Goal: Task Accomplishment & Management: Manage account settings

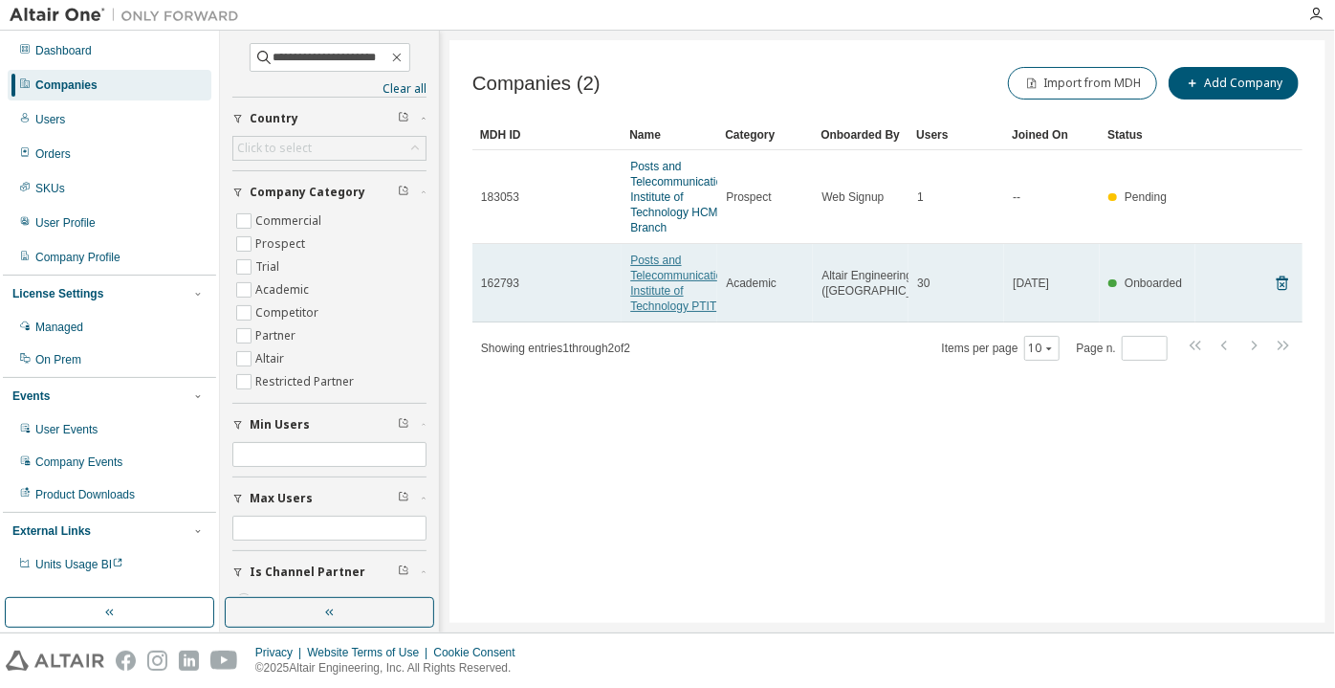
click at [637, 287] on link "Posts and Telecommunications Institute of Technology PTIT" at bounding box center [682, 282] width 104 height 59
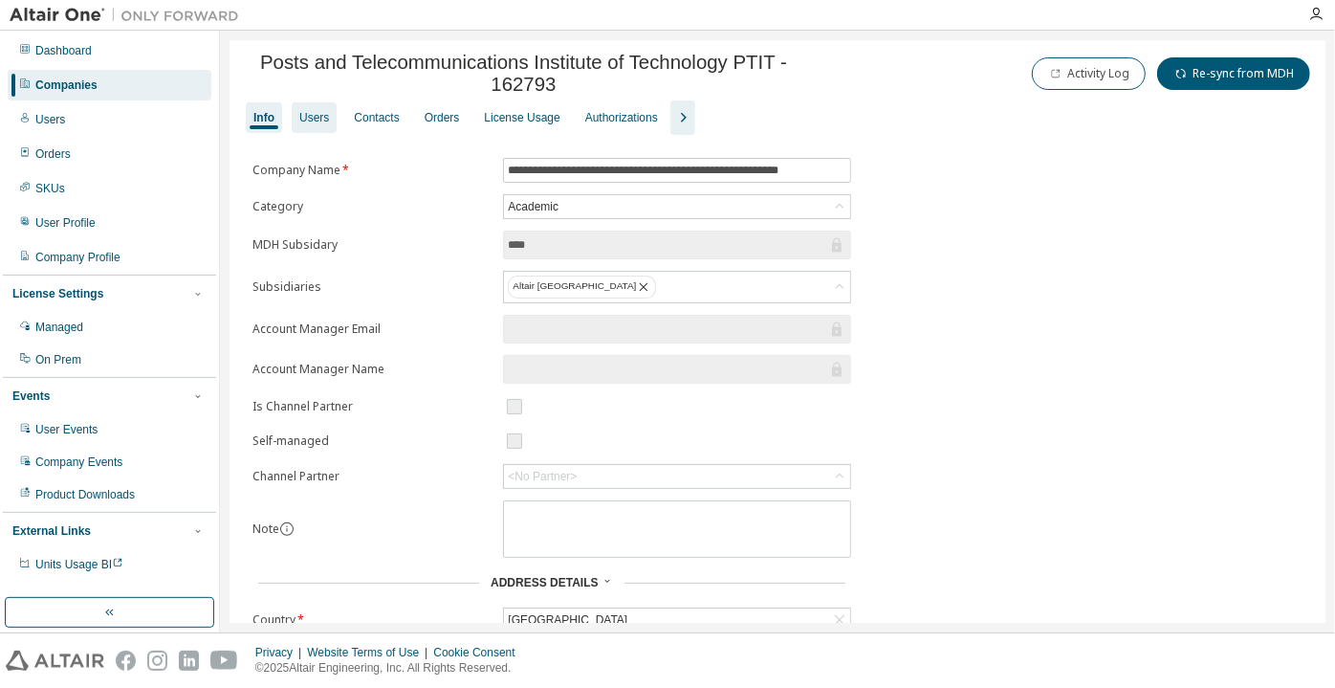
click at [323, 133] on div "Users" at bounding box center [314, 117] width 45 height 31
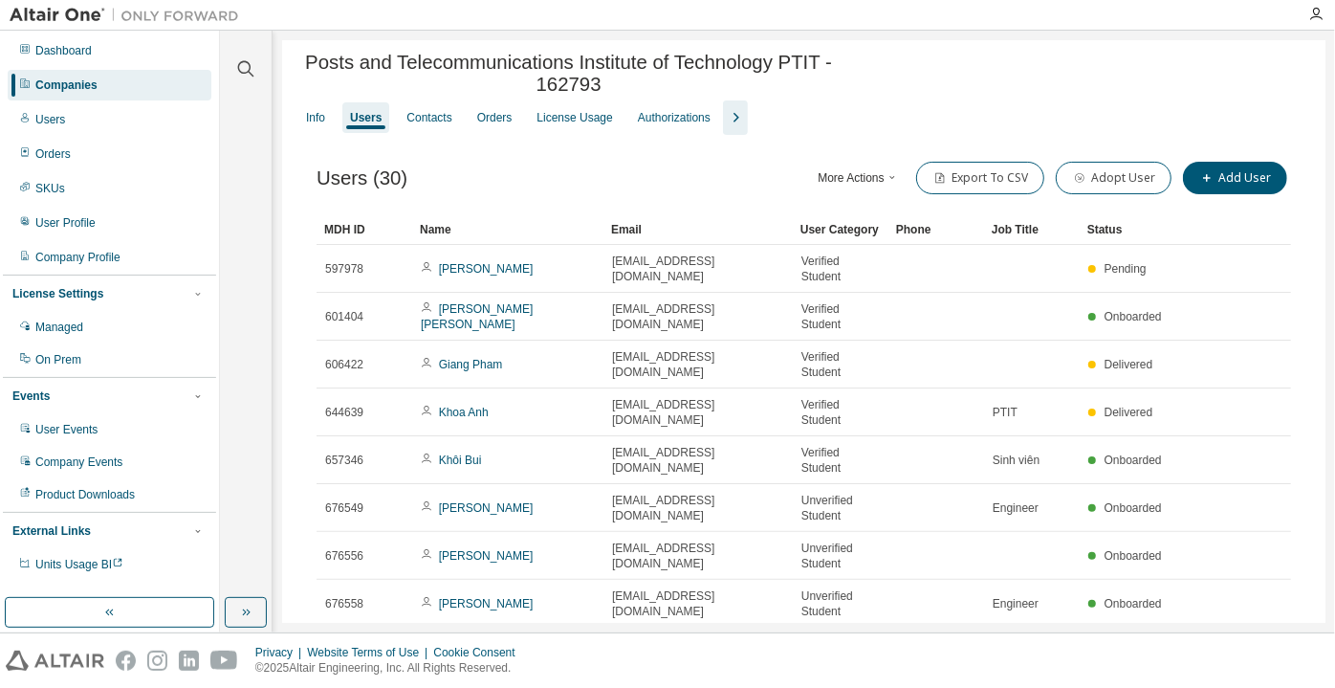
click at [729, 127] on icon "button" at bounding box center [735, 117] width 23 height 23
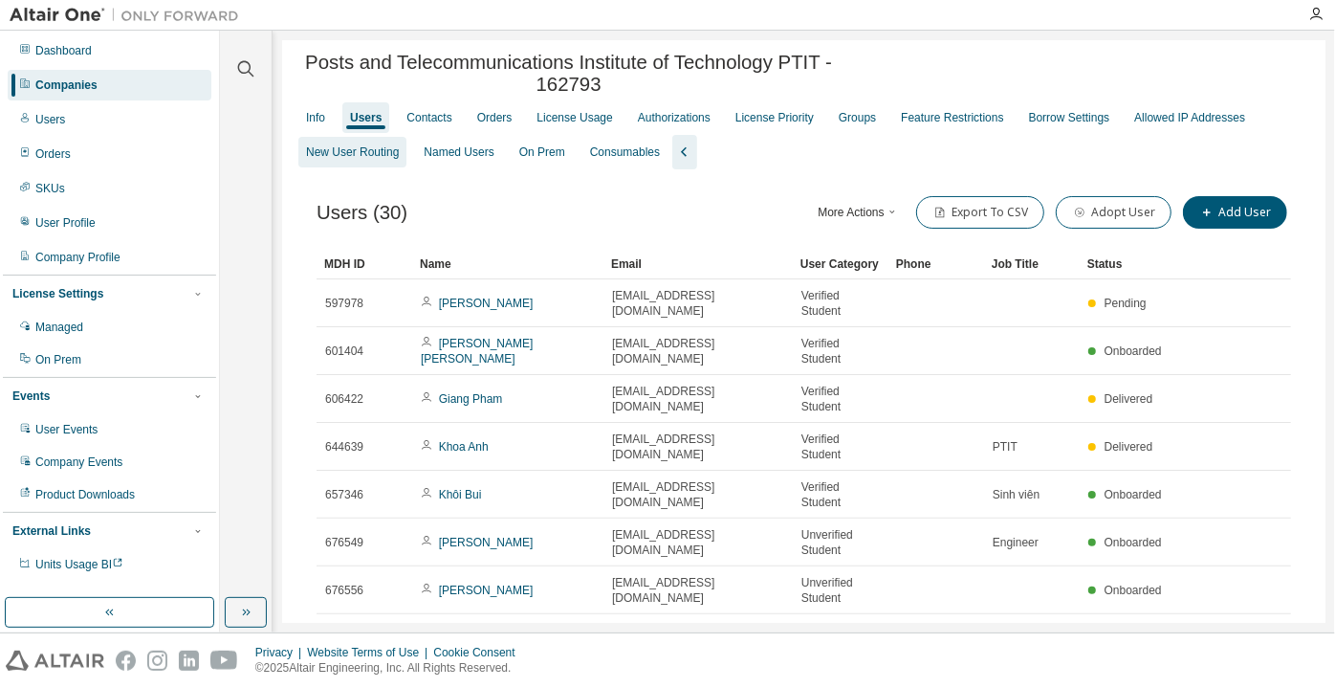
click at [362, 160] on div "New User Routing" at bounding box center [352, 151] width 93 height 15
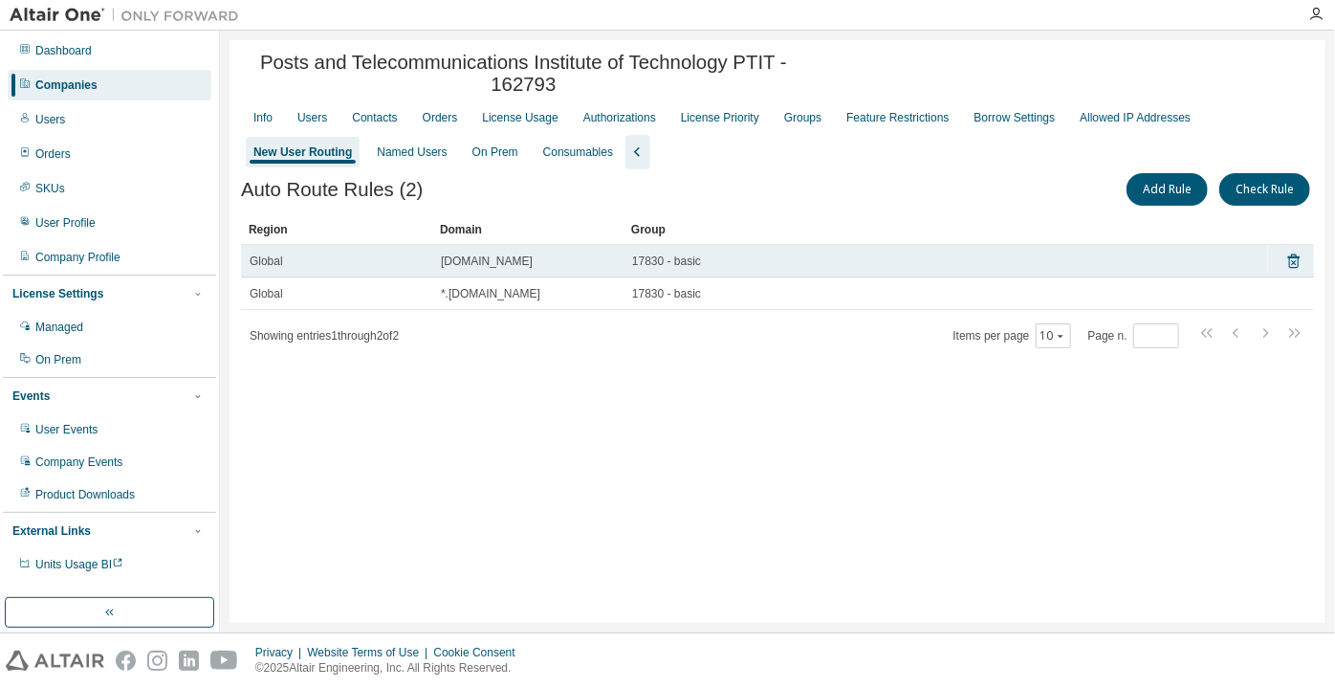
drag, startPoint x: 531, startPoint y: 271, endPoint x: 428, endPoint y: 271, distance: 102.3
click at [428, 271] on tr "Global stu.ptit.edu.vn 17830 - basic" at bounding box center [777, 261] width 1073 height 33
copy tr "stu.ptit.edu.vn"
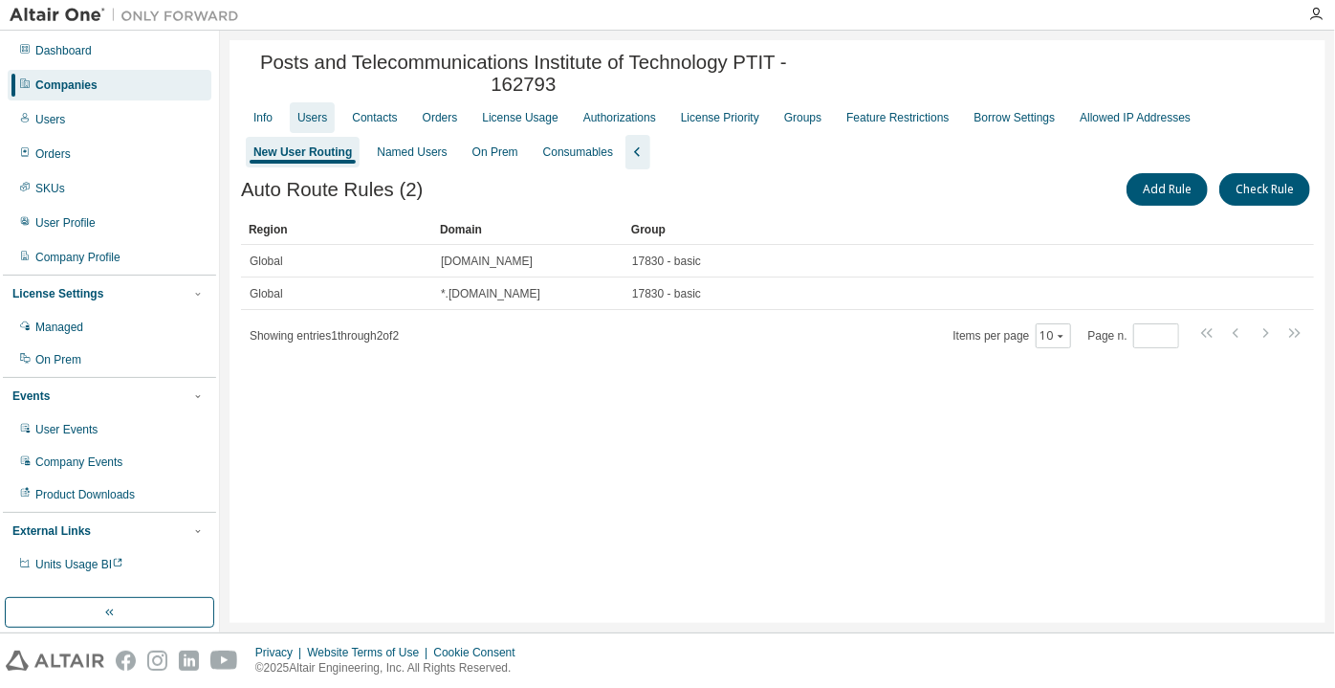
click at [314, 125] on div "Users" at bounding box center [312, 117] width 30 height 15
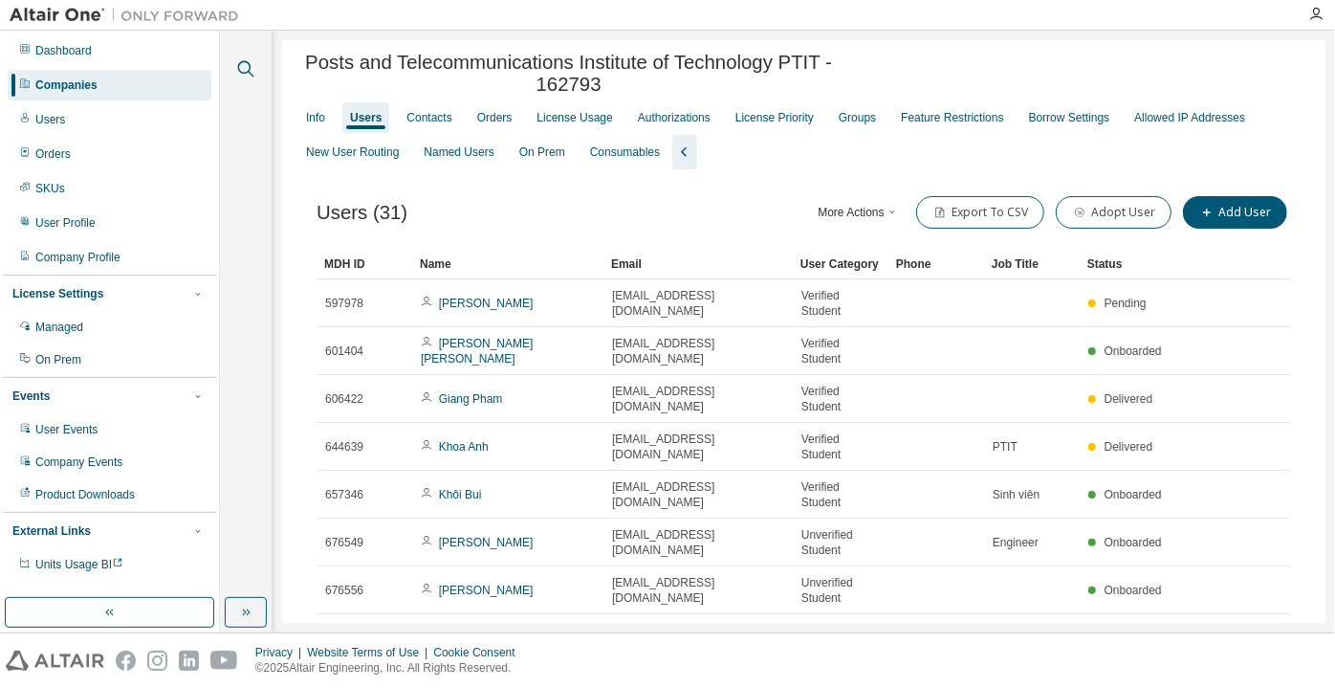
click at [247, 70] on icon "button" at bounding box center [245, 68] width 23 height 23
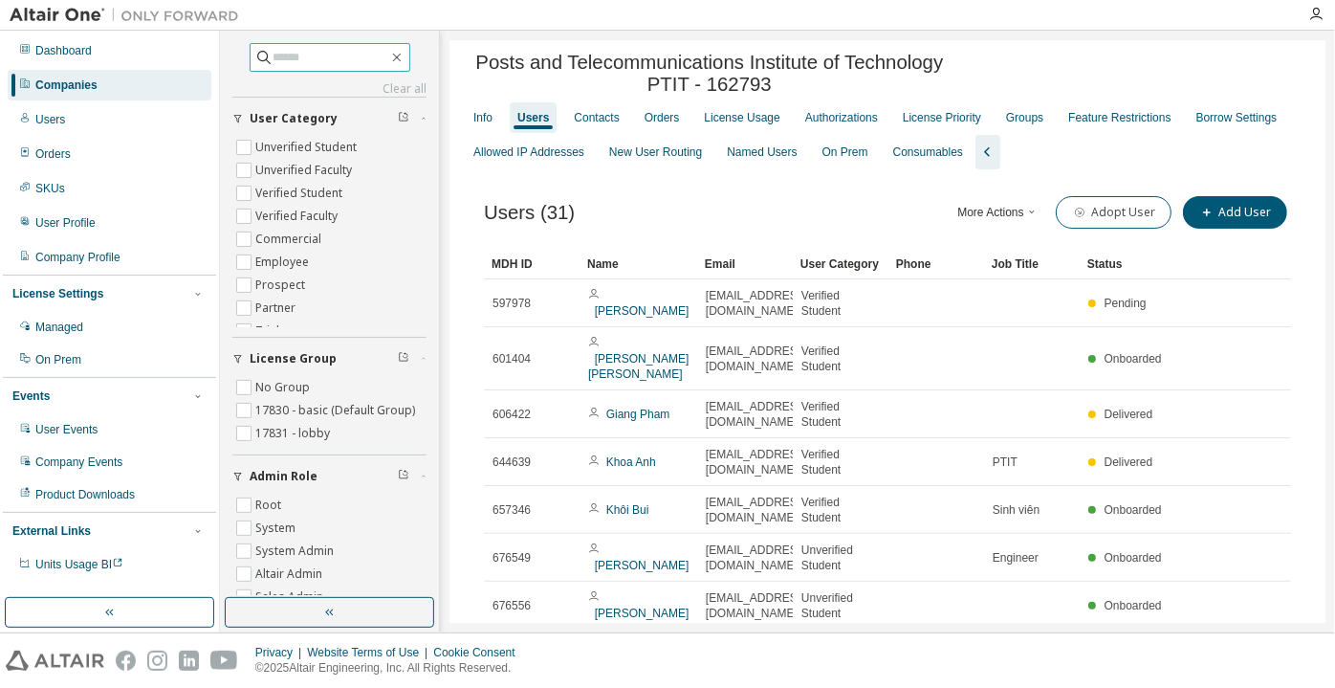
click at [292, 67] on span at bounding box center [330, 57] width 161 height 29
click at [291, 50] on input "text" at bounding box center [331, 57] width 115 height 19
paste input "**********"
type input "**********"
click at [289, 55] on input "**********" at bounding box center [331, 57] width 115 height 19
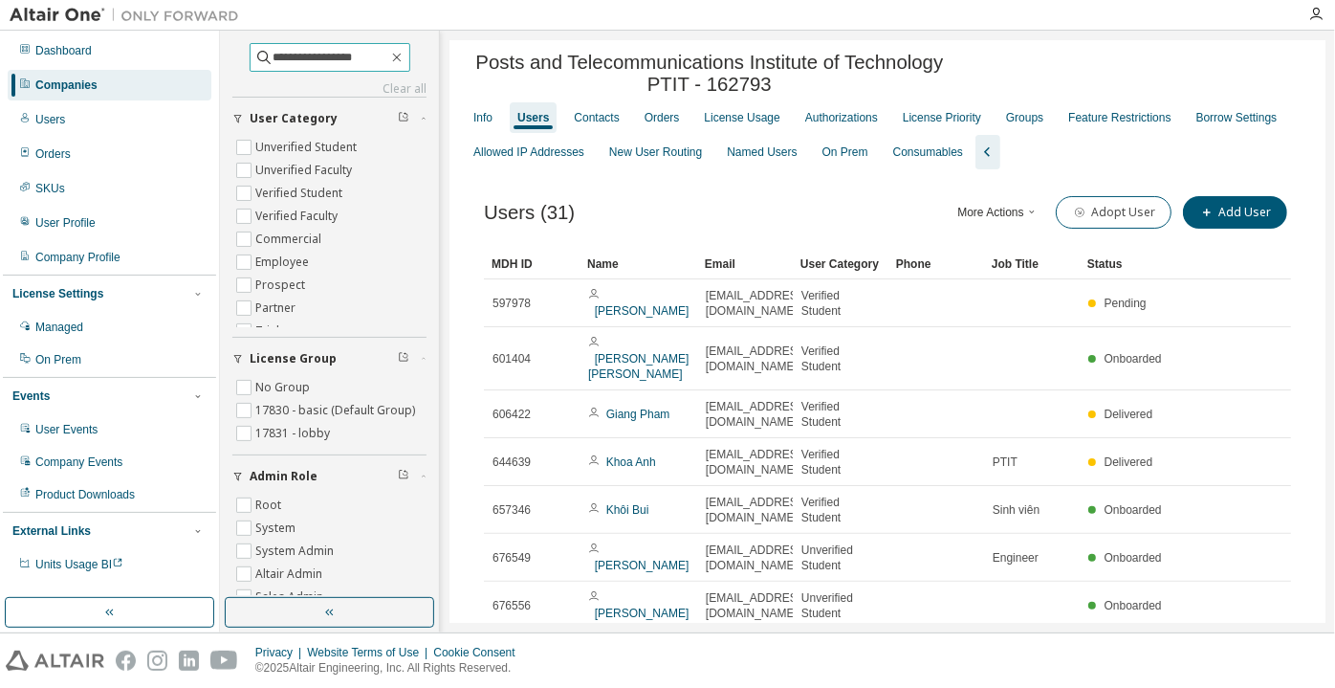
click at [289, 55] on input "**********" at bounding box center [331, 57] width 115 height 19
paste input "**********"
type input "**********"
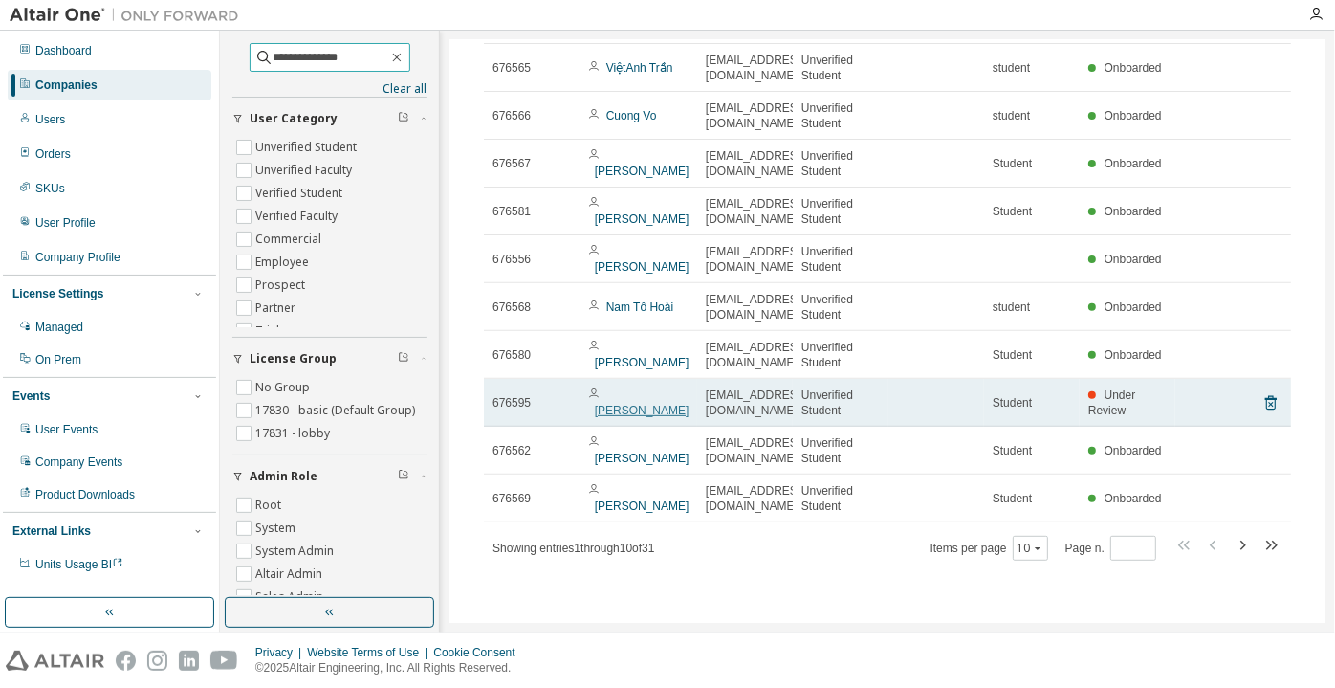
scroll to position [241, 0]
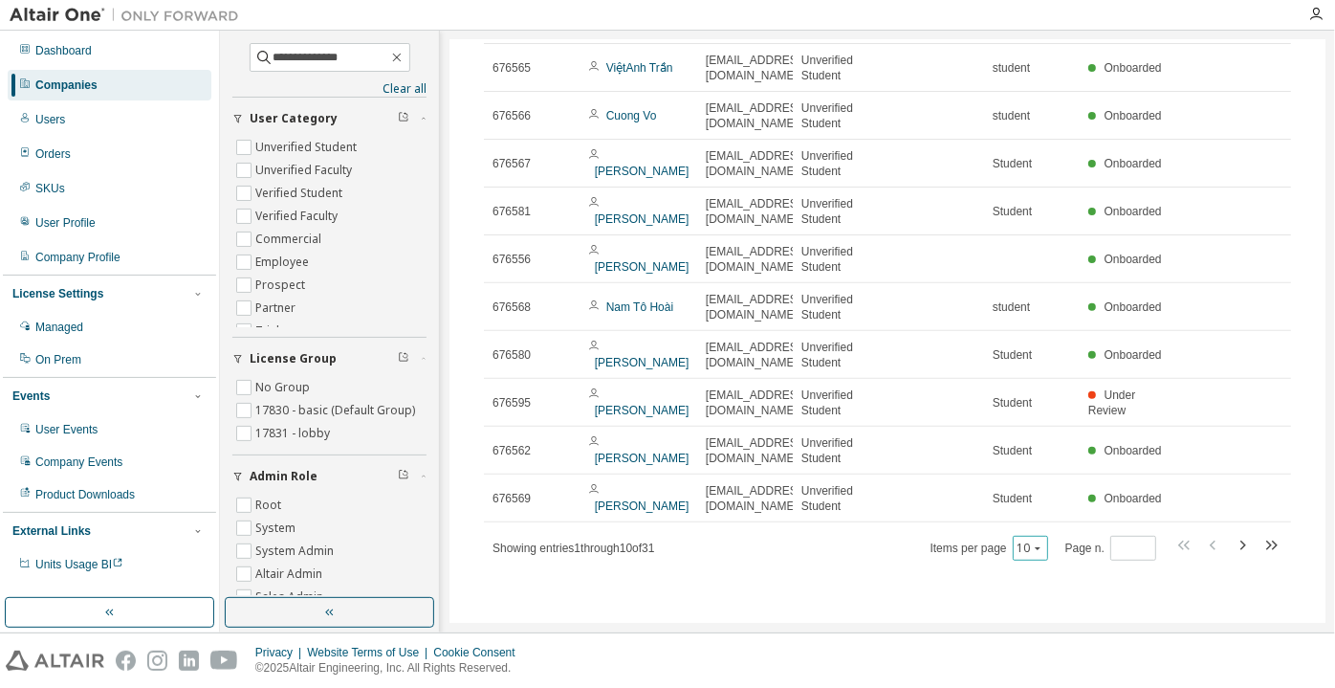
click at [1018, 546] on button "10" at bounding box center [1031, 547] width 26 height 15
click at [1044, 661] on div "100" at bounding box center [1083, 665] width 153 height 23
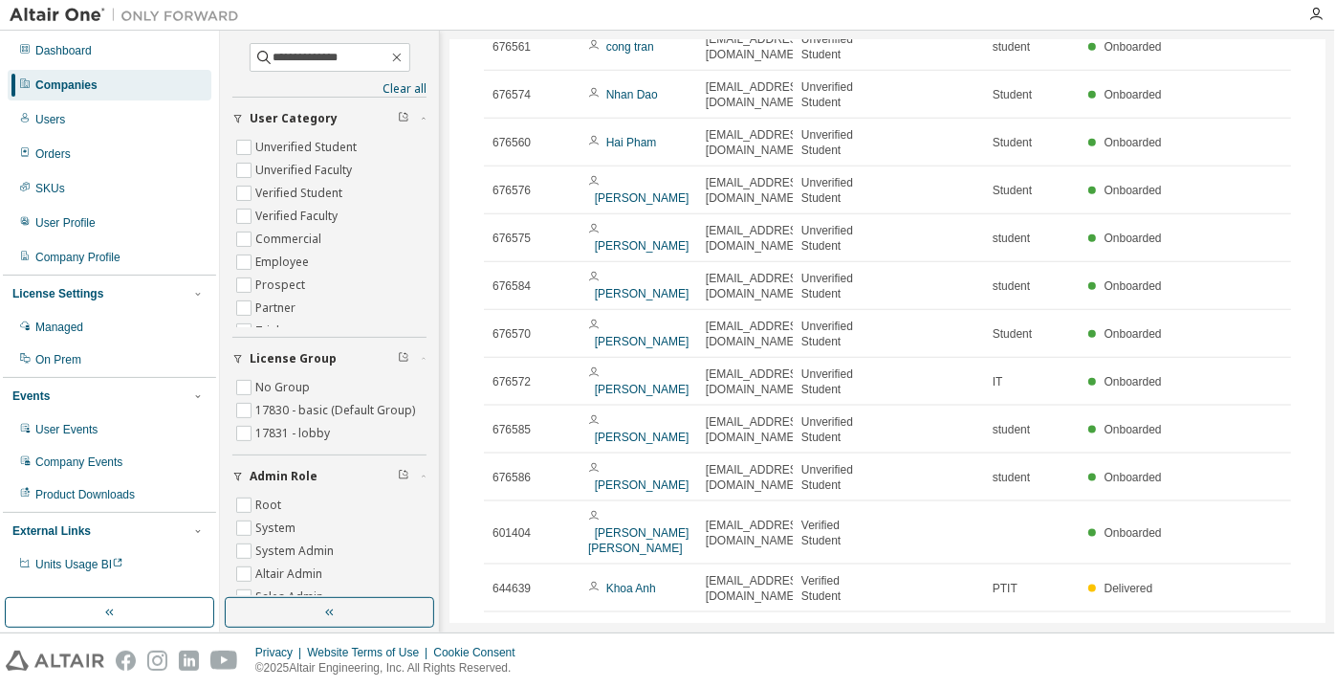
scroll to position [1197, 0]
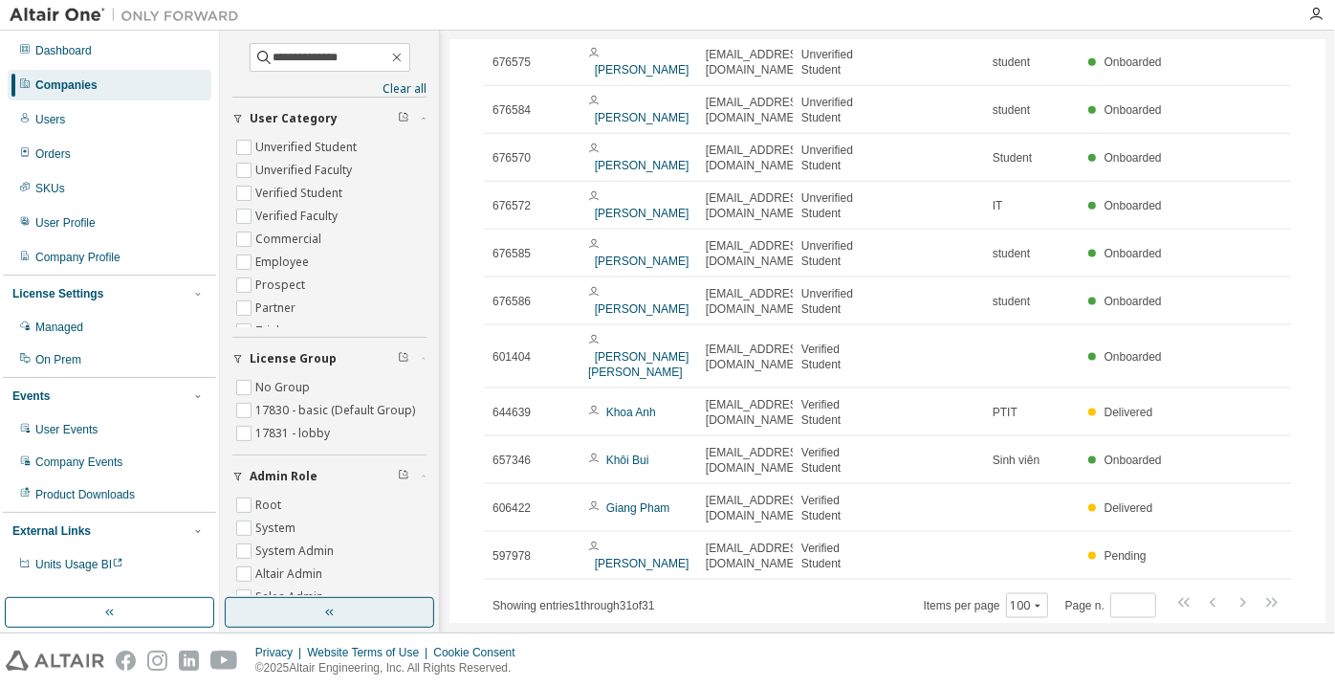
click at [356, 604] on button "button" at bounding box center [329, 612] width 209 height 31
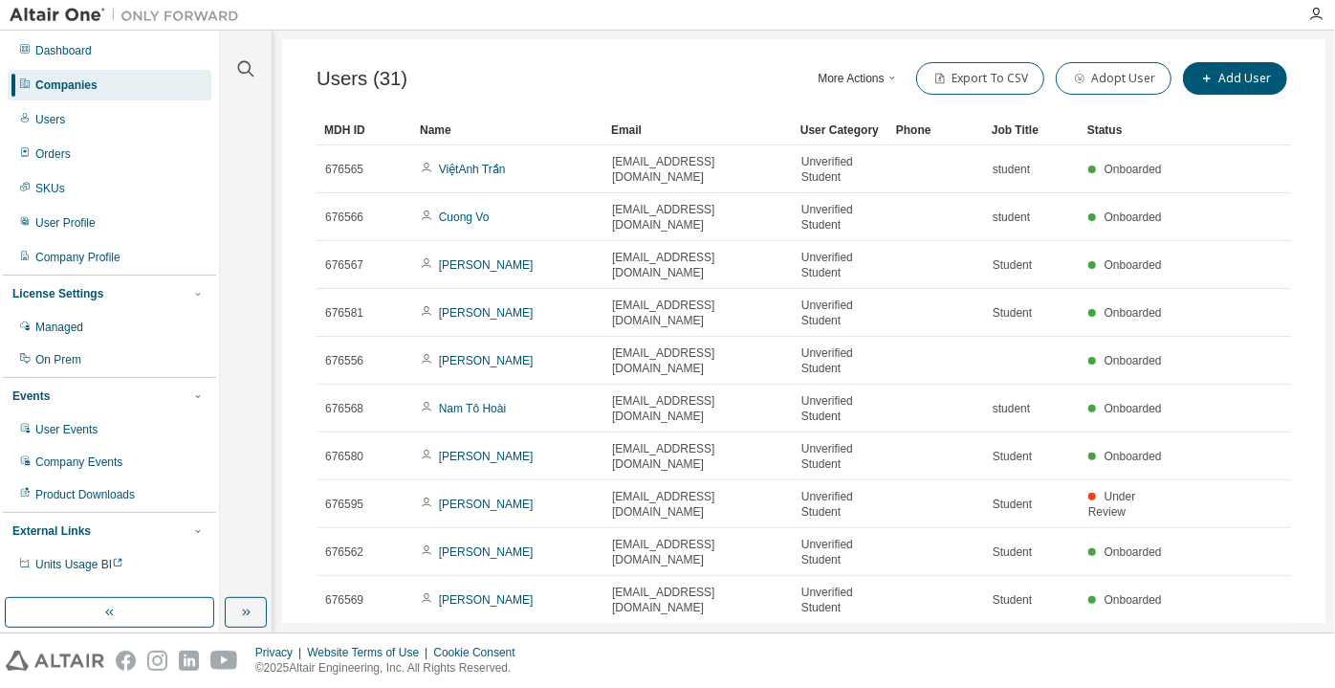
scroll to position [0, 0]
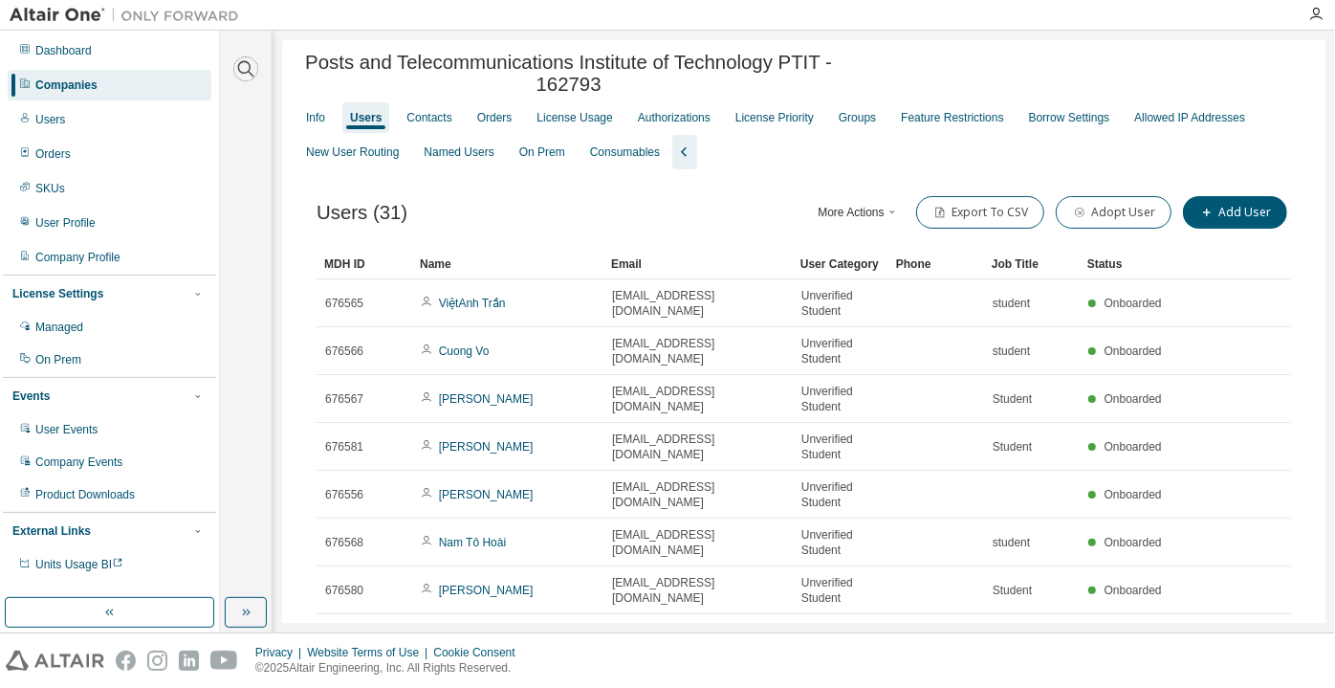
click at [245, 63] on icon "button" at bounding box center [245, 68] width 23 height 23
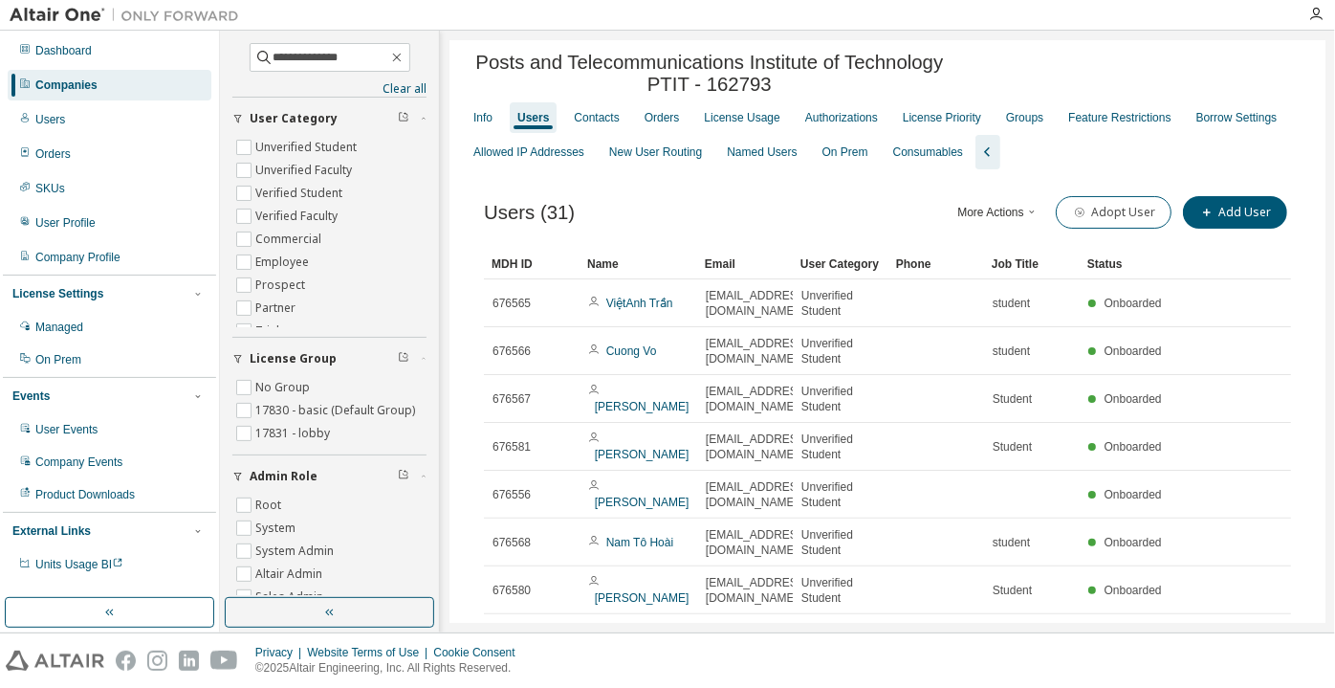
click at [100, 99] on div "Companies" at bounding box center [110, 85] width 204 height 31
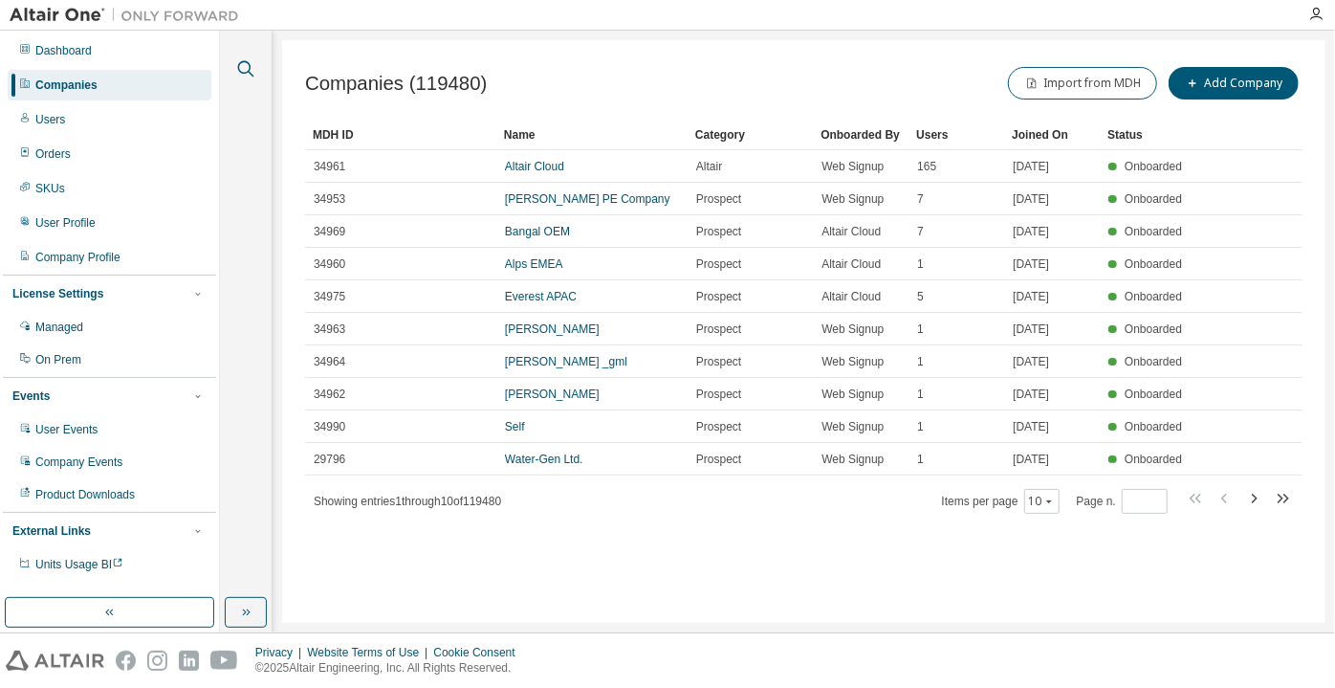
click at [252, 60] on icon "button" at bounding box center [245, 68] width 23 height 23
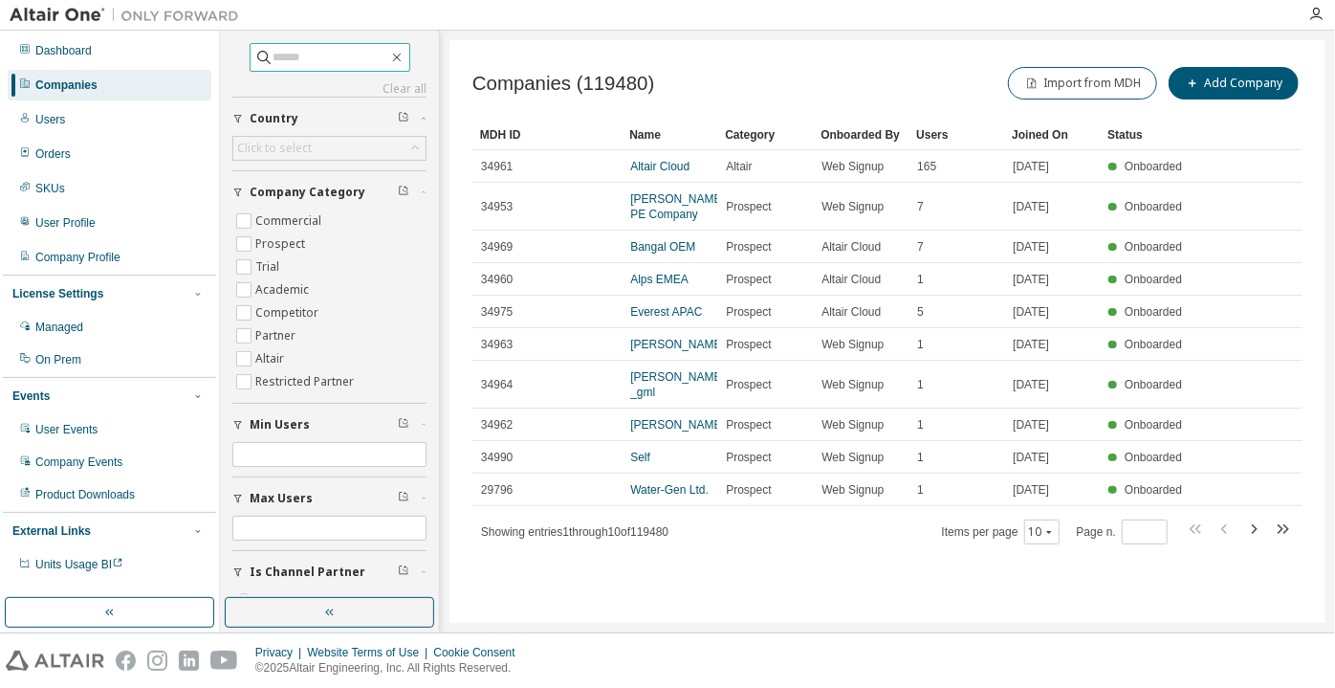
click at [287, 54] on input "text" at bounding box center [331, 57] width 115 height 19
paste input "**********"
type input "**********"
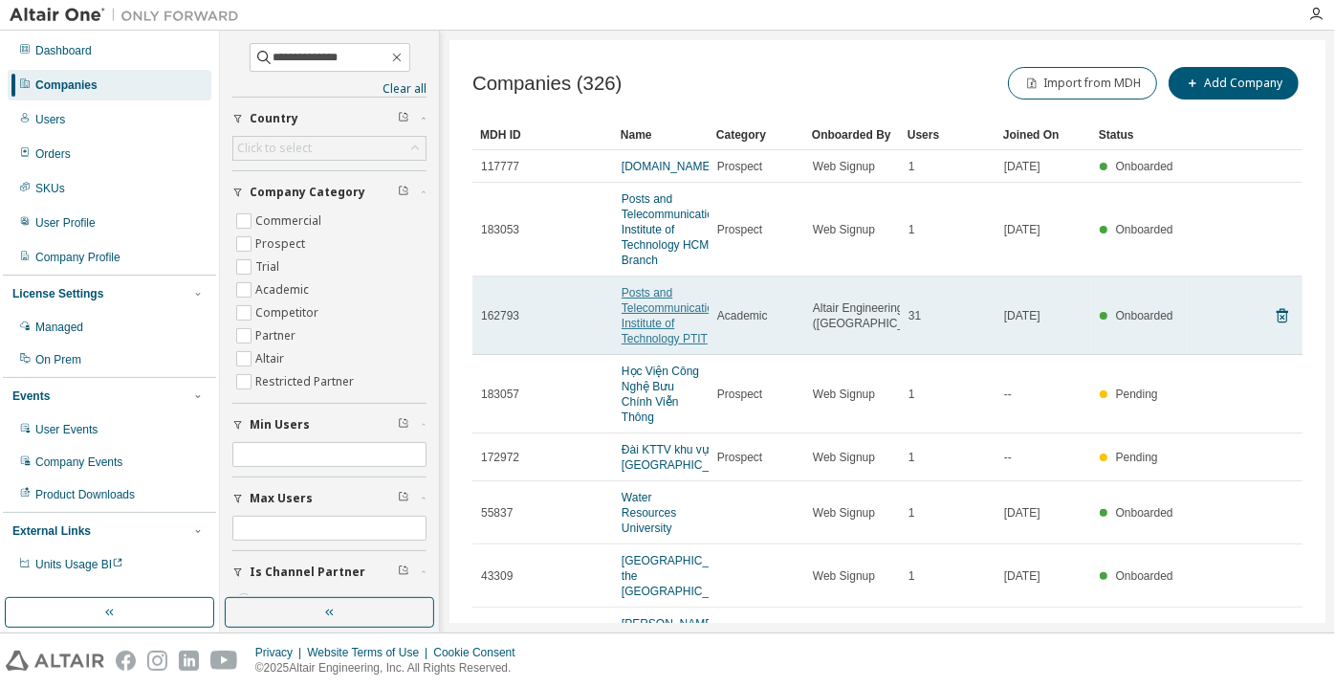
click at [663, 319] on link "Posts and Telecommunications Institute of Technology PTIT" at bounding box center [674, 315] width 104 height 59
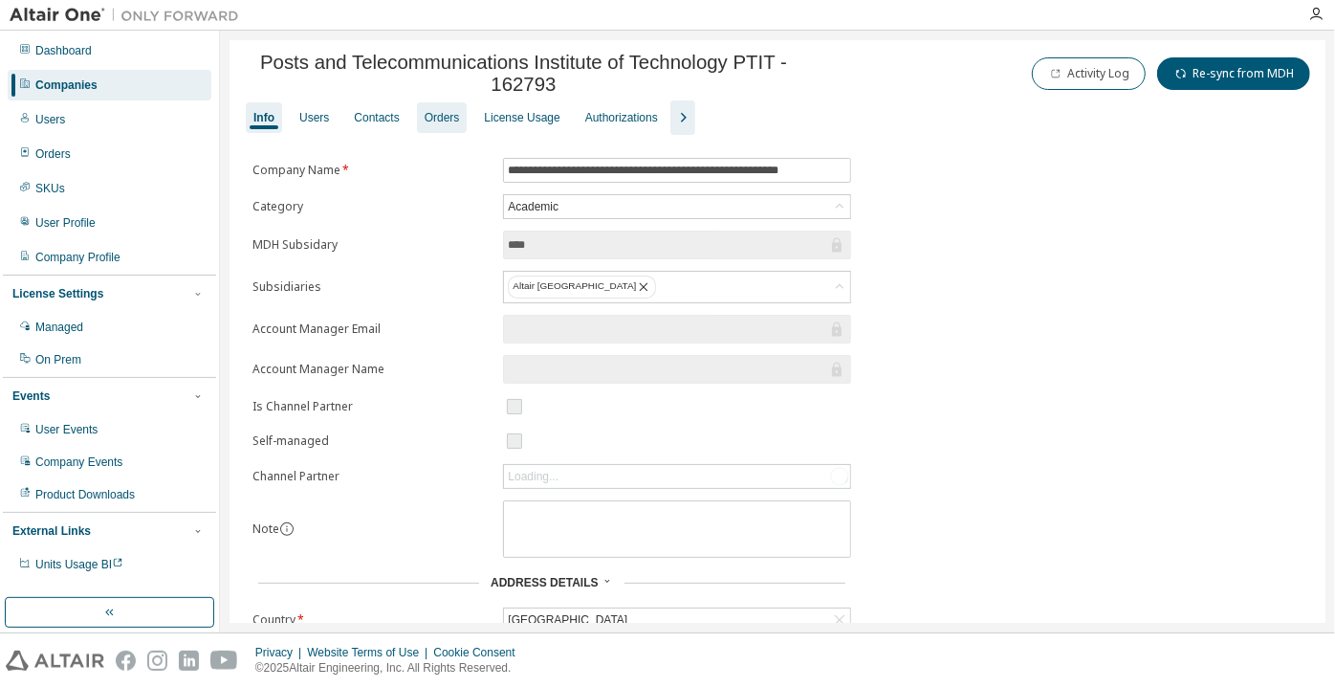
click at [437, 133] on div "Orders" at bounding box center [442, 117] width 51 height 31
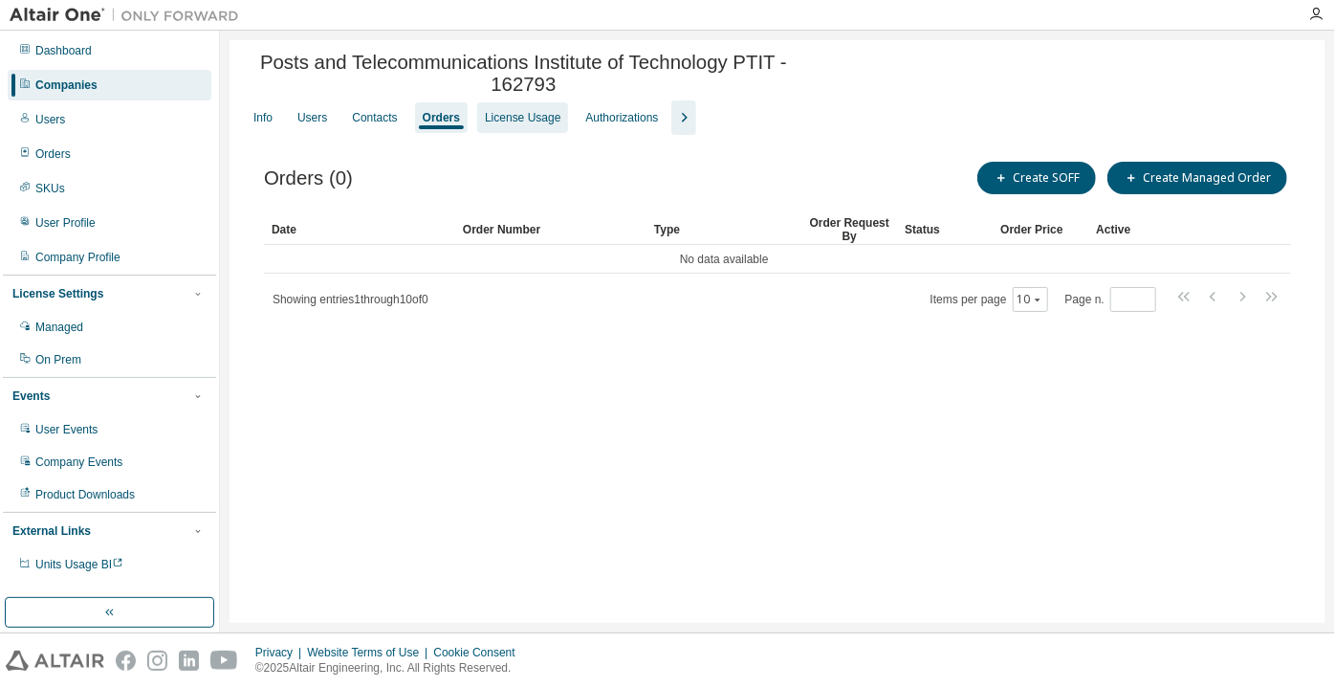
click at [510, 121] on div "License Usage" at bounding box center [523, 117] width 76 height 15
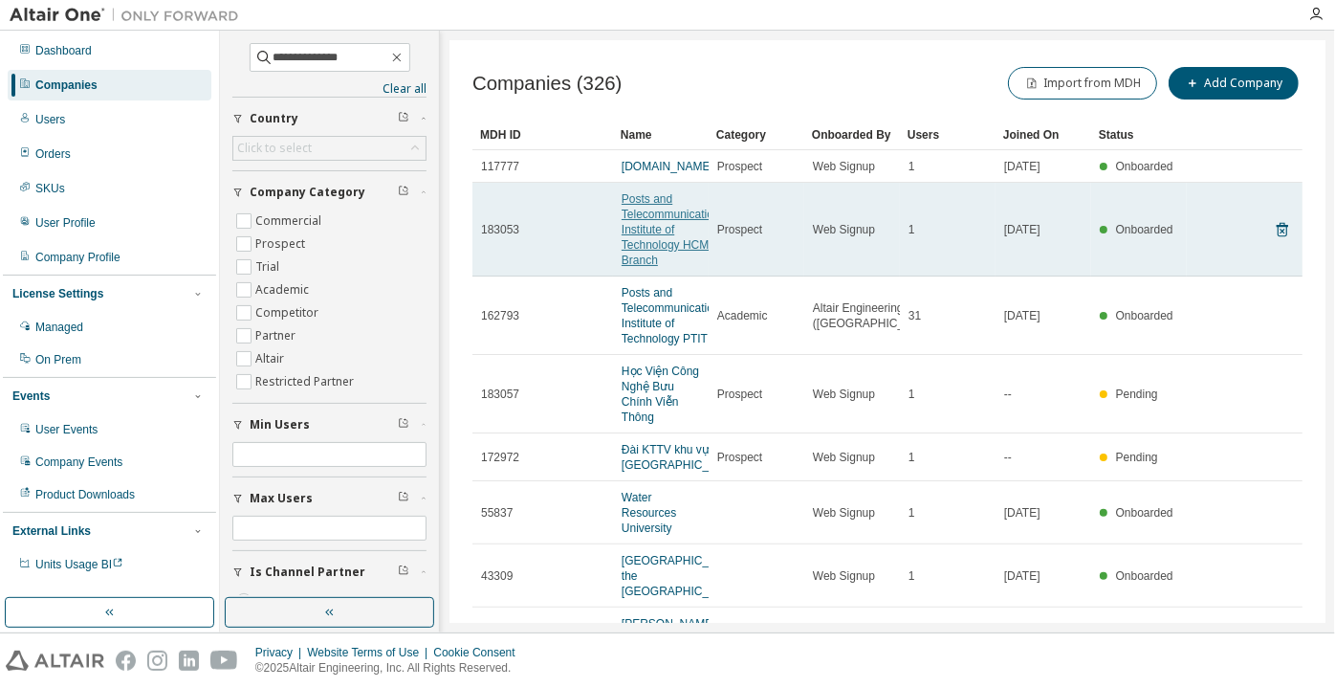
click at [639, 256] on link "Posts and Telecommunications Institute of Technology HCM Branch" at bounding box center [674, 229] width 104 height 75
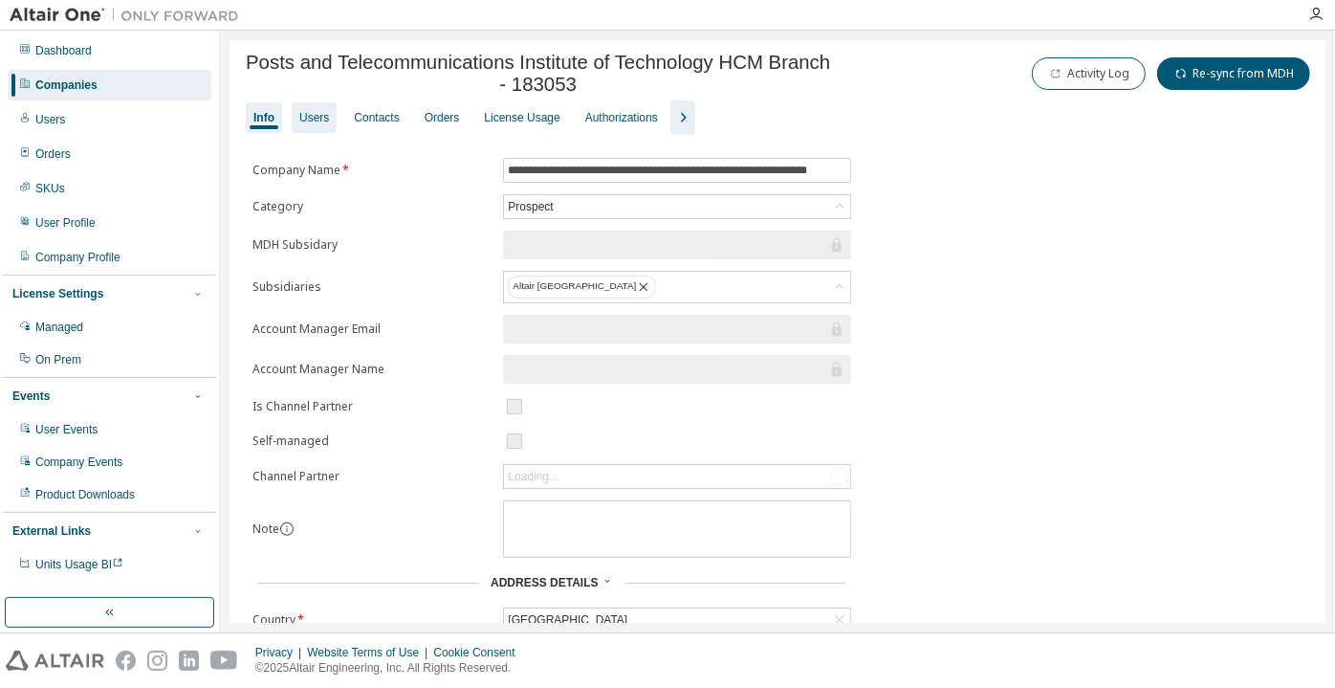
click at [326, 116] on div "Users" at bounding box center [314, 117] width 45 height 31
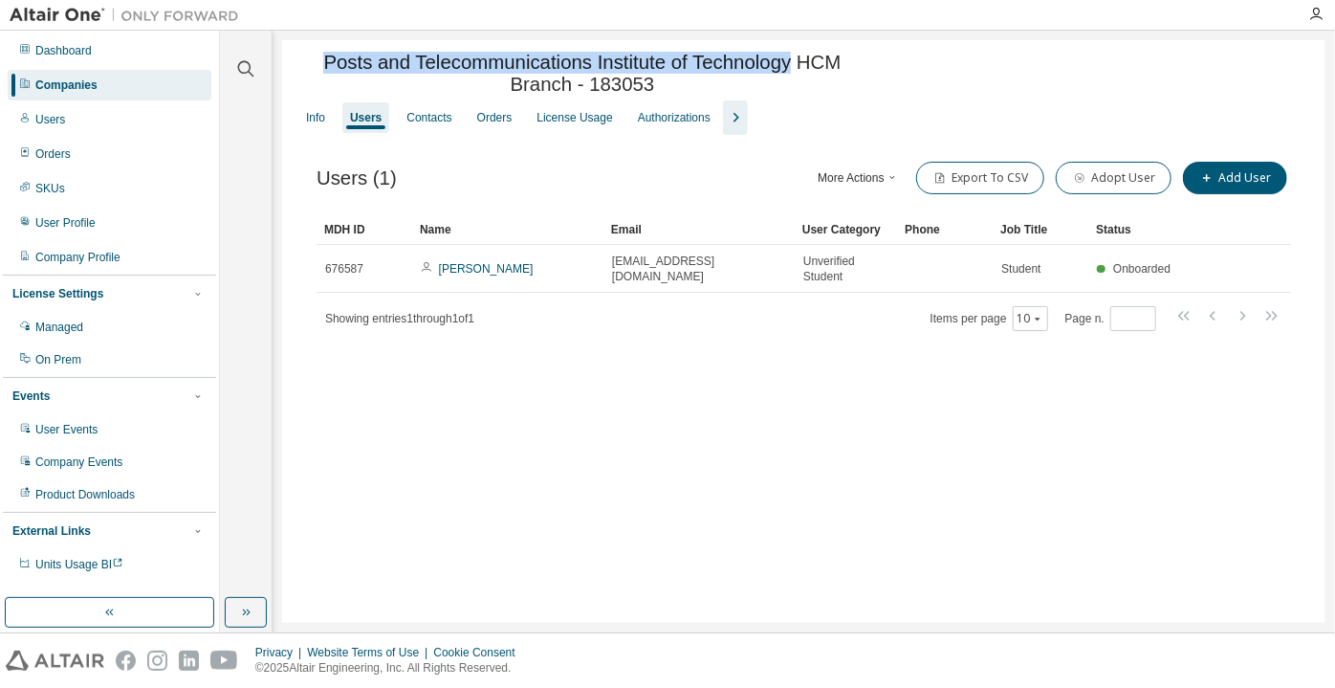
drag, startPoint x: 325, startPoint y: 63, endPoint x: 788, endPoint y: 54, distance: 463.0
click at [788, 54] on span "Posts and Telecommunications Institute of Technology HCM Branch - 183053" at bounding box center [583, 74] width 578 height 44
copy span "Posts and Telecommunications Institute of Technology"
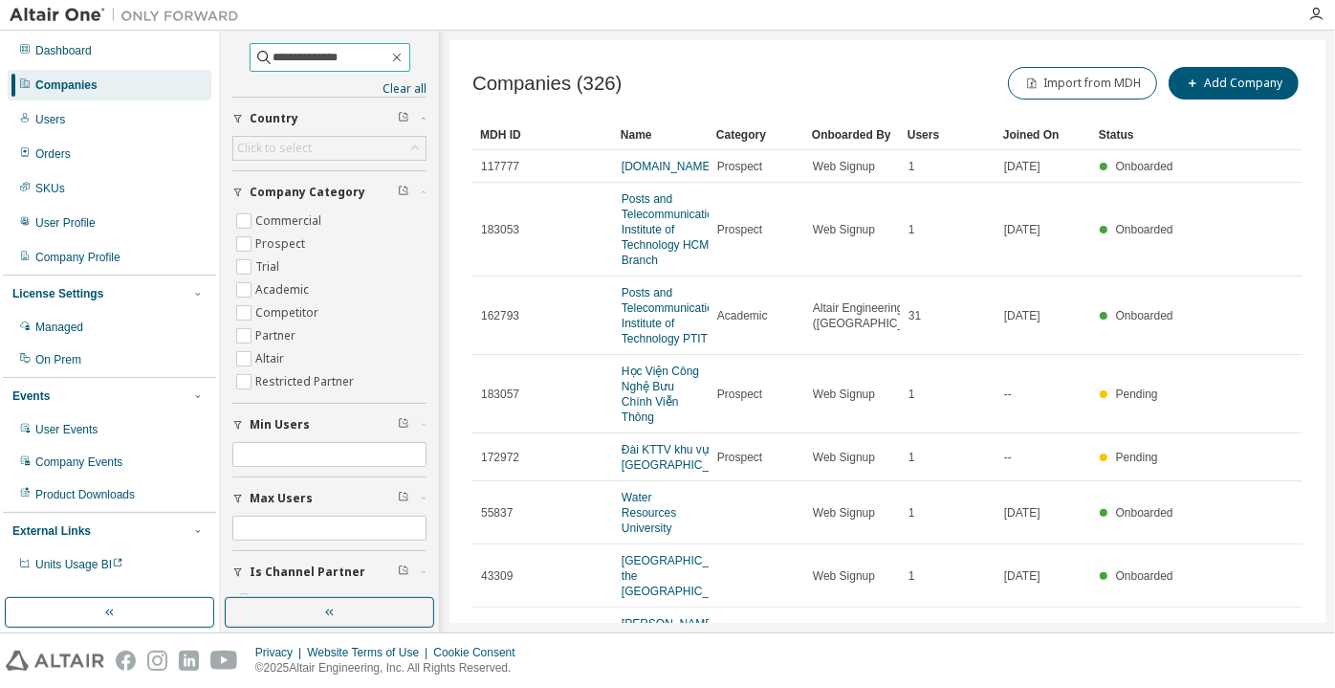
click at [340, 49] on input "**********" at bounding box center [331, 57] width 115 height 19
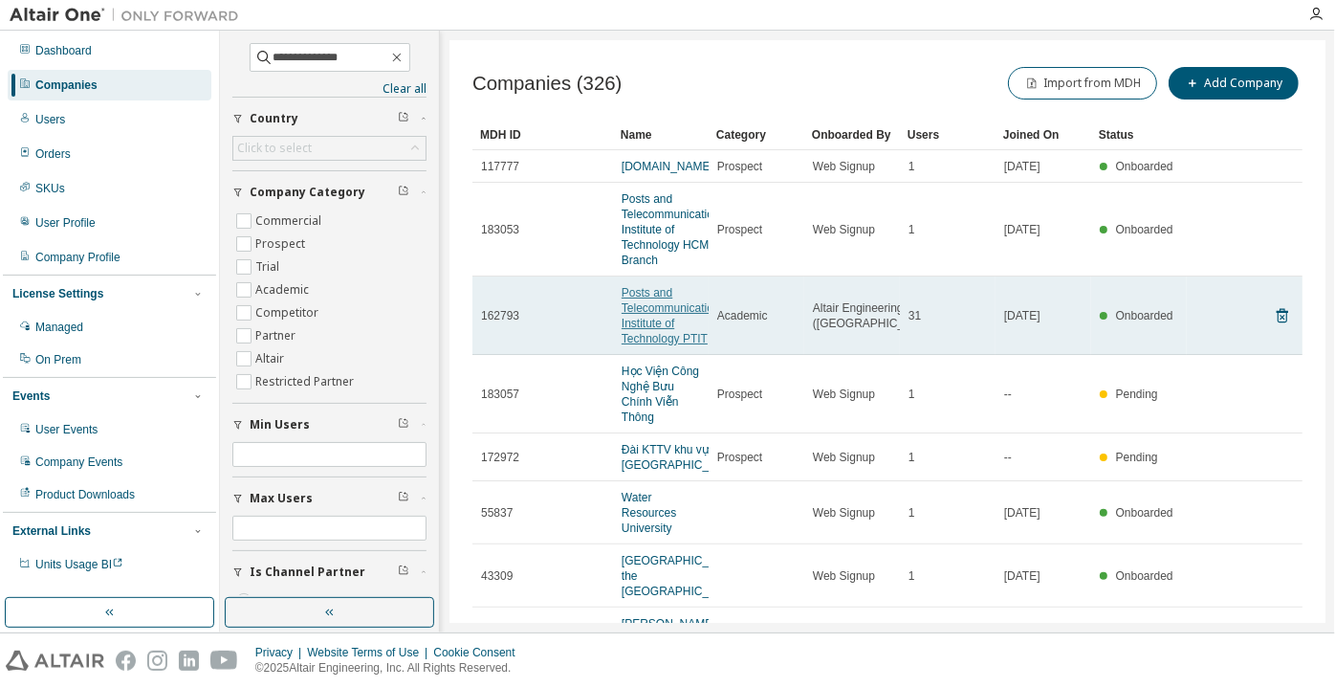
click at [640, 339] on link "Posts and Telecommunications Institute of Technology PTIT" at bounding box center [674, 315] width 104 height 59
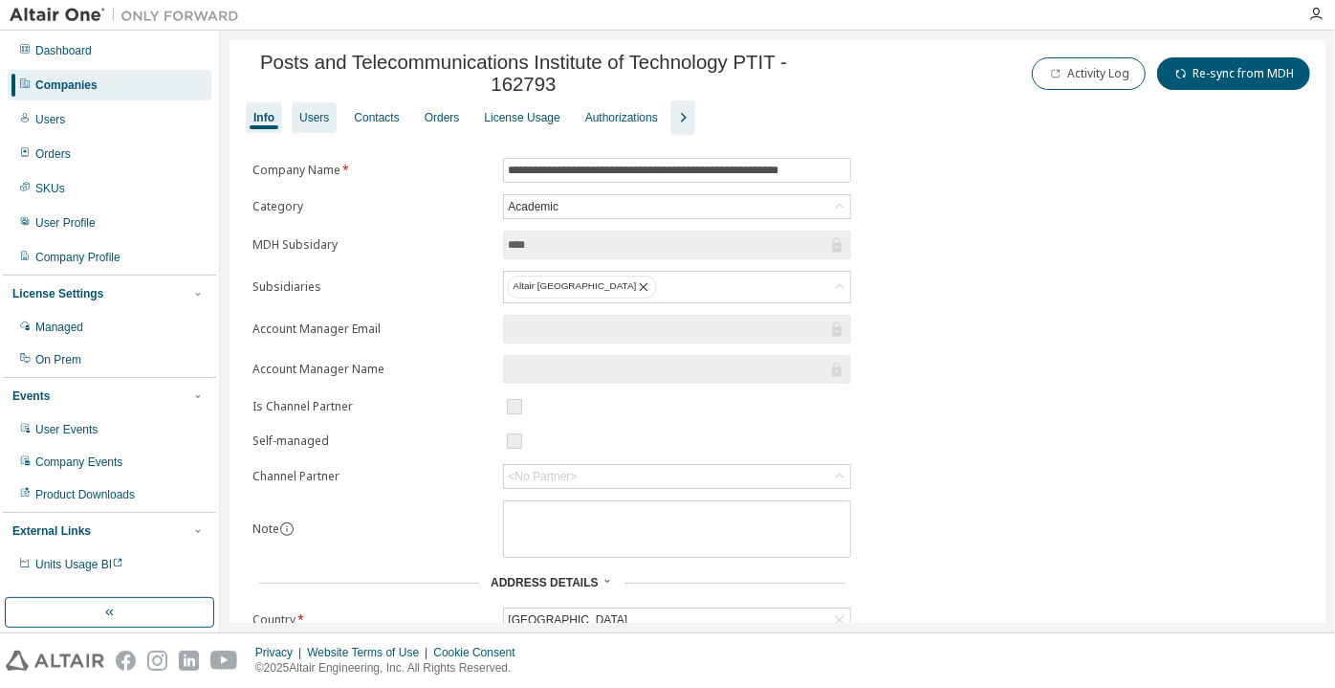
click at [329, 114] on div "Users" at bounding box center [314, 117] width 45 height 31
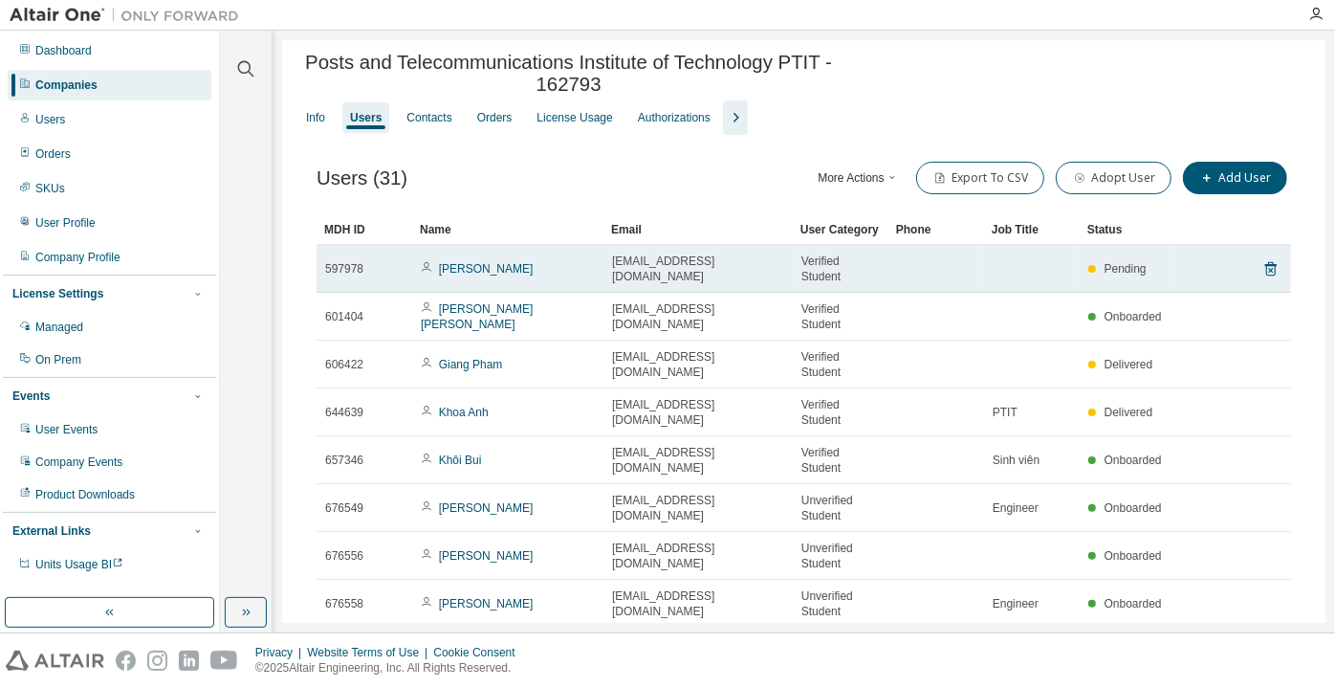
drag, startPoint x: 716, startPoint y: 281, endPoint x: 785, endPoint y: 261, distance: 71.7
click at [785, 261] on td "[EMAIL_ADDRESS][DOMAIN_NAME]" at bounding box center [697, 269] width 189 height 48
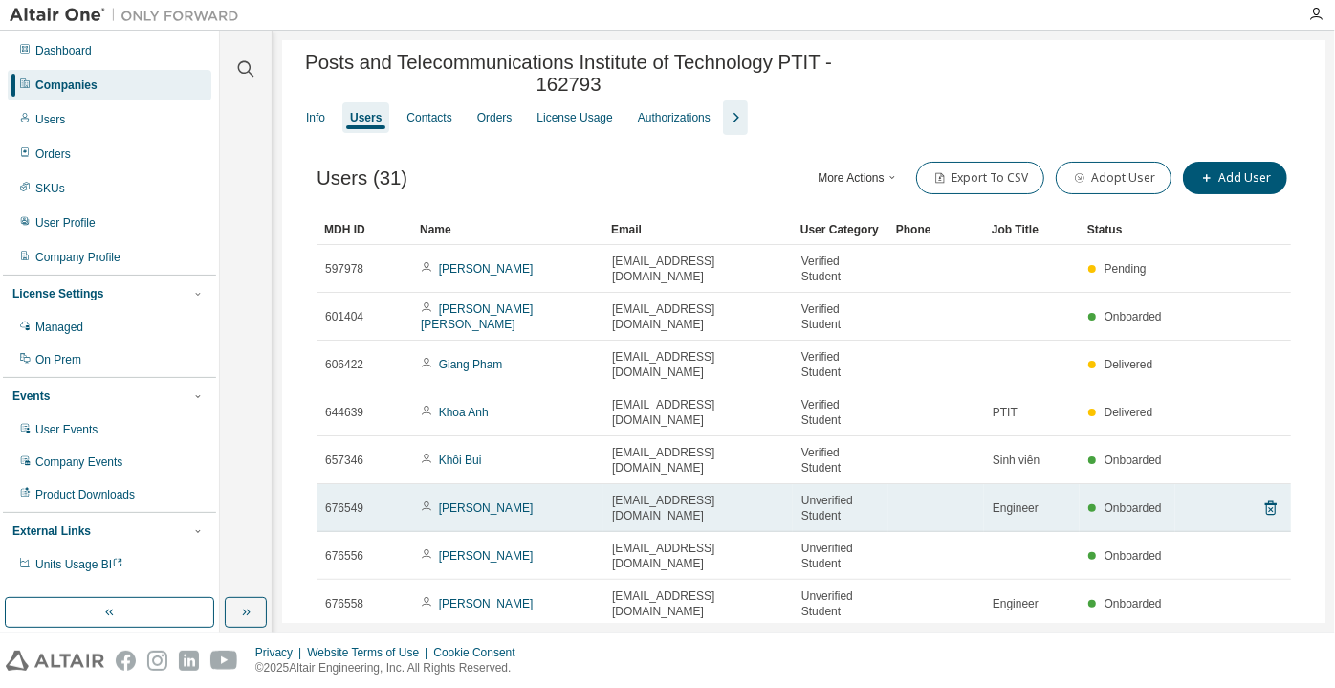
copy span "stu.ptit.edu.vn"
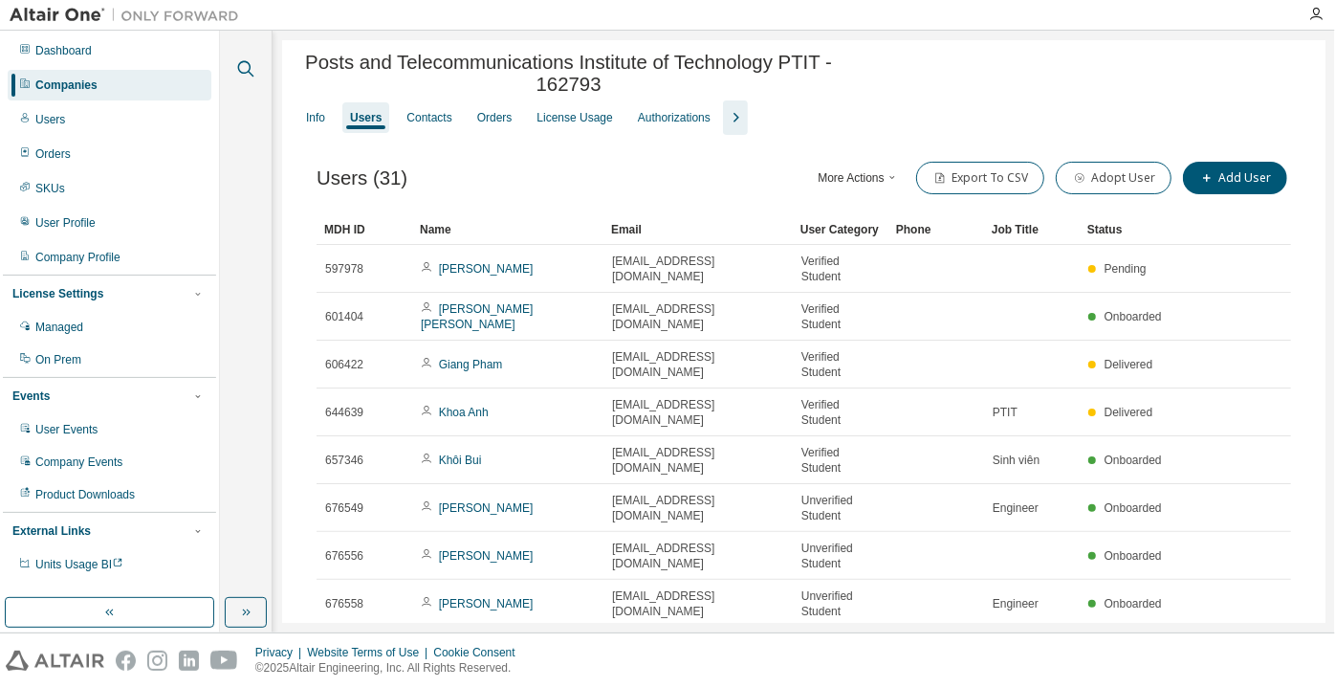
click at [246, 76] on icon "button" at bounding box center [245, 68] width 23 height 23
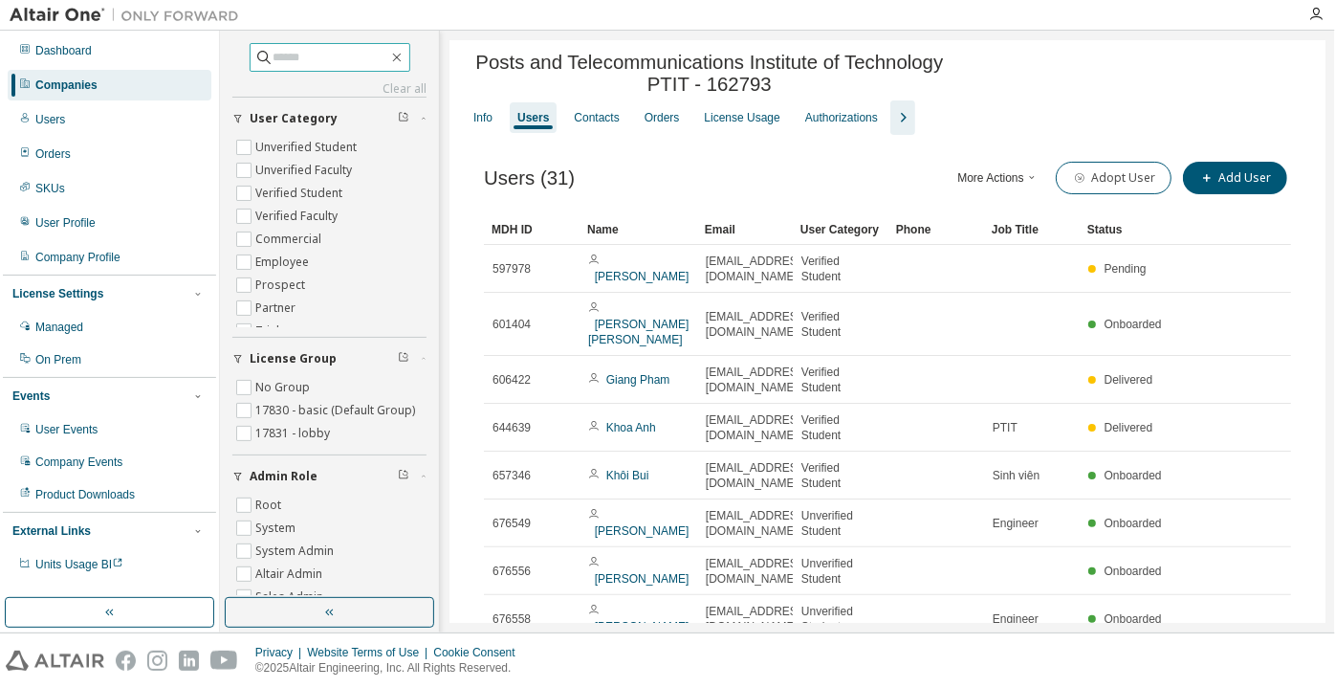
click at [297, 49] on input "text" at bounding box center [331, 57] width 115 height 19
paste input "**********"
type input "**********"
click at [400, 51] on icon "button" at bounding box center [396, 57] width 15 height 15
click at [897, 128] on icon "button" at bounding box center [902, 117] width 23 height 23
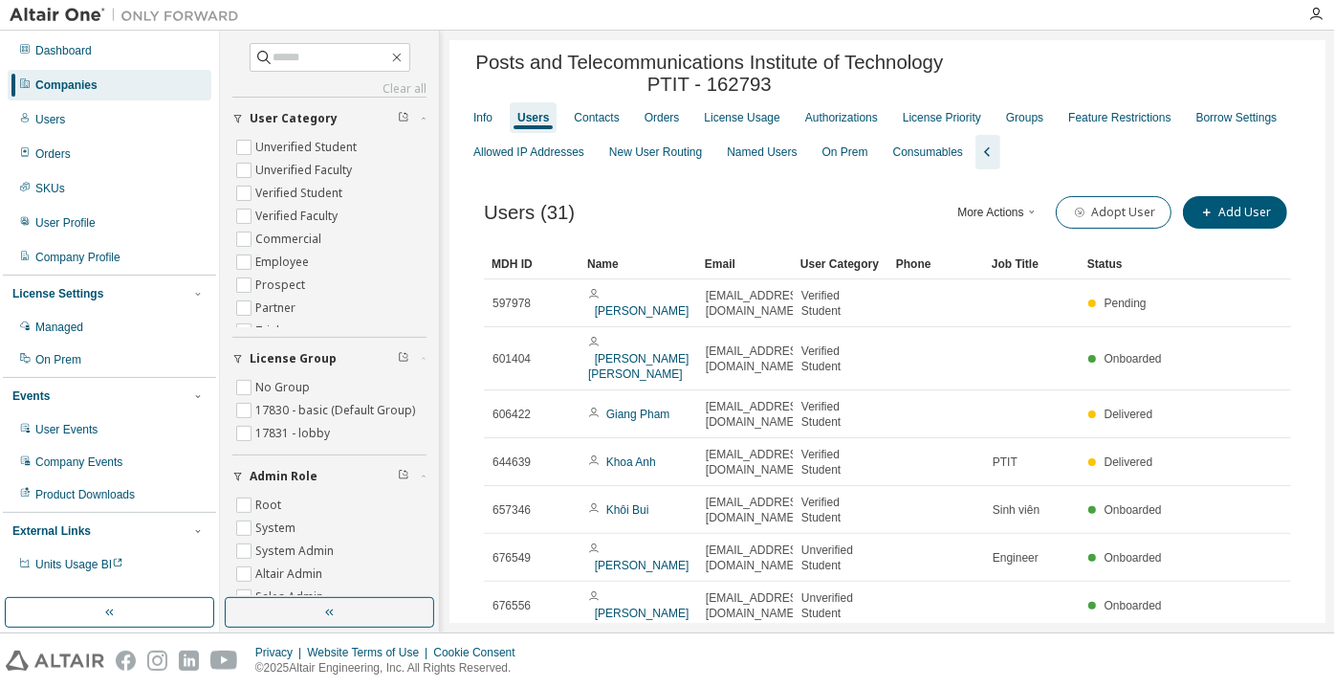
click at [627, 167] on div "New User Routing" at bounding box center [656, 152] width 108 height 31
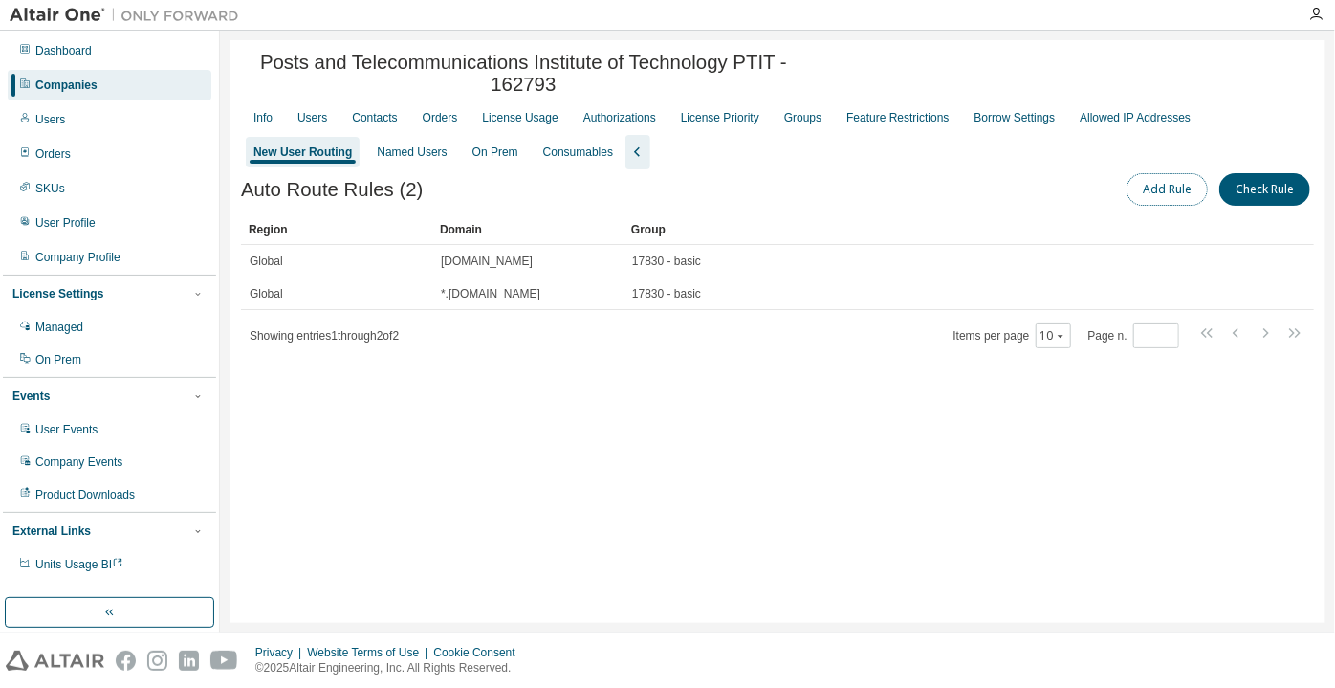
click at [1151, 206] on button "Add Rule" at bounding box center [1167, 189] width 81 height 33
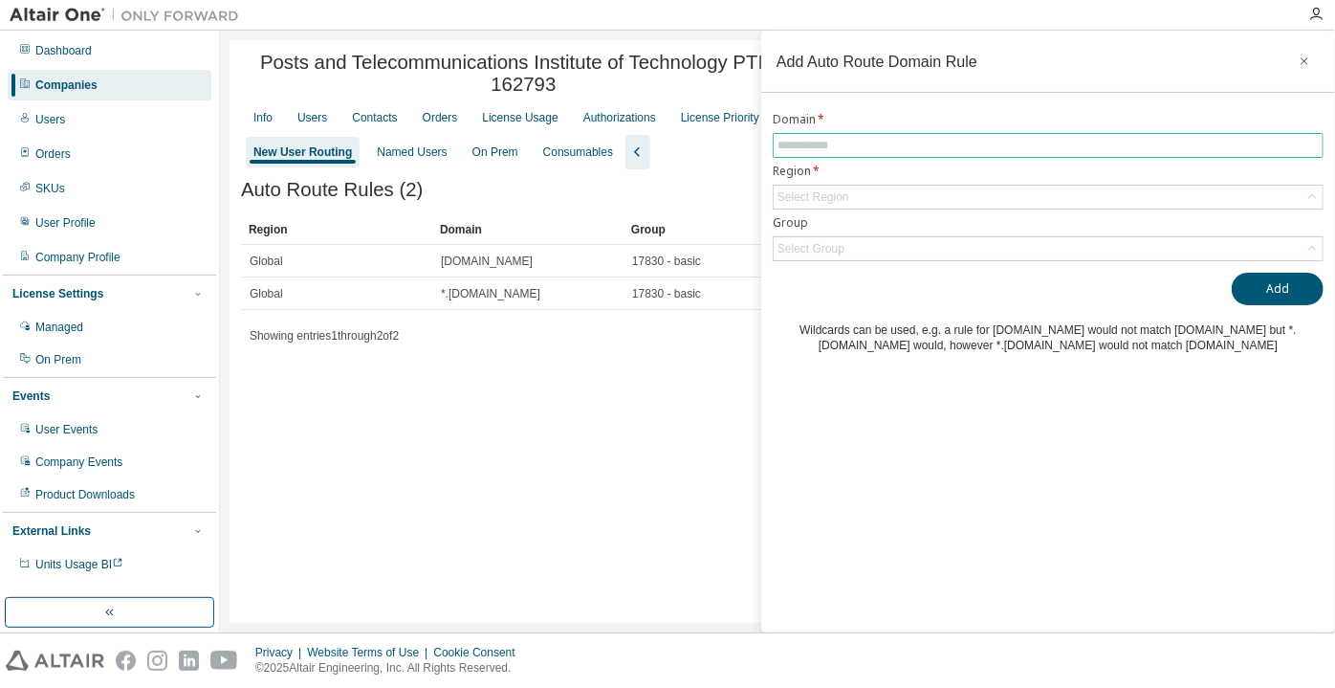
click at [831, 155] on span at bounding box center [1048, 145] width 551 height 25
click at [825, 143] on input "text" at bounding box center [1048, 145] width 541 height 15
paste input "**********"
click at [831, 178] on label "Region *" at bounding box center [1048, 171] width 551 height 15
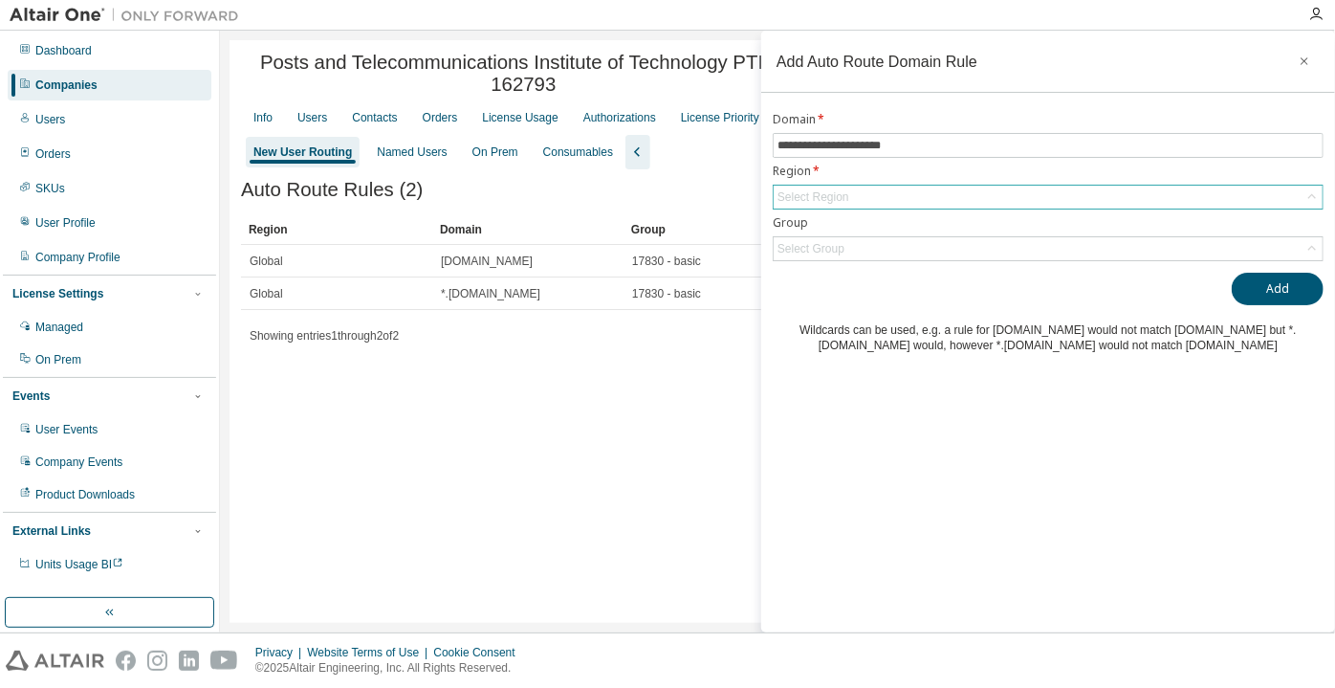
click at [826, 186] on div "Select Region" at bounding box center [813, 196] width 77 height 21
click at [866, 189] on div "Select Region" at bounding box center [1048, 197] width 549 height 23
click at [878, 194] on div "Select Region" at bounding box center [1048, 197] width 549 height 23
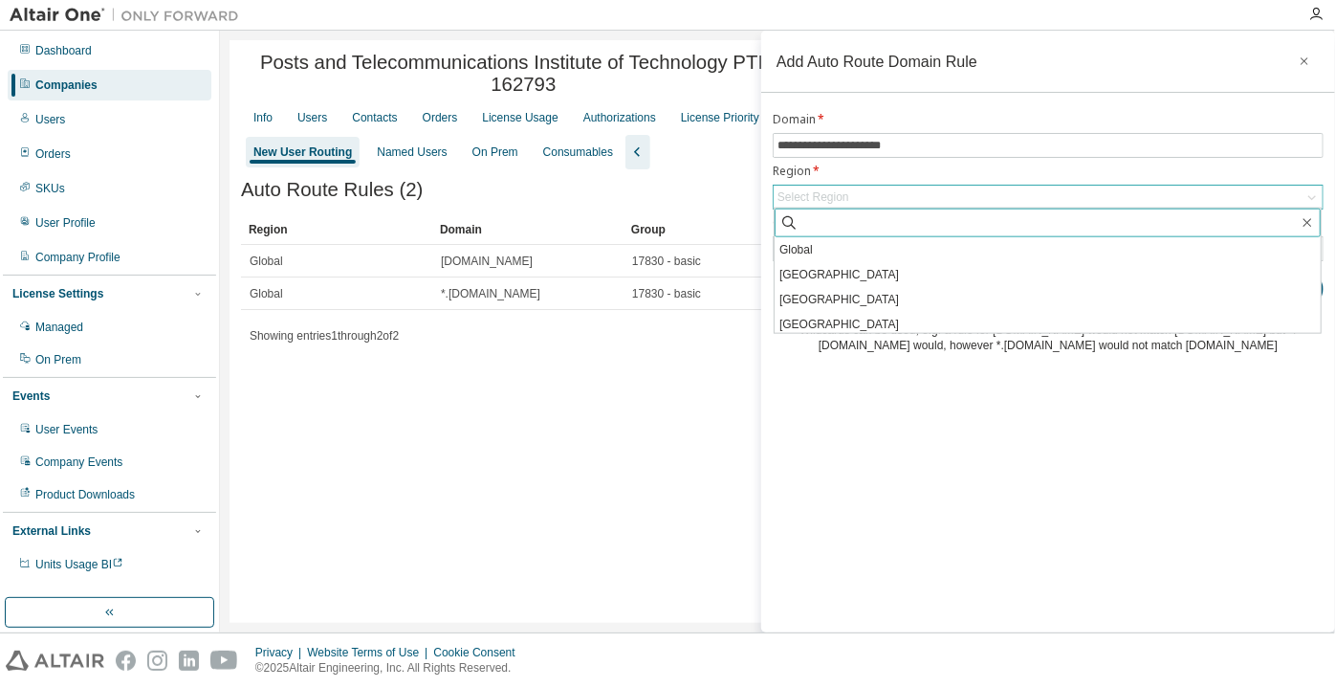
click at [850, 226] on input "text" at bounding box center [1049, 222] width 500 height 19
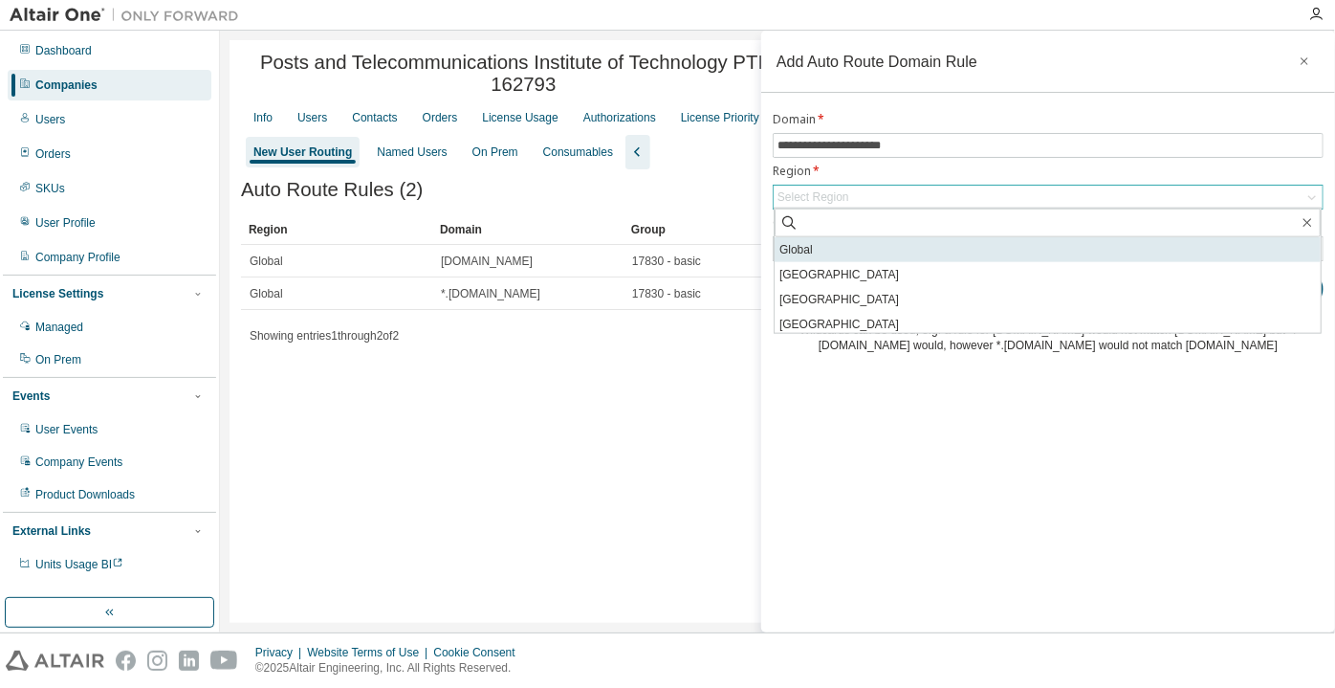
click at [829, 249] on li "Global" at bounding box center [1048, 249] width 546 height 25
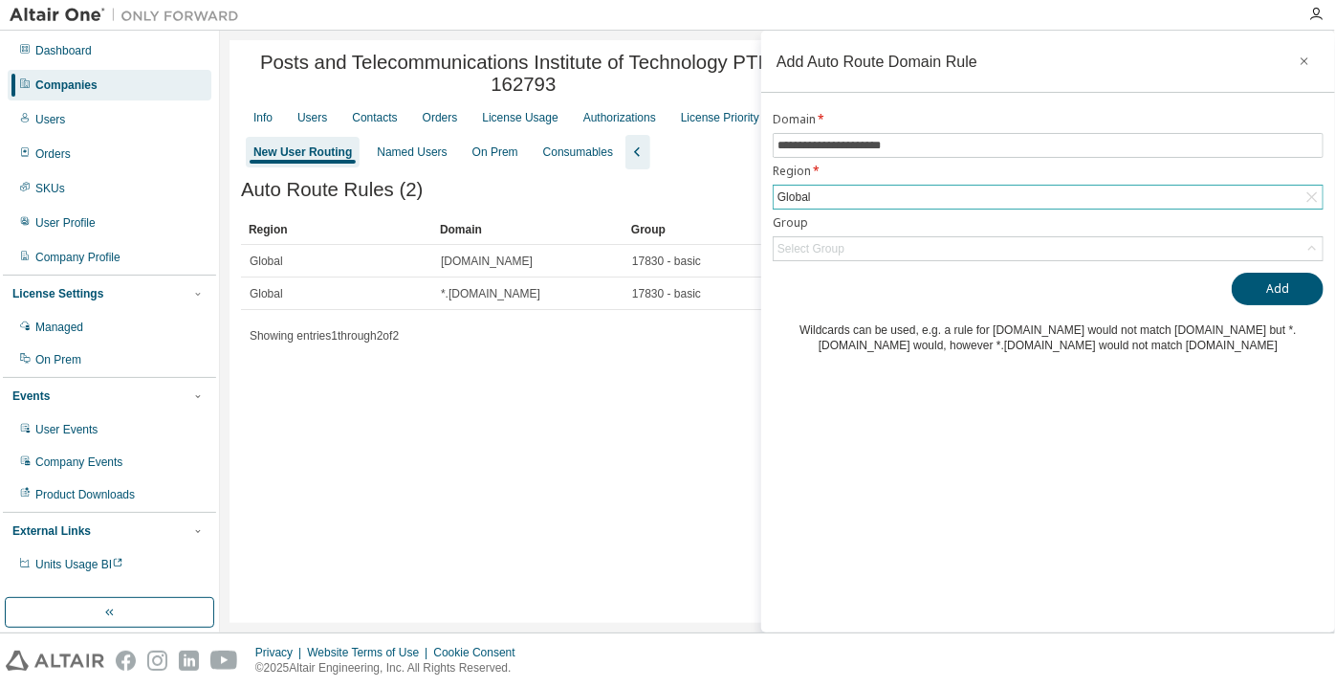
click at [839, 259] on div "**********" at bounding box center [1048, 232] width 574 height 241
click at [846, 252] on div "Select Group" at bounding box center [1048, 248] width 549 height 23
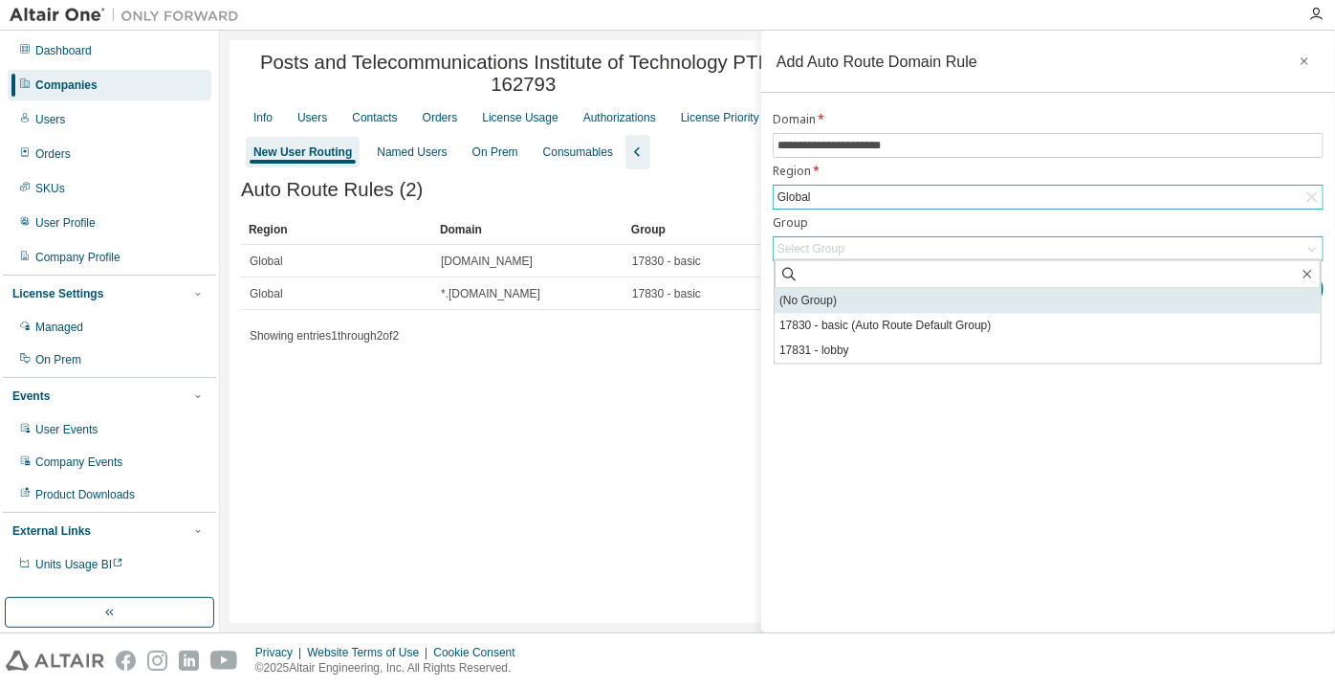
click at [866, 300] on li "(No Group)" at bounding box center [1048, 301] width 546 height 25
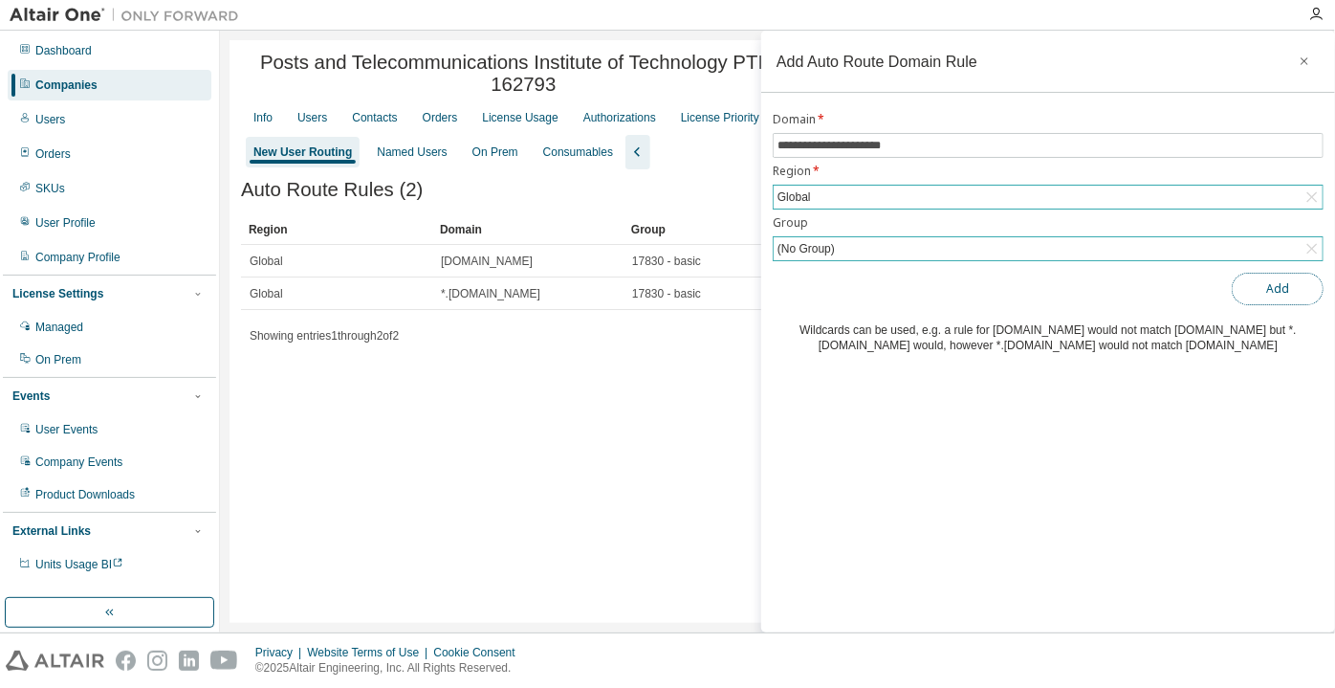
click at [1281, 277] on button "Add" at bounding box center [1278, 289] width 92 height 33
click at [775, 149] on span "**********" at bounding box center [1048, 145] width 551 height 25
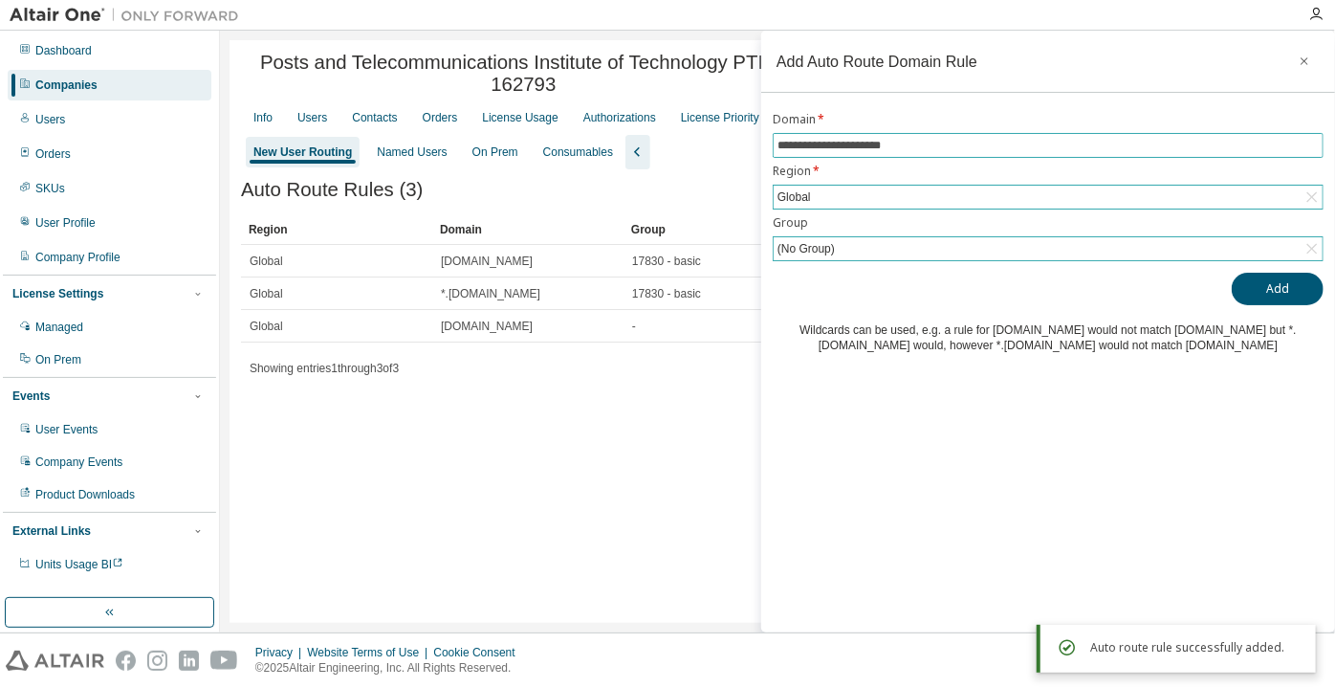
click at [779, 148] on input "**********" at bounding box center [1048, 145] width 541 height 15
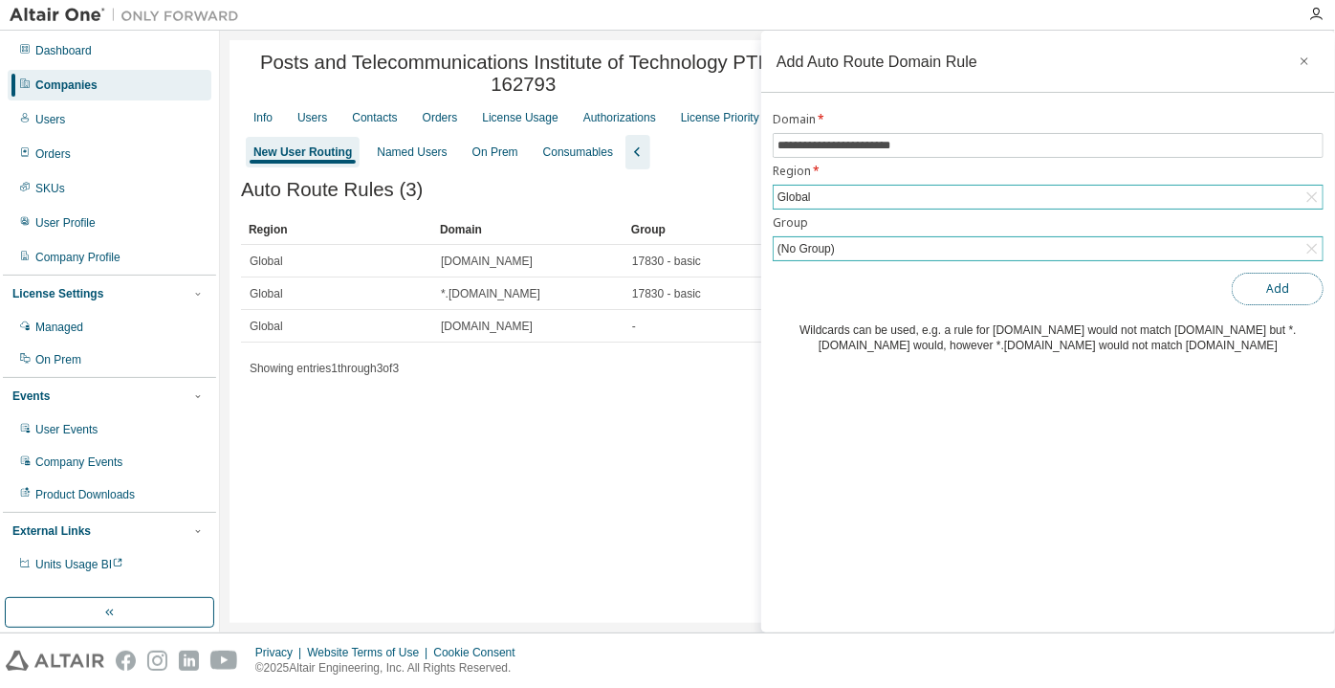
click at [1278, 274] on button "Add" at bounding box center [1278, 289] width 92 height 33
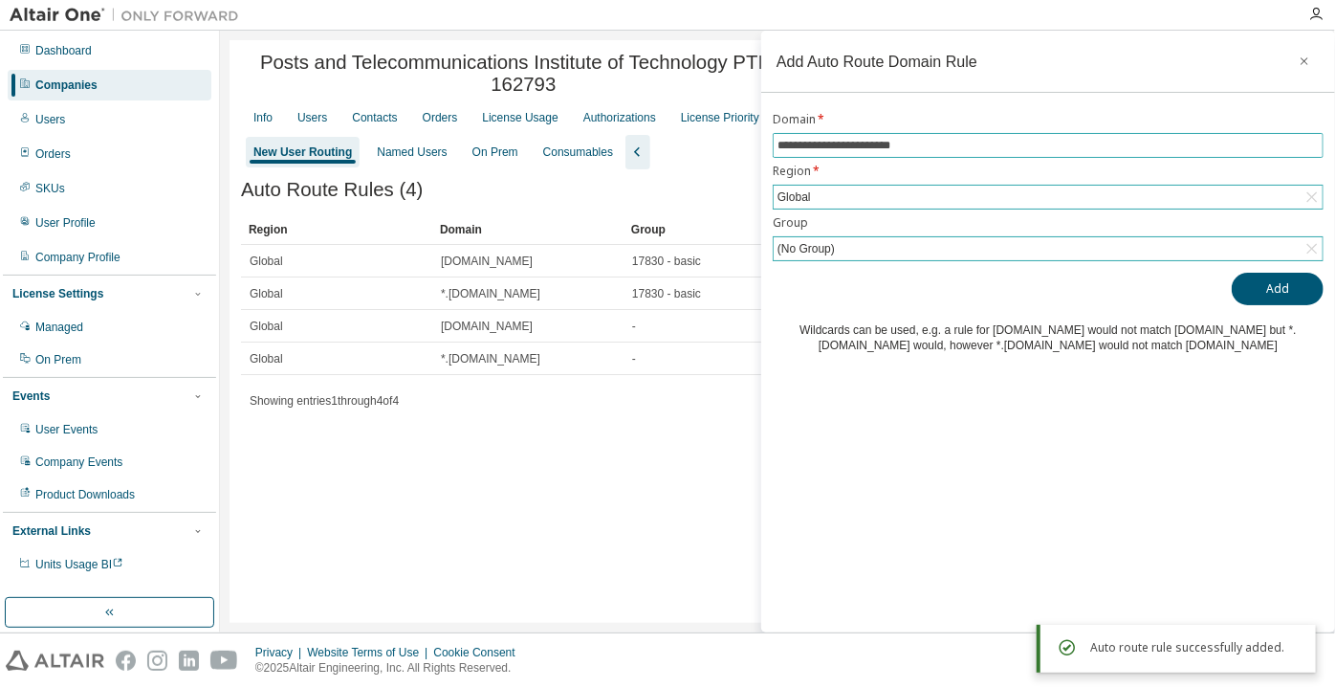
click at [802, 138] on input "**********" at bounding box center [1048, 145] width 541 height 15
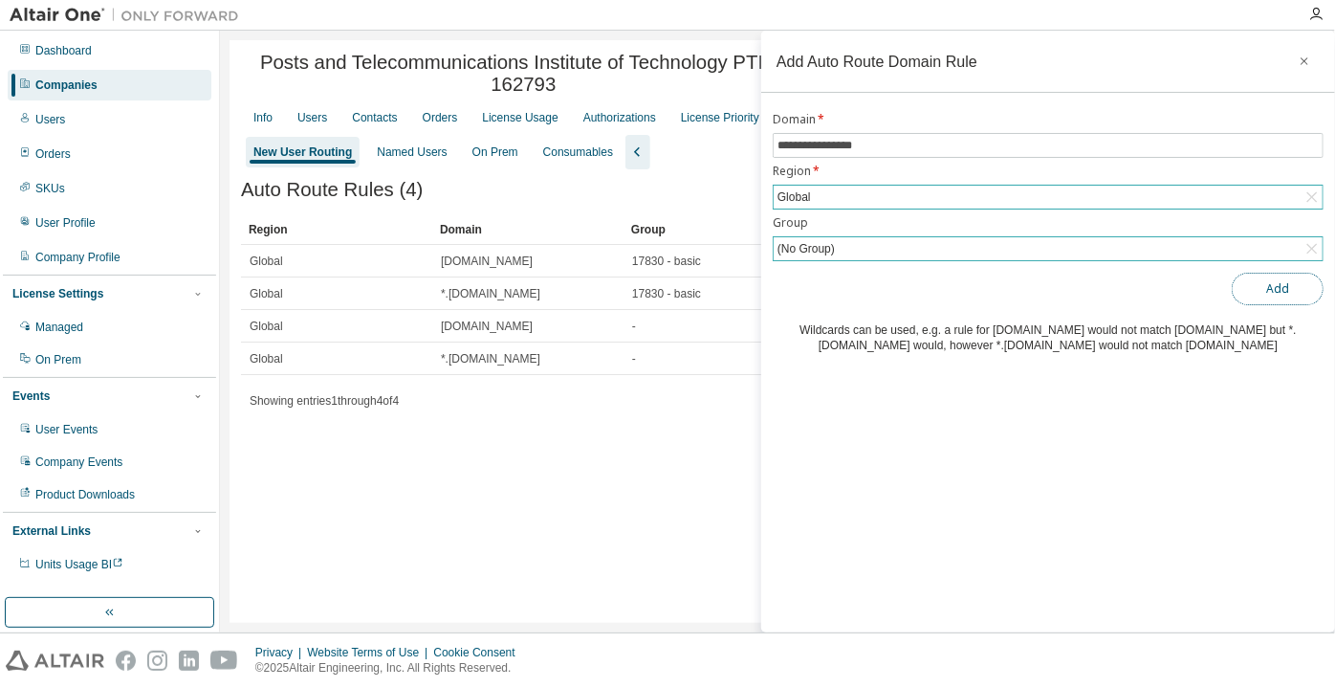
click at [1287, 283] on button "Add" at bounding box center [1278, 289] width 92 height 33
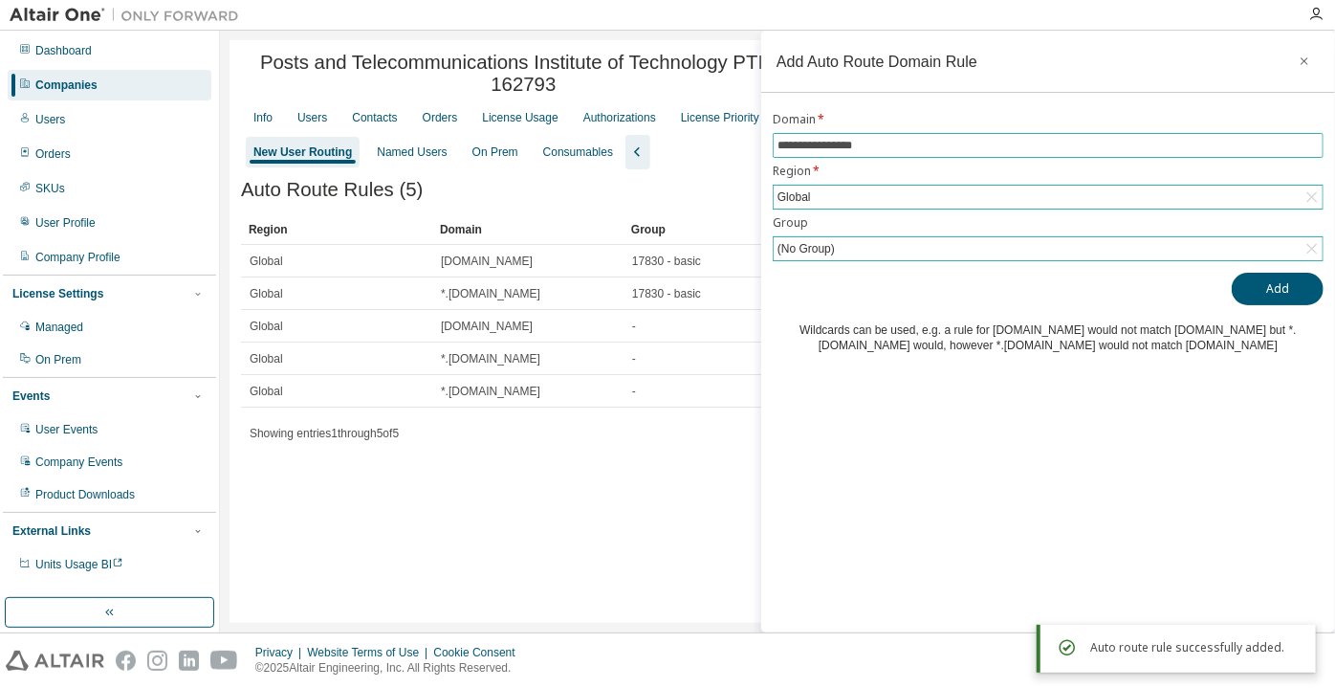
drag, startPoint x: 785, startPoint y: 142, endPoint x: 775, endPoint y: 142, distance: 10.6
click at [775, 142] on span "**********" at bounding box center [1048, 145] width 551 height 25
click at [1232, 292] on div "Add" at bounding box center [1048, 289] width 551 height 33
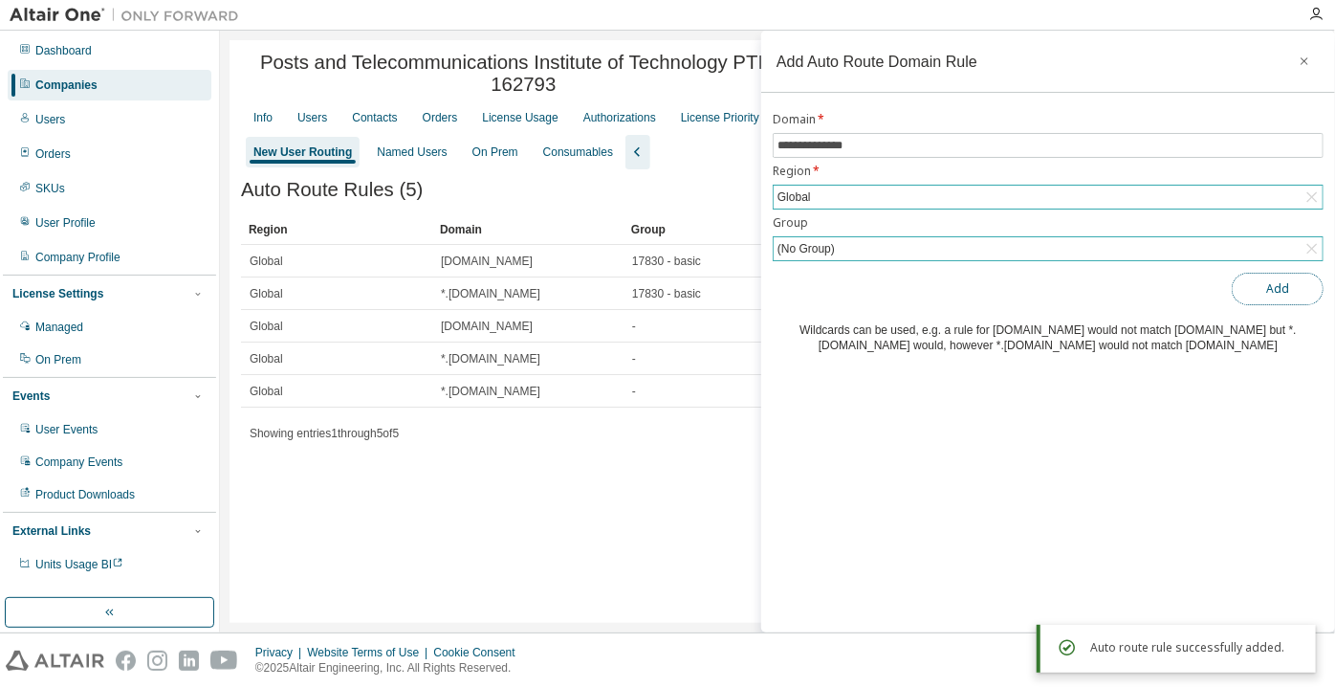
click at [1243, 289] on button "Add" at bounding box center [1278, 289] width 92 height 33
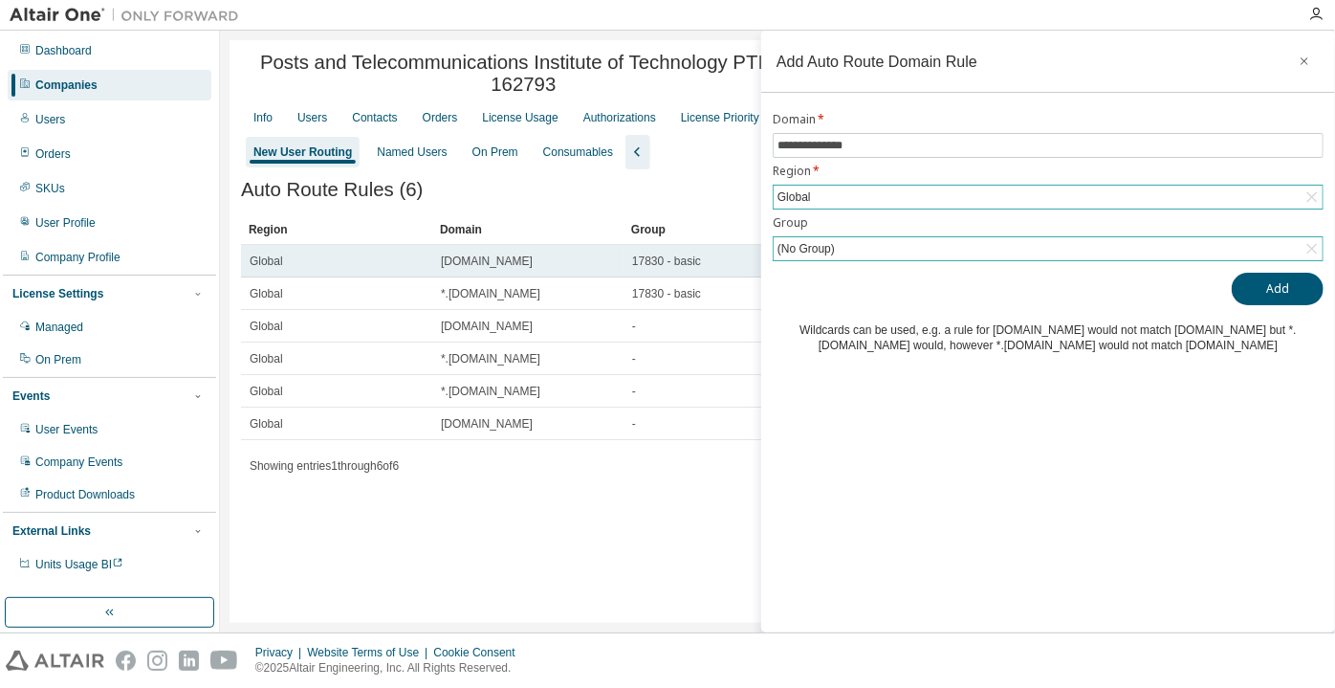
drag, startPoint x: 517, startPoint y: 274, endPoint x: 460, endPoint y: 279, distance: 57.7
click at [460, 277] on td "stu.ptit.edu.vn" at bounding box center [527, 261] width 191 height 33
copy span "ptit.edu.vn"
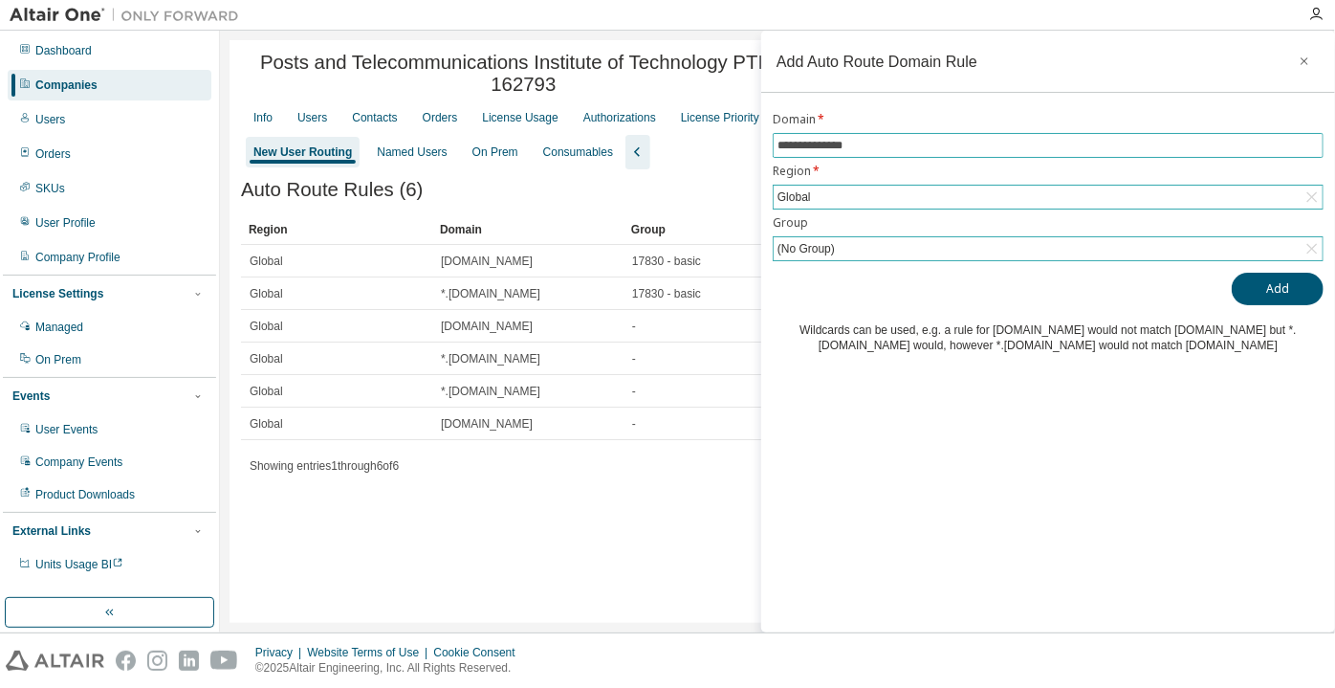
click at [1076, 152] on span "**********" at bounding box center [1048, 145] width 551 height 25
click at [826, 138] on input "**********" at bounding box center [1048, 145] width 541 height 15
click at [810, 140] on input "**********" at bounding box center [1048, 145] width 541 height 15
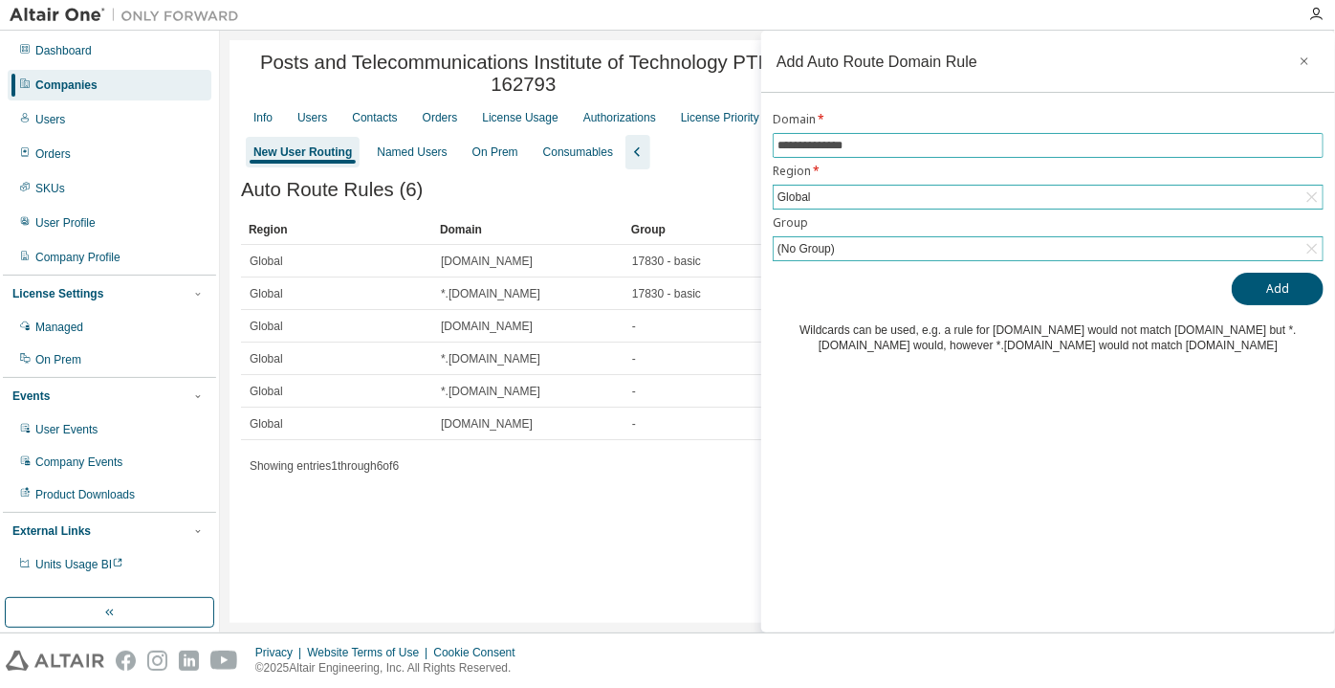
click at [805, 144] on input "**********" at bounding box center [1048, 145] width 541 height 15
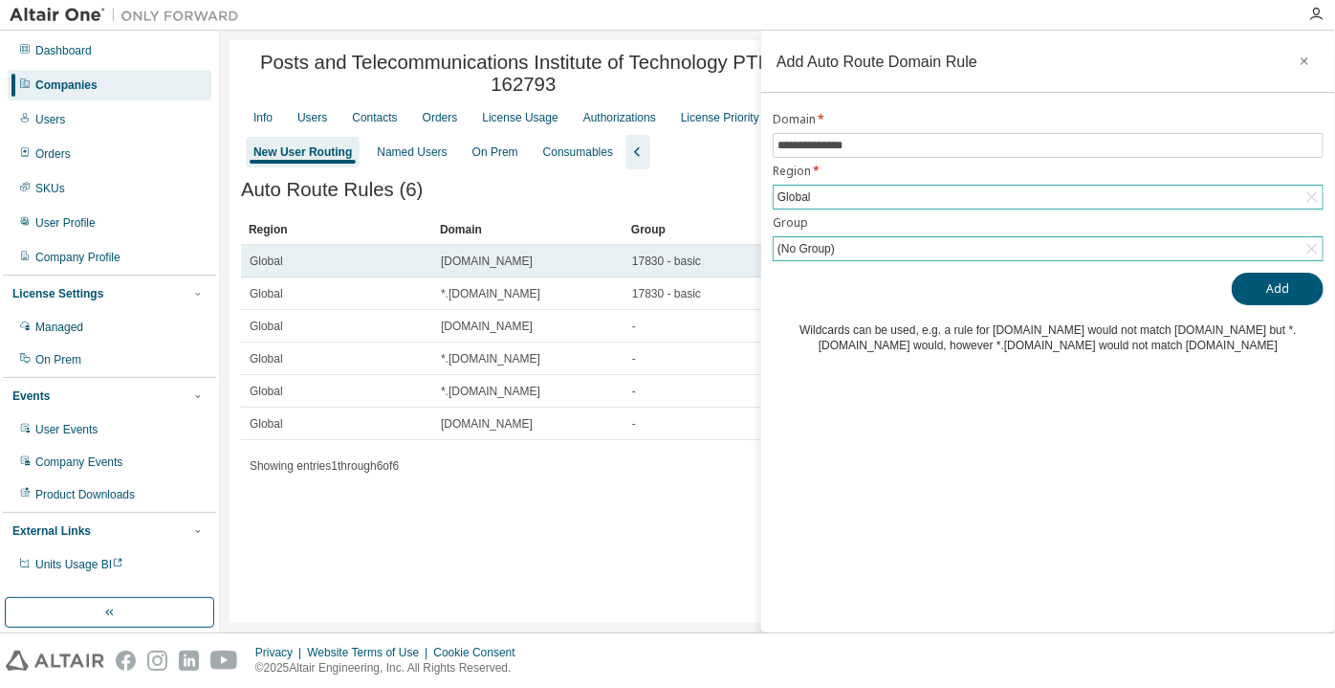
drag, startPoint x: 510, startPoint y: 268, endPoint x: 460, endPoint y: 271, distance: 49.8
click at [460, 269] on span "stu.ptit.edu.vn" at bounding box center [487, 260] width 92 height 15
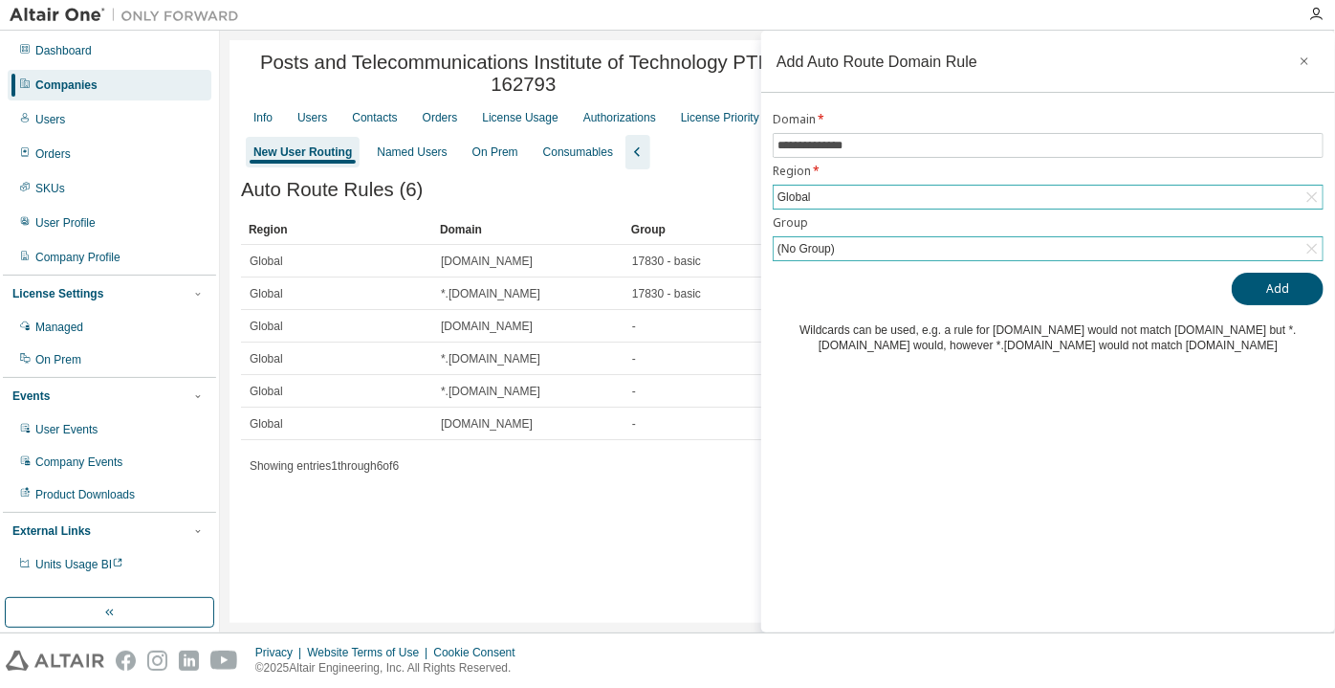
copy span "ptit.edu.vn"
drag, startPoint x: 862, startPoint y: 143, endPoint x: 767, endPoint y: 130, distance: 95.6
click at [767, 130] on div "**********" at bounding box center [1048, 232] width 574 height 241
paste input "text"
click at [1238, 289] on button "Add" at bounding box center [1278, 289] width 92 height 33
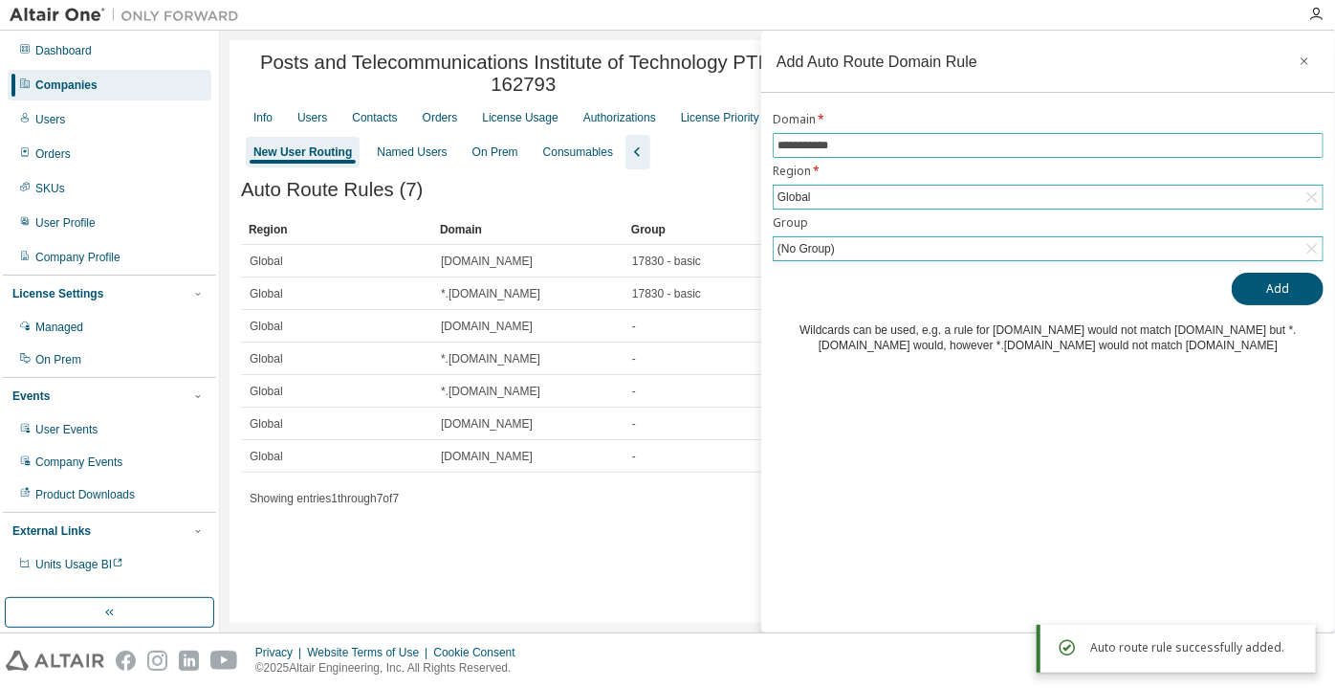
click at [778, 147] on input "**********" at bounding box center [1048, 145] width 541 height 15
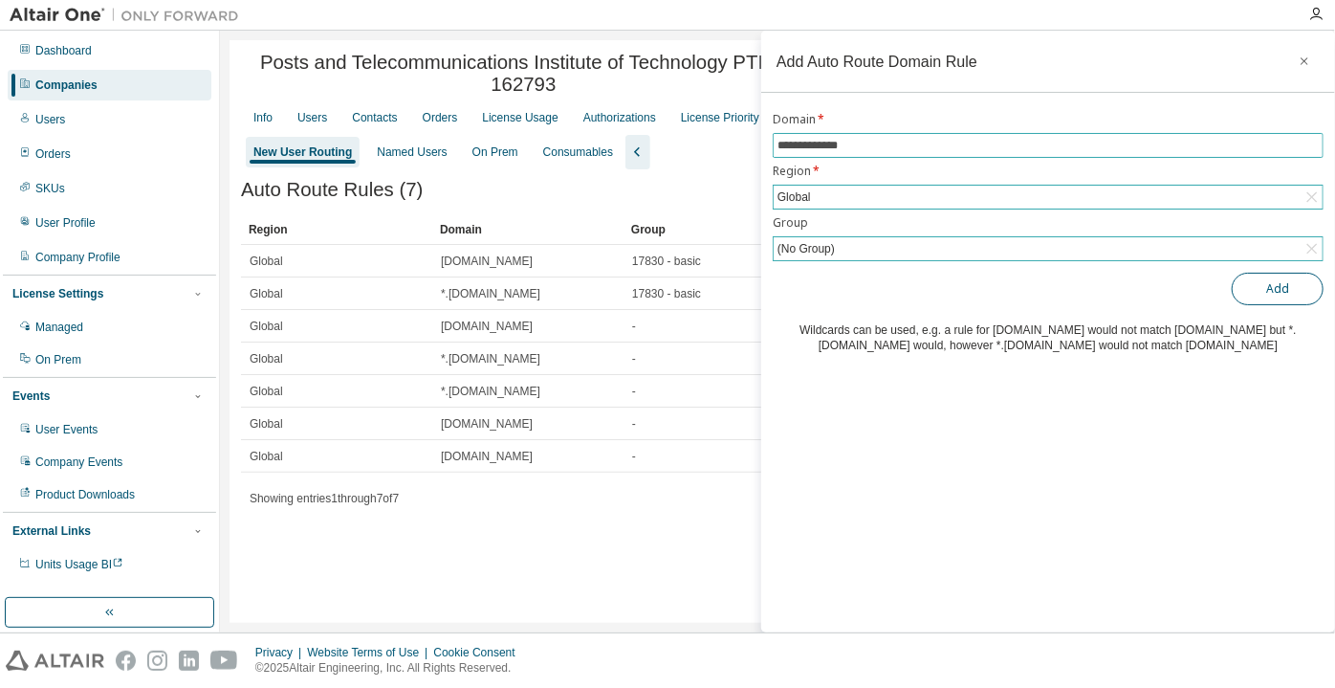
type input "**********"
click at [1280, 285] on button "Add" at bounding box center [1278, 289] width 92 height 33
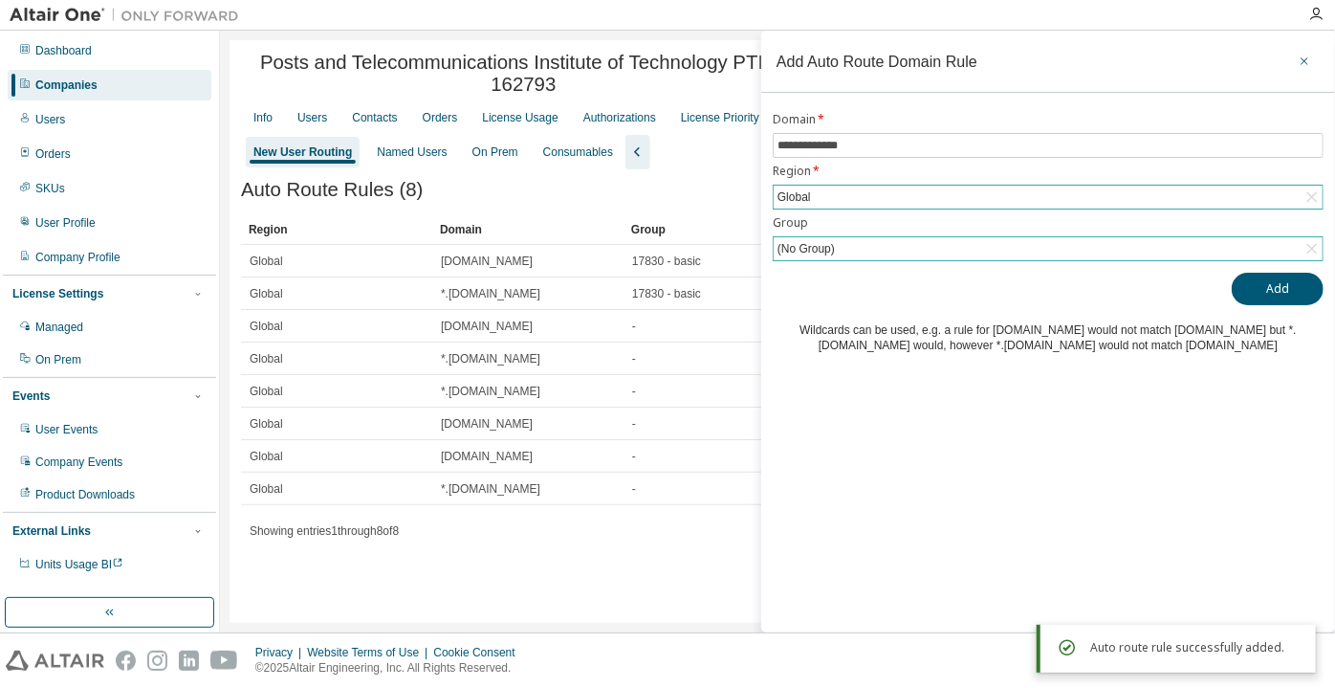
click at [1308, 60] on icon "button" at bounding box center [1304, 61] width 13 height 15
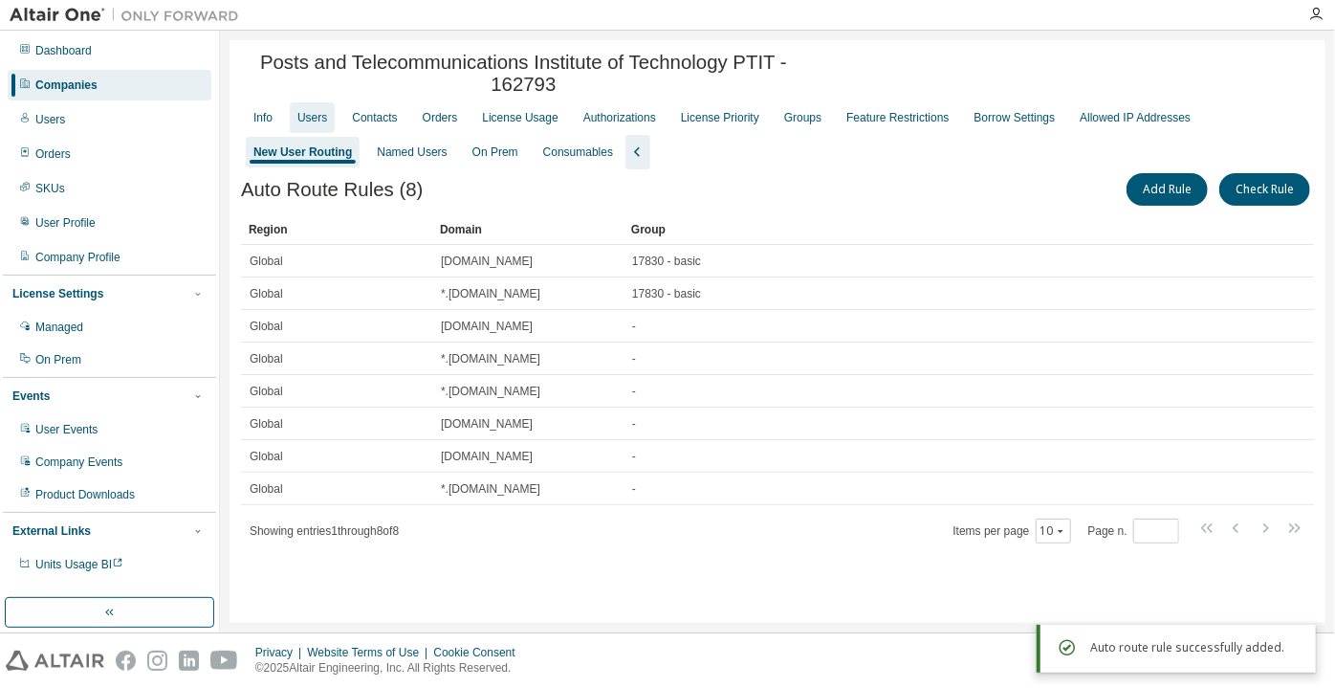
click at [313, 133] on div "Users" at bounding box center [312, 117] width 45 height 31
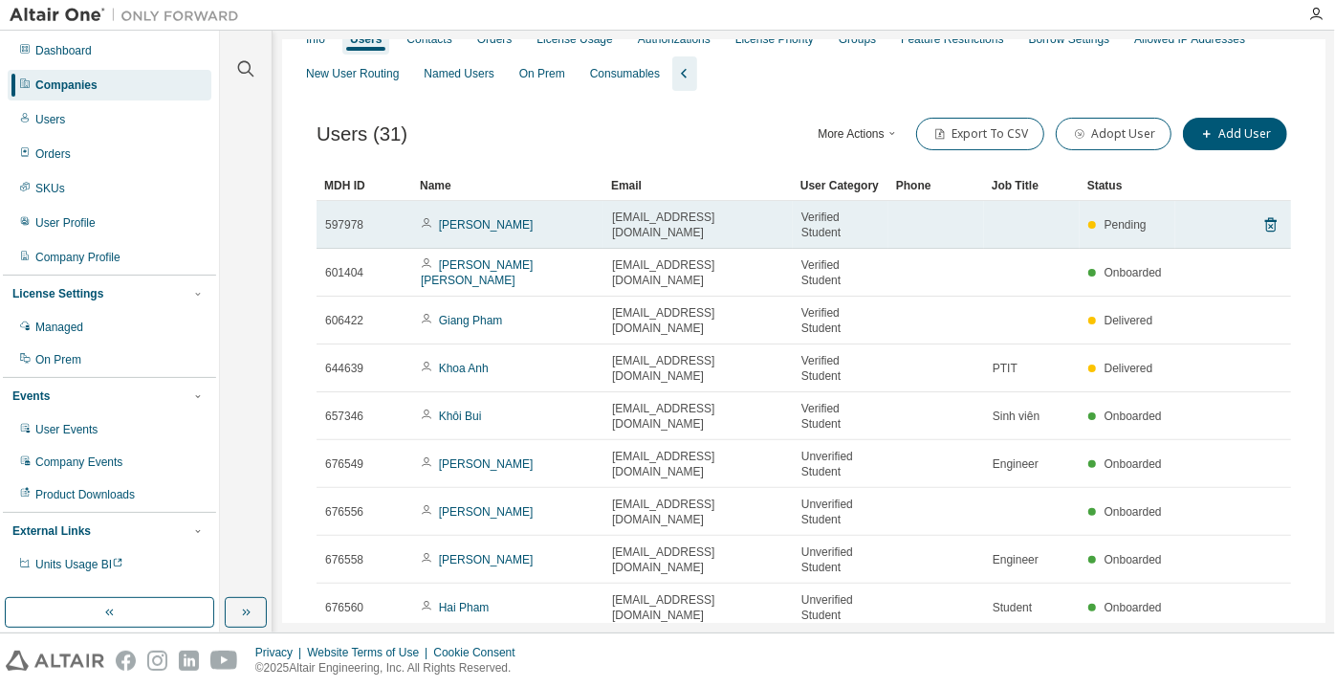
scroll to position [67, 0]
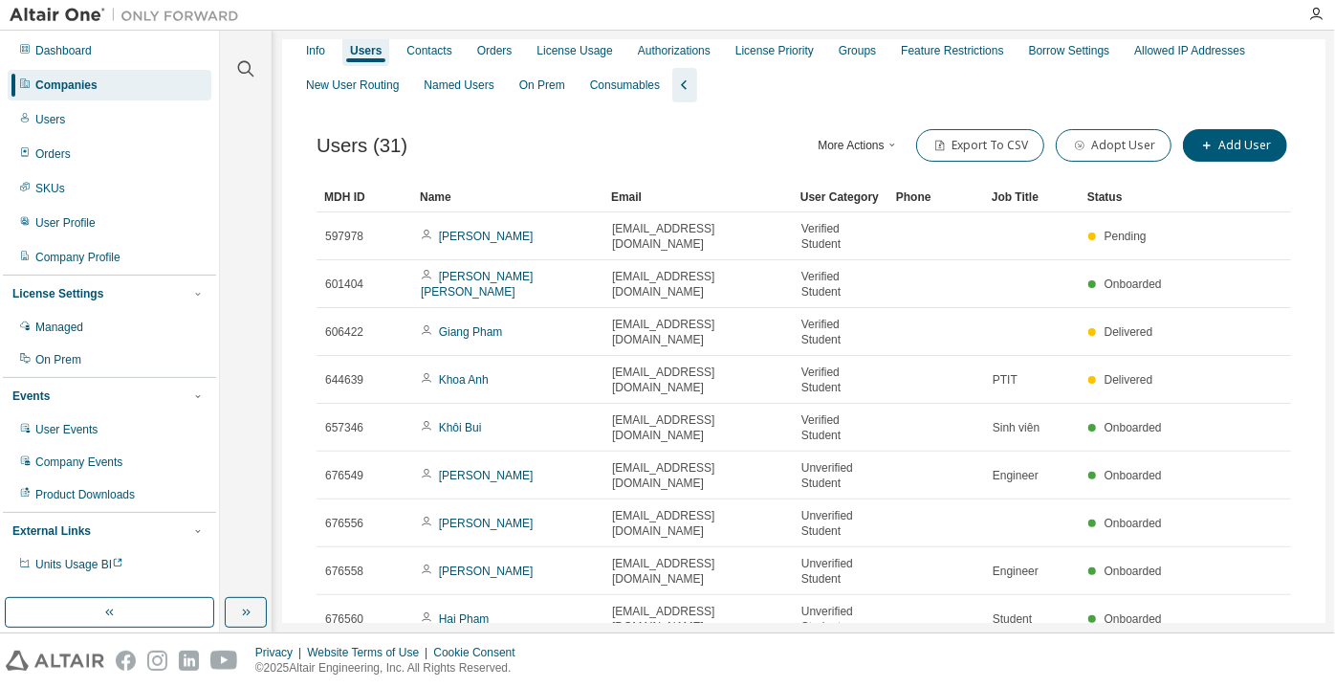
click at [811, 201] on div "User Category" at bounding box center [840, 197] width 80 height 31
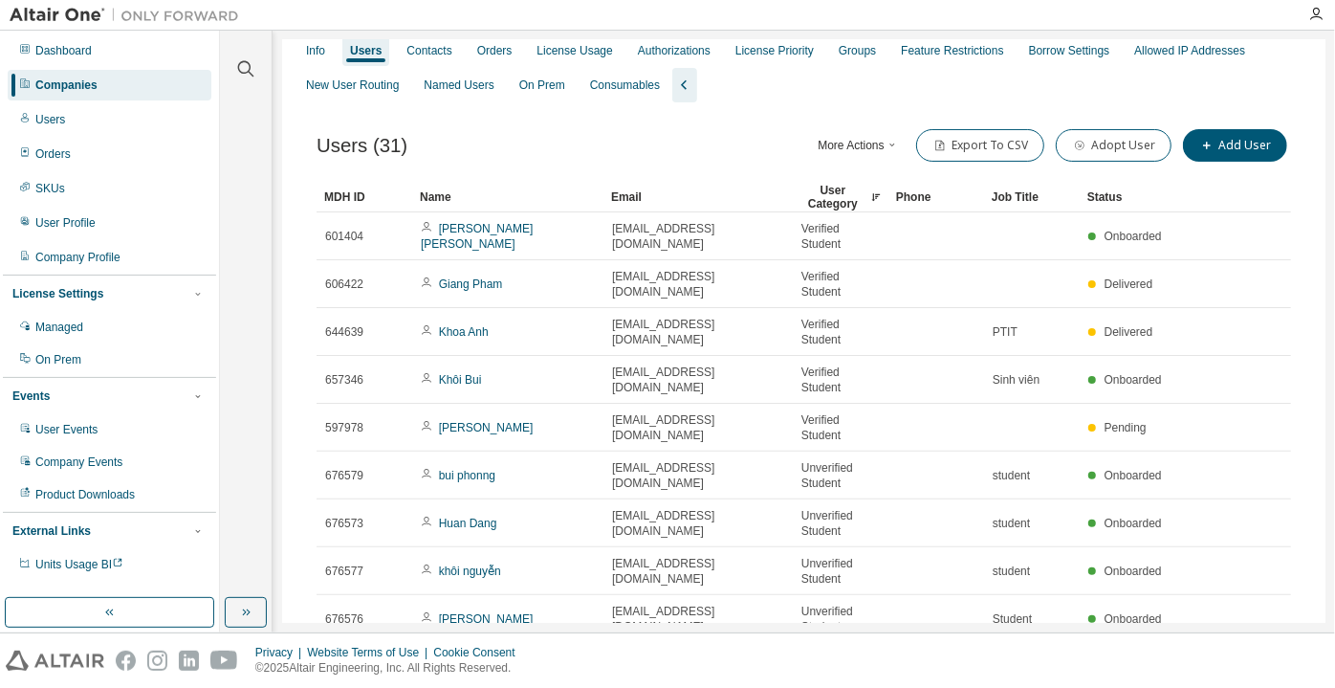
click at [815, 201] on div "User Category" at bounding box center [840, 197] width 80 height 31
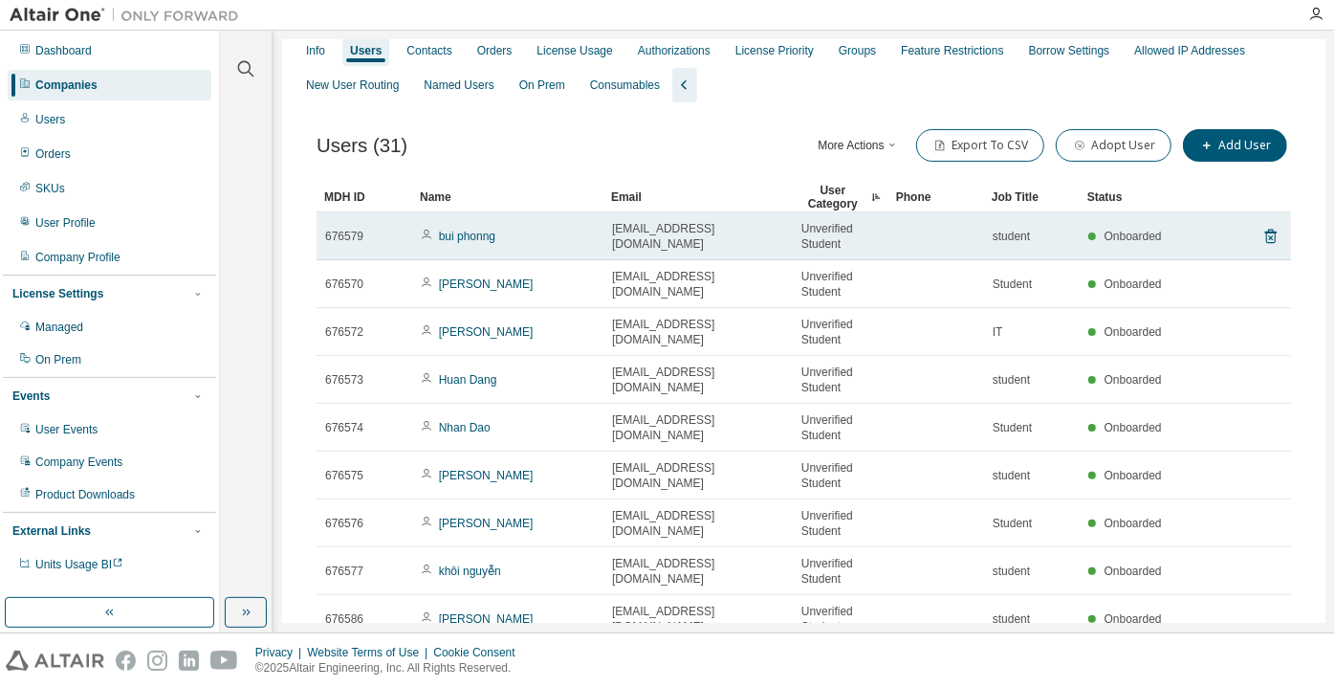
click at [437, 244] on span "bui phonng" at bounding box center [458, 236] width 75 height 15
click at [483, 243] on link "bui phonng" at bounding box center [467, 236] width 56 height 13
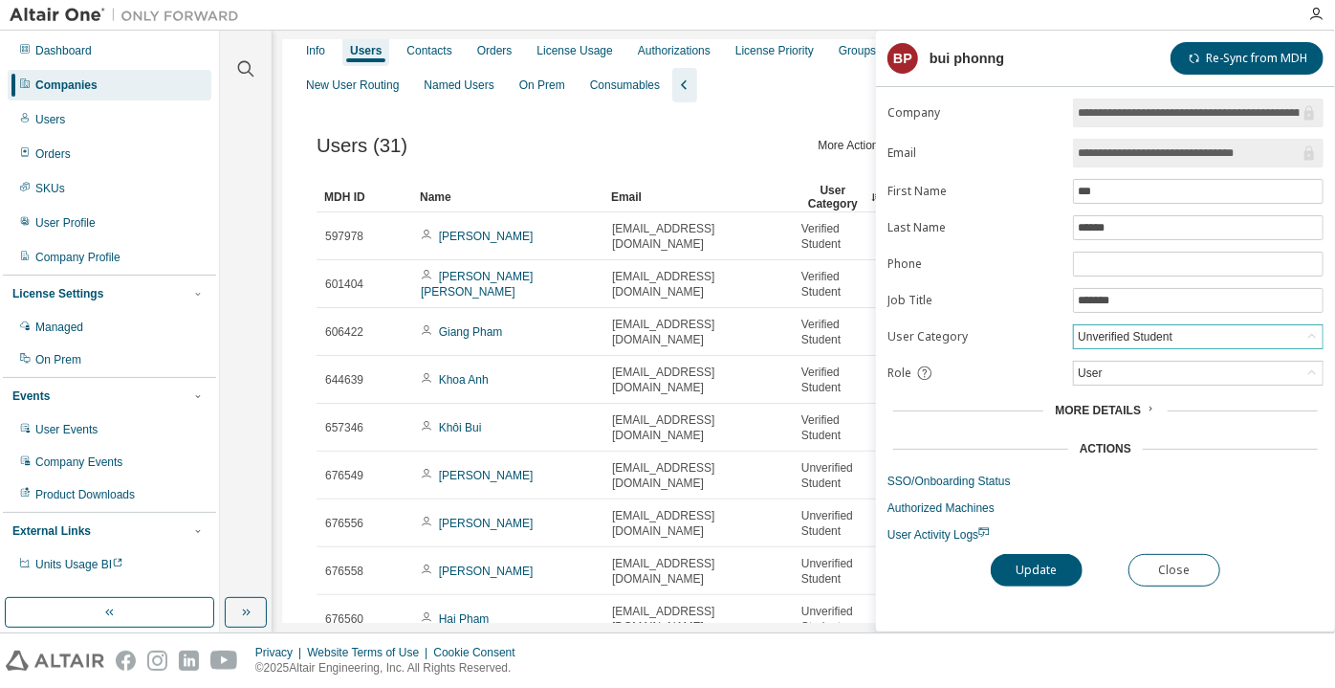
click at [1129, 340] on div "Unverified Student" at bounding box center [1125, 336] width 100 height 21
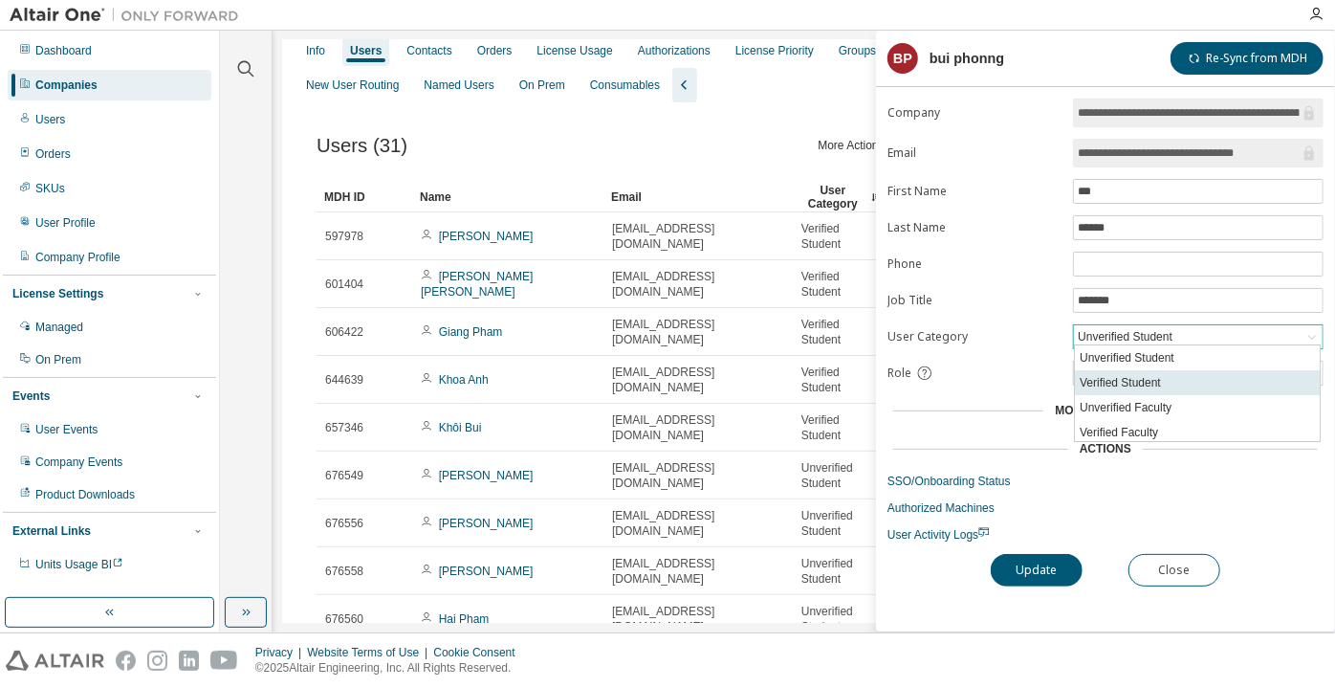
click at [1111, 377] on li "Verified Student" at bounding box center [1197, 382] width 245 height 25
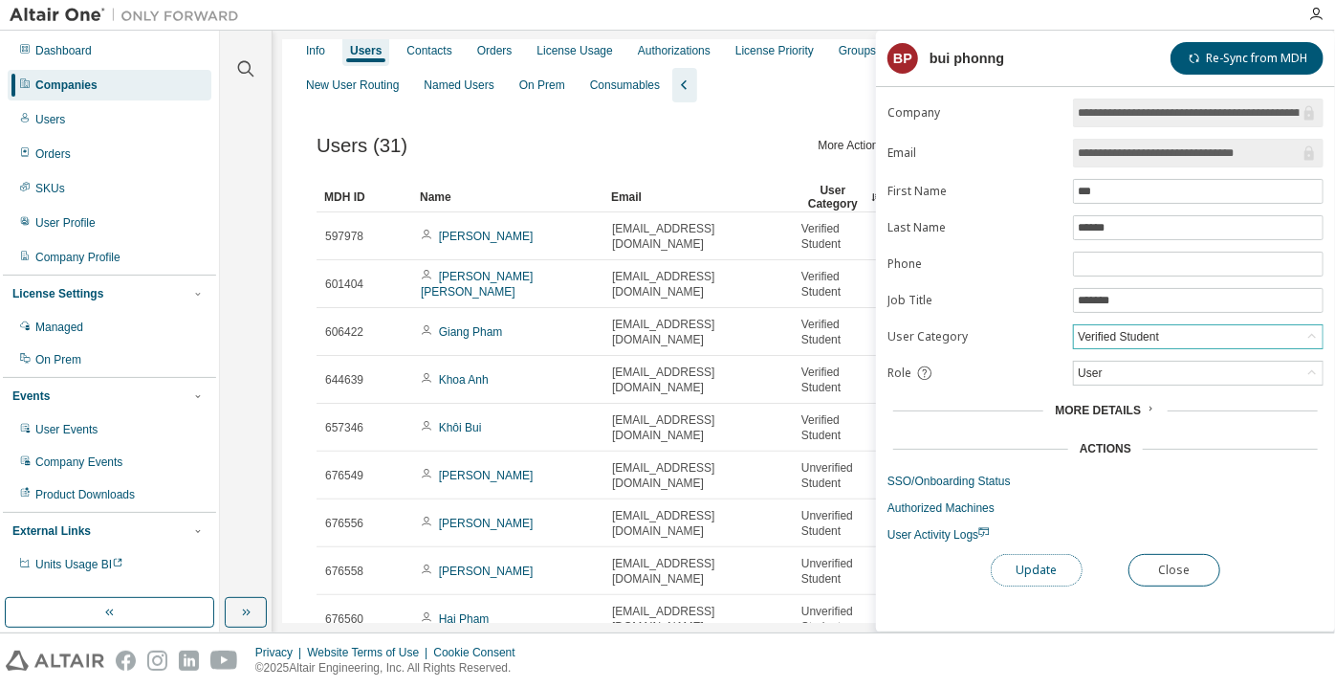
click at [1041, 559] on button "Update" at bounding box center [1037, 570] width 92 height 33
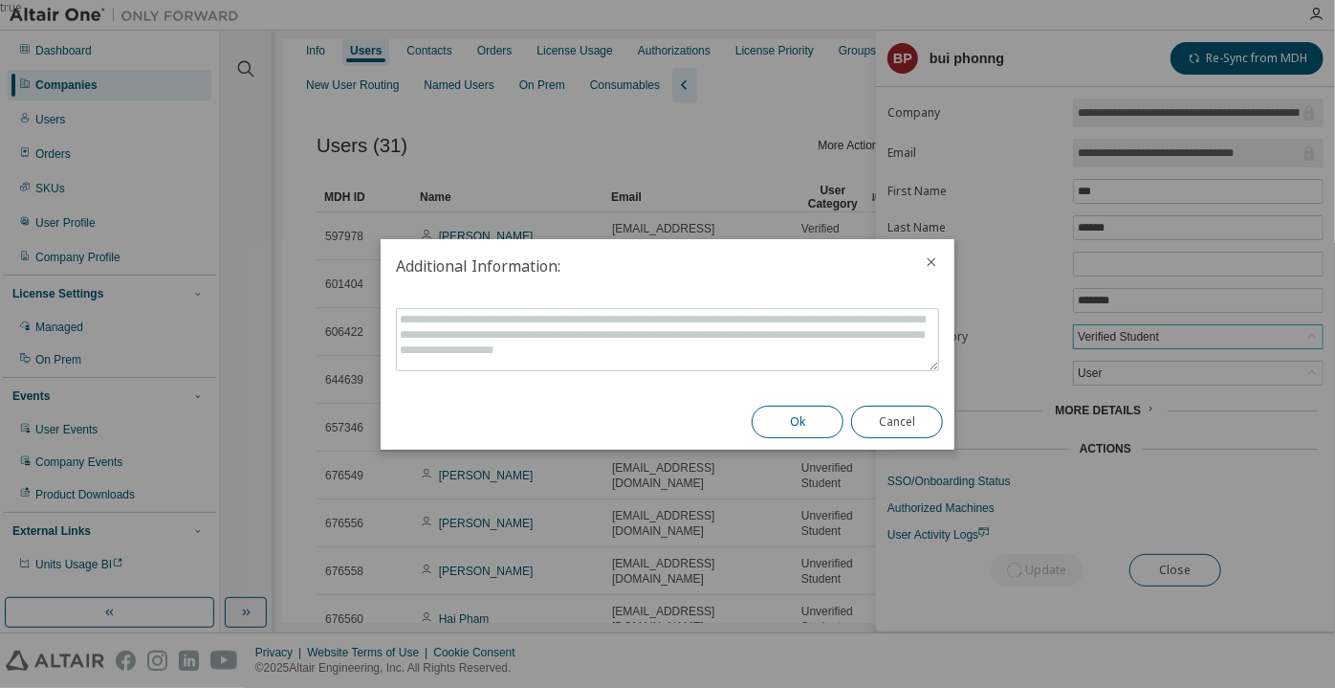
click at [780, 423] on button "Ok" at bounding box center [798, 421] width 92 height 33
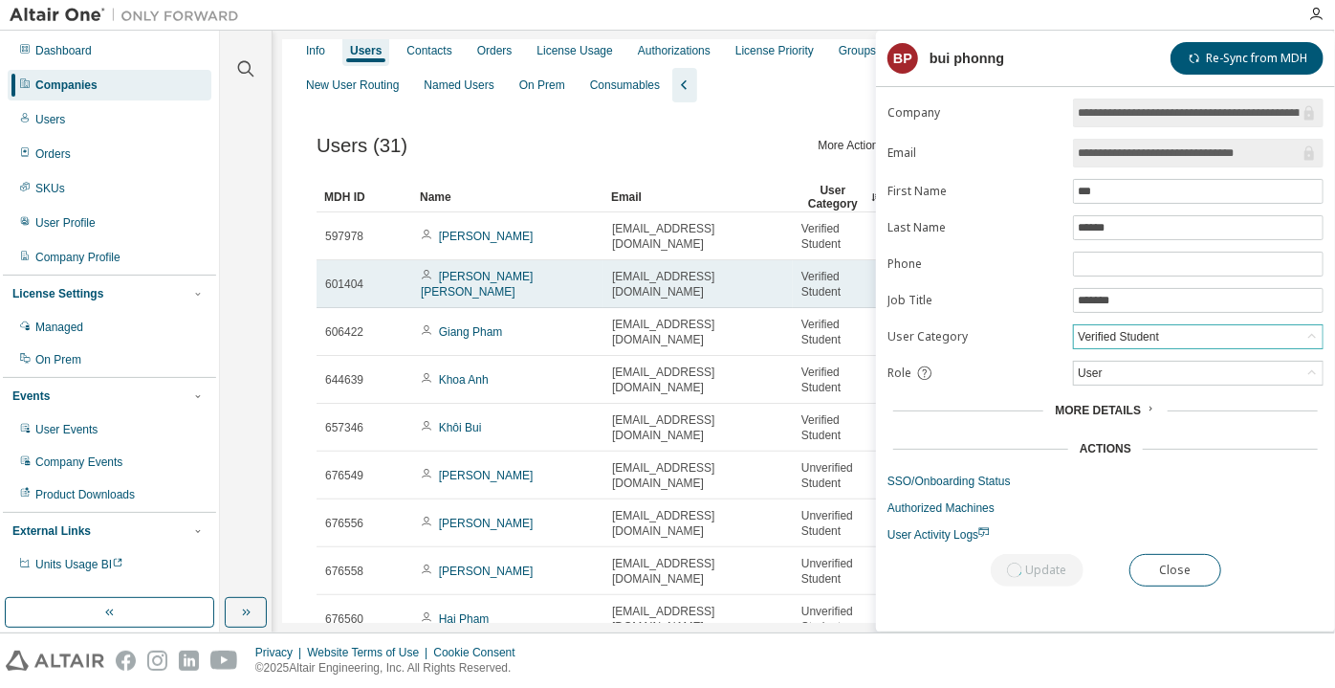
click at [457, 297] on td "[PERSON_NAME]" at bounding box center [507, 284] width 191 height 48
click at [463, 290] on link "[PERSON_NAME]" at bounding box center [477, 284] width 112 height 29
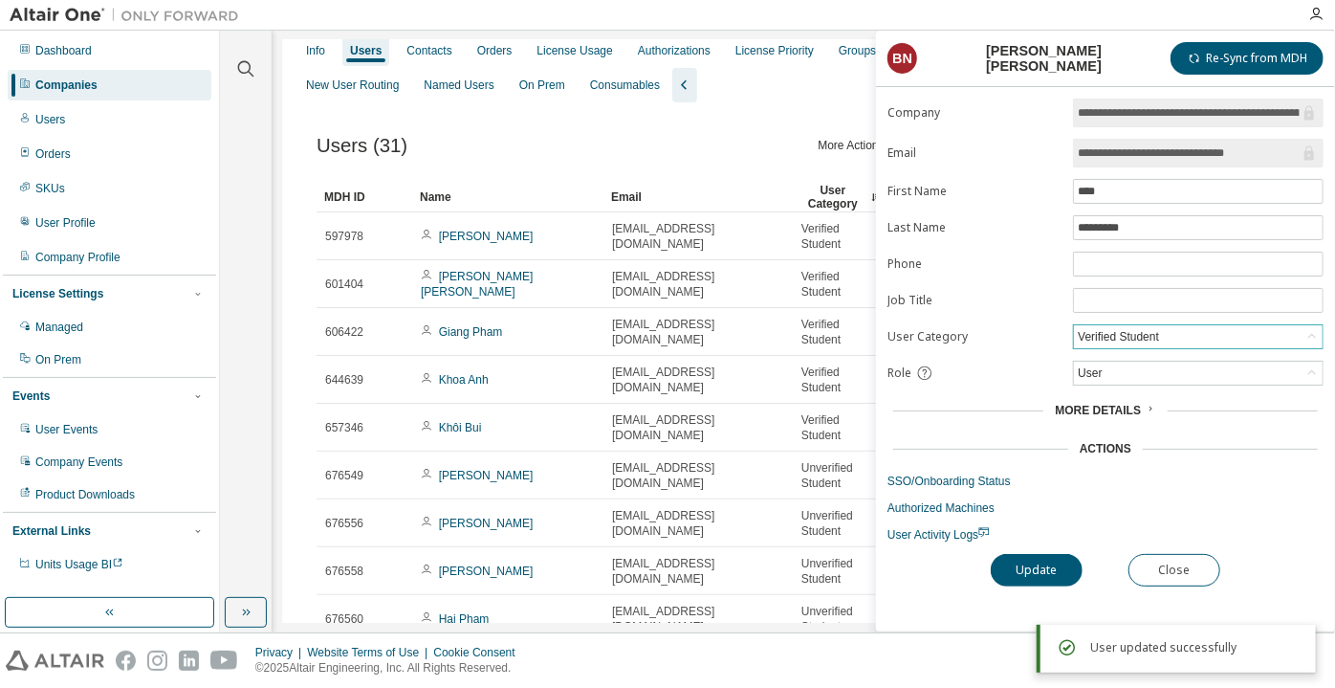
click at [1137, 331] on div "Verified Student" at bounding box center [1118, 336] width 87 height 21
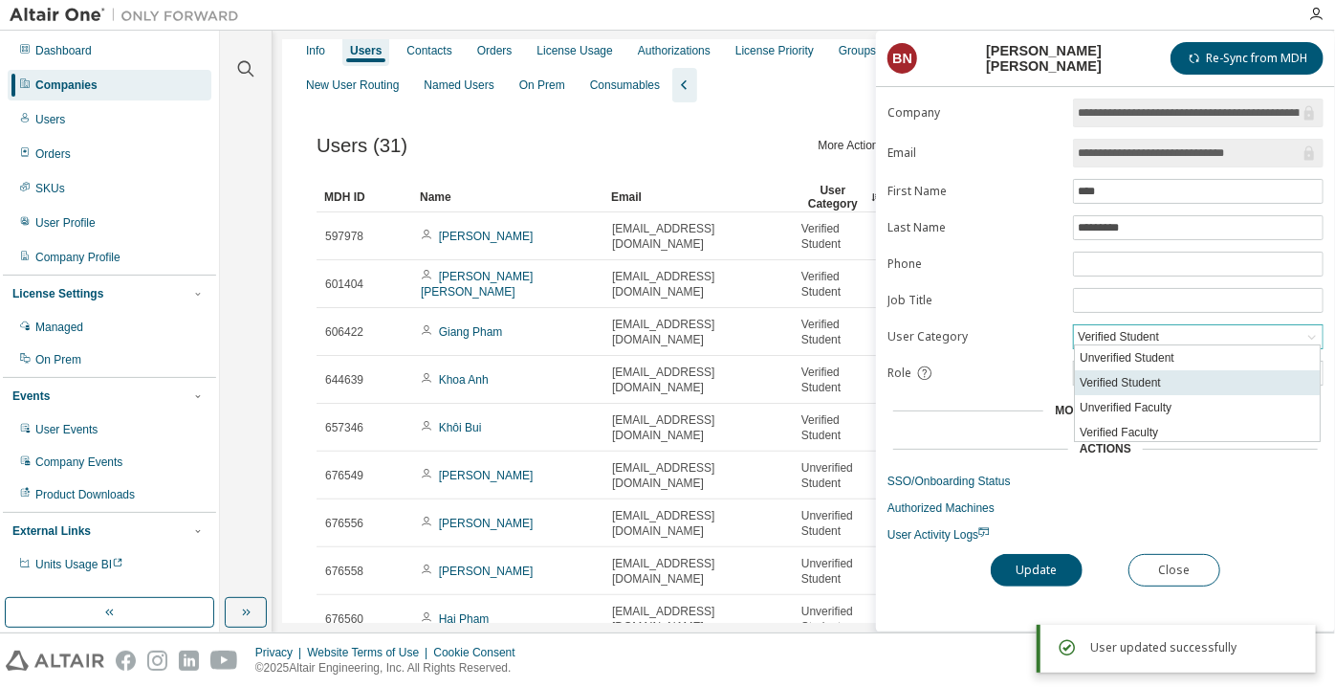
click at [1127, 375] on li "Verified Student" at bounding box center [1197, 382] width 245 height 25
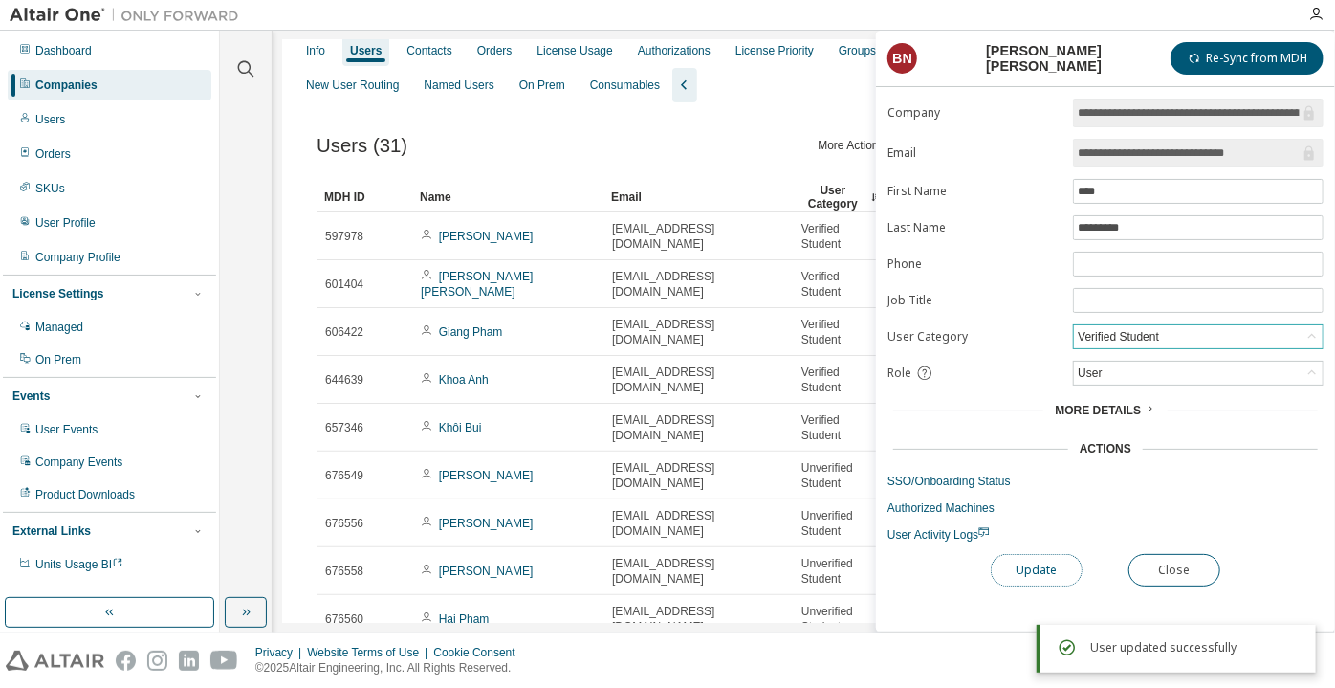
click at [1049, 561] on button "Update" at bounding box center [1037, 570] width 92 height 33
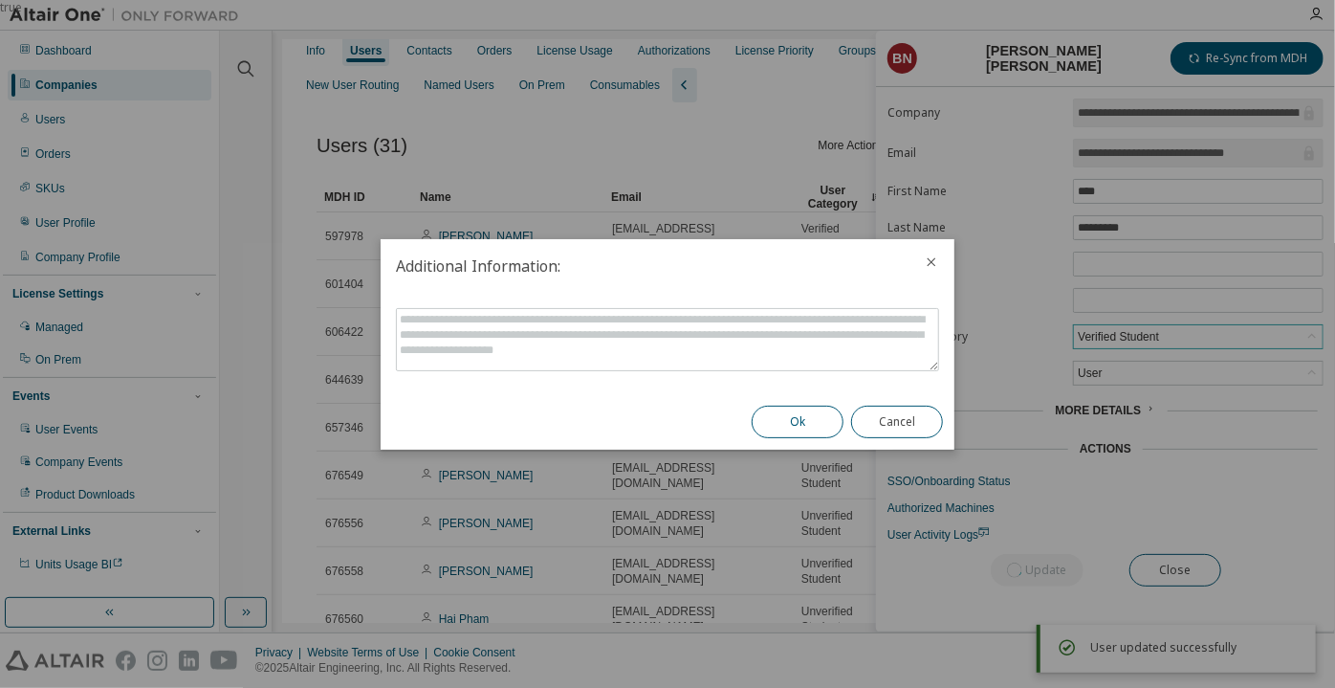
click at [817, 408] on button "Ok" at bounding box center [798, 421] width 92 height 33
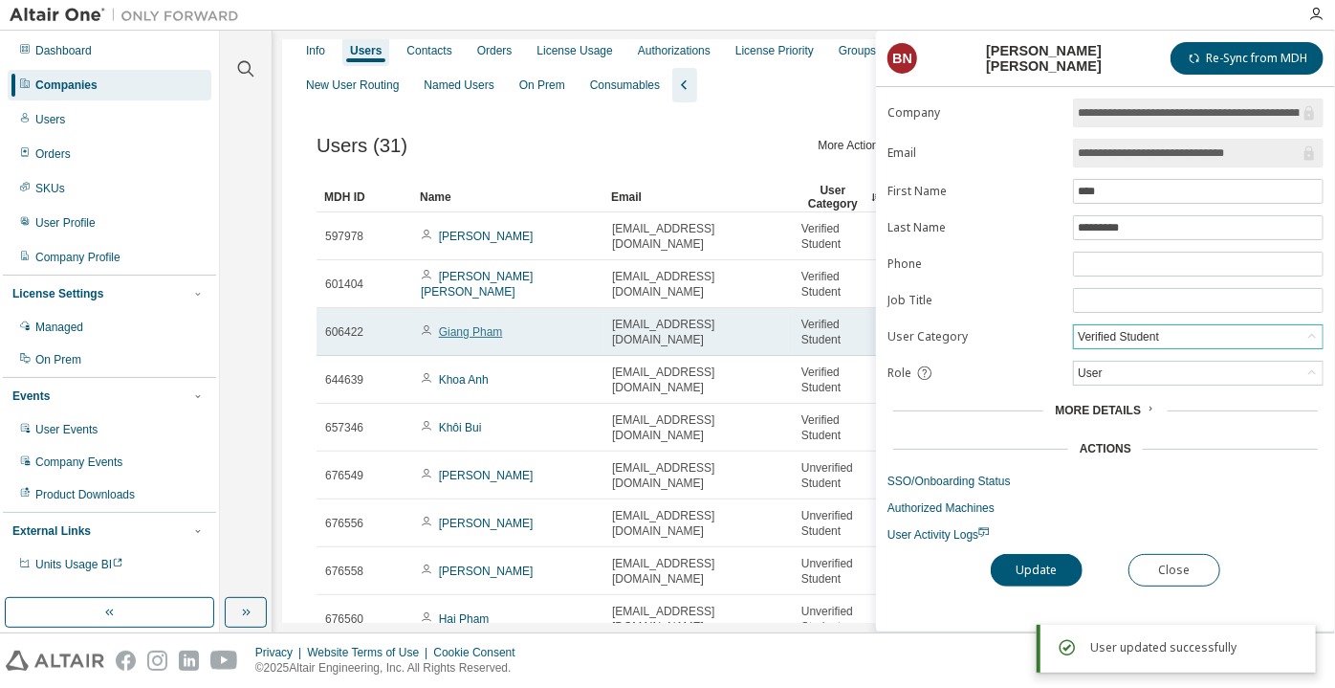
click at [475, 333] on link "Giang Pham" at bounding box center [471, 331] width 64 height 13
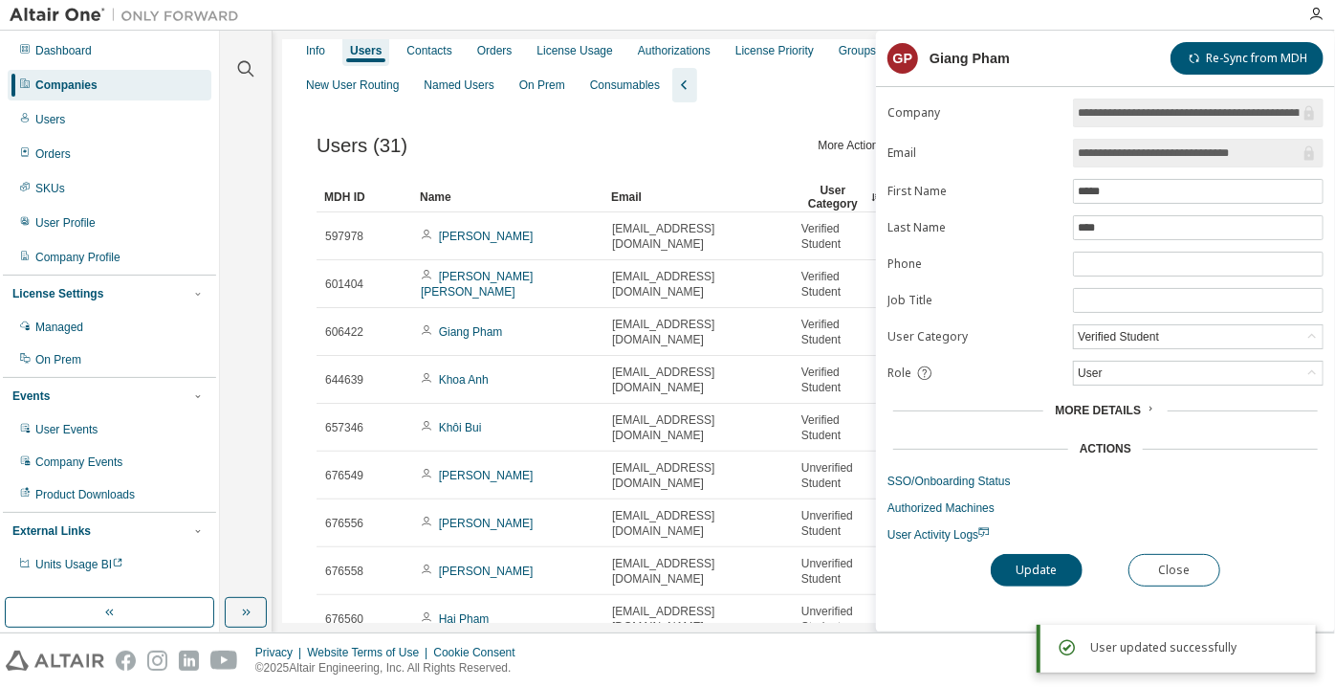
click at [714, 170] on div "Users (31) More Actions Import From CSV Export To CSV Adopt User Add User" at bounding box center [804, 147] width 975 height 45
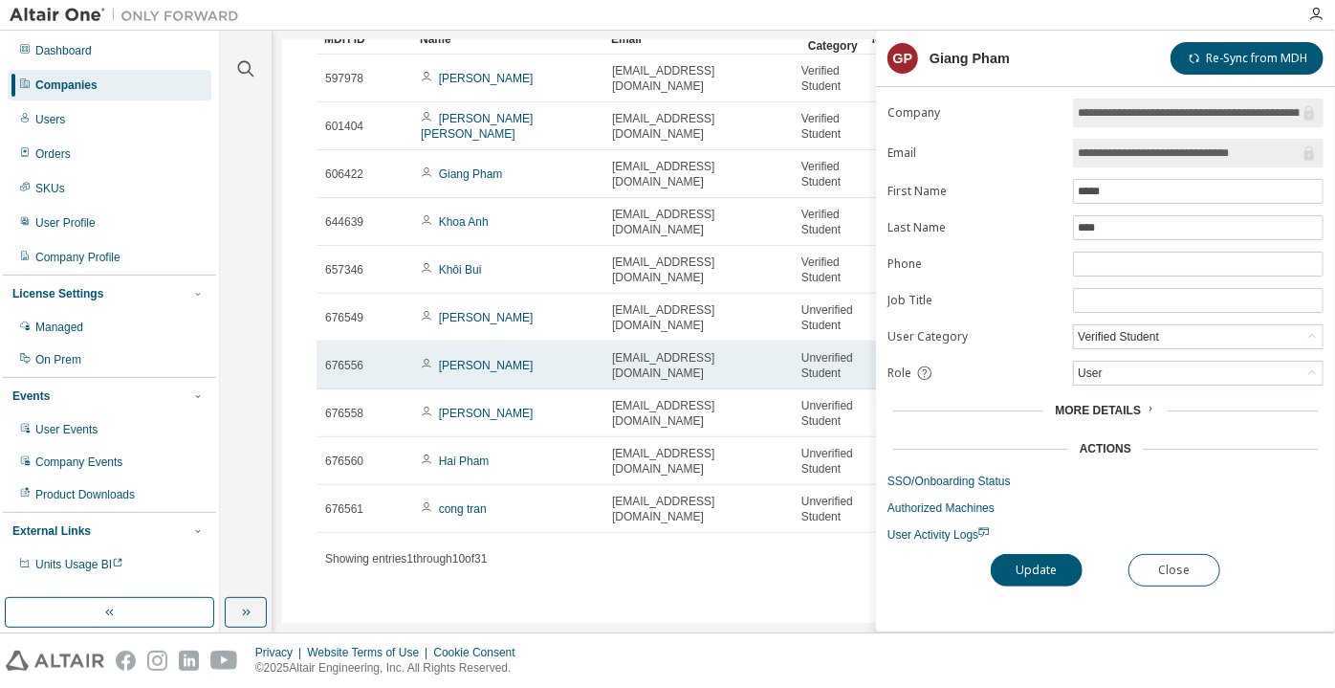
scroll to position [241, 0]
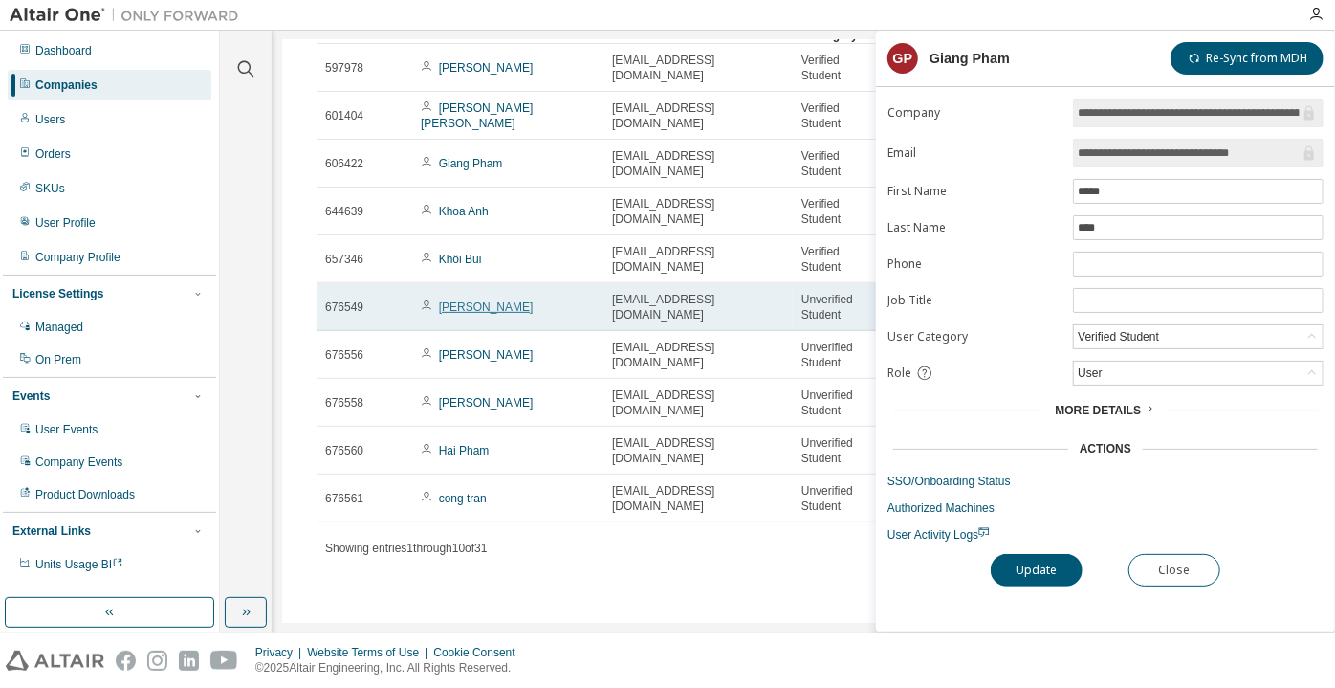
click at [456, 304] on link "[PERSON_NAME]" at bounding box center [486, 306] width 95 height 13
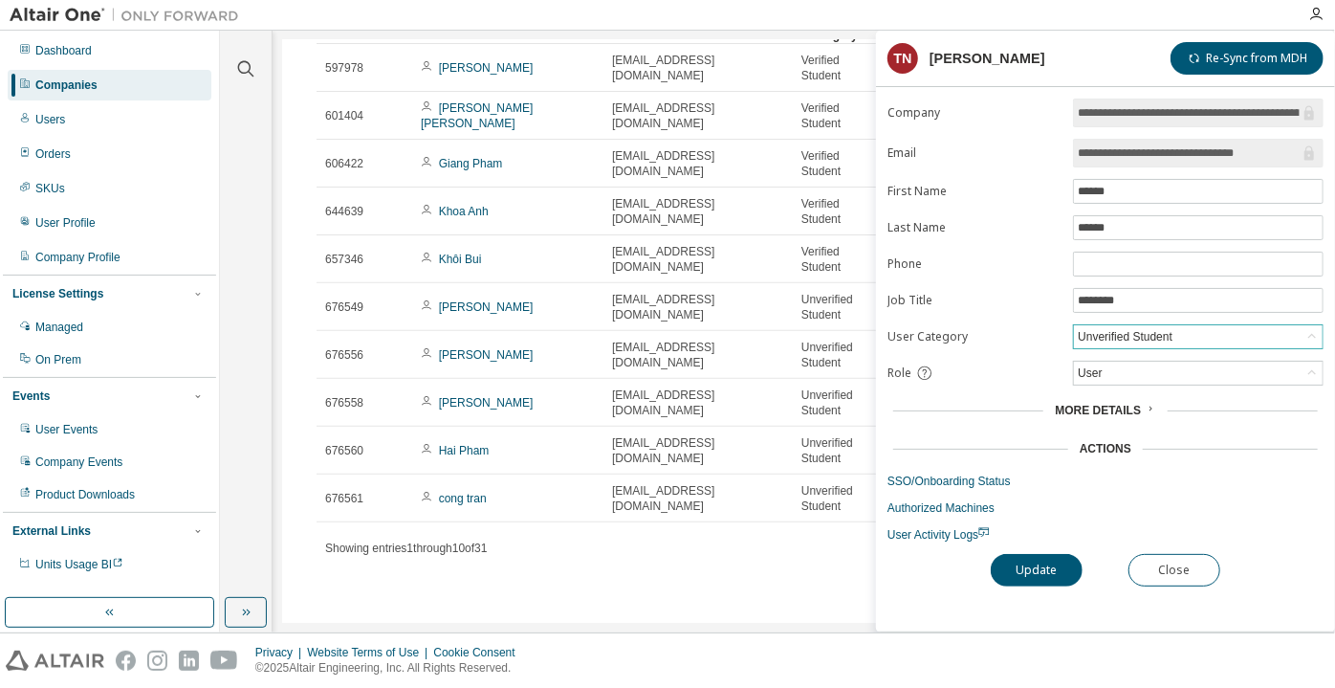
click at [1115, 334] on div "Unverified Student" at bounding box center [1125, 336] width 100 height 21
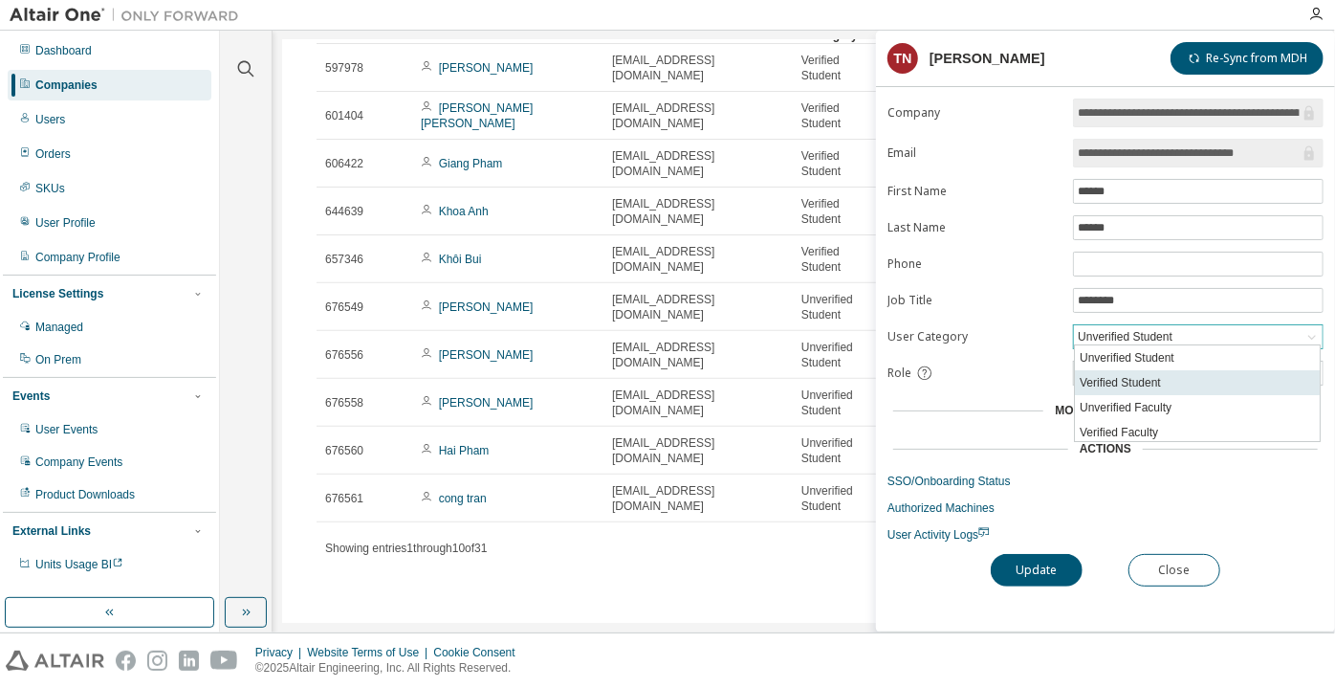
click at [1125, 382] on li "Verified Student" at bounding box center [1197, 382] width 245 height 25
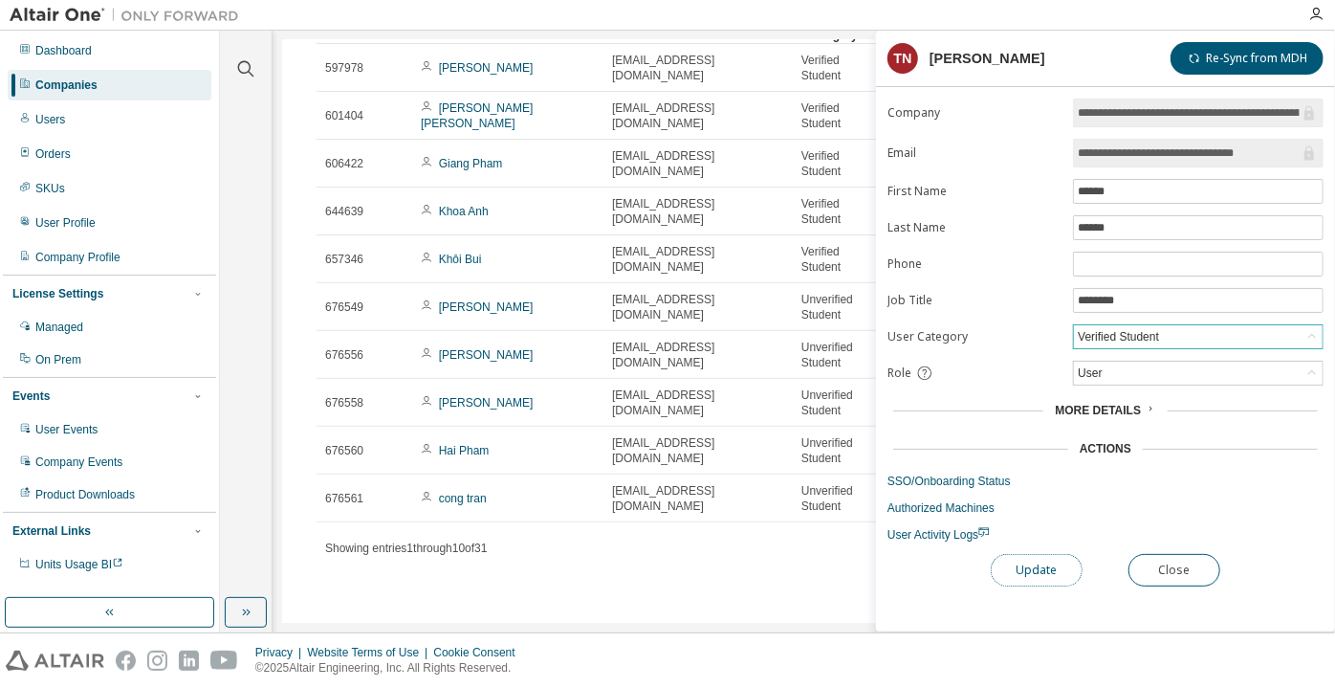
click at [1047, 560] on button "Update" at bounding box center [1037, 570] width 92 height 33
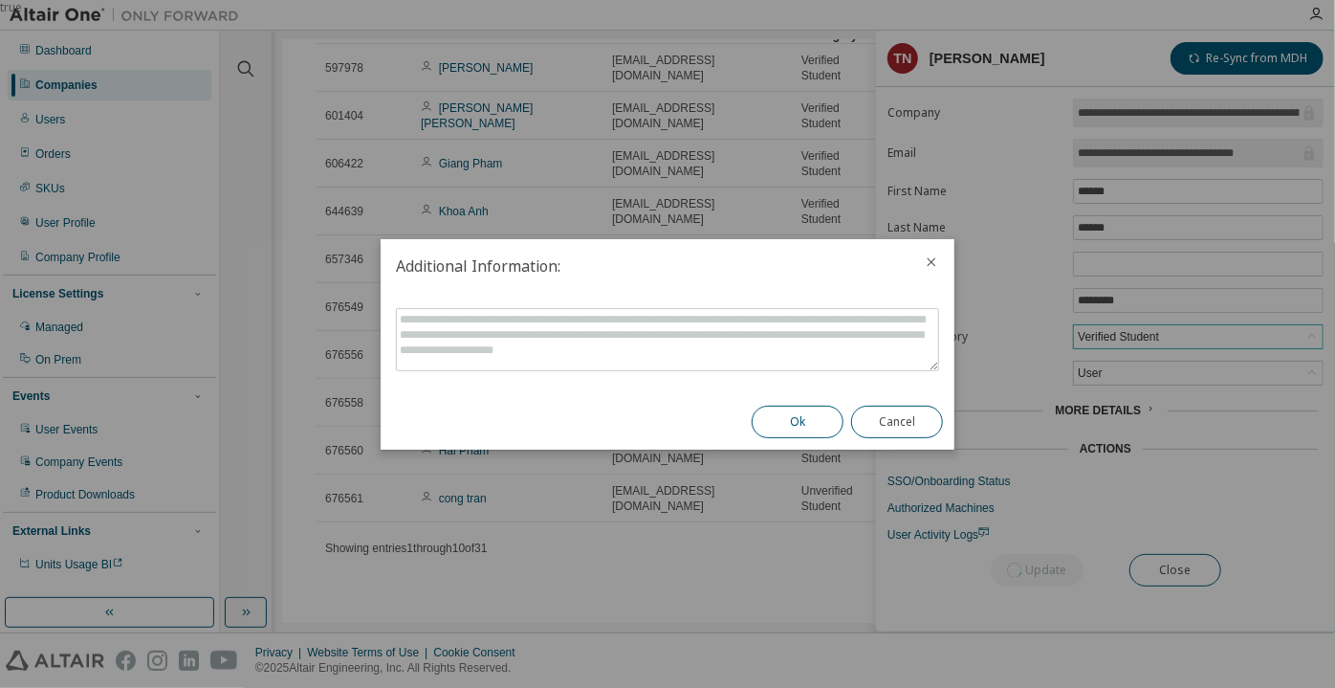
click at [796, 415] on button "Ok" at bounding box center [798, 421] width 92 height 33
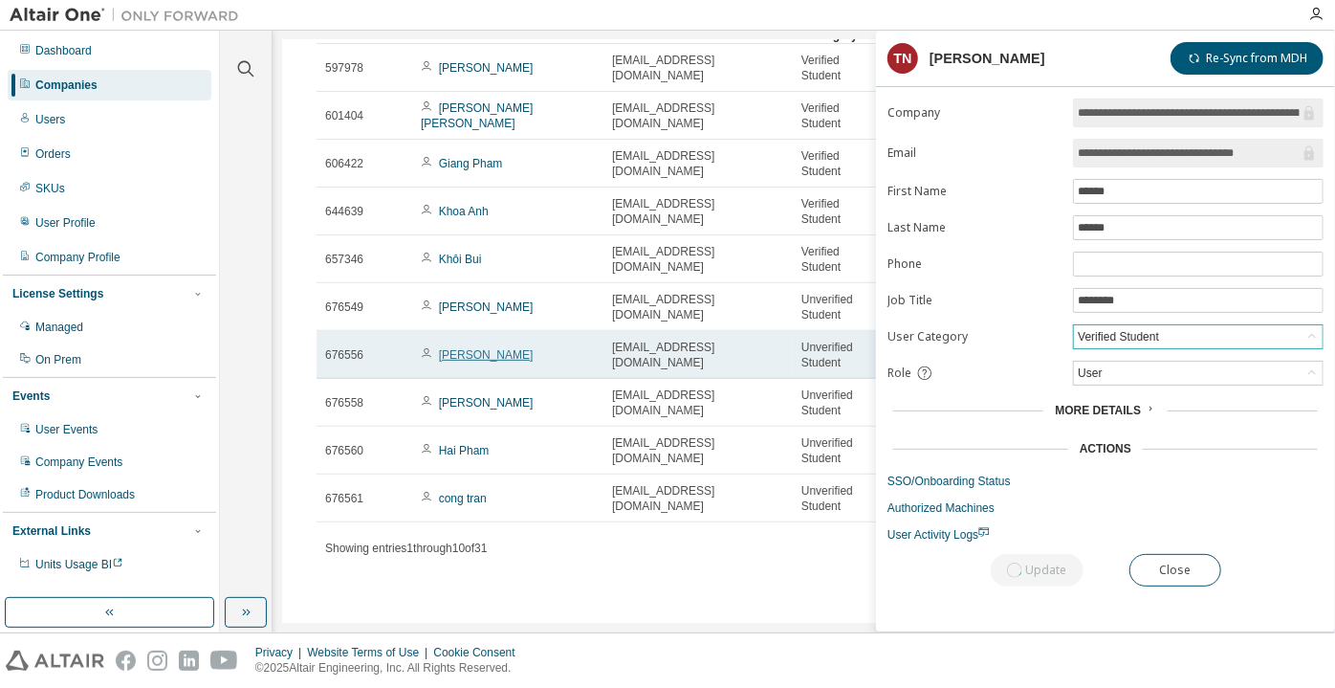
click at [467, 353] on link "[PERSON_NAME]" at bounding box center [486, 354] width 95 height 13
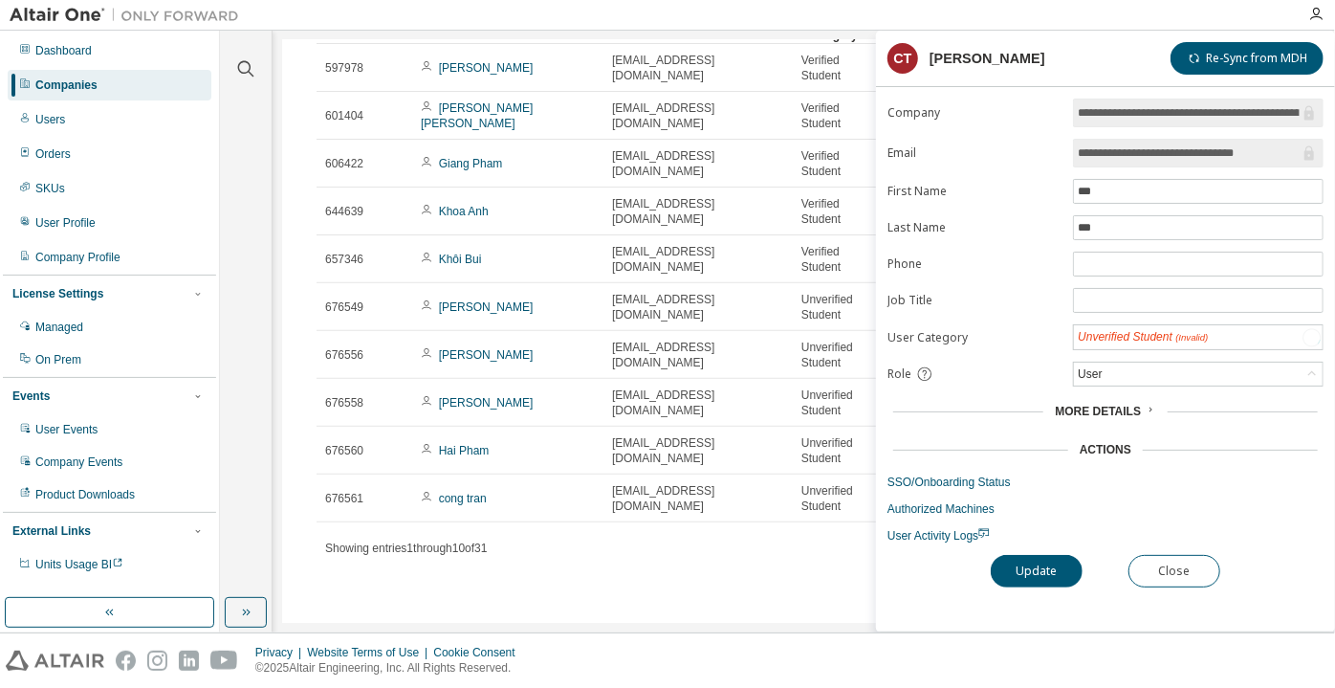
click at [1107, 337] on div "Unverified Student (Invalid)" at bounding box center [1143, 337] width 130 height 16
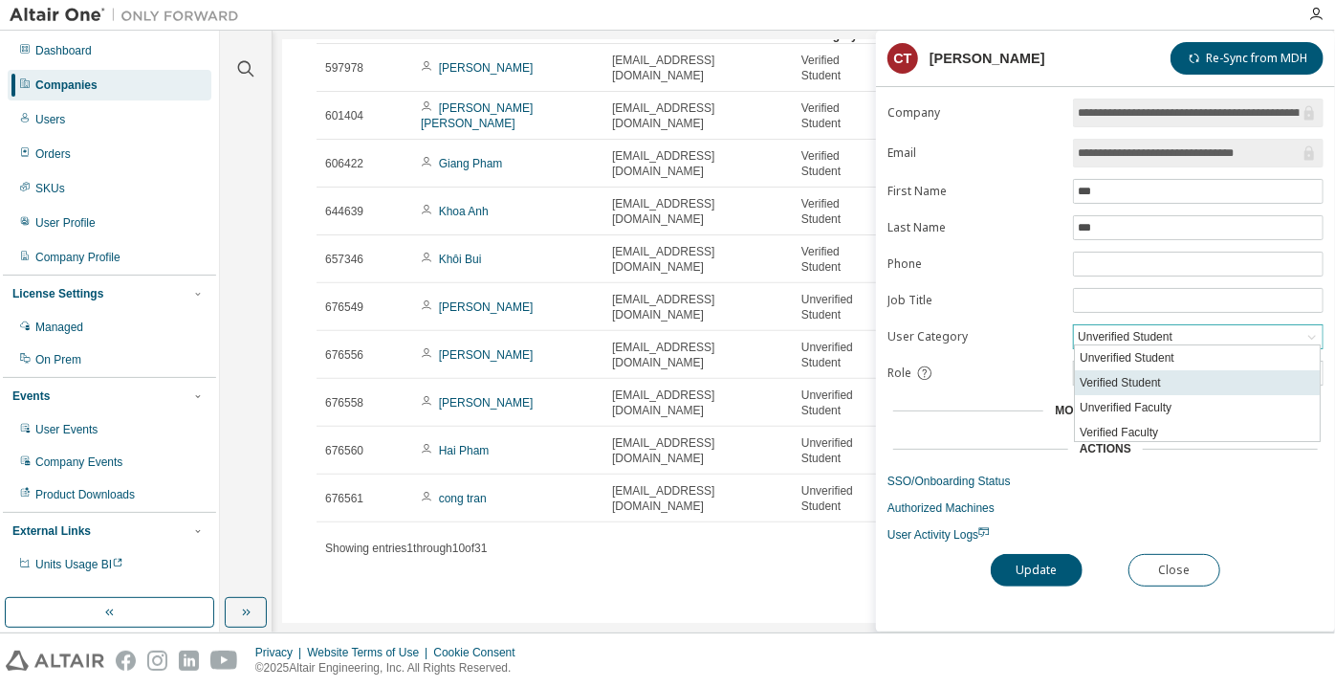
click at [1119, 378] on li "Verified Student" at bounding box center [1197, 382] width 245 height 25
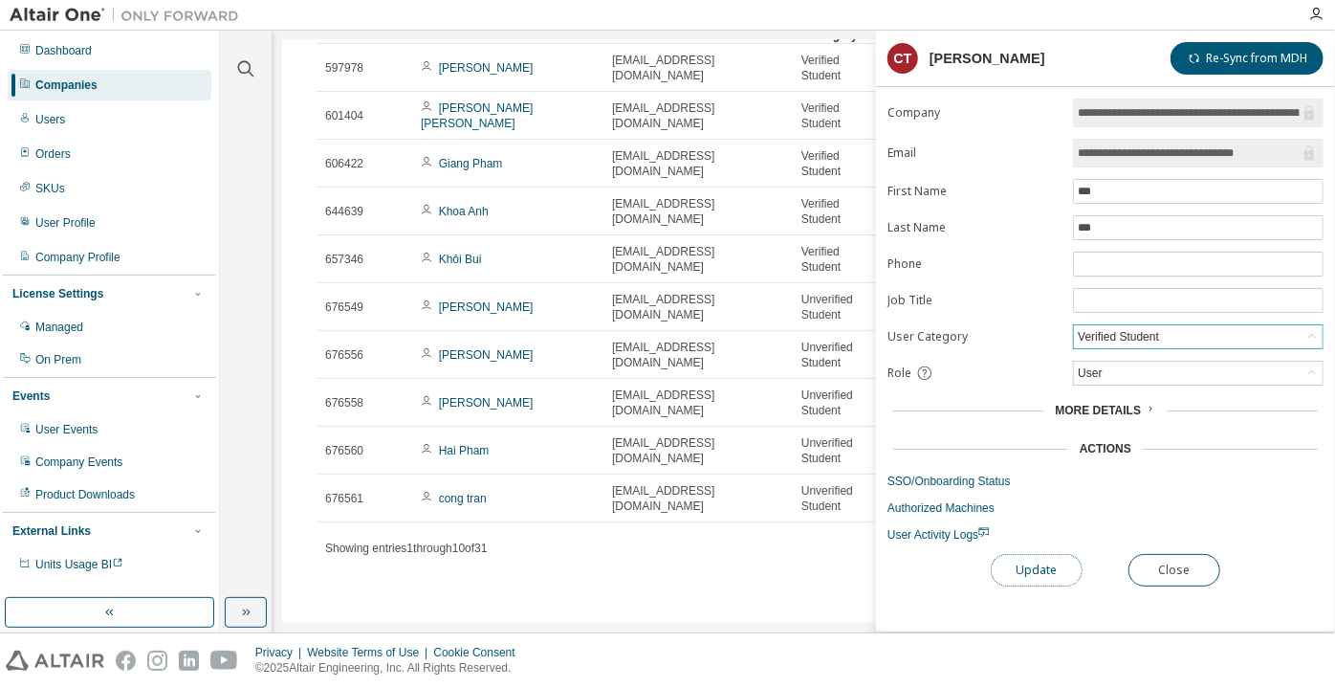
click at [1048, 567] on button "Update" at bounding box center [1037, 570] width 92 height 33
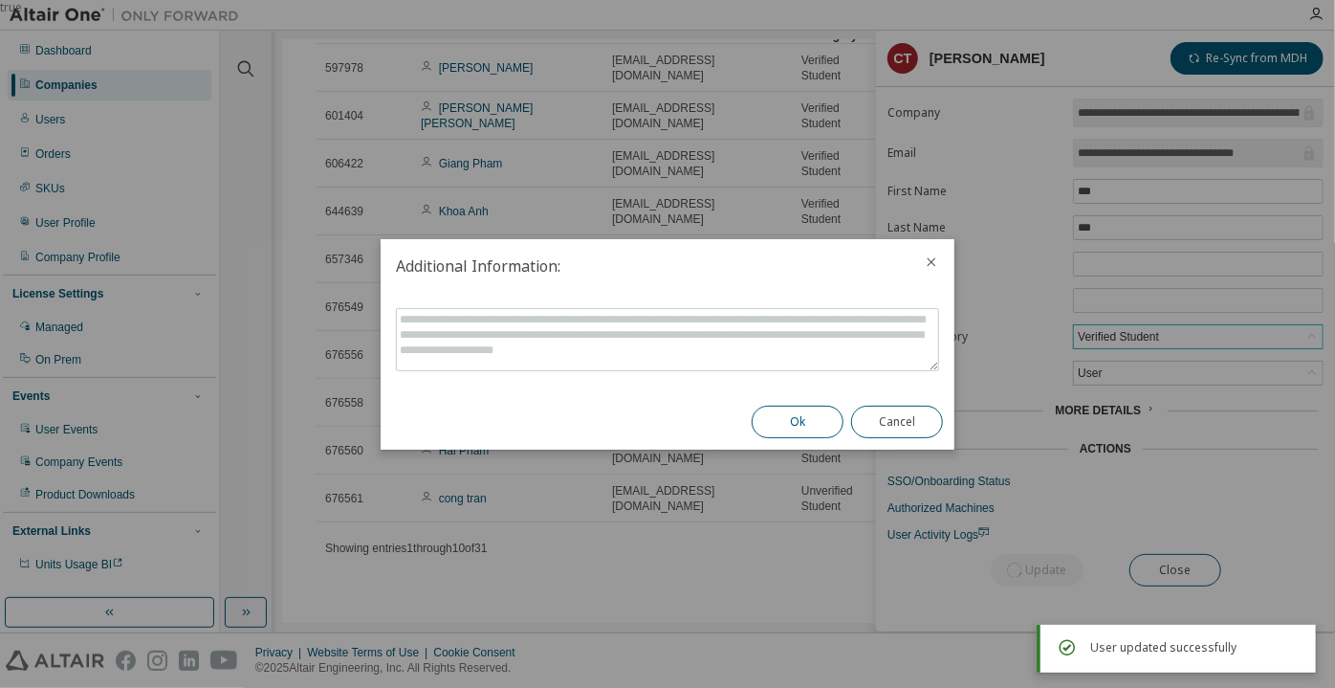
click at [827, 411] on button "Ok" at bounding box center [798, 421] width 92 height 33
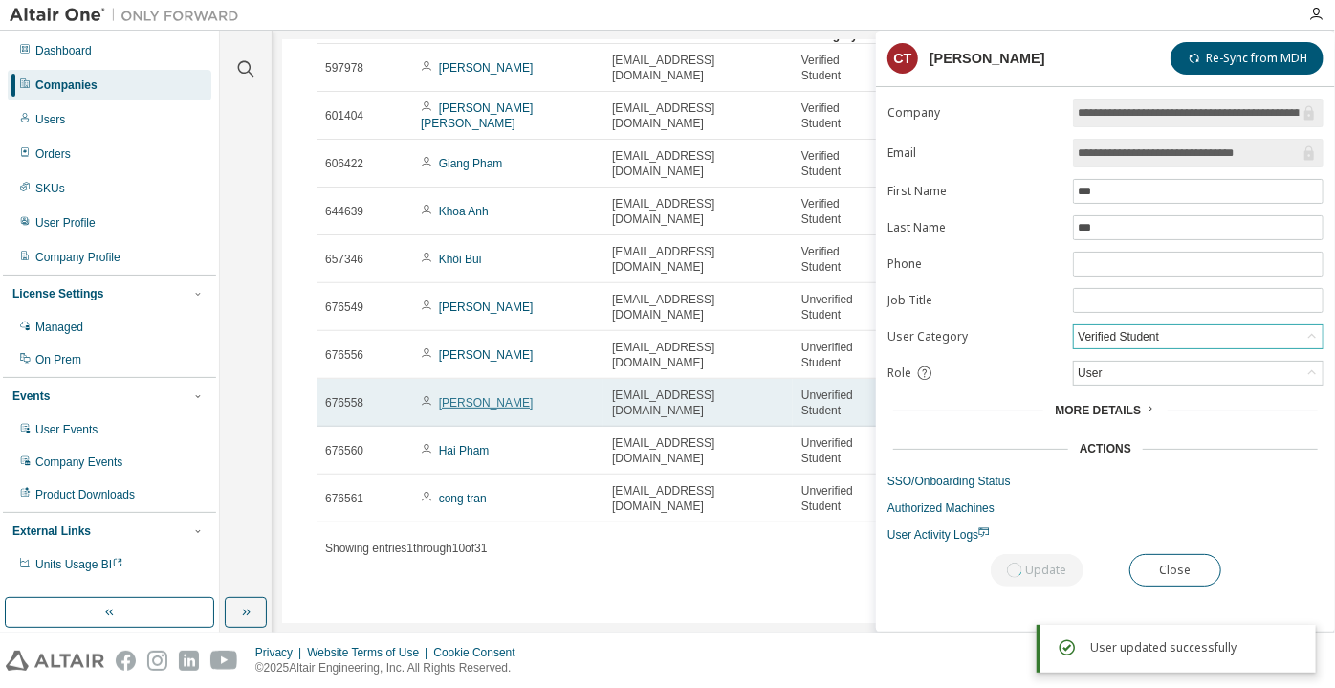
click at [480, 407] on link "[PERSON_NAME]" at bounding box center [486, 402] width 95 height 13
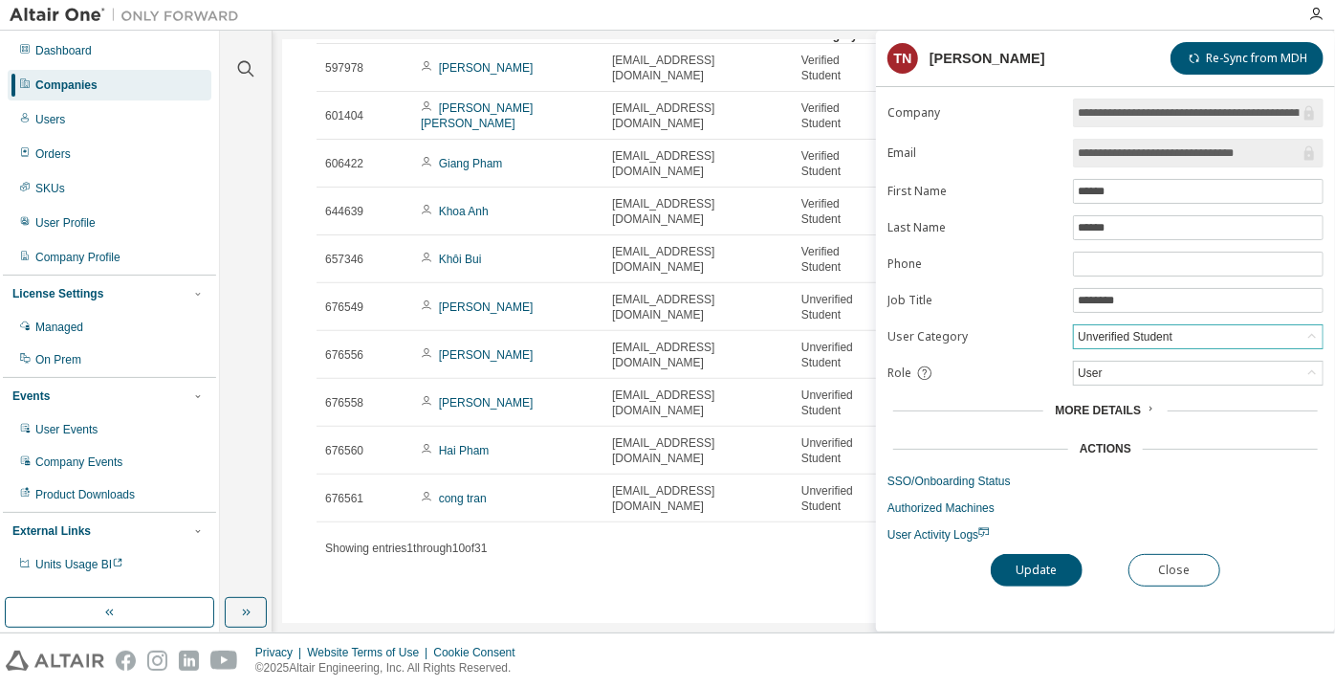
click at [1105, 336] on div "Unverified Student" at bounding box center [1125, 336] width 100 height 21
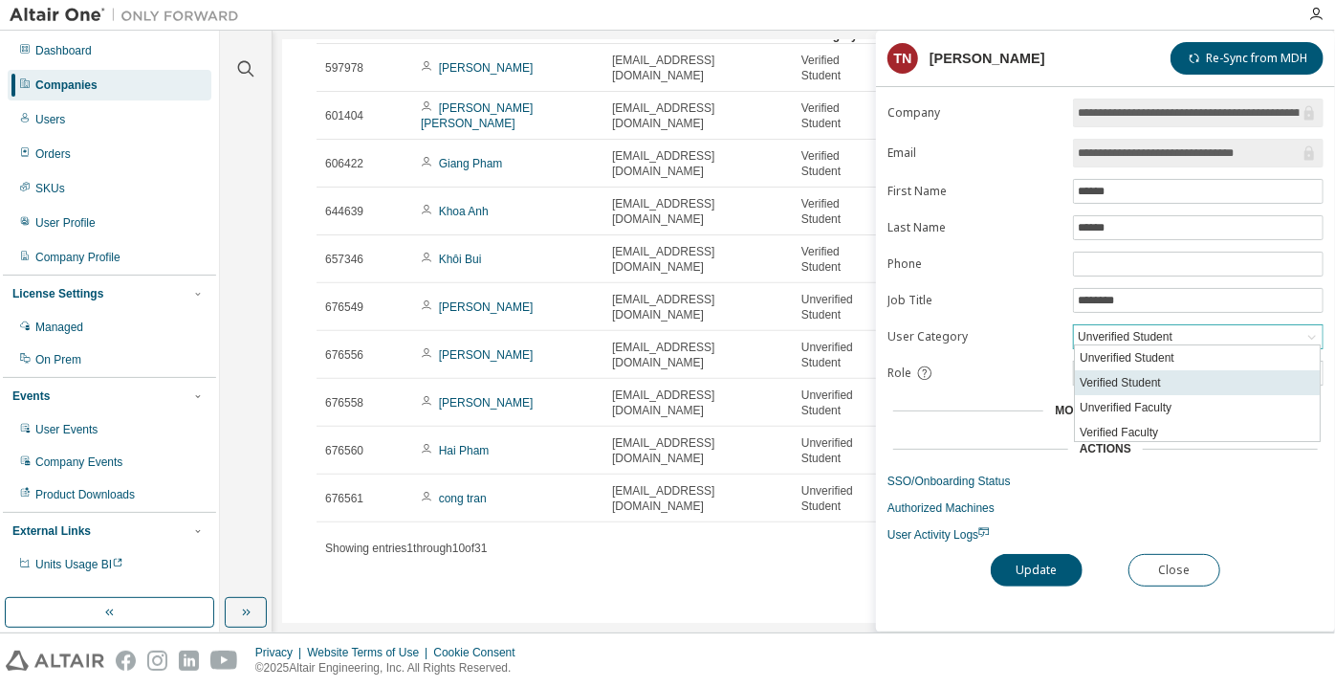
click at [1122, 374] on li "Verified Student" at bounding box center [1197, 382] width 245 height 25
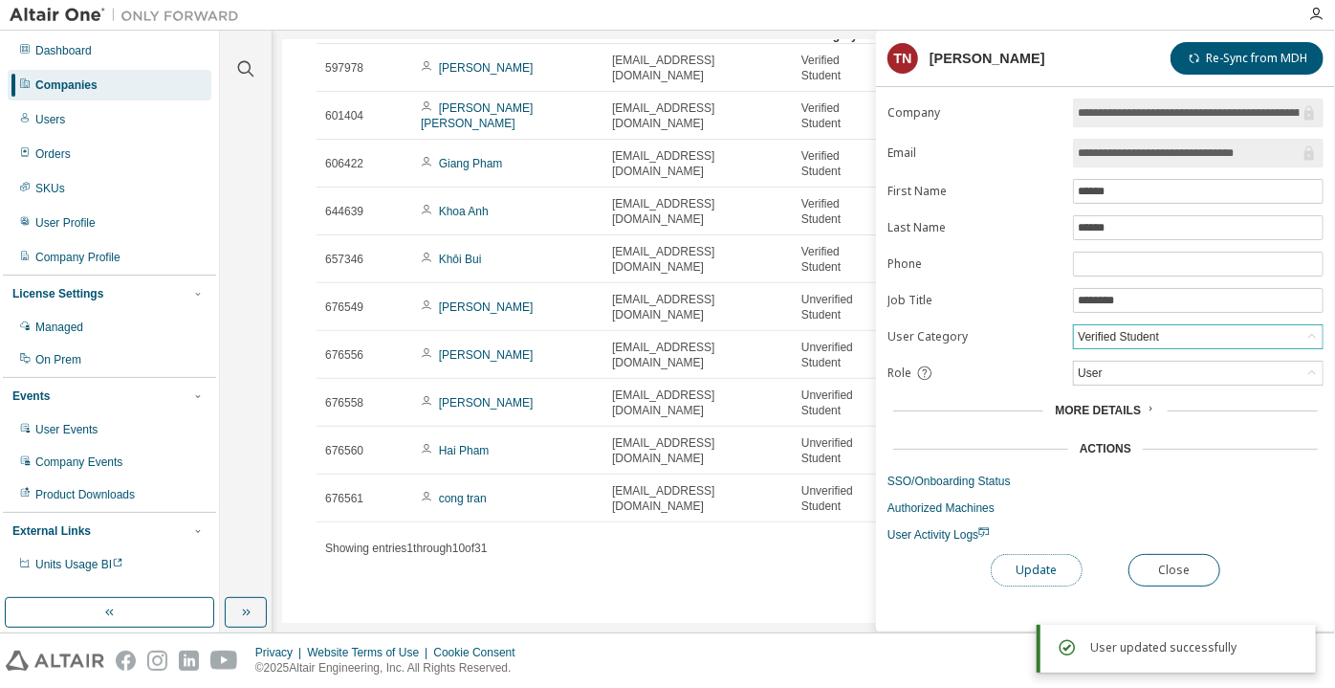
click at [1014, 574] on button "Update" at bounding box center [1037, 570] width 92 height 33
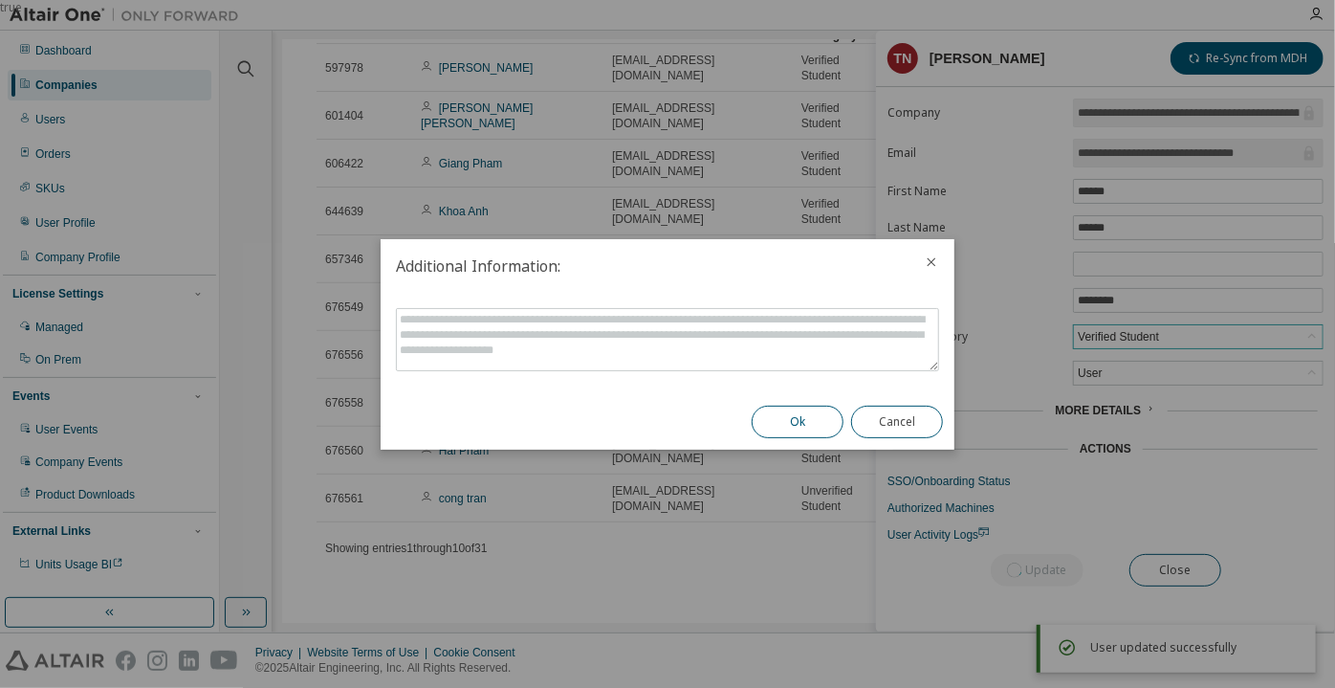
click at [802, 427] on button "Ok" at bounding box center [798, 421] width 92 height 33
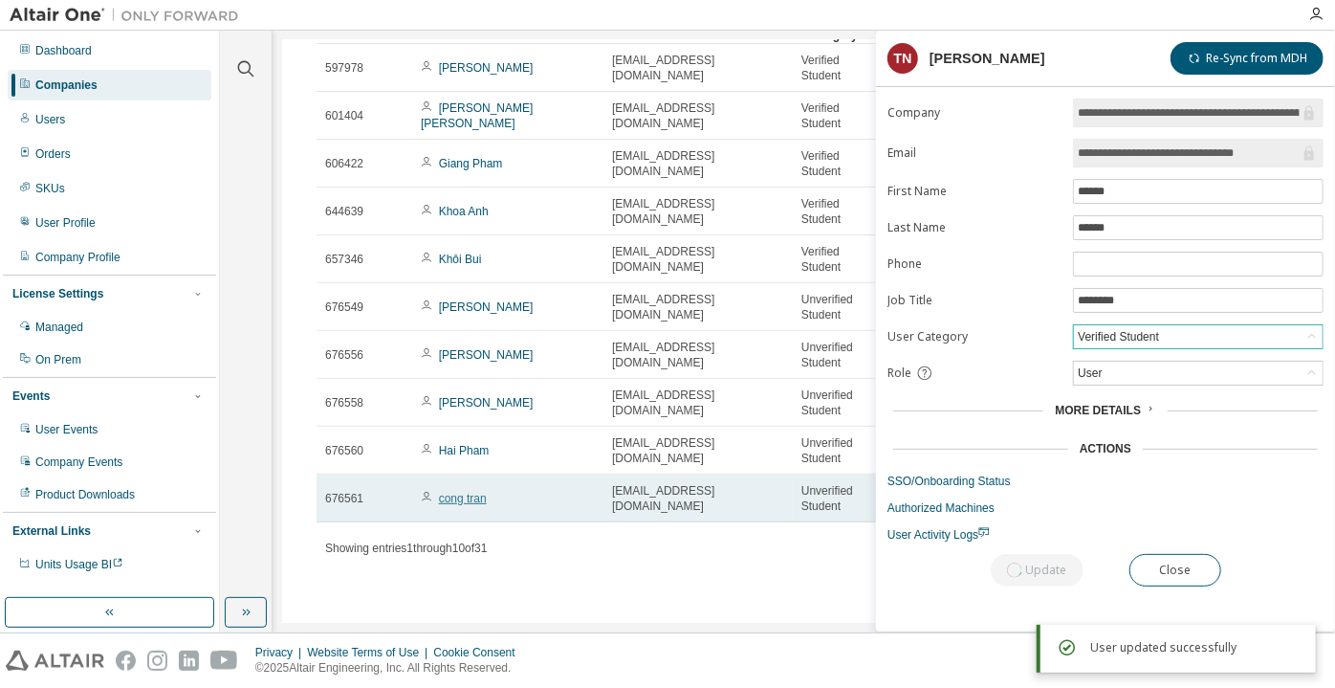
click at [451, 501] on link "cong tran" at bounding box center [463, 498] width 48 height 13
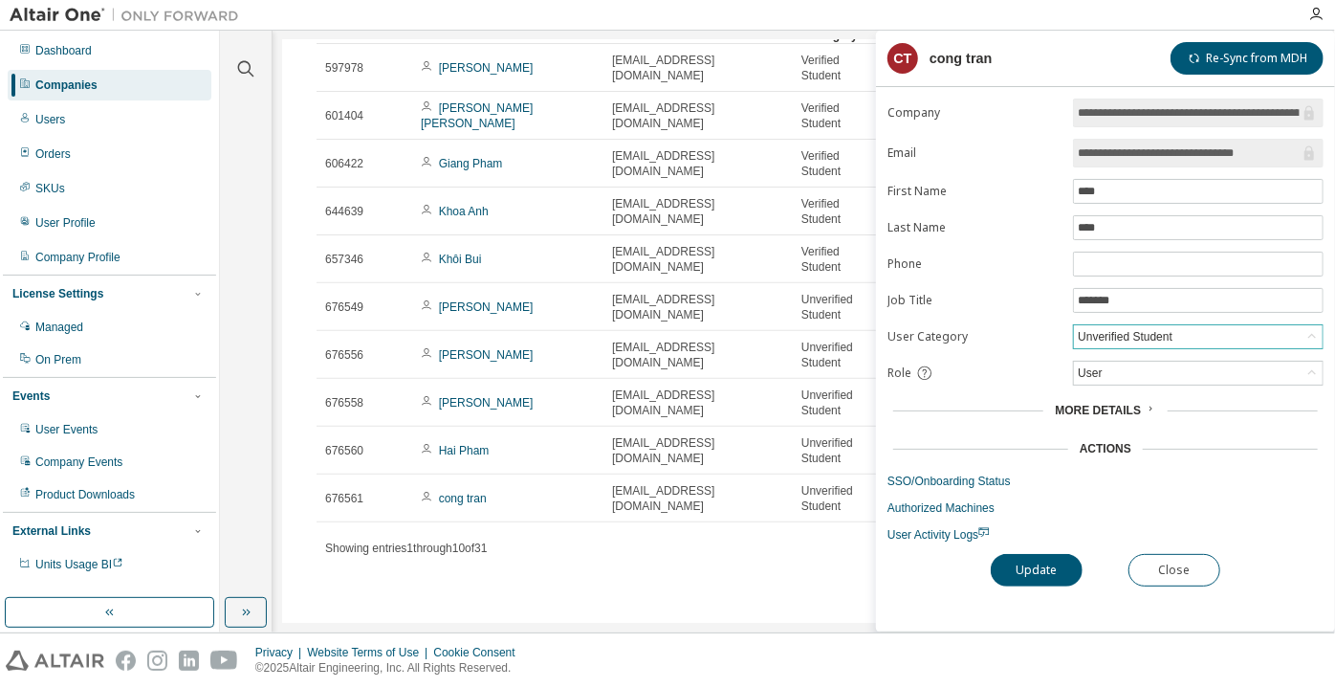
click at [1129, 332] on div "Unverified Student" at bounding box center [1125, 336] width 100 height 21
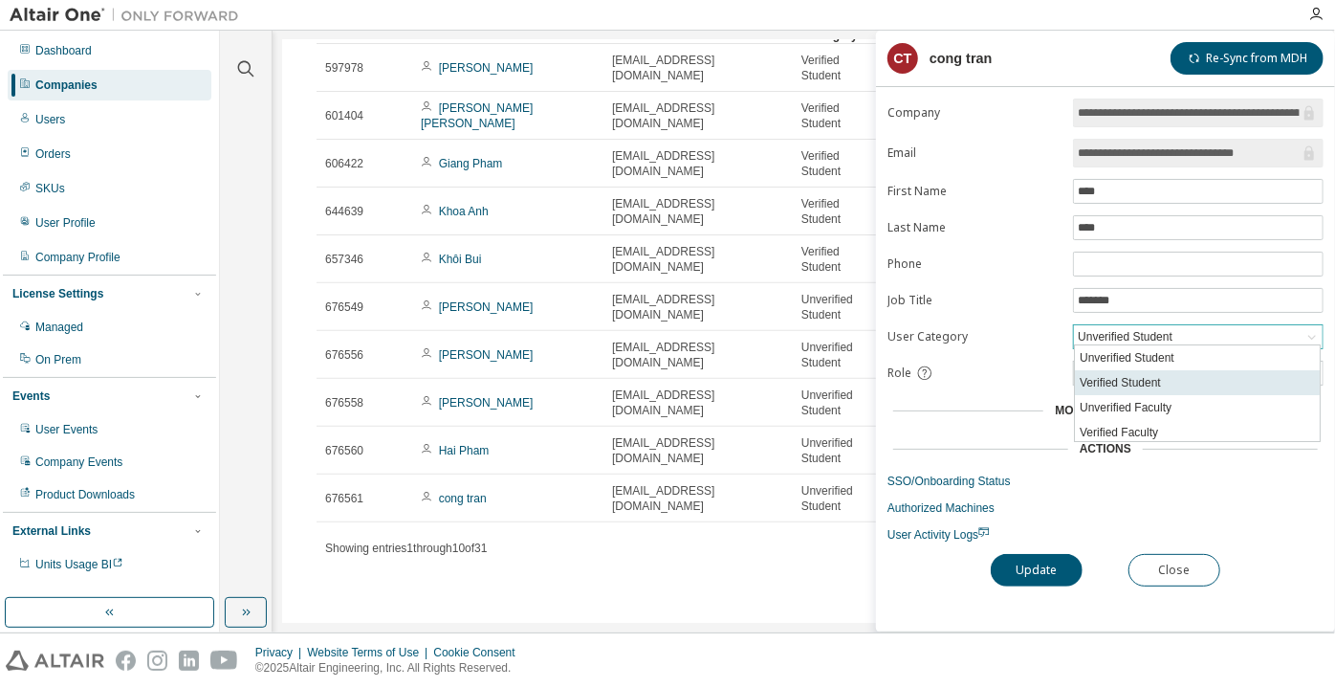
click at [1120, 370] on li "Verified Student" at bounding box center [1197, 382] width 245 height 25
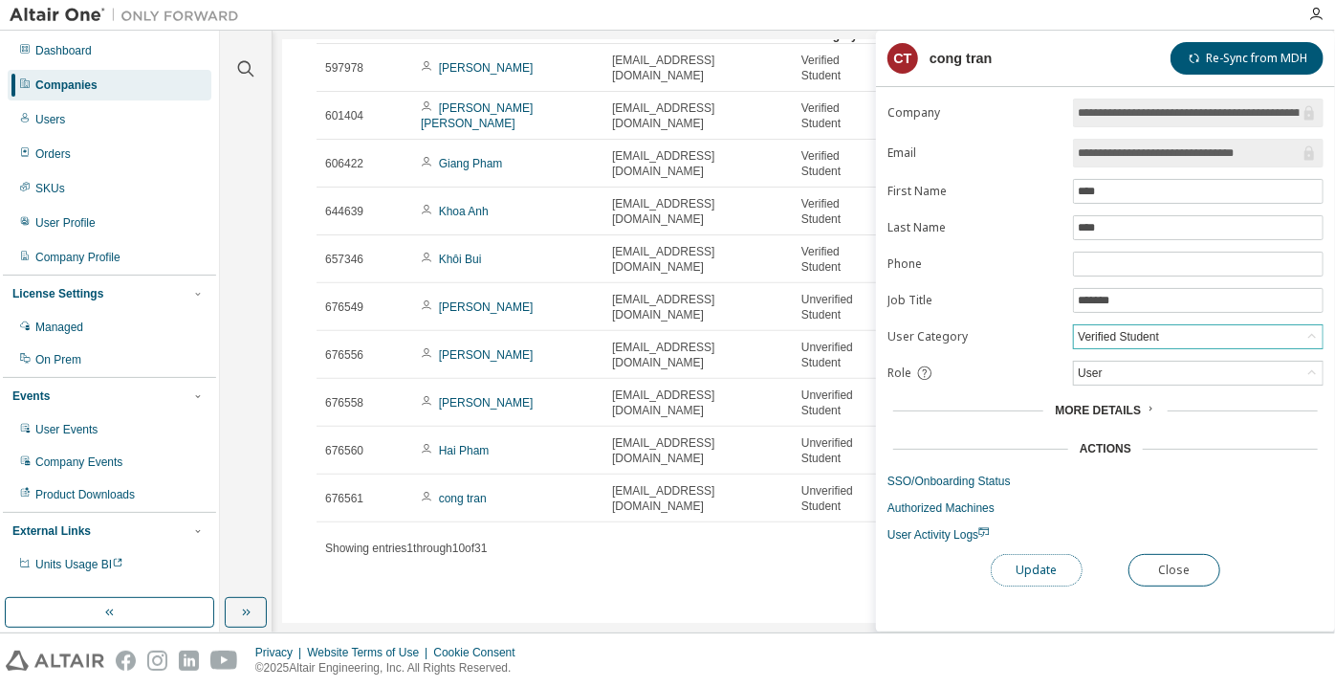
click at [1020, 574] on button "Update" at bounding box center [1037, 570] width 92 height 33
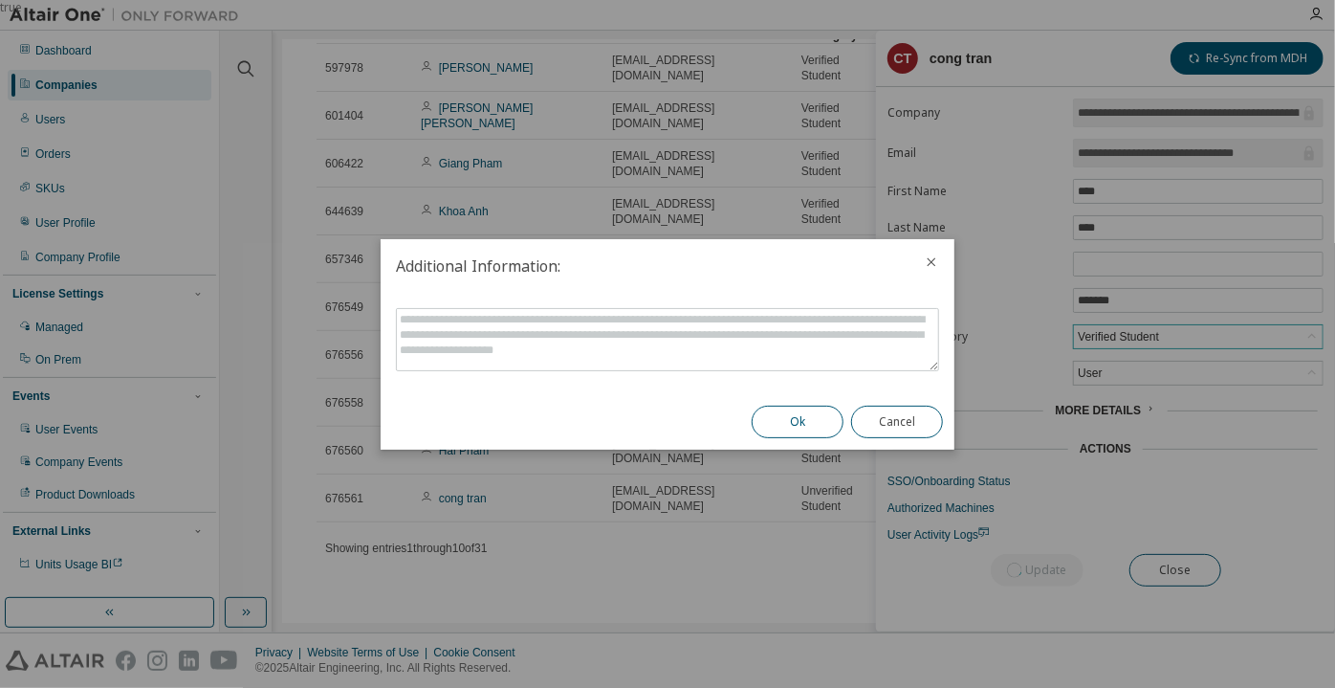
click at [800, 417] on button "Ok" at bounding box center [798, 421] width 92 height 33
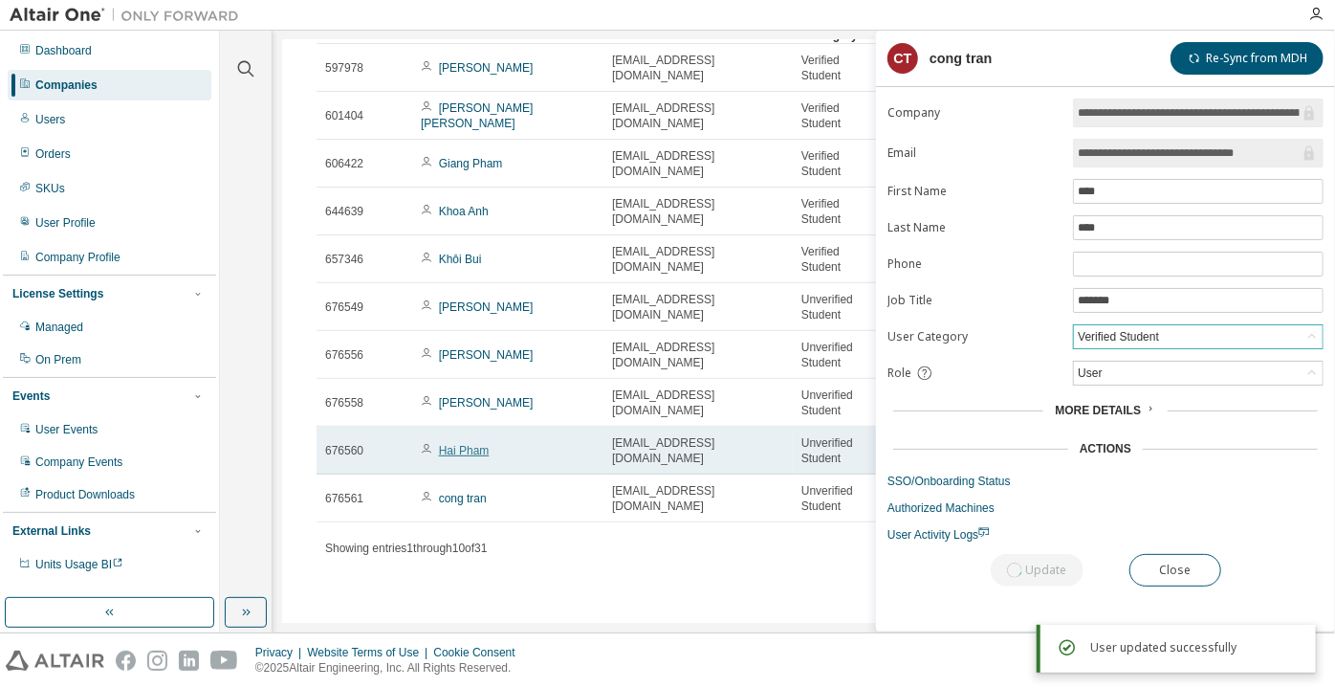
click at [476, 444] on link "Hai Pham" at bounding box center [464, 450] width 51 height 13
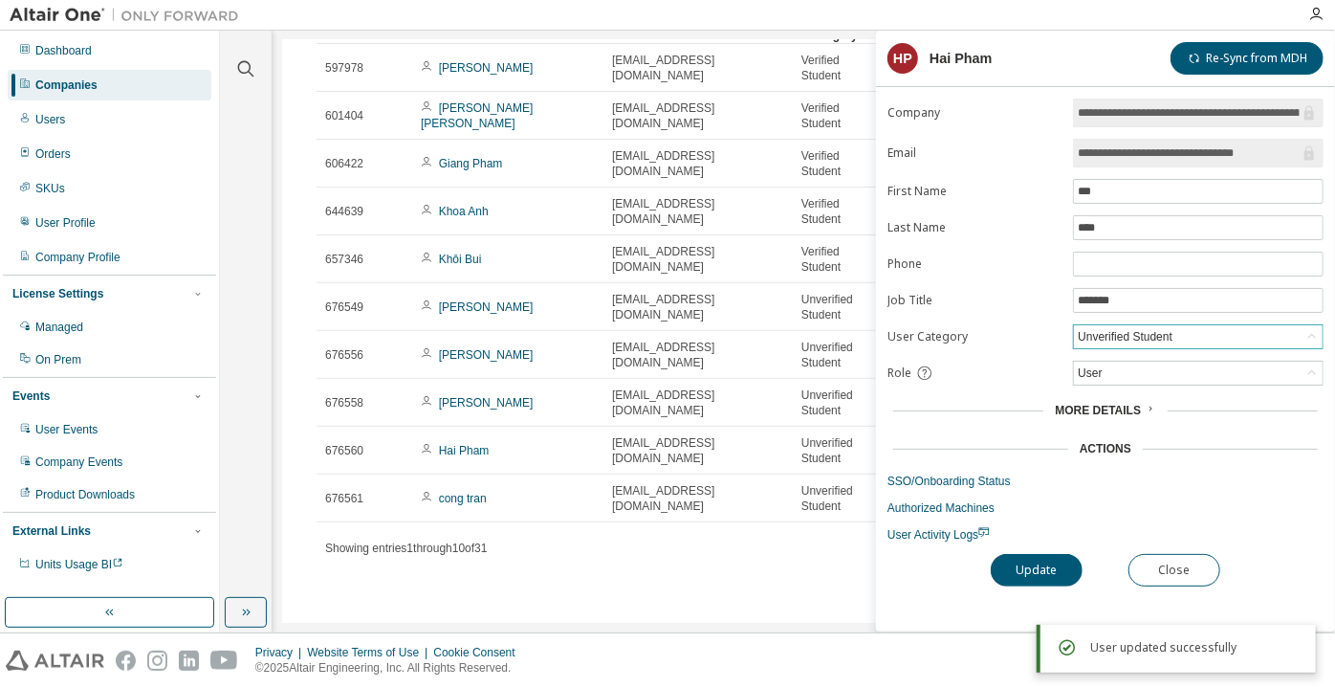
click at [1090, 331] on div "Unverified Student" at bounding box center [1125, 336] width 100 height 21
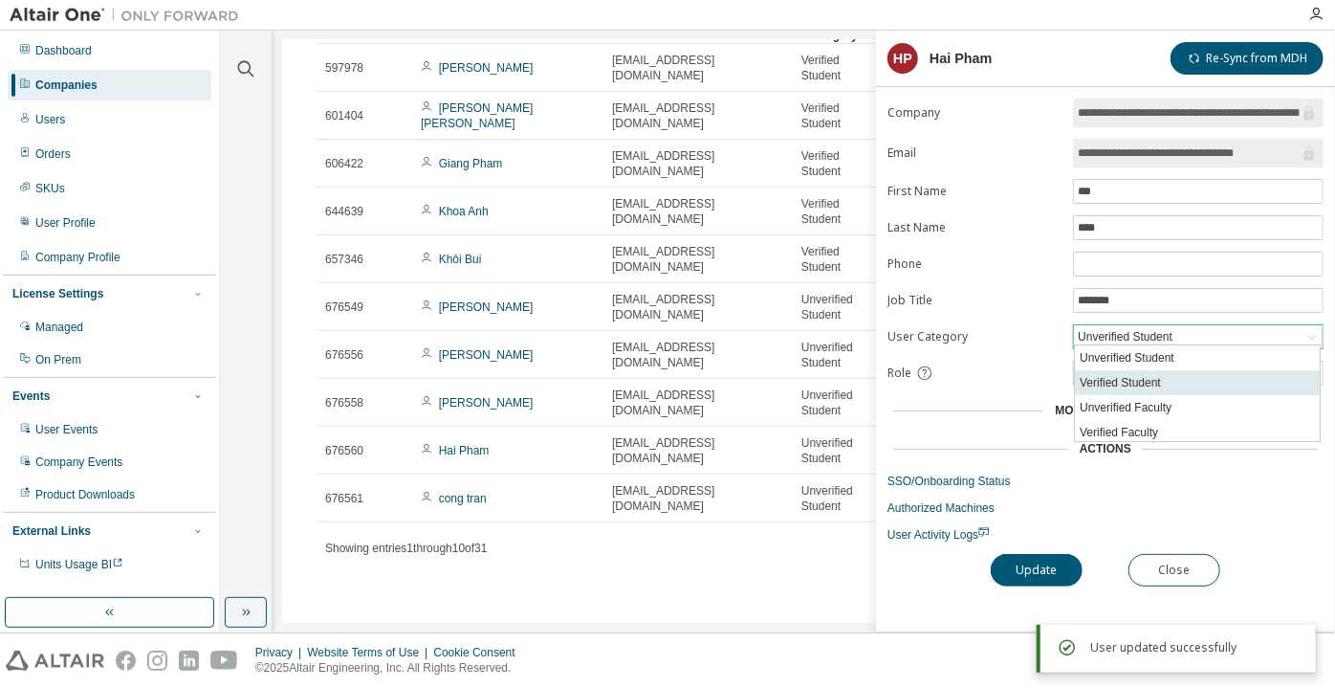
click at [1108, 374] on li "Verified Student" at bounding box center [1197, 382] width 245 height 25
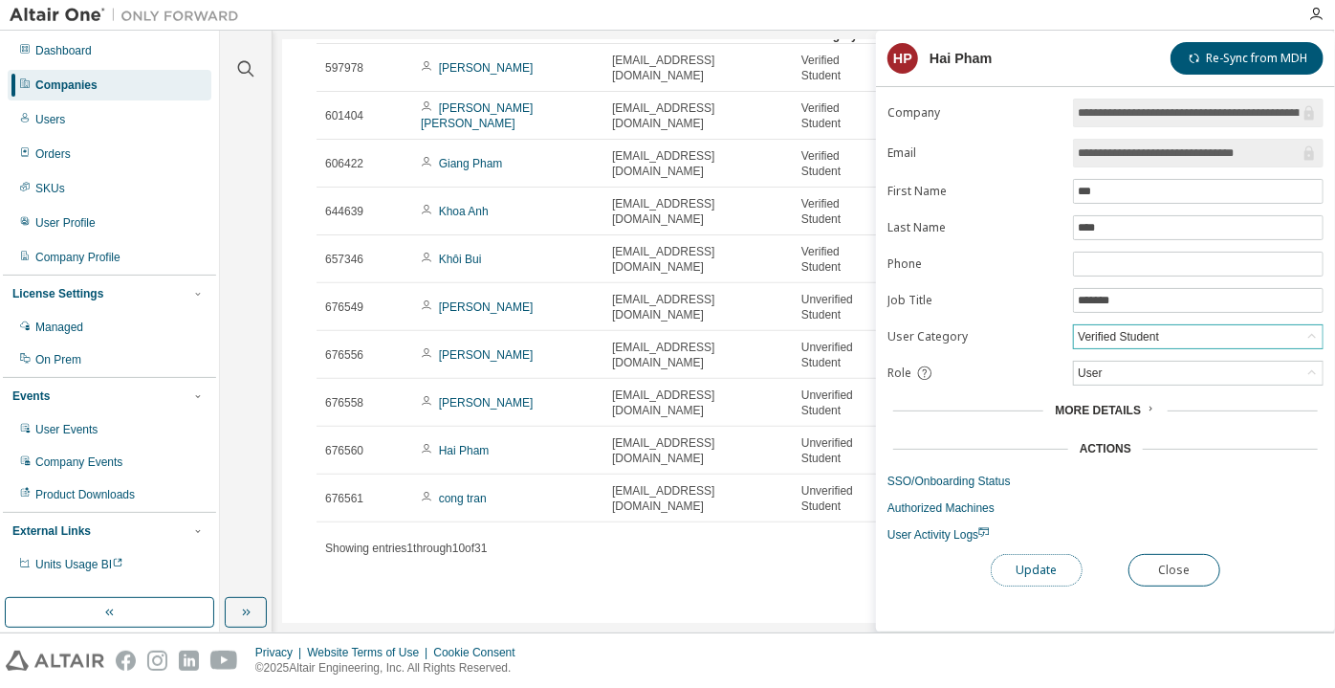
click at [1031, 565] on button "Update" at bounding box center [1037, 570] width 92 height 33
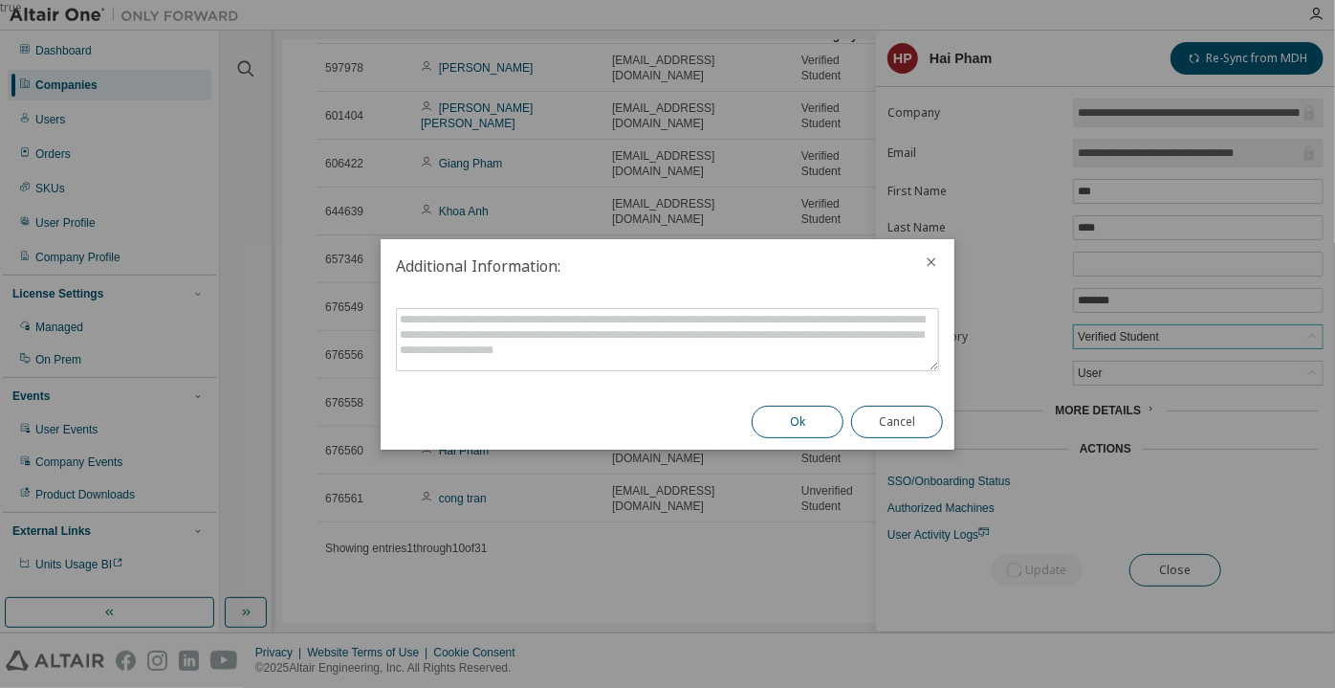
click at [820, 427] on button "Ok" at bounding box center [798, 421] width 92 height 33
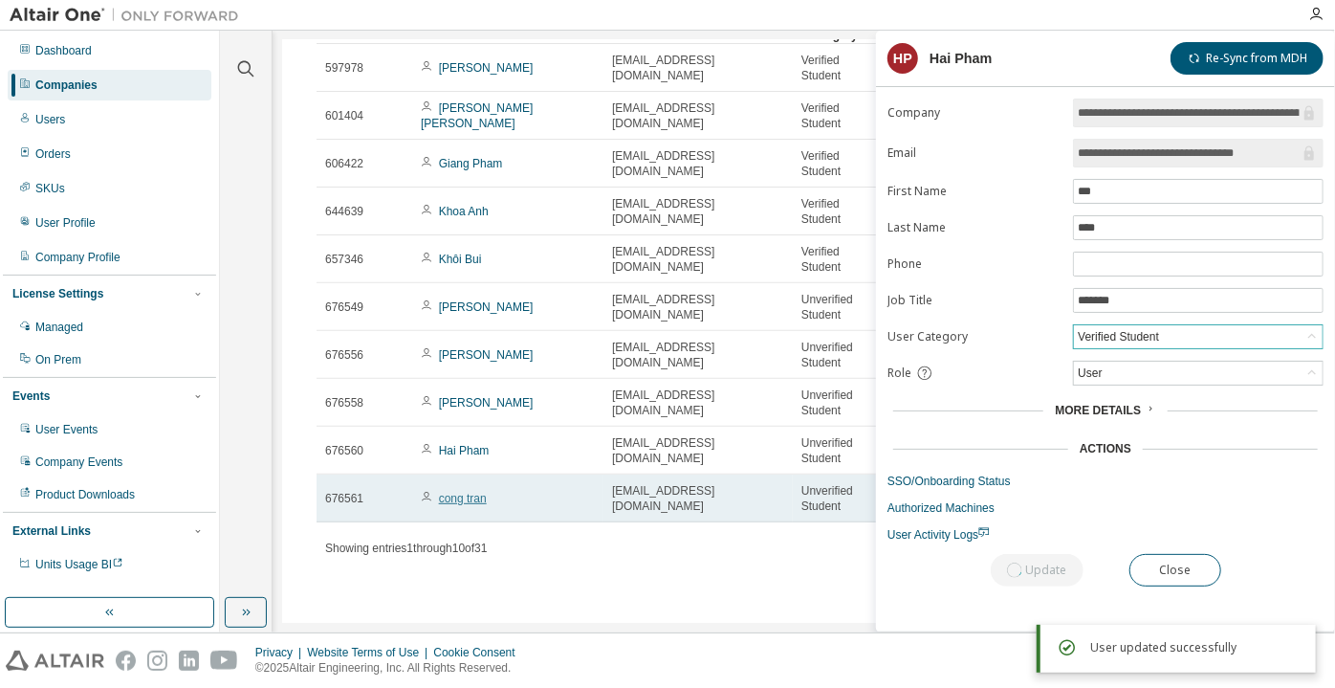
click at [452, 499] on link "cong tran" at bounding box center [463, 498] width 48 height 13
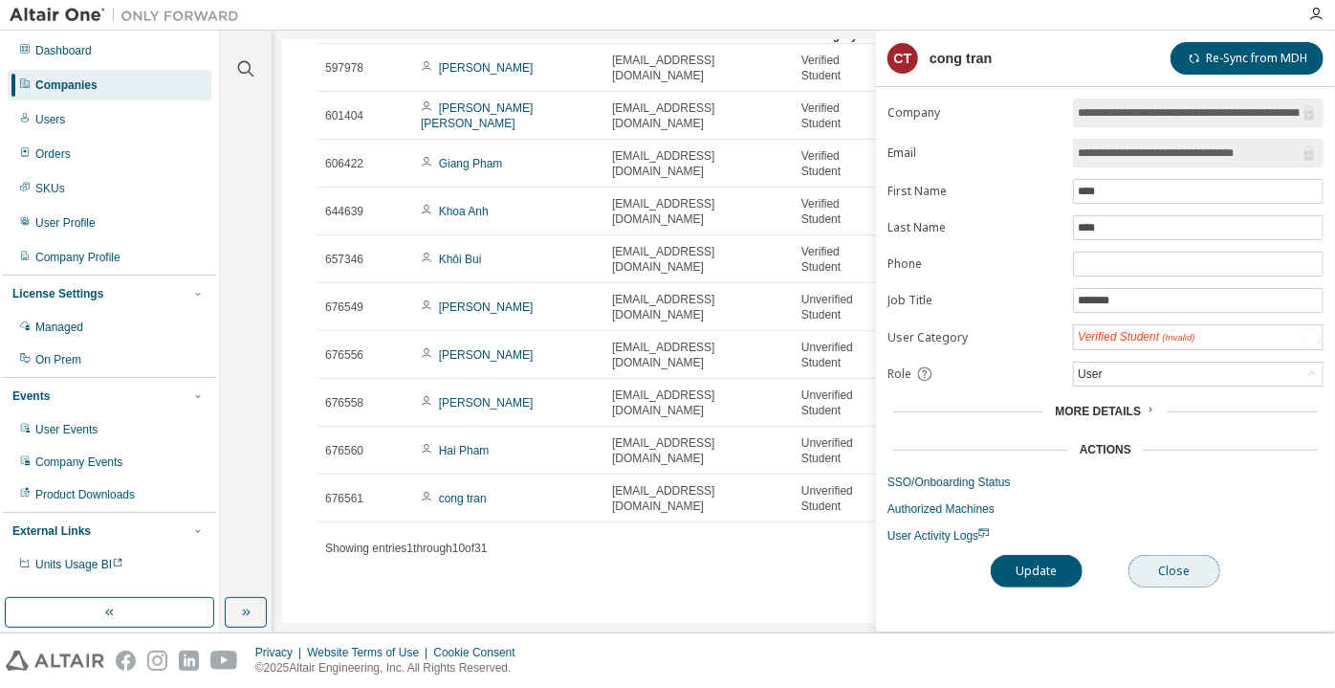
click at [1152, 557] on button "Close" at bounding box center [1175, 571] width 92 height 33
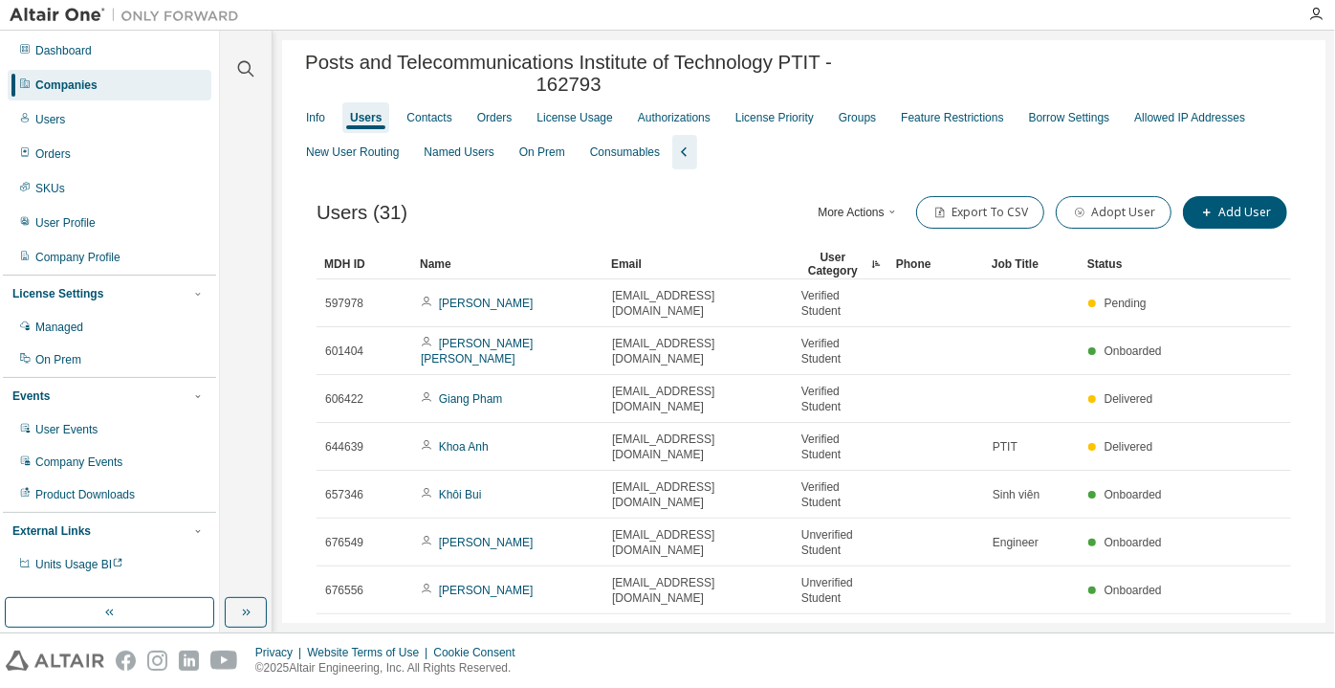
click at [816, 267] on div "User Category" at bounding box center [840, 264] width 80 height 31
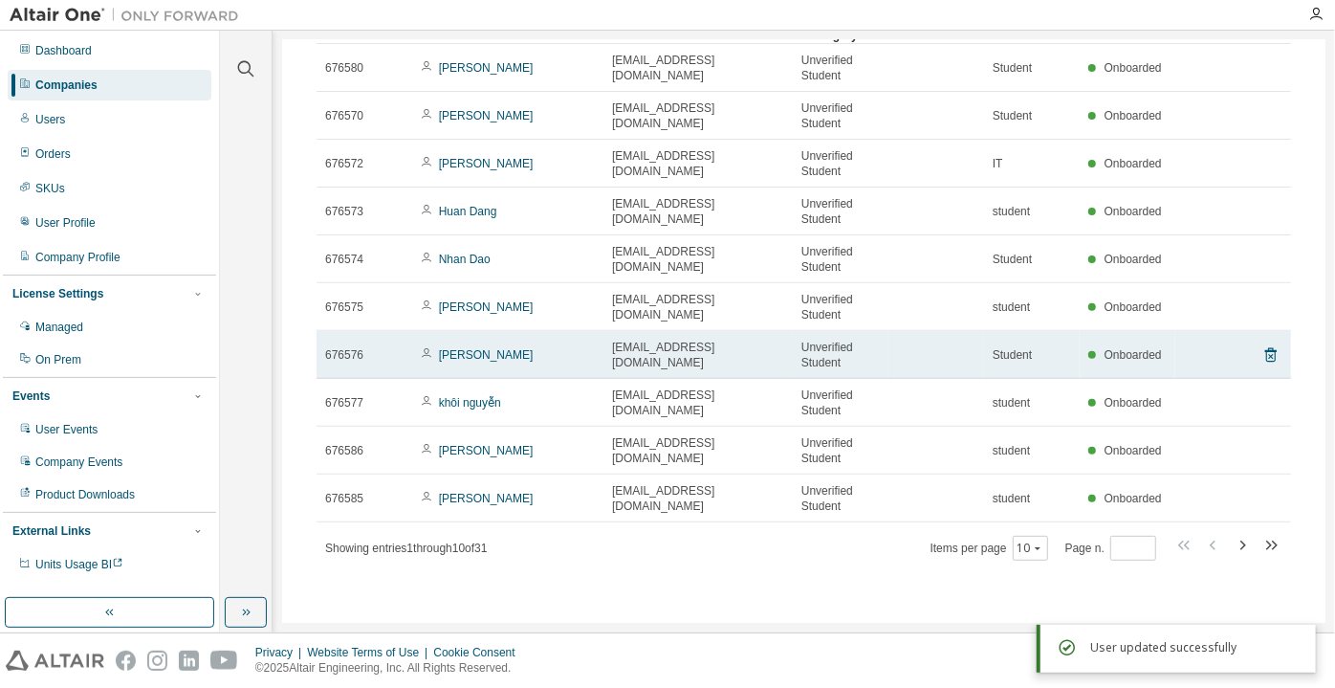
scroll to position [67, 0]
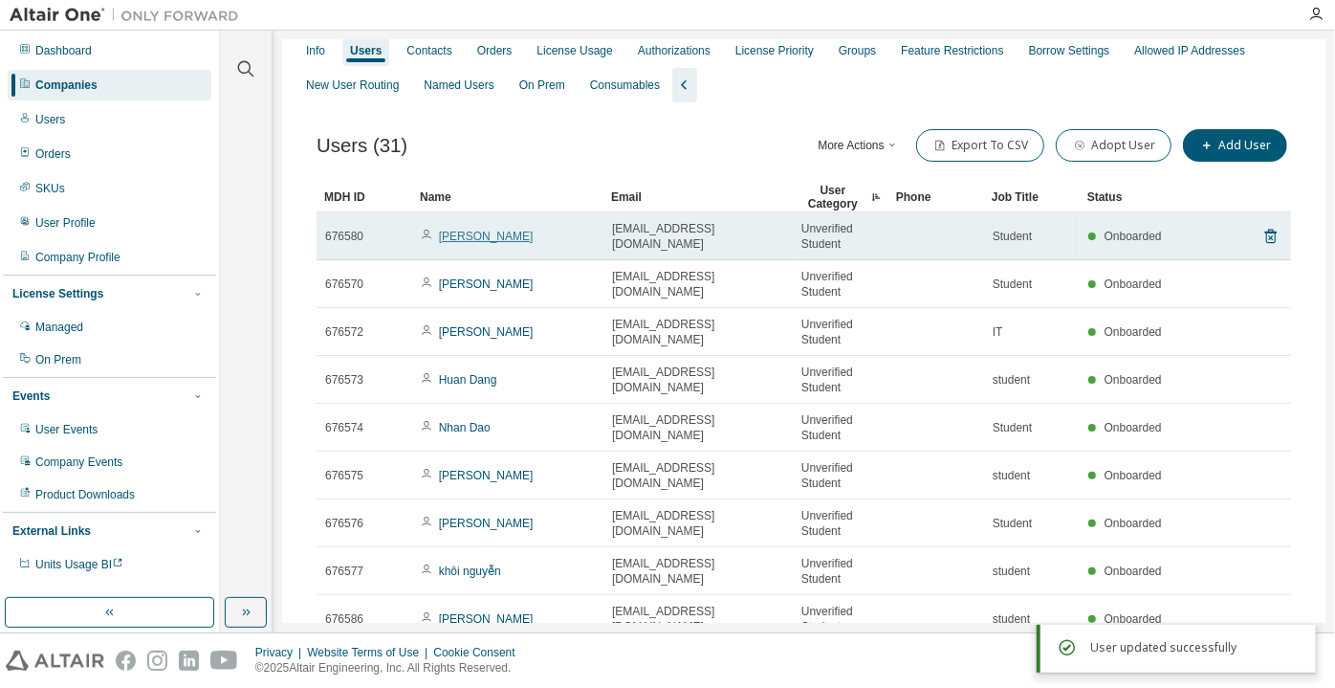
click at [449, 243] on link "[PERSON_NAME]" at bounding box center [486, 236] width 95 height 13
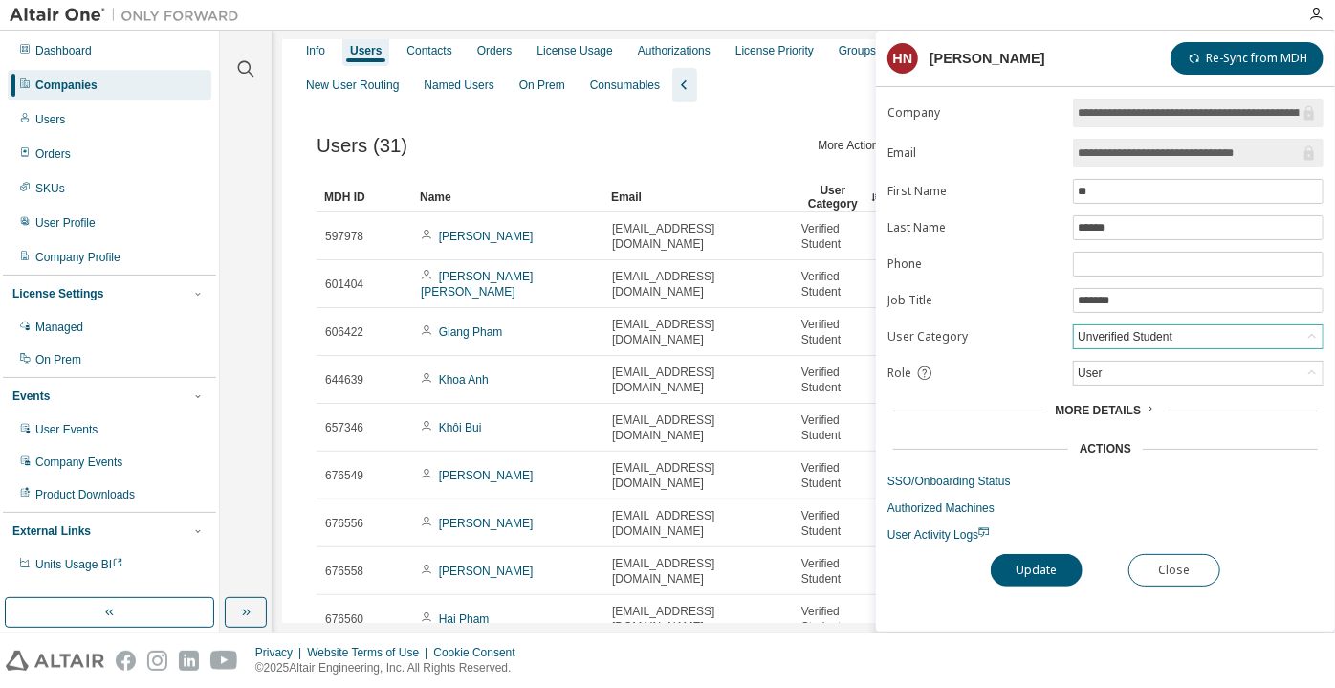
click at [1137, 326] on div "Unverified Student" at bounding box center [1125, 336] width 100 height 21
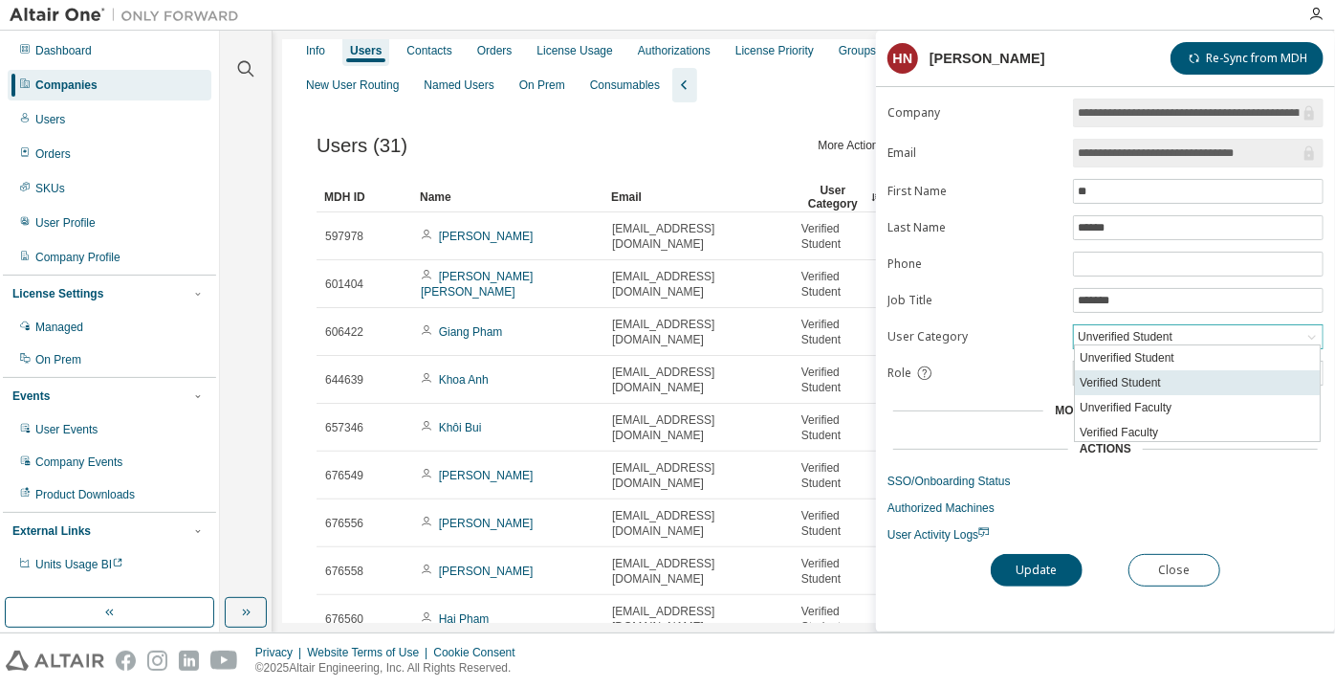
click at [1137, 382] on li "Verified Student" at bounding box center [1197, 382] width 245 height 25
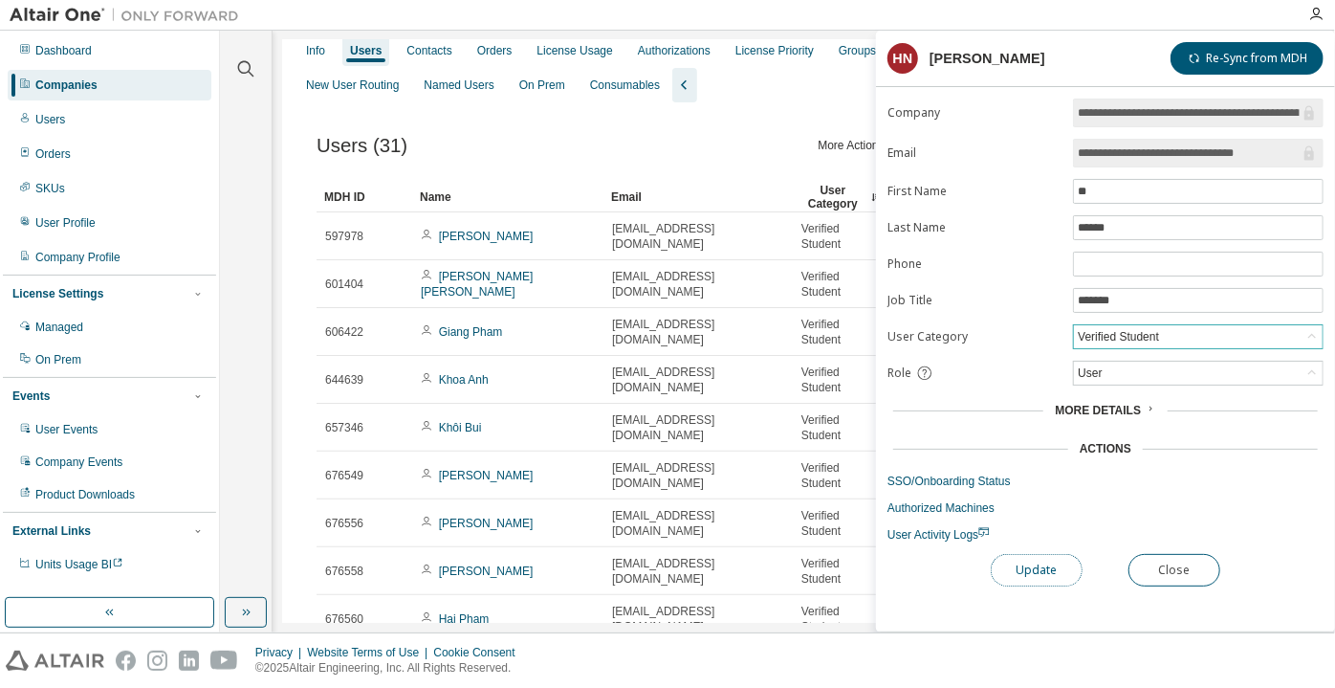
click at [1028, 567] on button "Update" at bounding box center [1037, 570] width 92 height 33
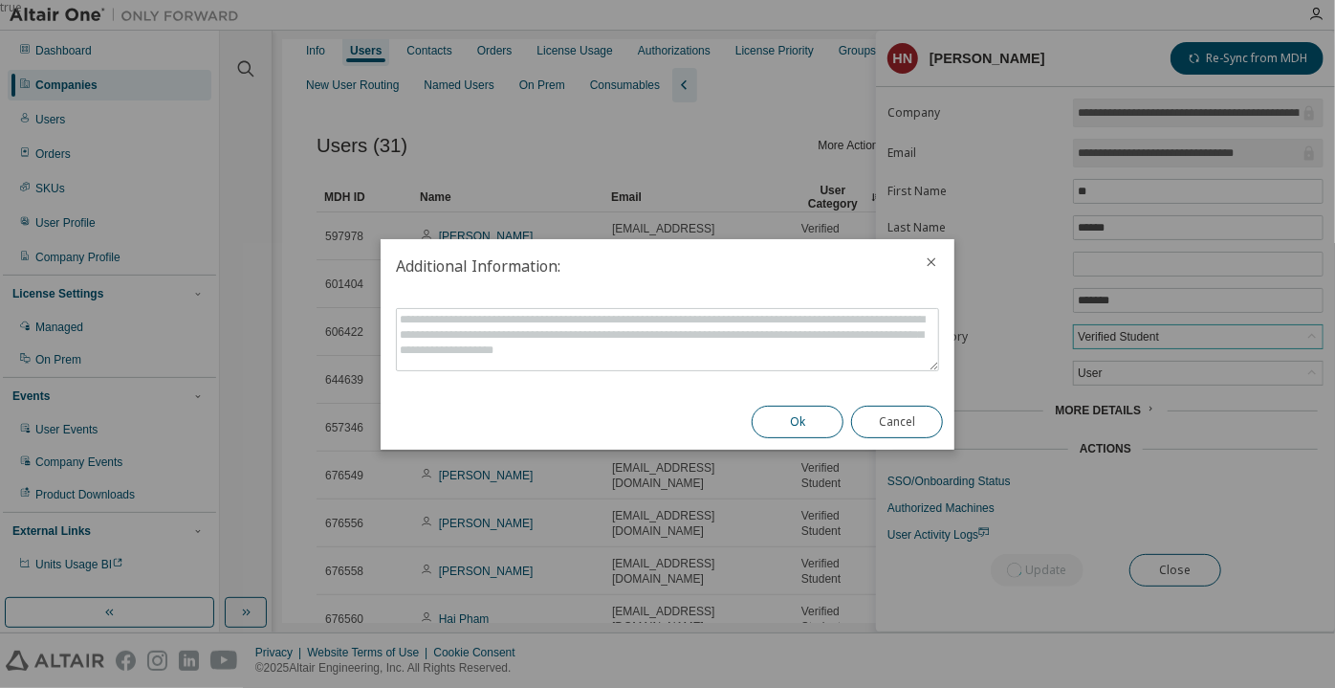
click at [756, 423] on button "Ok" at bounding box center [798, 421] width 92 height 33
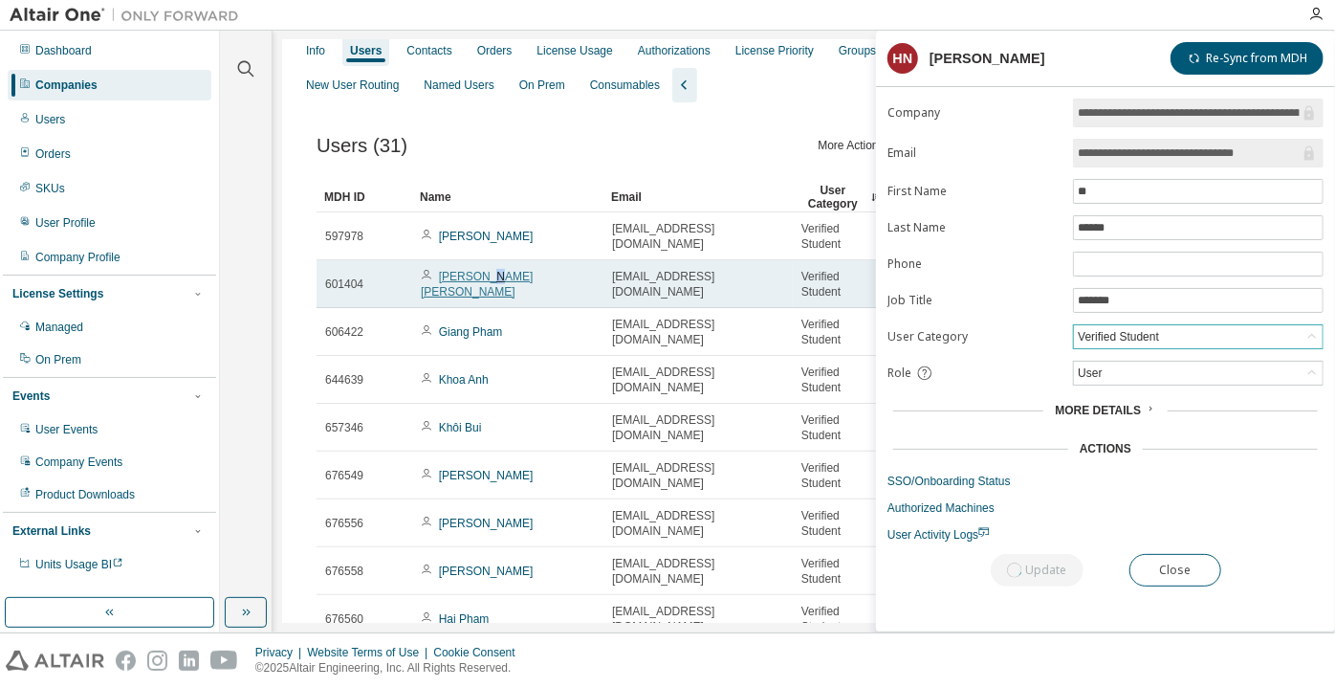
click at [488, 282] on link "[PERSON_NAME]" at bounding box center [477, 284] width 112 height 29
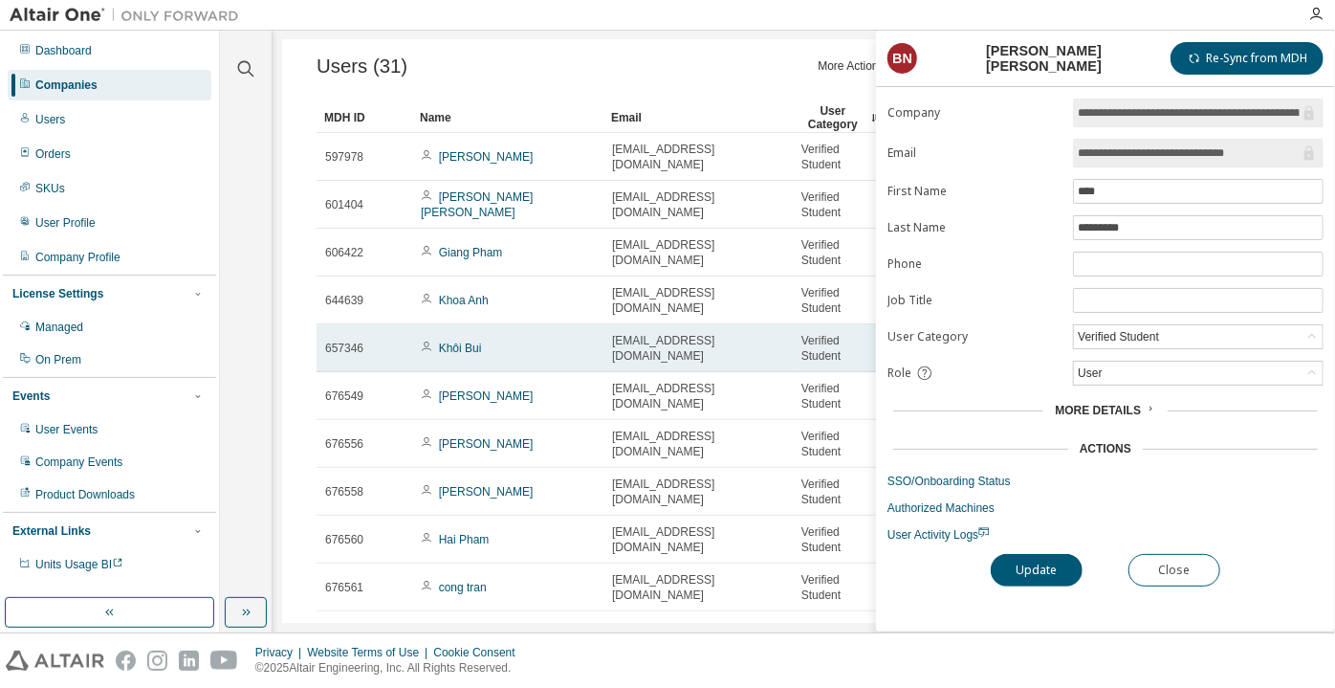
scroll to position [241, 0]
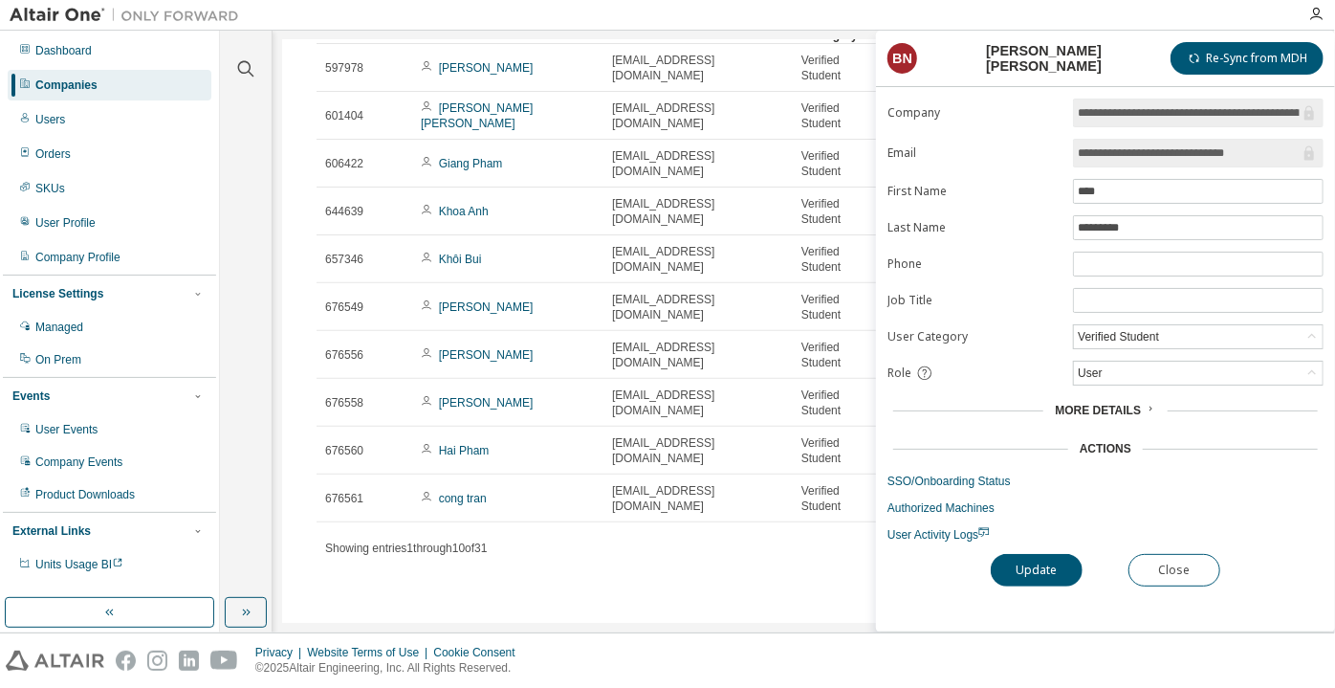
click at [685, 572] on div "Users (31) More Actions Import From CSV Export To CSV Adopt User Add User Clear…" at bounding box center [804, 272] width 1020 height 677
click at [1147, 570] on button "Close" at bounding box center [1175, 570] width 92 height 33
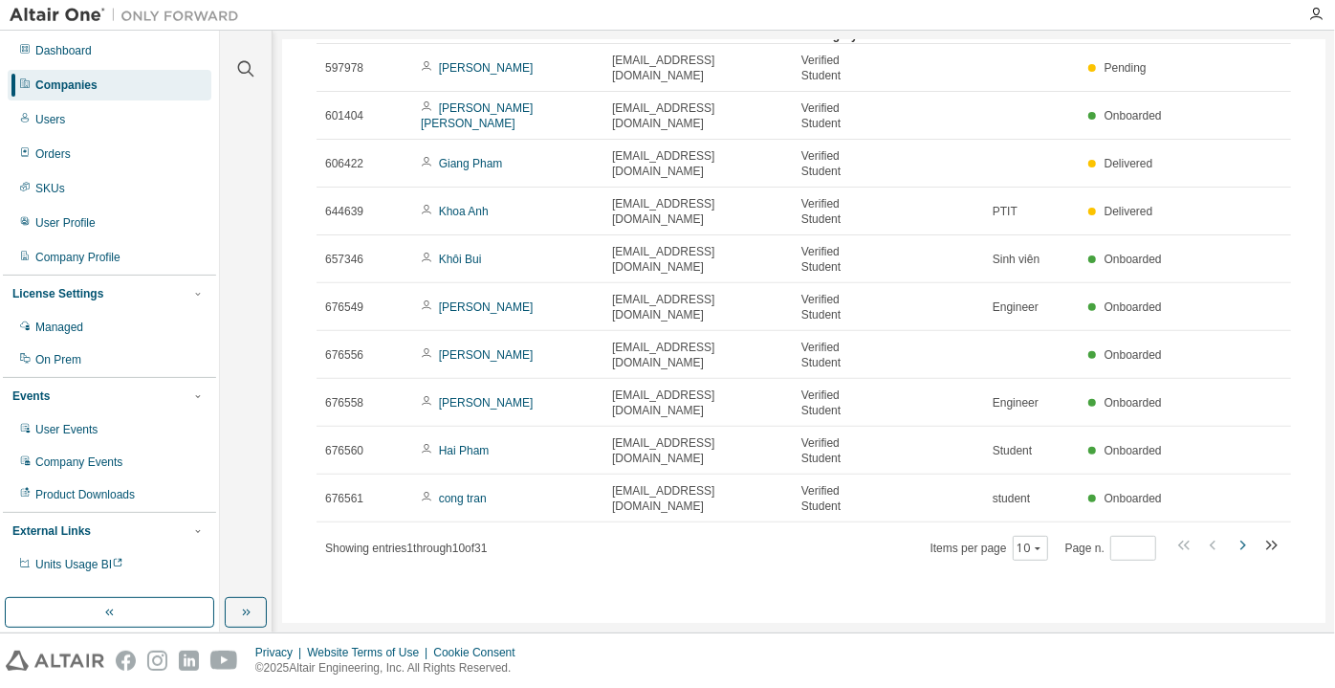
click at [1232, 547] on icon "button" at bounding box center [1242, 545] width 23 height 23
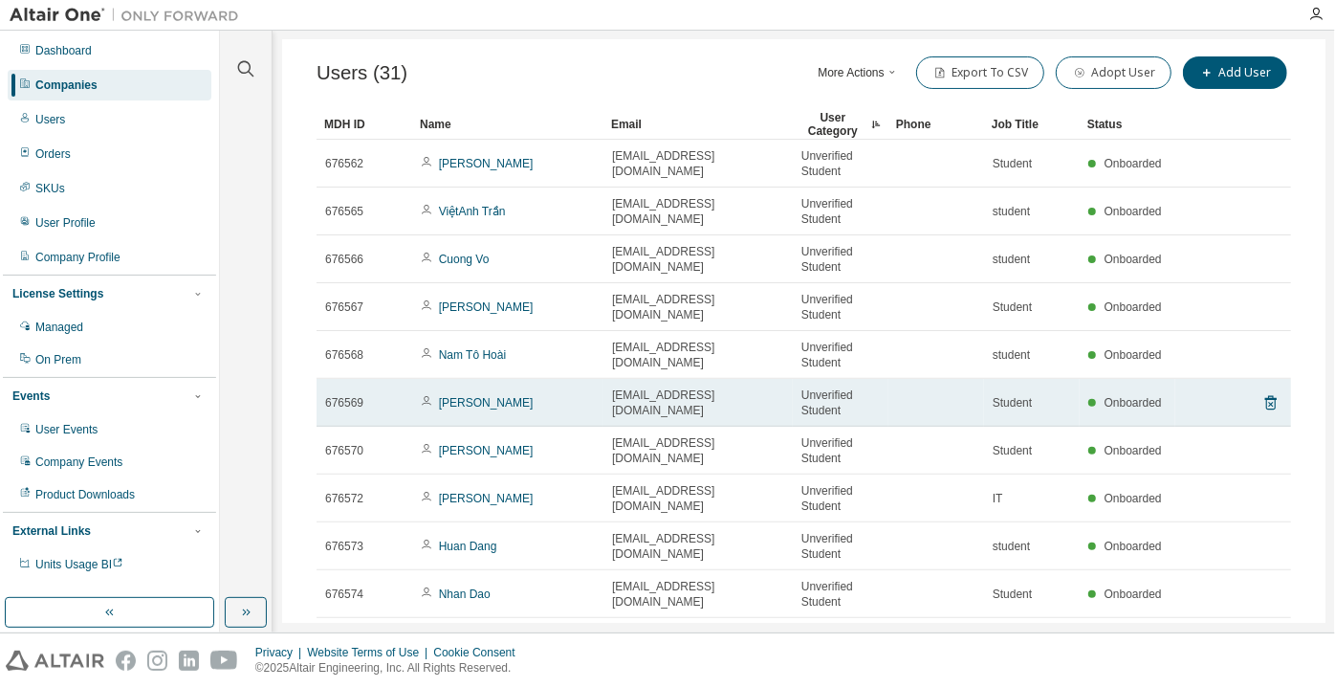
scroll to position [67, 0]
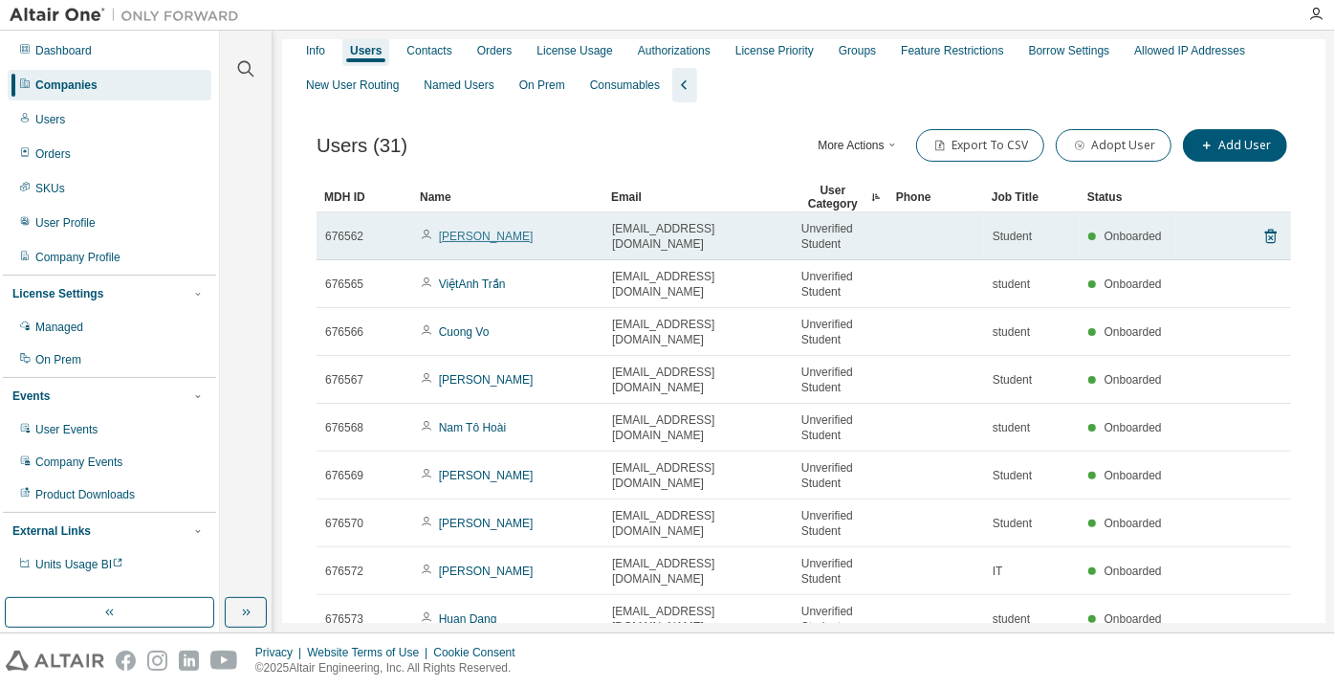
click at [462, 243] on link "[PERSON_NAME]" at bounding box center [486, 236] width 95 height 13
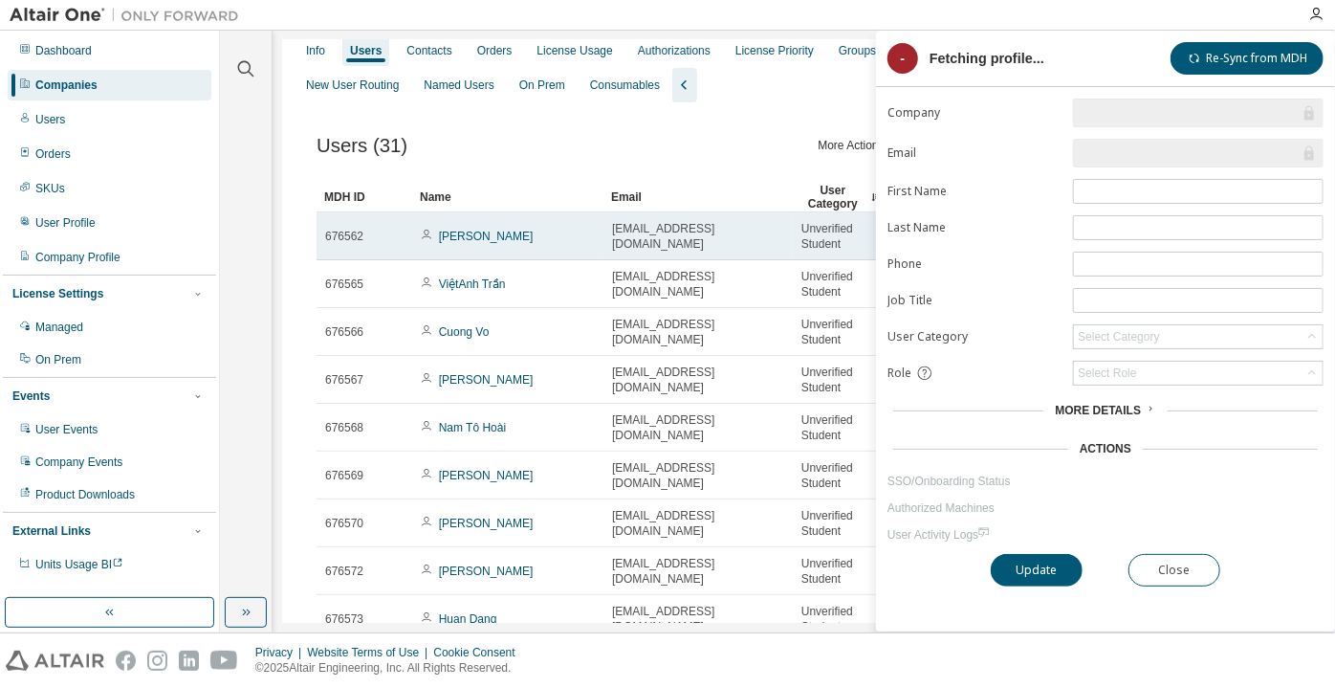
type input "*"
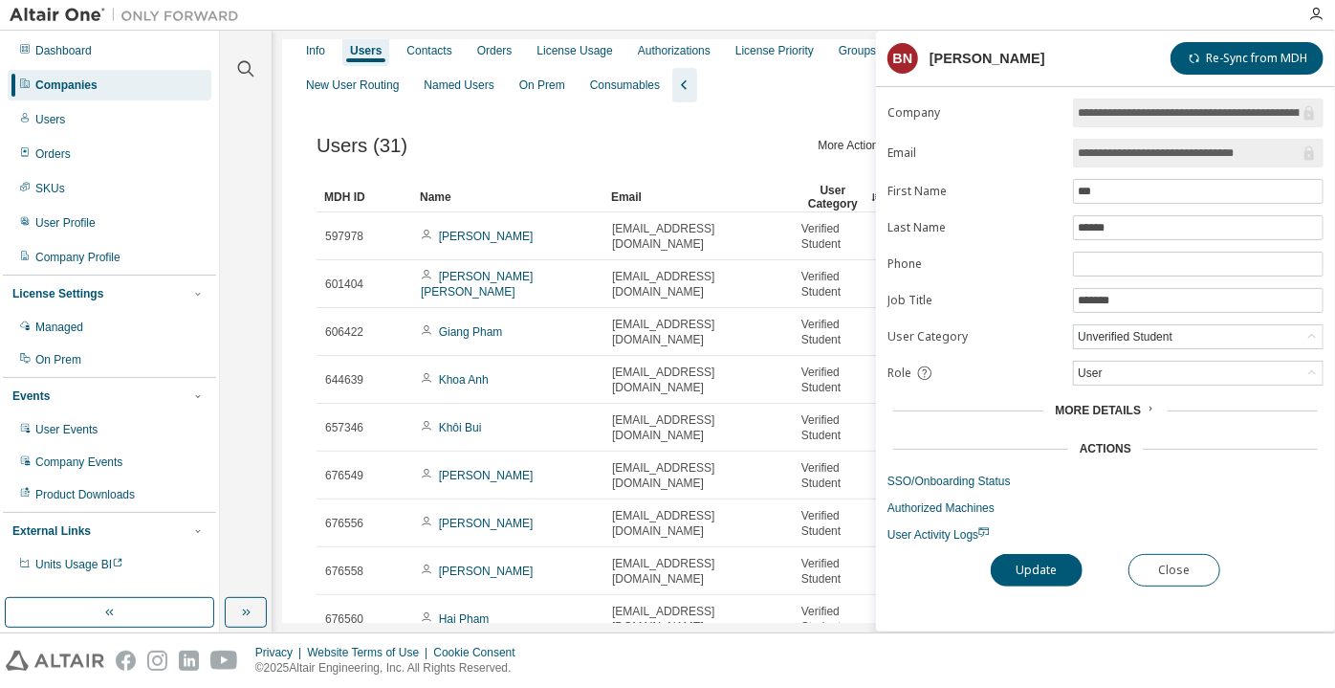
click at [772, 124] on div "Users (31) More Actions Import From CSV Export To CSV Adopt User Add User Clear…" at bounding box center [804, 440] width 1020 height 677
click at [738, 136] on div "Users (31) More Actions Import From CSV Export To CSV Adopt User Add User" at bounding box center [804, 145] width 975 height 40
click at [760, 194] on div "Email" at bounding box center [698, 197] width 174 height 31
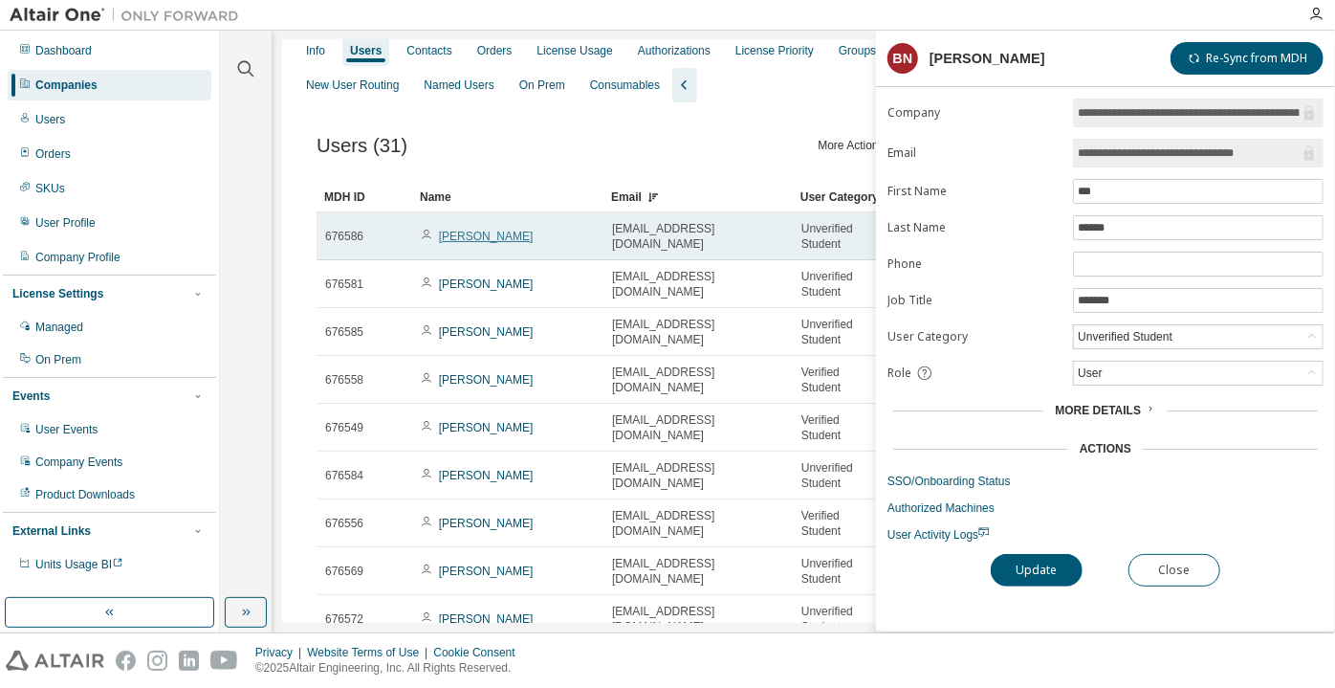
click at [447, 241] on link "[PERSON_NAME]" at bounding box center [486, 236] width 95 height 13
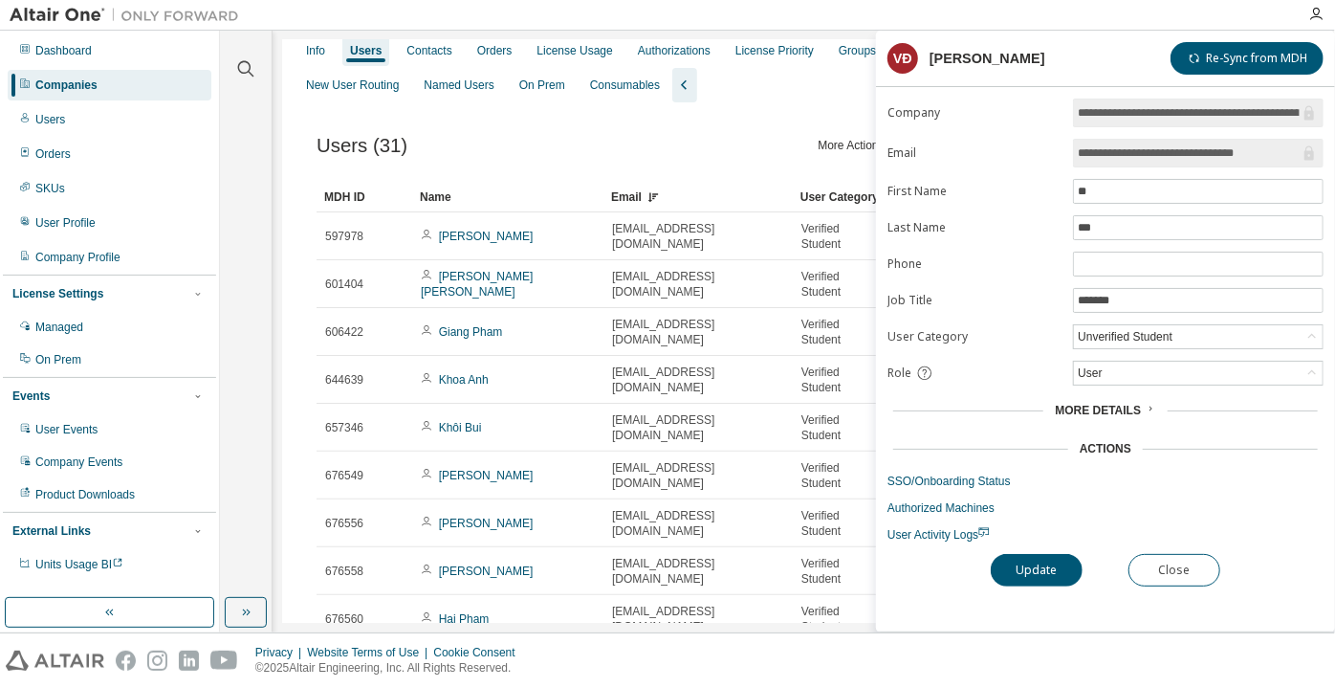
click at [721, 156] on div "Users (31) More Actions Import From CSV Export To CSV Adopt User Add User" at bounding box center [804, 145] width 975 height 40
click at [1144, 539] on div "**********" at bounding box center [1105, 365] width 459 height 533
click at [1140, 329] on div "Unverified Student" at bounding box center [1125, 336] width 100 height 21
click at [1133, 374] on li "Verified Student" at bounding box center [1197, 382] width 245 height 25
click at [1025, 554] on button "Update" at bounding box center [1037, 570] width 92 height 33
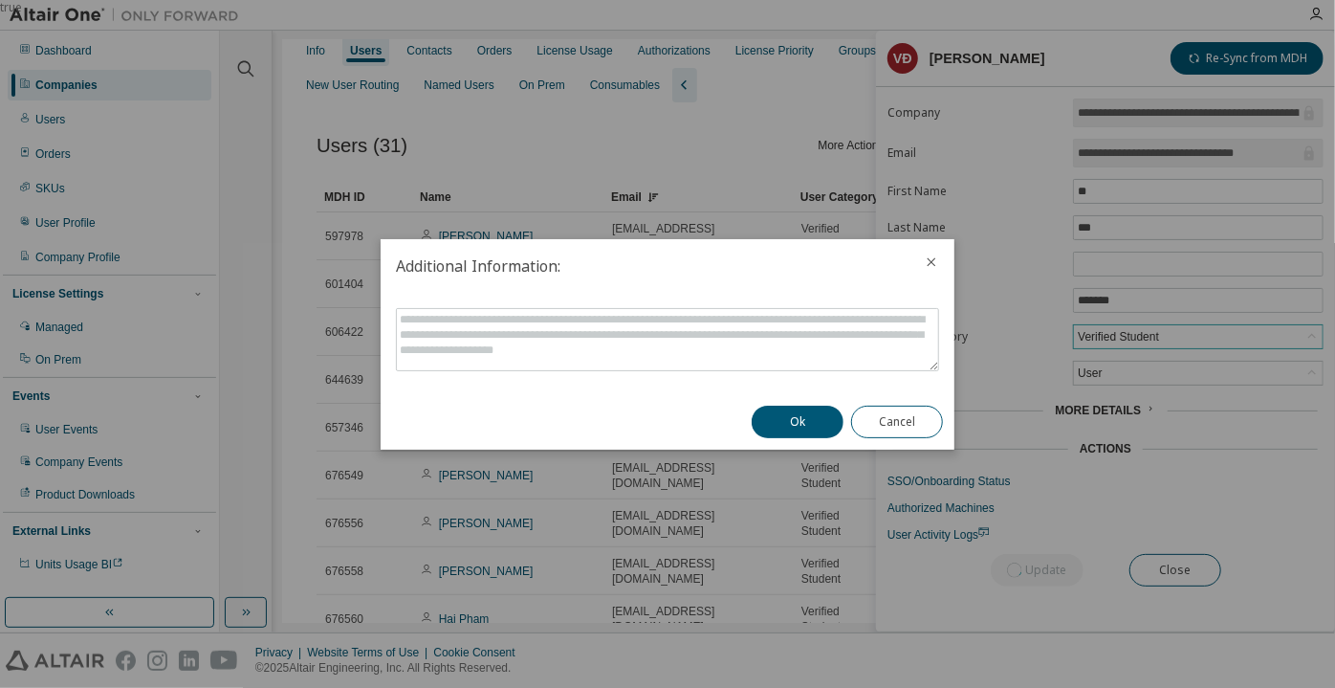
click at [768, 397] on div "Ok Cancel" at bounding box center [847, 421] width 214 height 55
click at [774, 408] on button "Ok" at bounding box center [798, 421] width 92 height 33
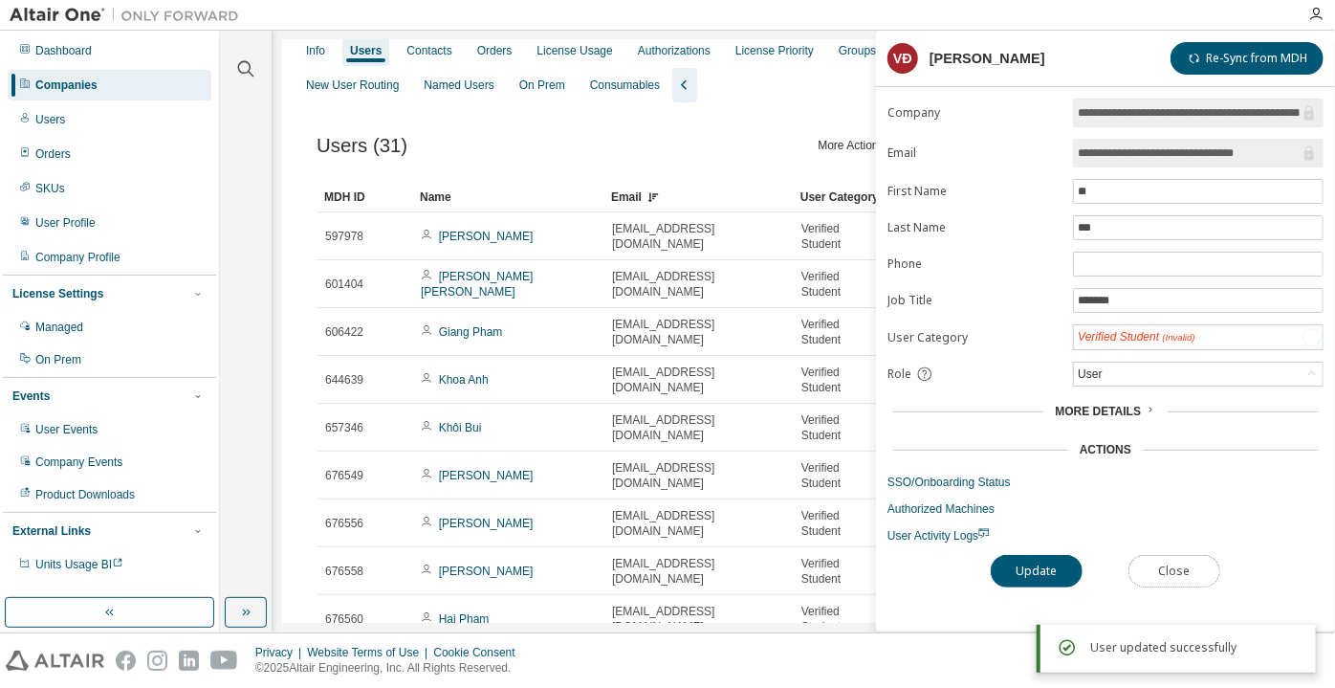
click at [1162, 565] on button "Close" at bounding box center [1175, 571] width 92 height 33
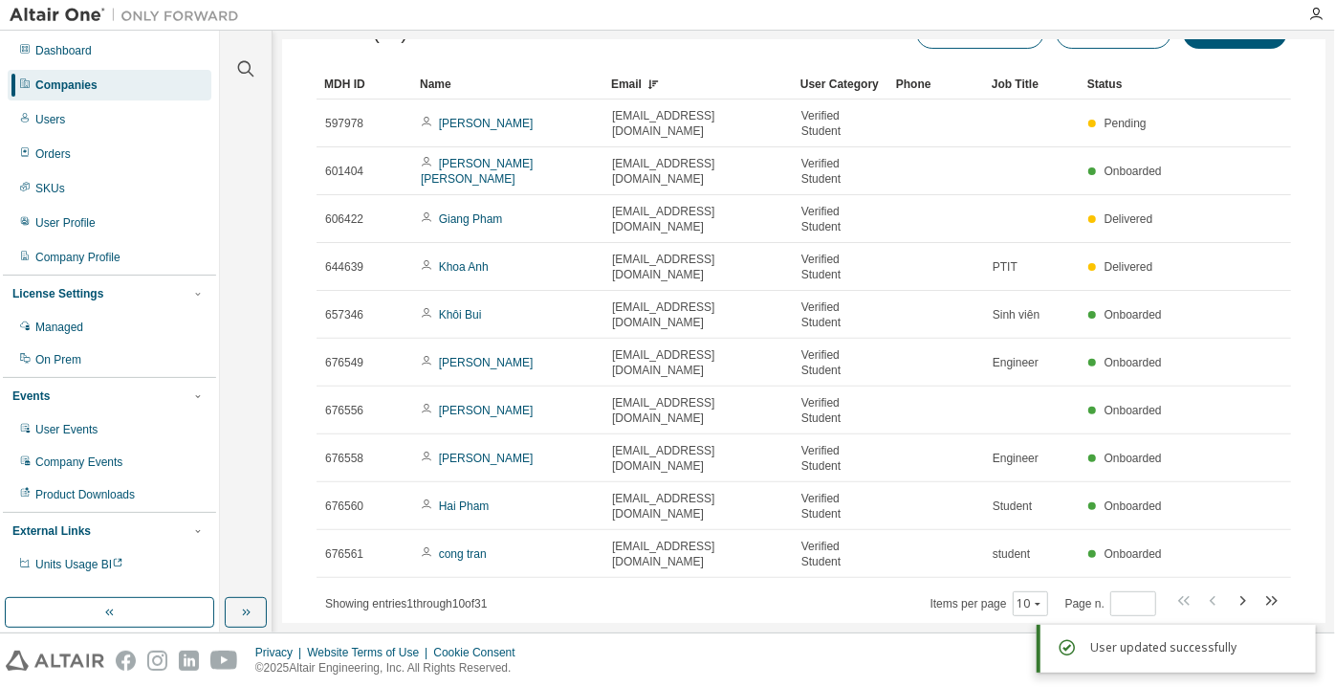
scroll to position [241, 0]
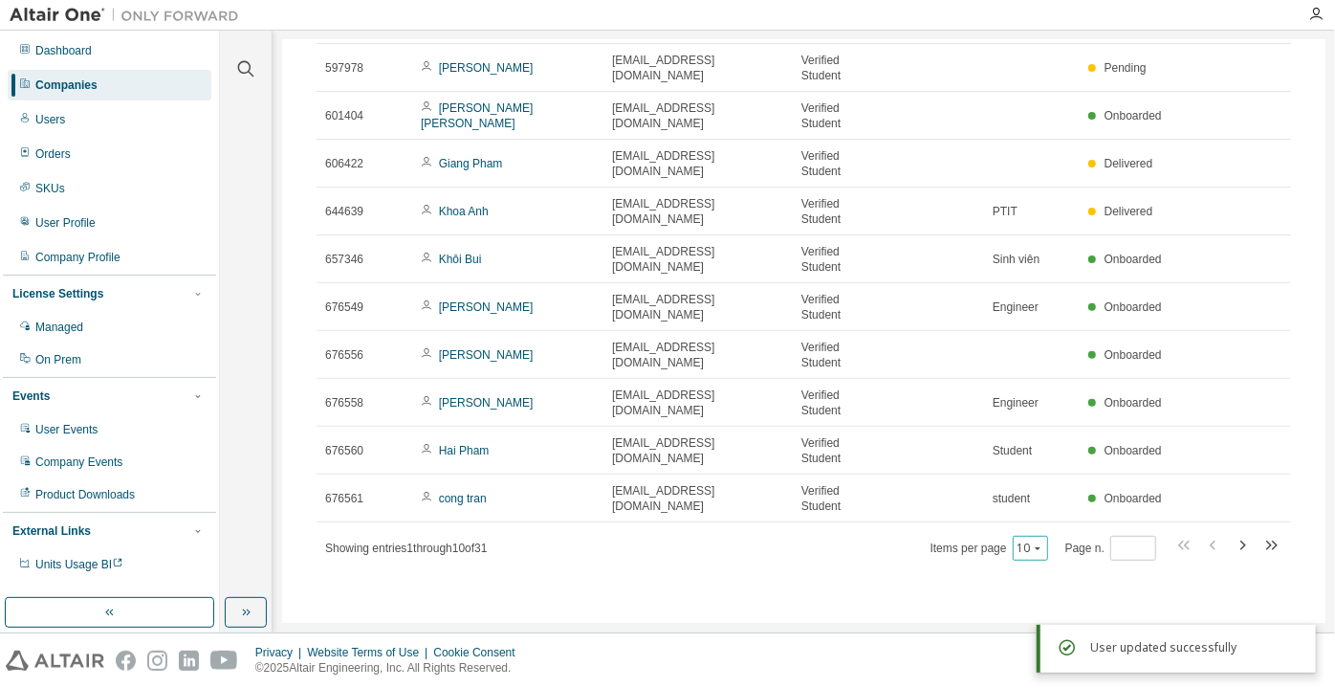
click at [1024, 553] on button "10" at bounding box center [1031, 547] width 26 height 15
click at [1033, 656] on div "100" at bounding box center [1083, 665] width 153 height 23
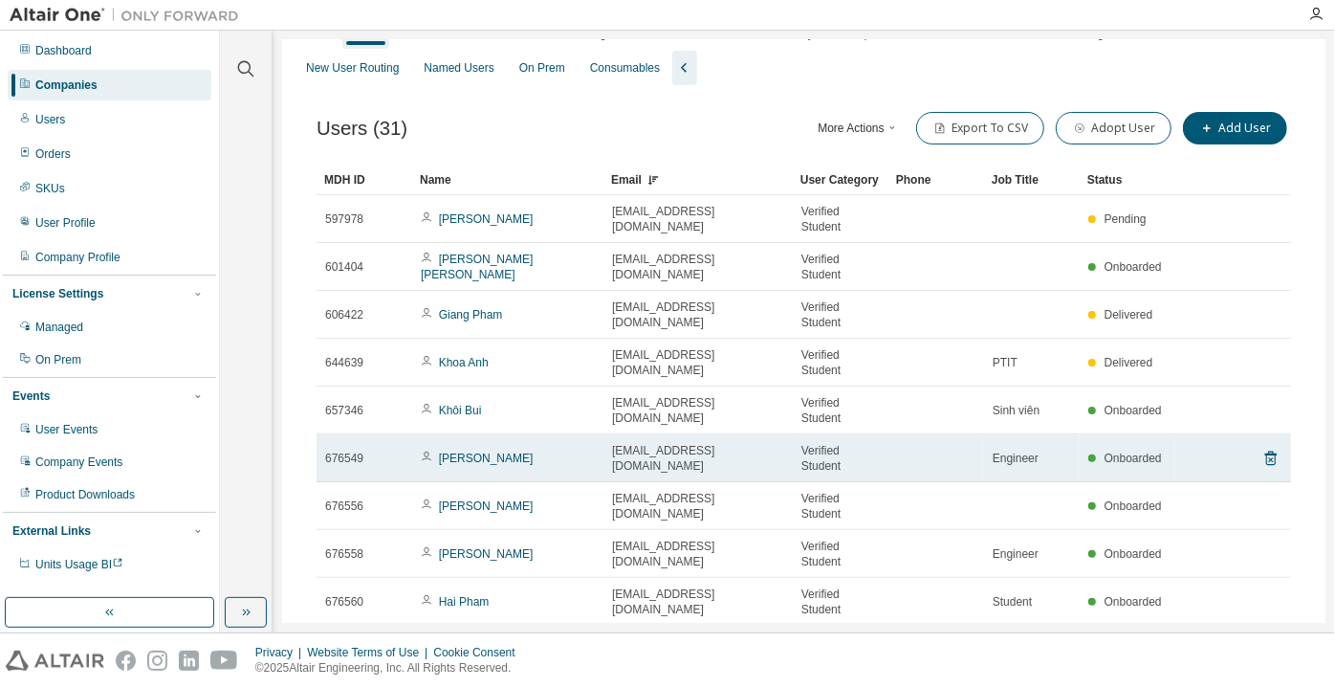
scroll to position [0, 0]
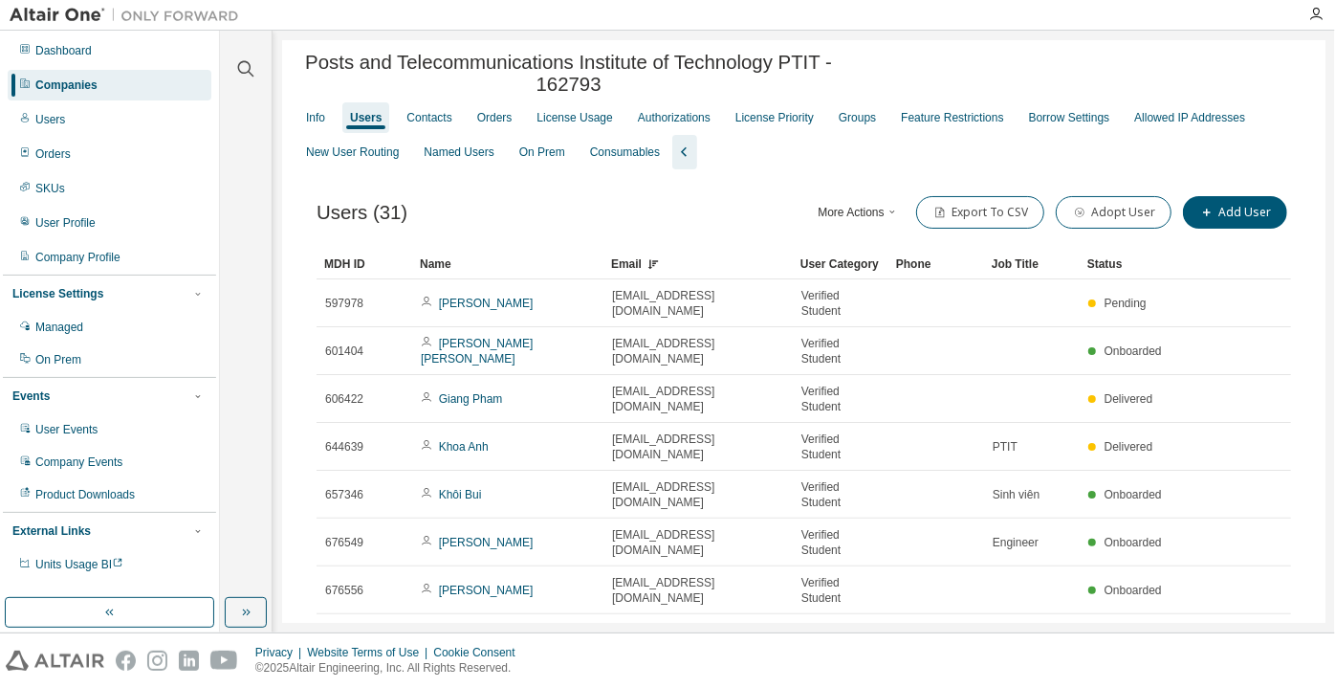
click at [832, 269] on div "User Category" at bounding box center [840, 264] width 80 height 31
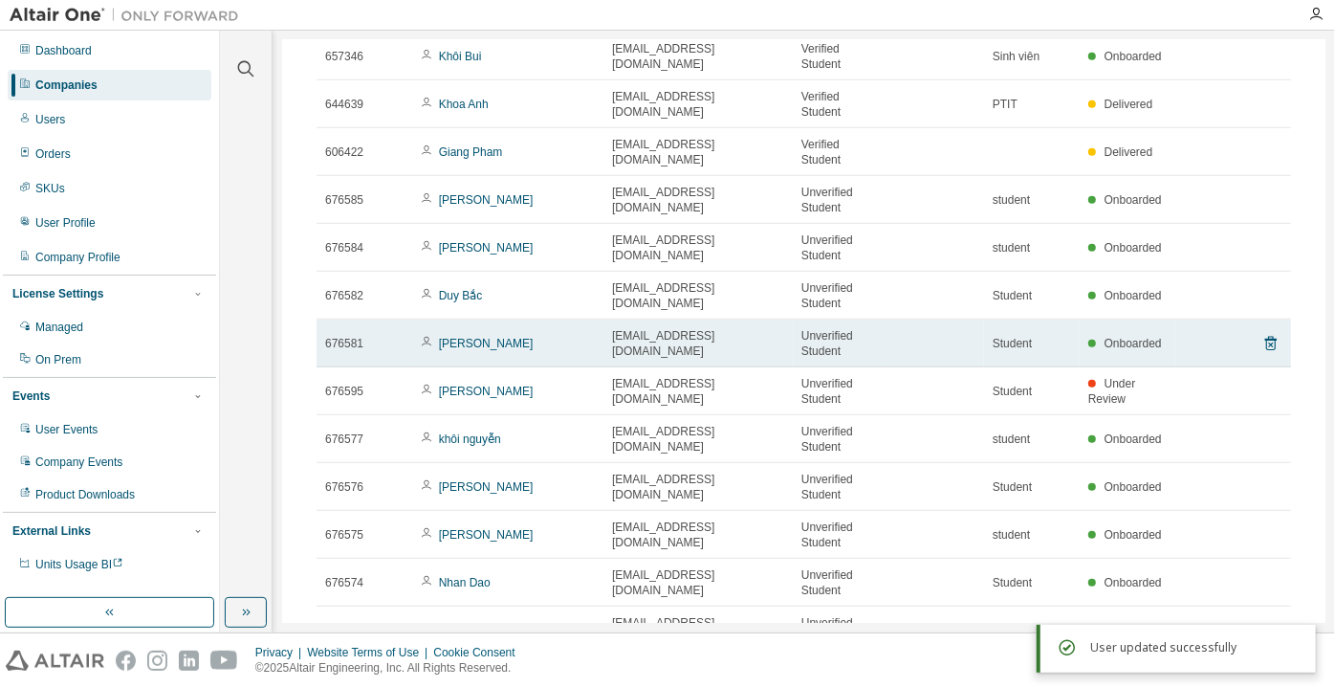
scroll to position [695, 0]
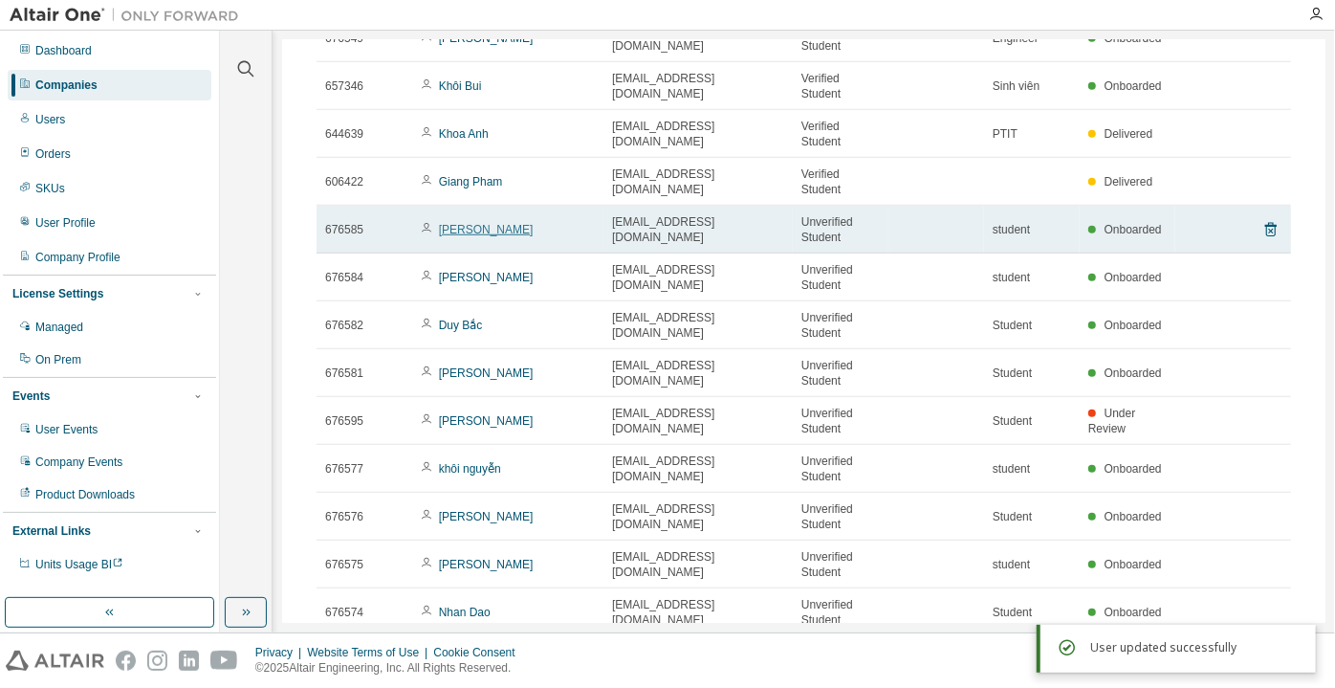
click at [458, 236] on link "[PERSON_NAME]" at bounding box center [486, 229] width 95 height 13
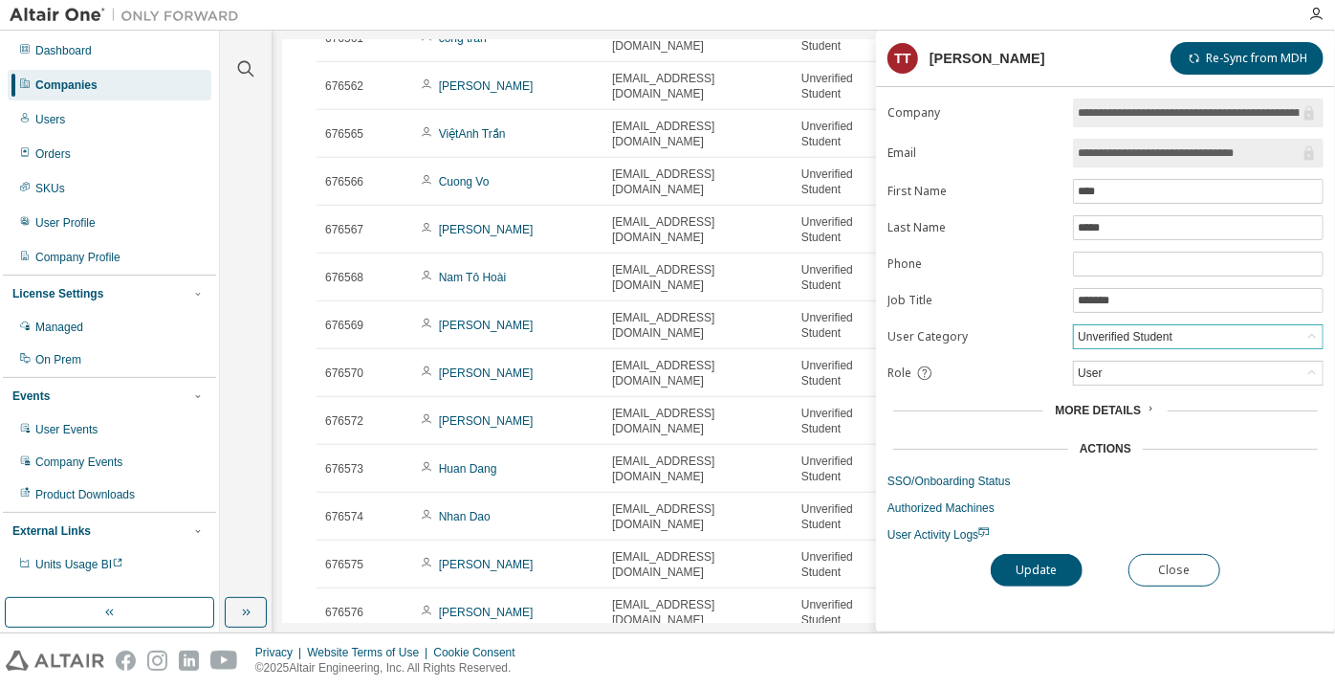
click at [1129, 334] on div "Unverified Student" at bounding box center [1125, 336] width 100 height 21
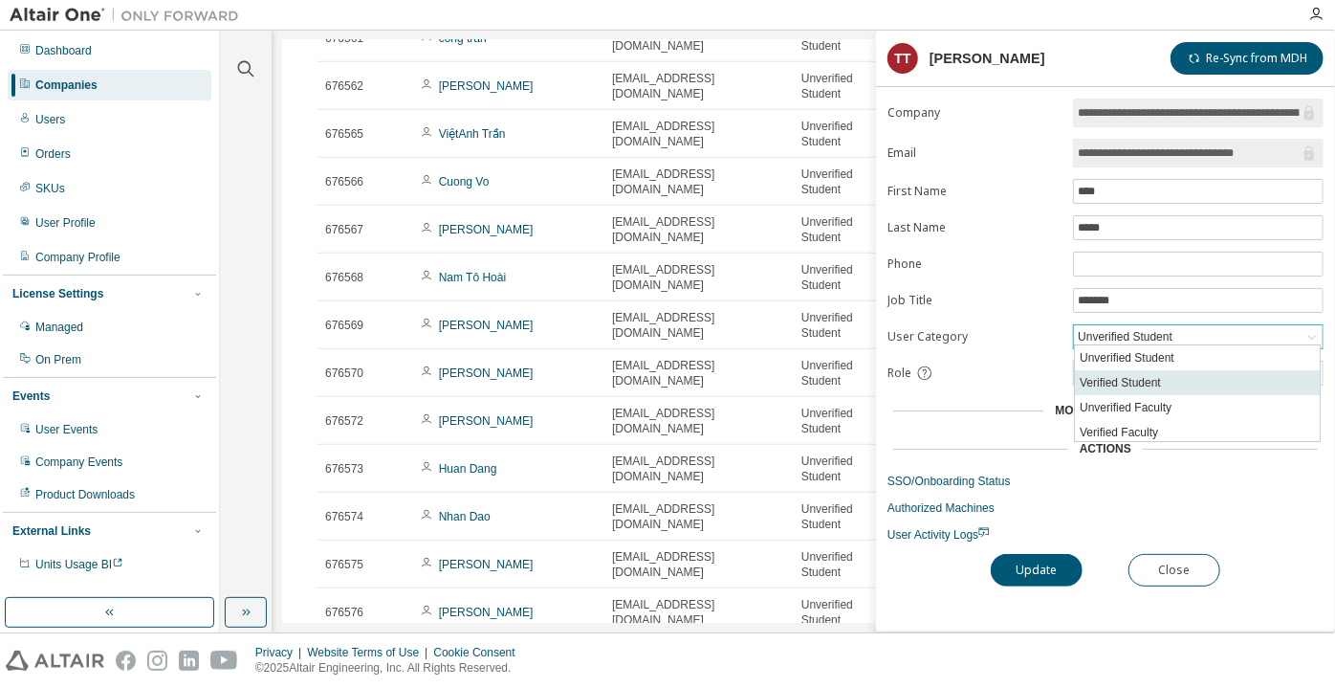
click at [1122, 374] on li "Verified Student" at bounding box center [1197, 382] width 245 height 25
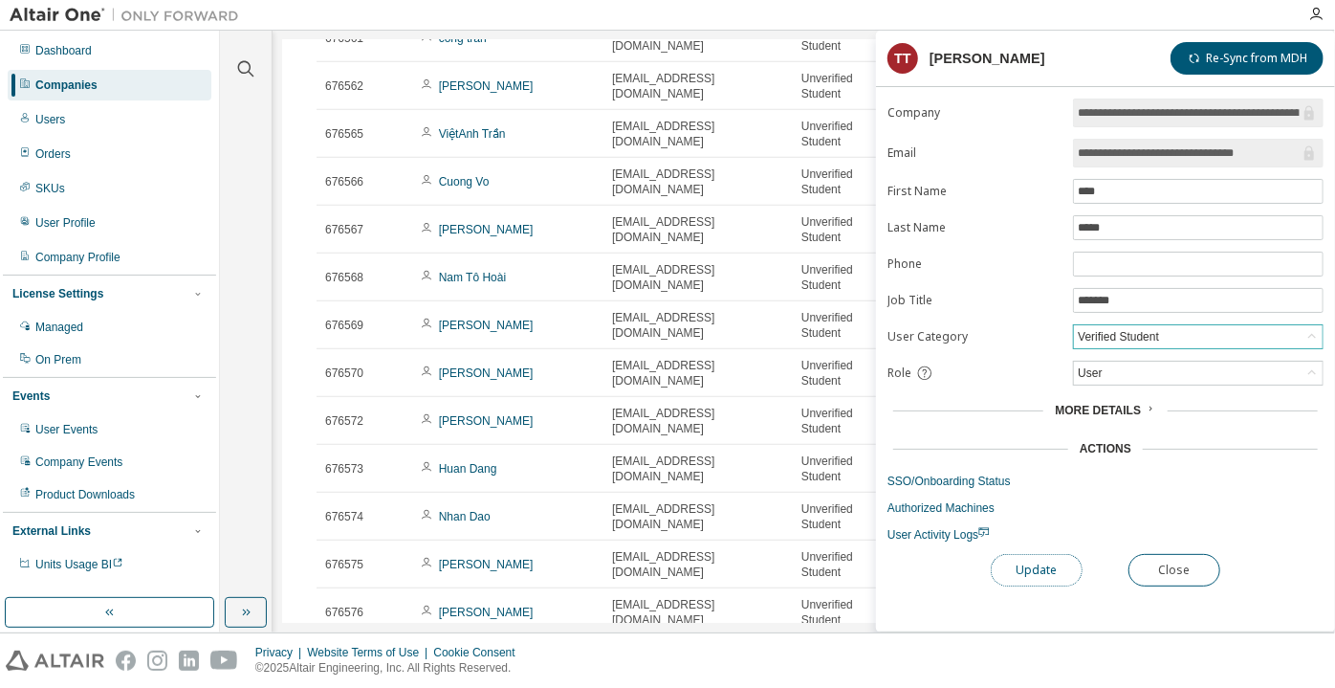
click at [1039, 566] on button "Update" at bounding box center [1037, 570] width 92 height 33
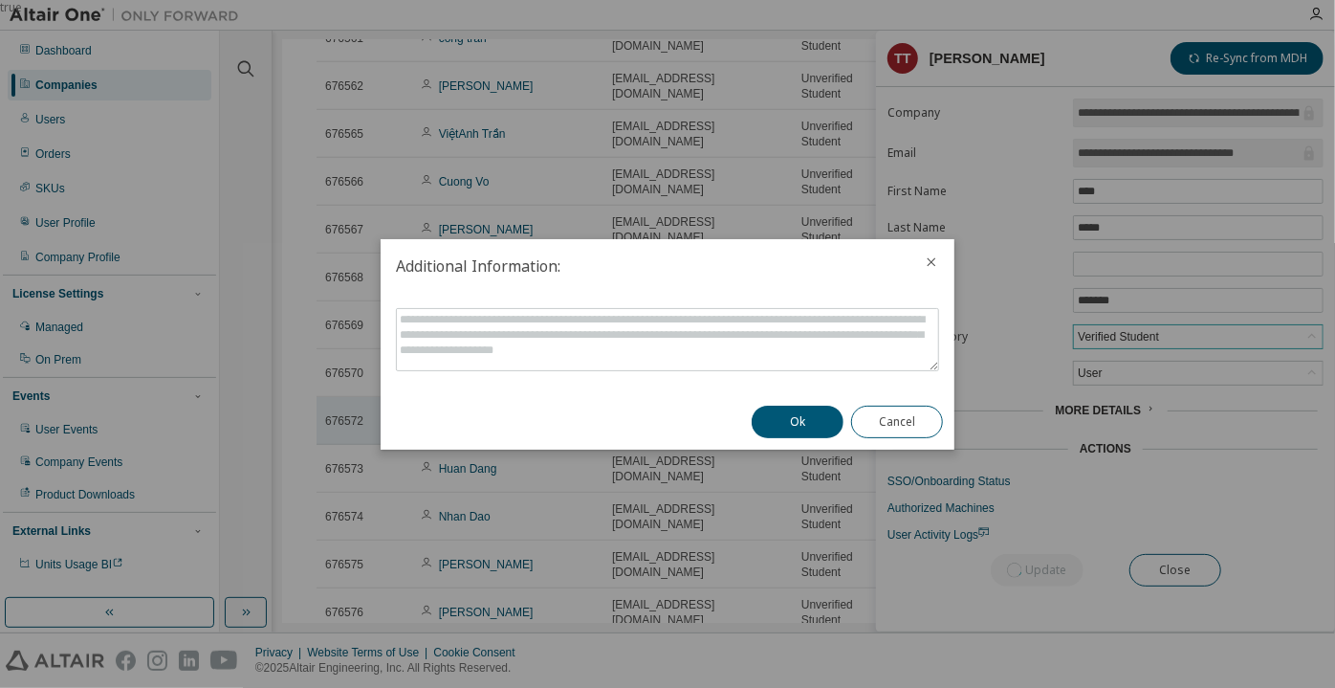
click at [767, 409] on button "Ok" at bounding box center [798, 421] width 92 height 33
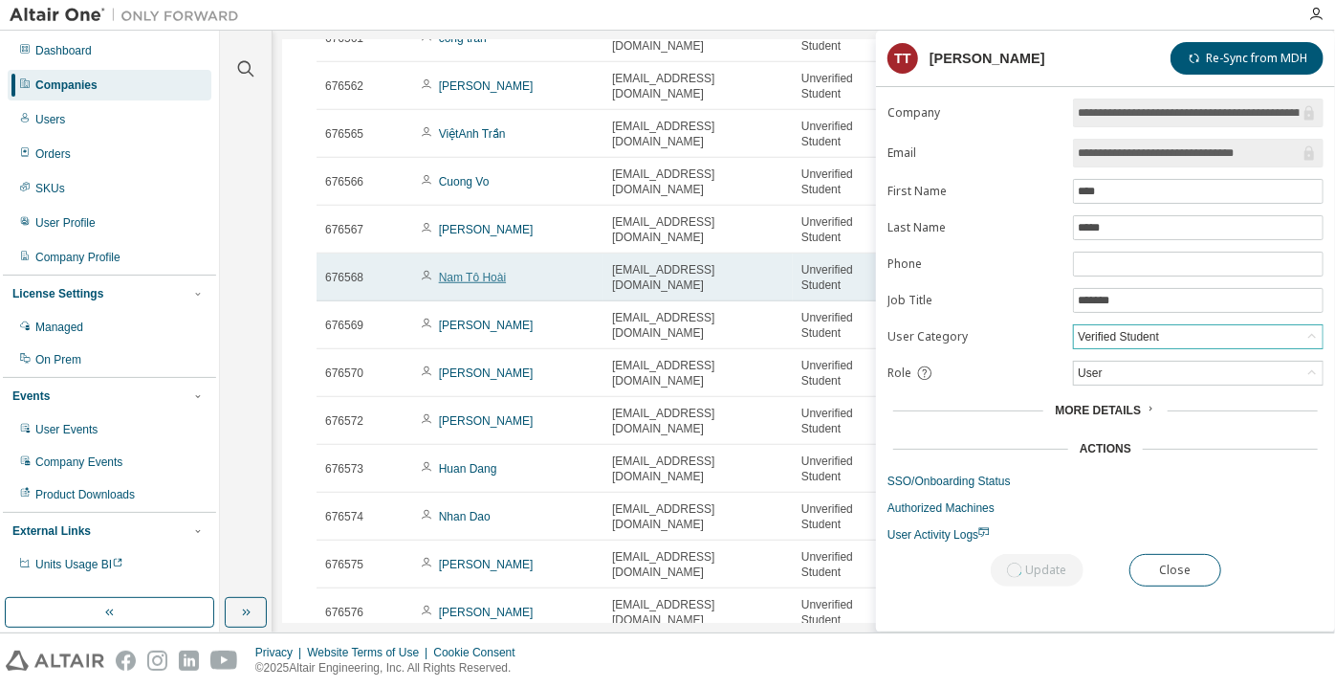
scroll to position [608, 0]
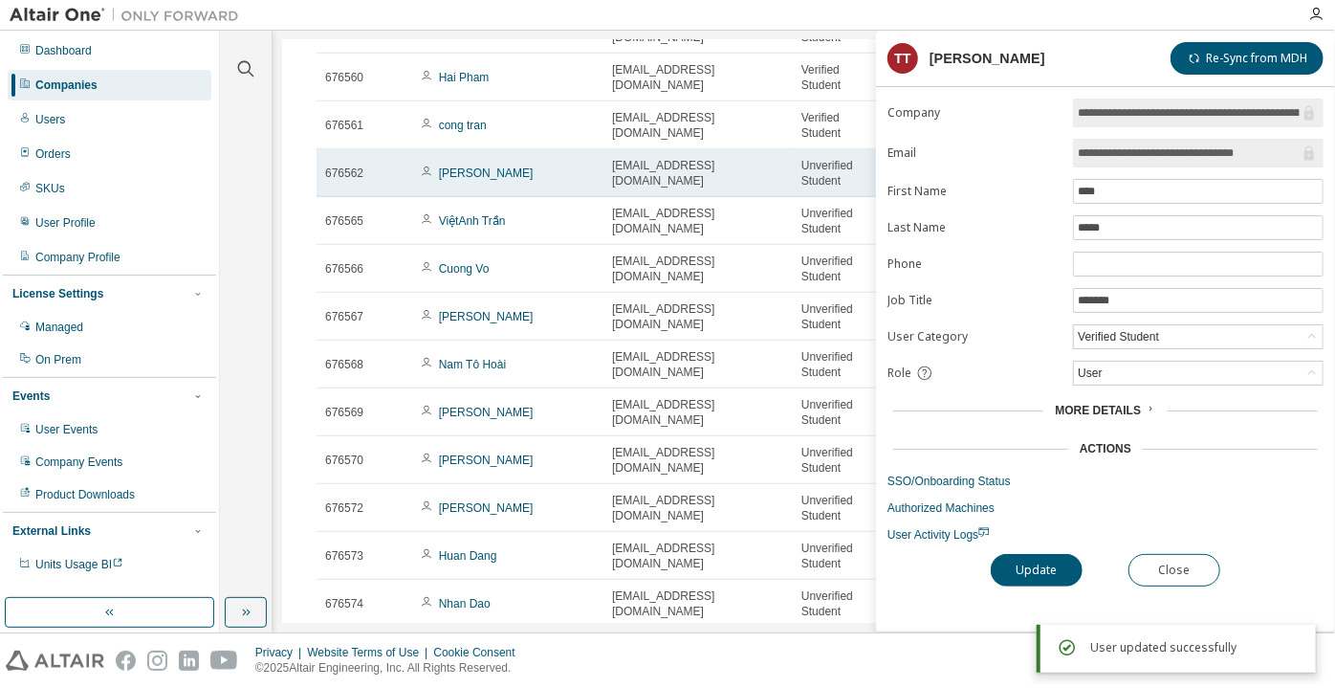
click at [474, 170] on td "[PERSON_NAME]" at bounding box center [507, 173] width 191 height 48
click at [468, 178] on link "[PERSON_NAME]" at bounding box center [486, 172] width 95 height 13
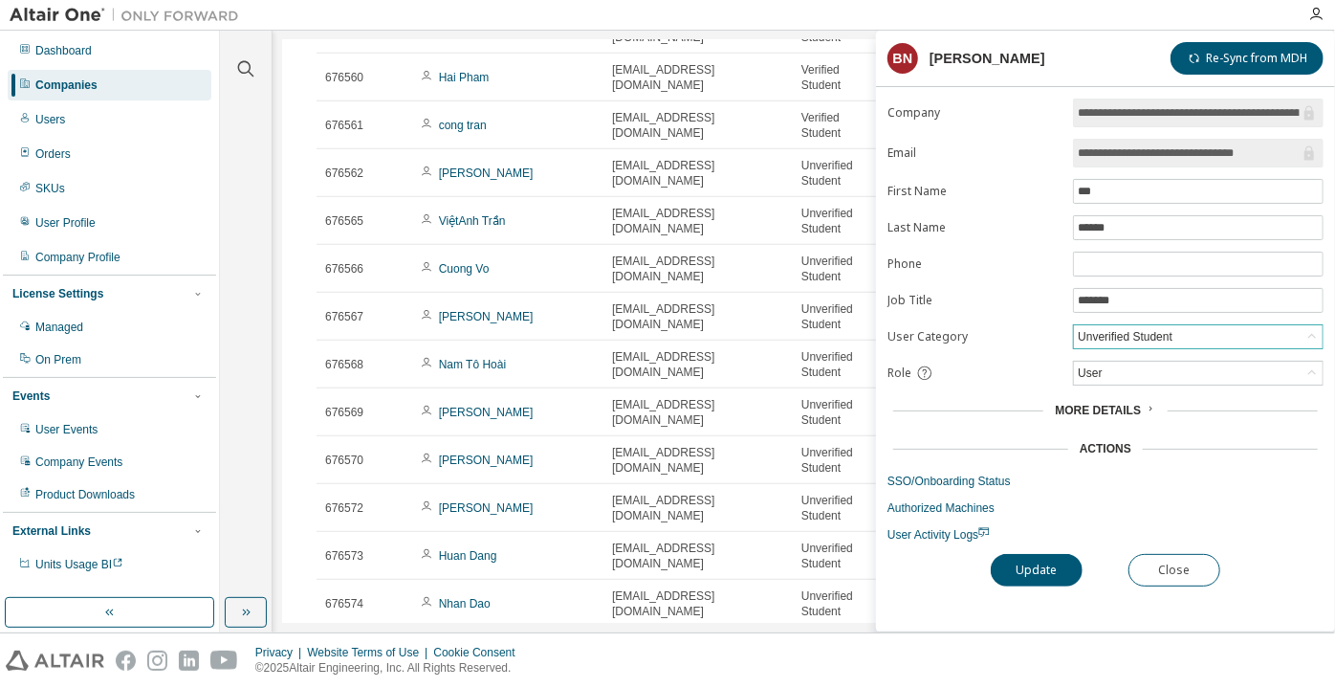
click at [1097, 337] on div "Unverified Student" at bounding box center [1125, 336] width 100 height 21
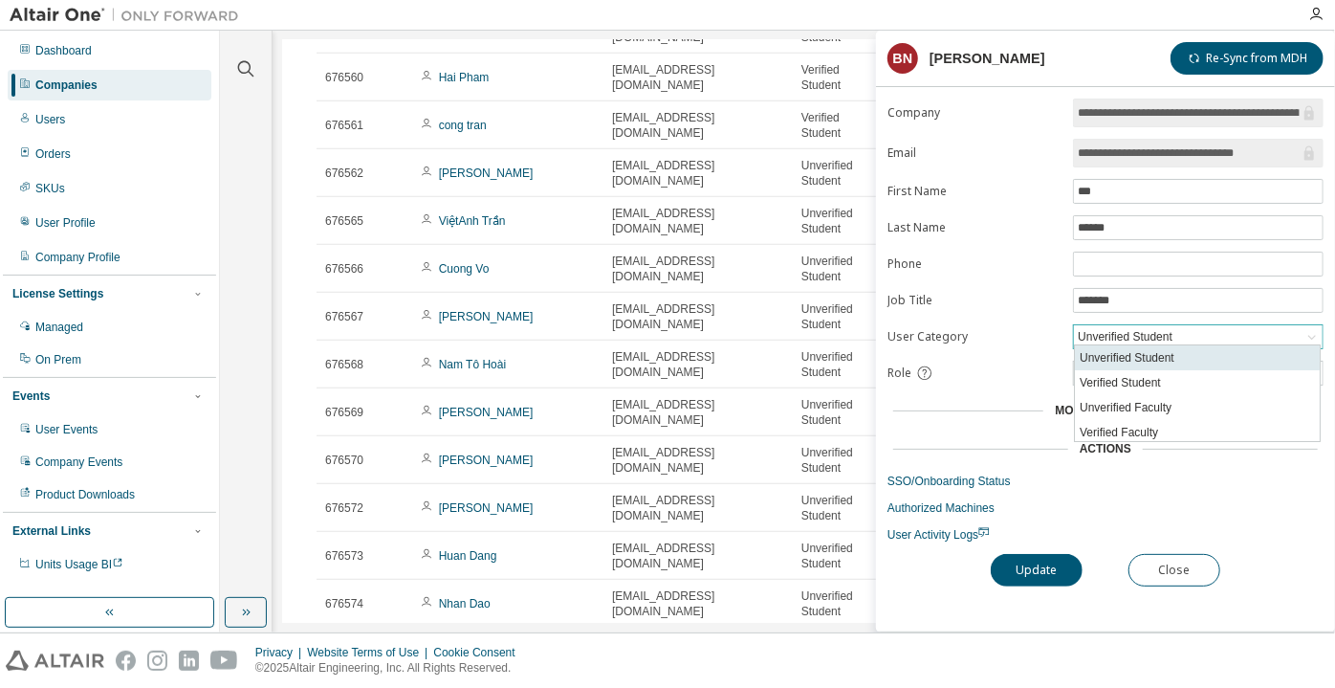
click at [1111, 354] on li "Unverified Student" at bounding box center [1197, 357] width 245 height 25
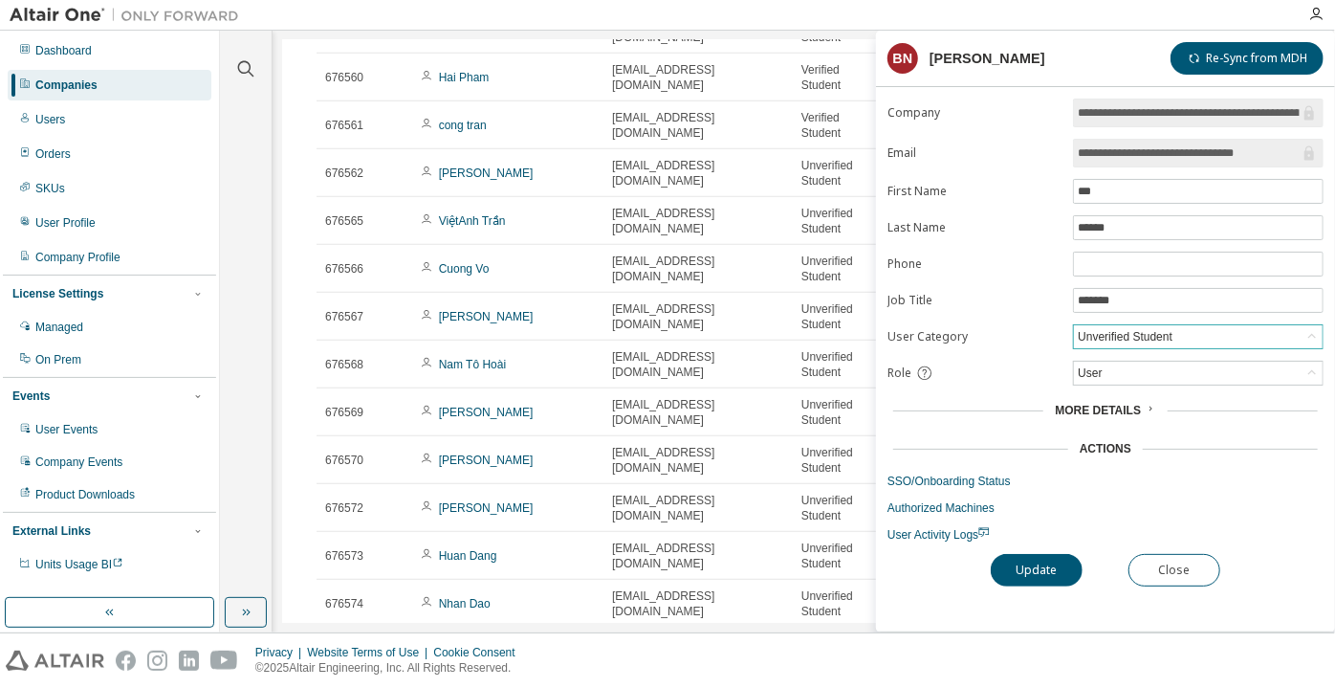
click at [1109, 329] on div "Unverified Student" at bounding box center [1125, 336] width 100 height 21
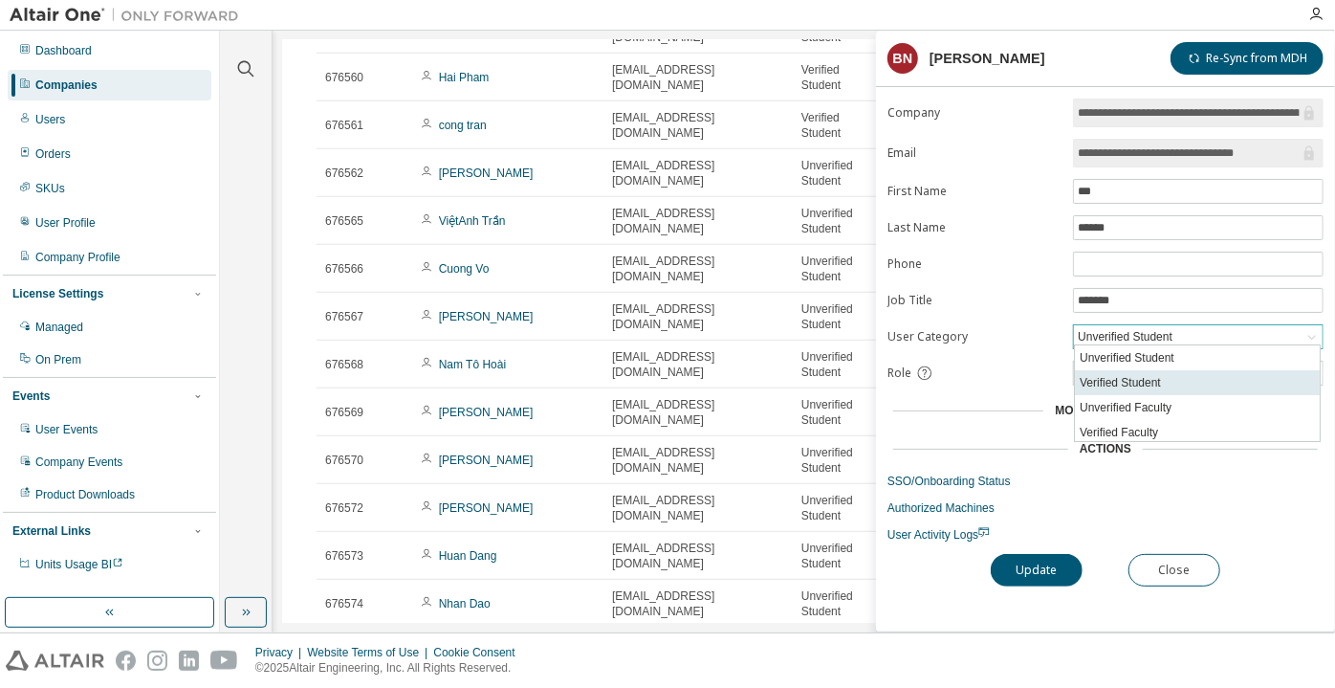
click at [1107, 384] on li "Verified Student" at bounding box center [1197, 382] width 245 height 25
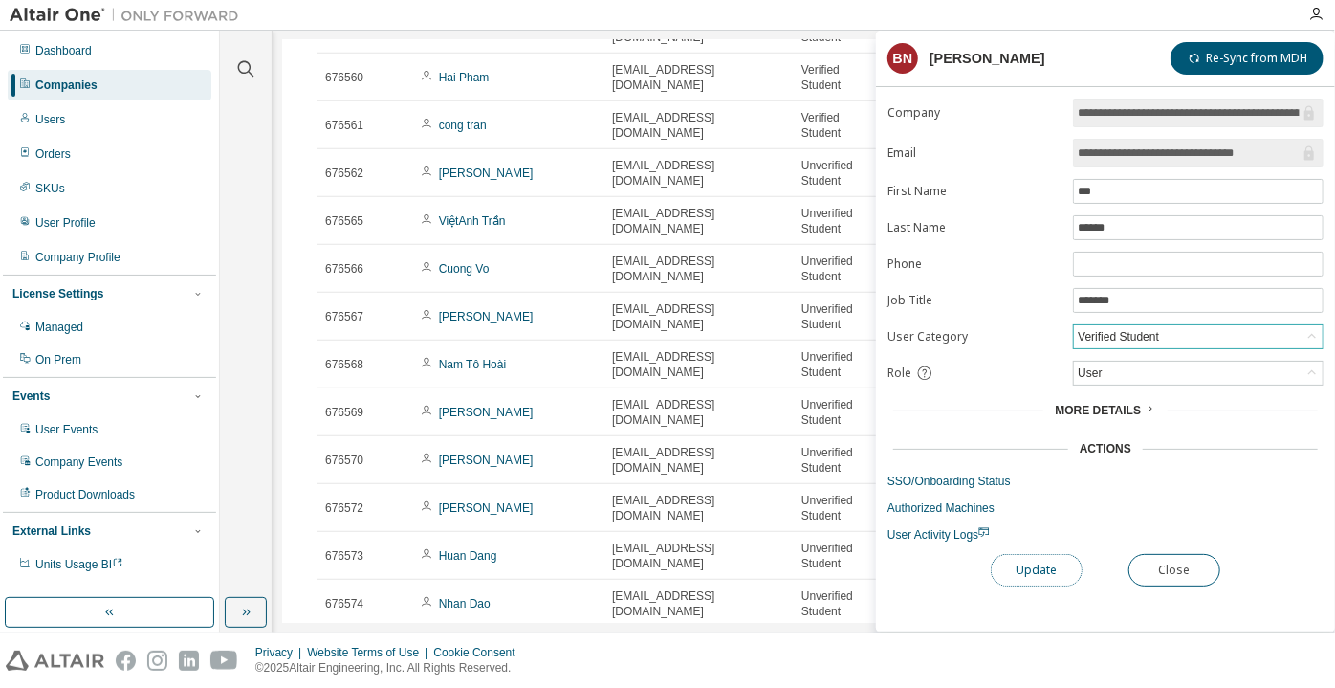
click at [1019, 579] on button "Update" at bounding box center [1037, 570] width 92 height 33
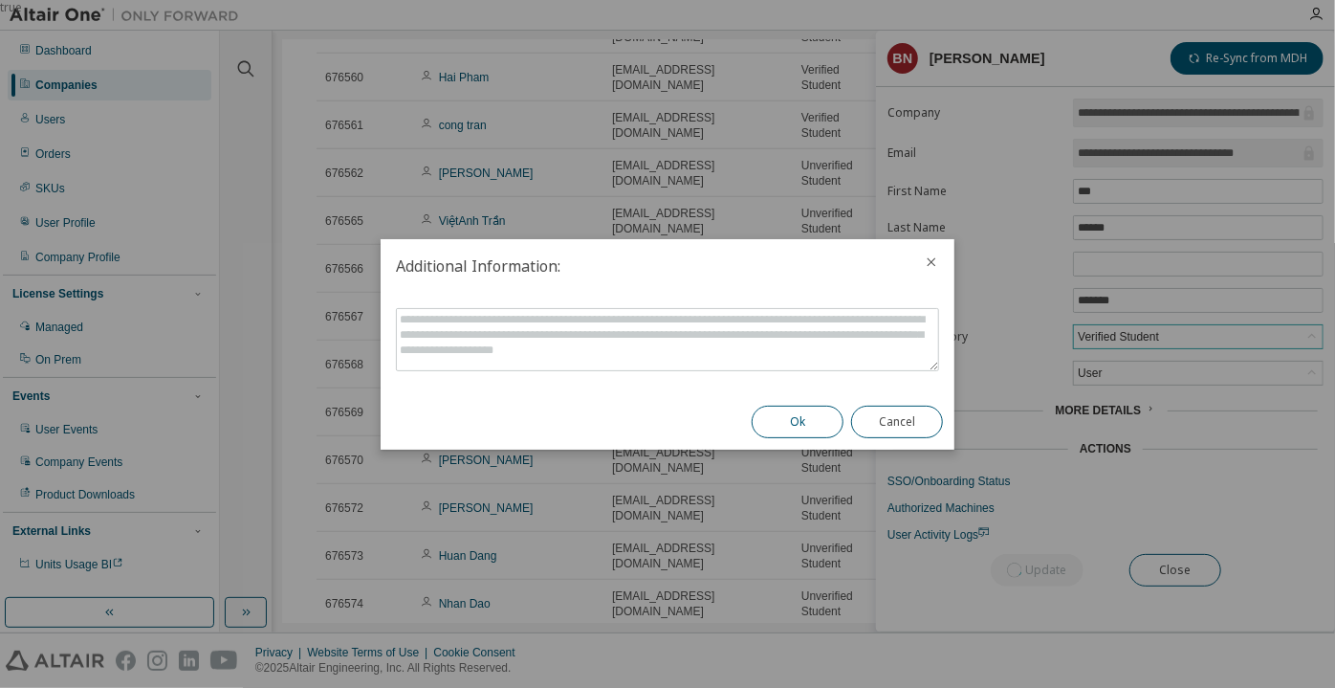
click at [807, 427] on button "Ok" at bounding box center [798, 421] width 92 height 33
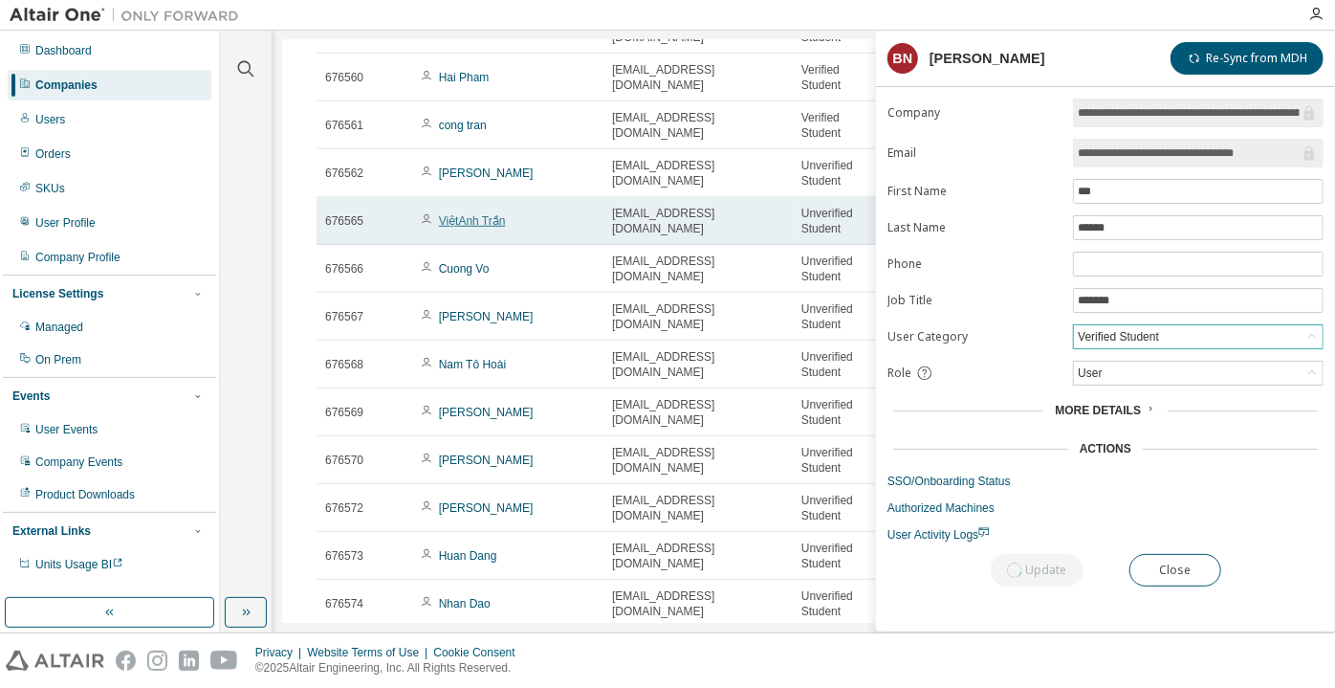
click at [487, 226] on link "ViệtAnh Trần" at bounding box center [472, 220] width 67 height 13
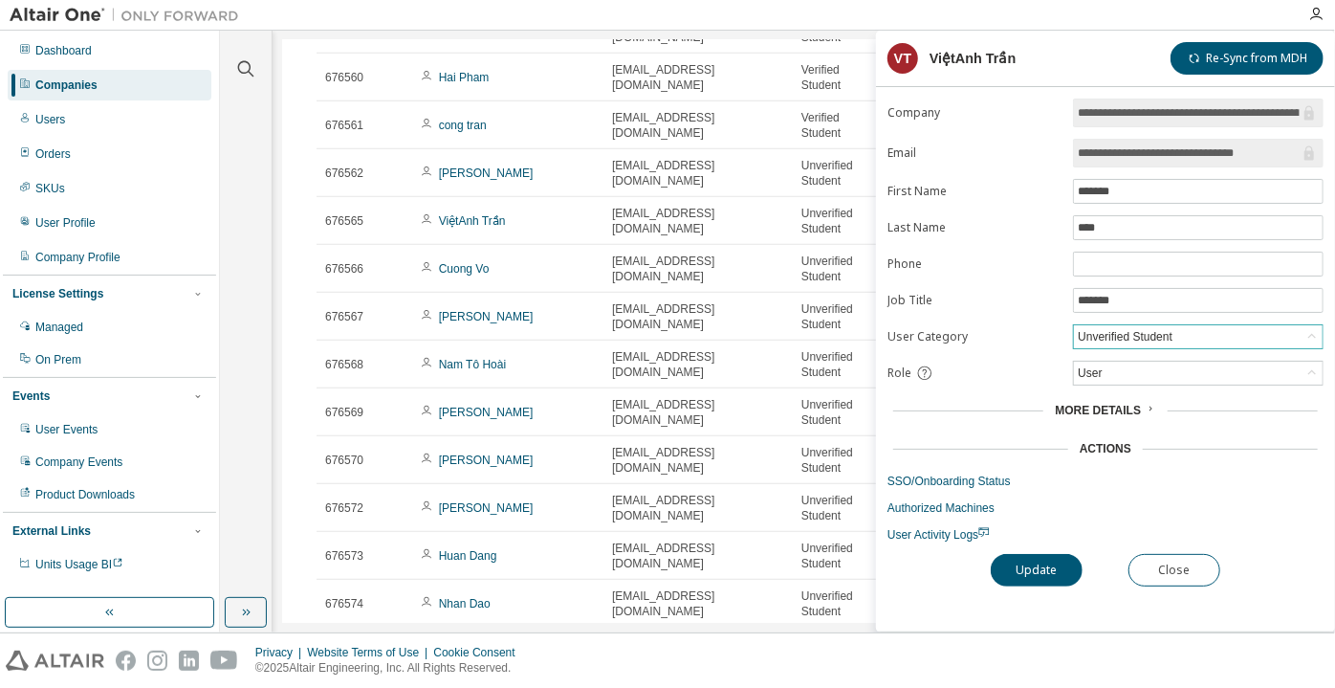
click at [1116, 339] on div "Unverified Student" at bounding box center [1125, 336] width 100 height 21
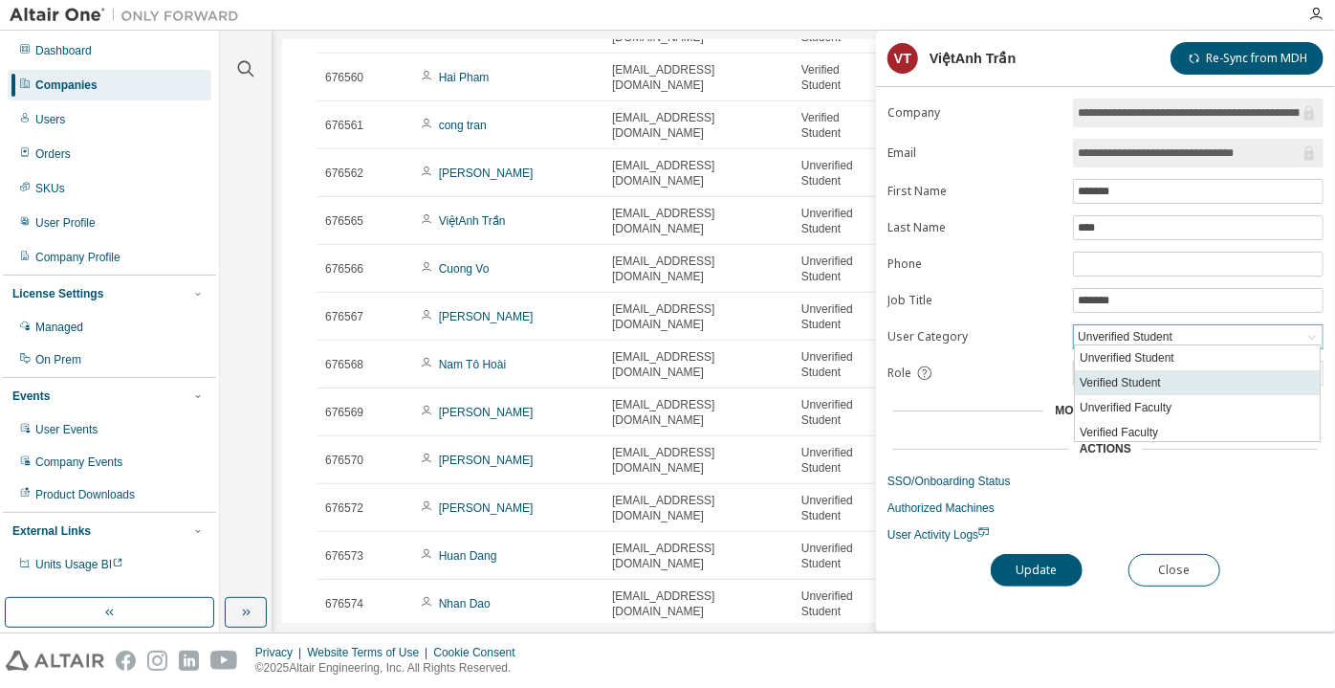
click at [1117, 382] on li "Verified Student" at bounding box center [1197, 382] width 245 height 25
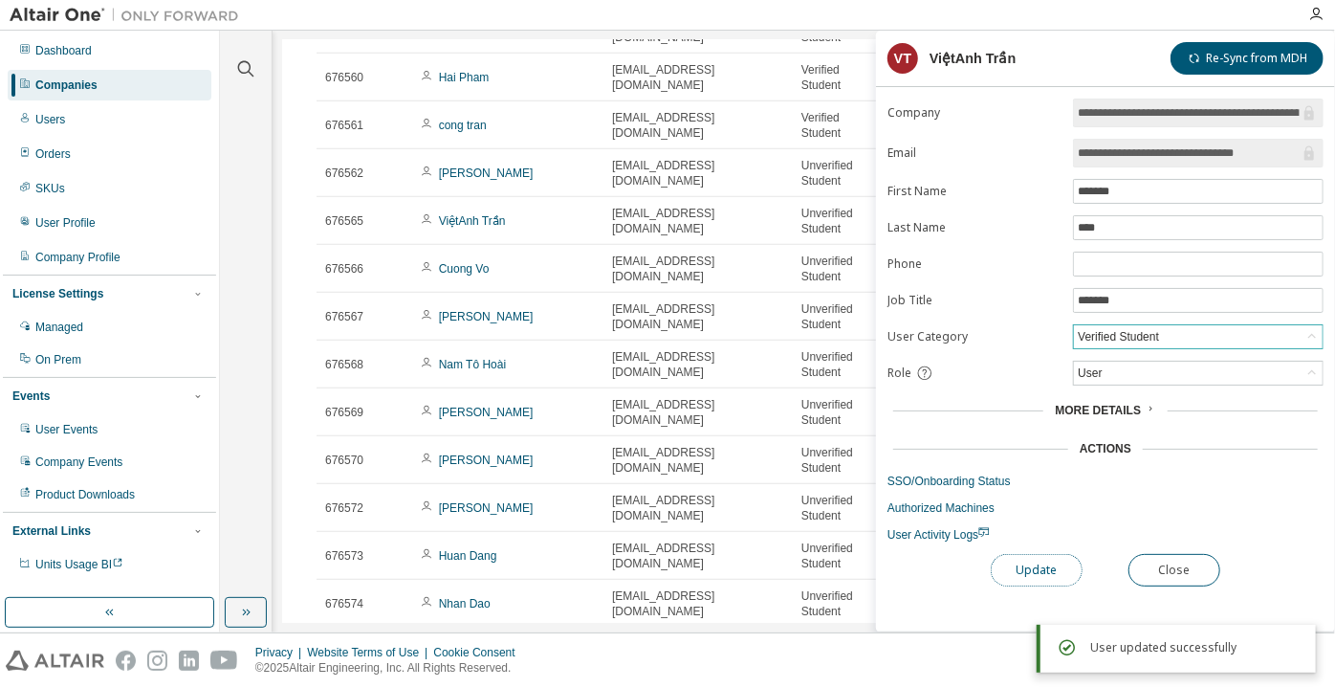
click at [1015, 562] on button "Update" at bounding box center [1037, 570] width 92 height 33
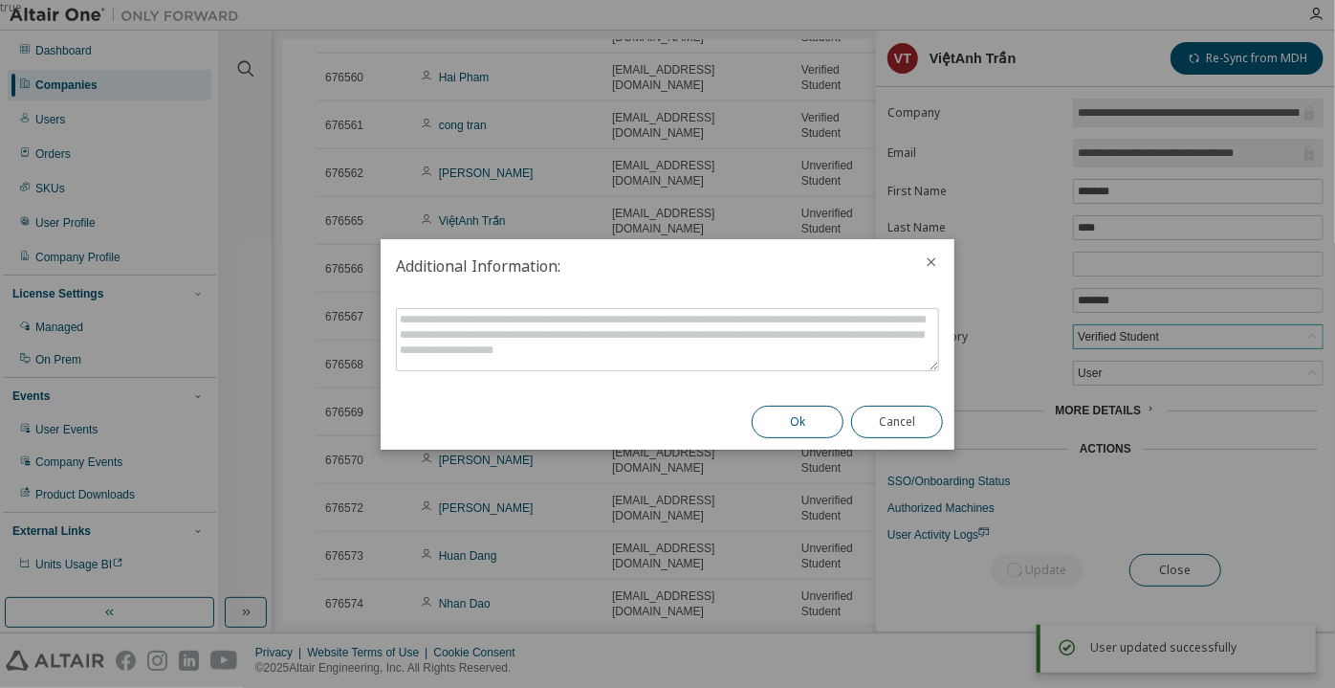
click at [812, 420] on button "Ok" at bounding box center [798, 421] width 92 height 33
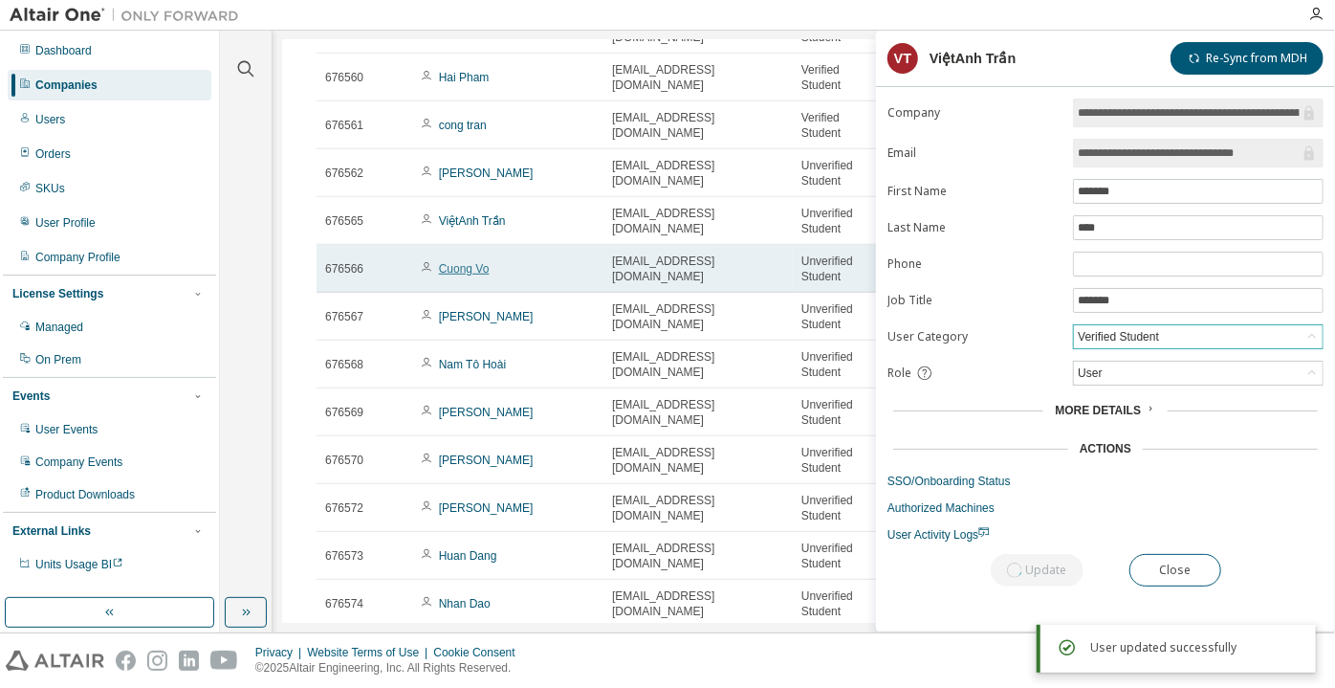
click at [476, 275] on link "Cuong Vo" at bounding box center [464, 268] width 51 height 13
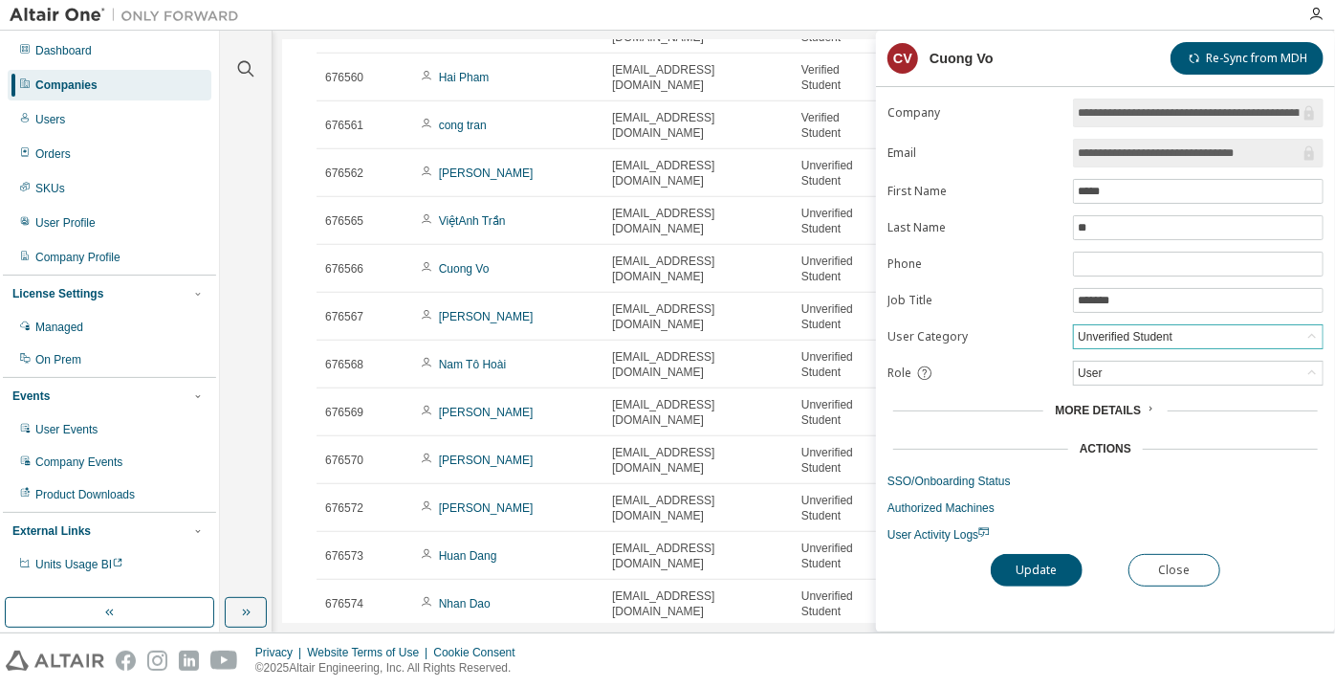
click at [1094, 326] on div "Unverified Student" at bounding box center [1125, 336] width 100 height 21
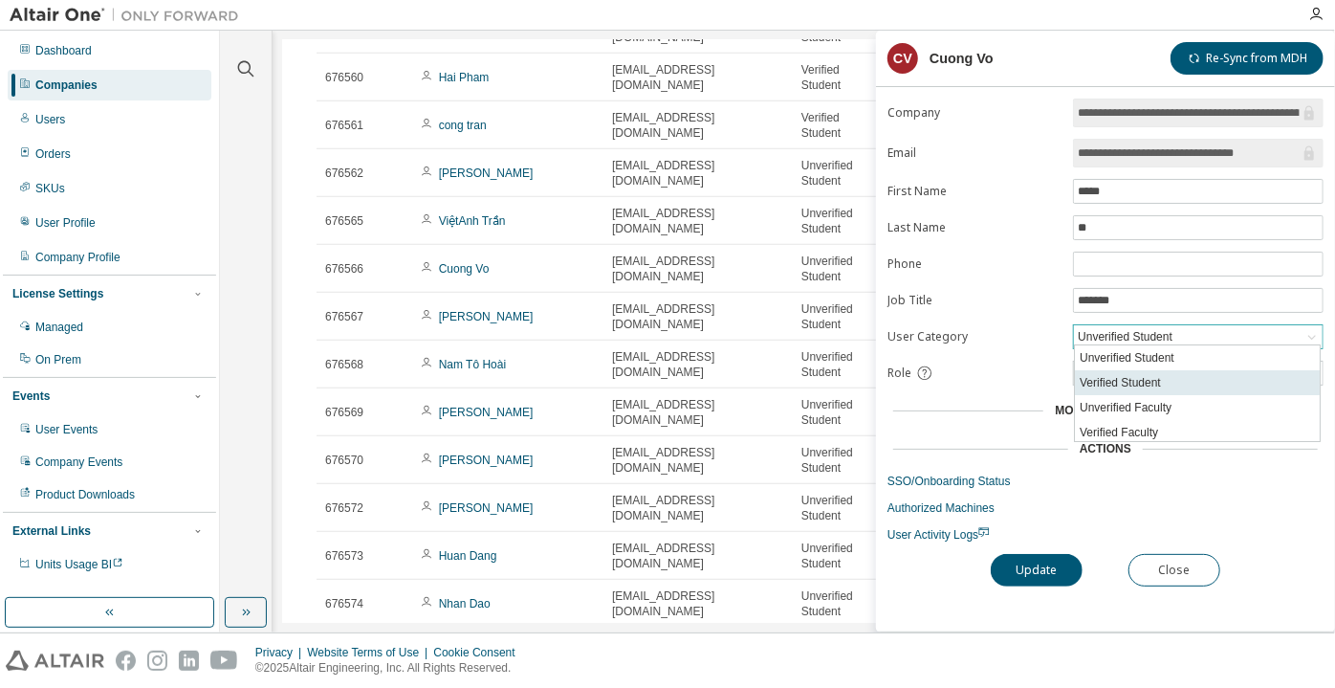
click at [1113, 375] on li "Verified Student" at bounding box center [1197, 382] width 245 height 25
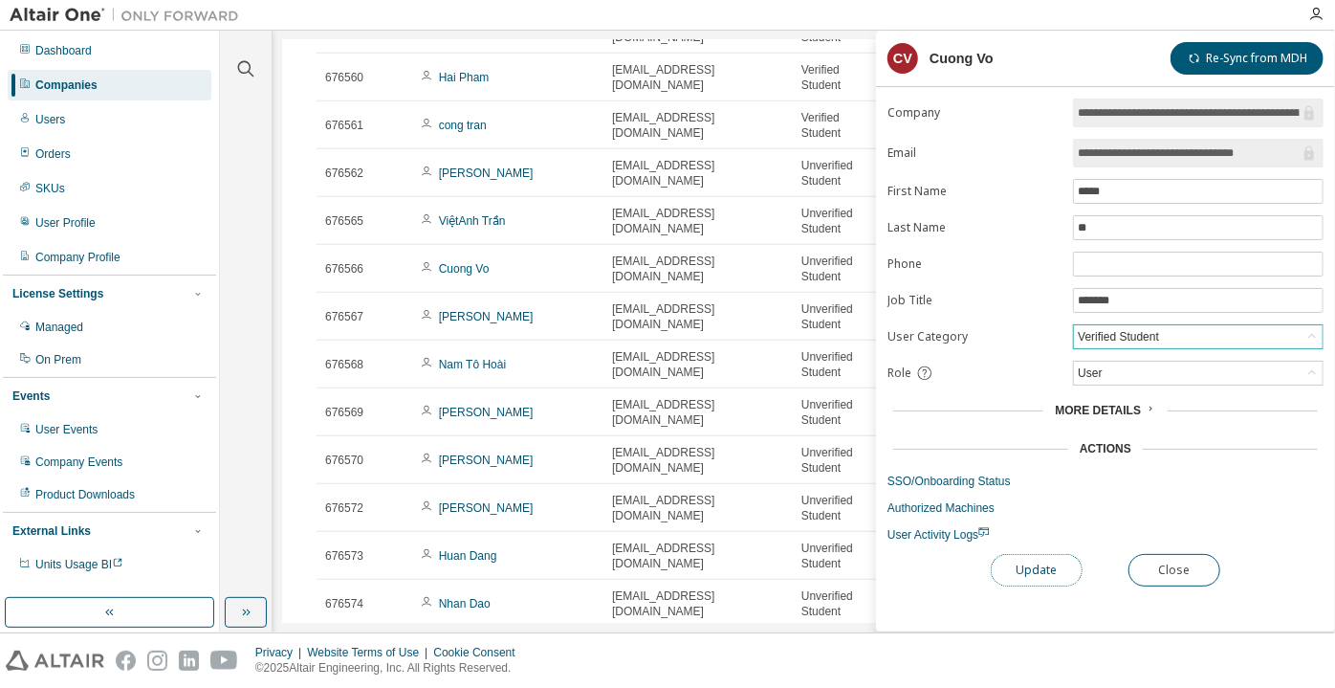
click at [1035, 562] on button "Update" at bounding box center [1037, 570] width 92 height 33
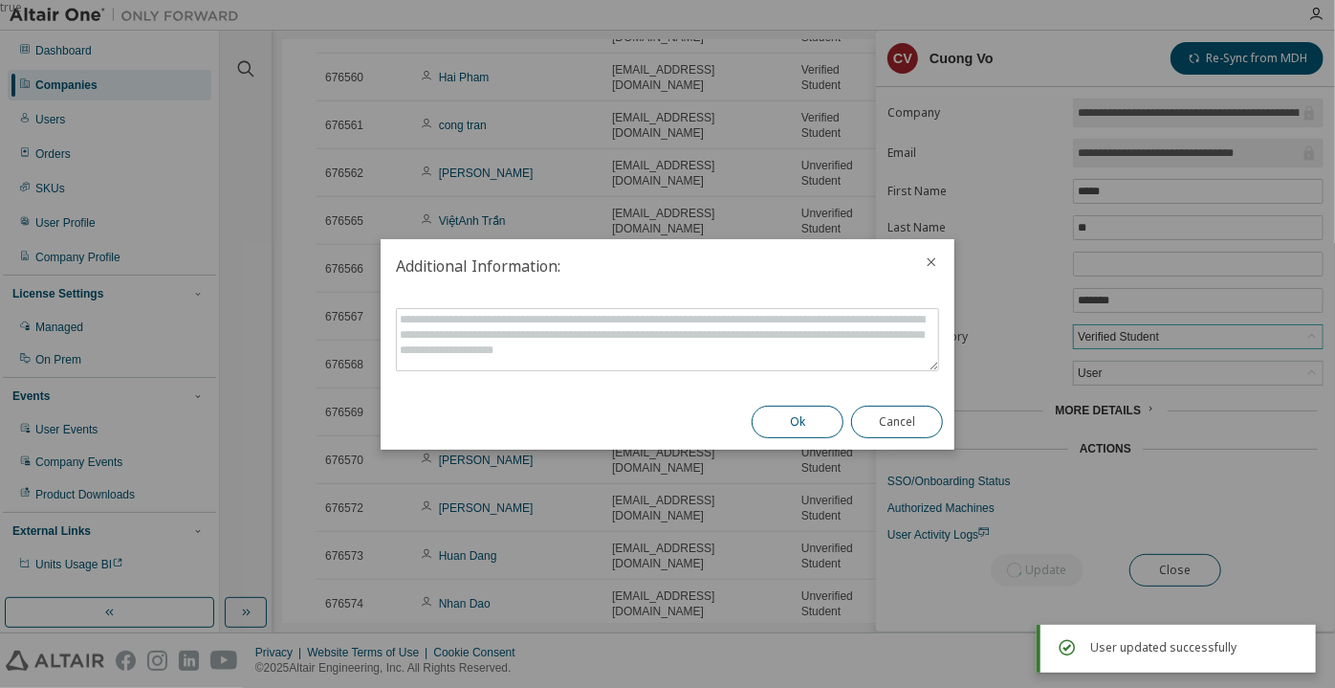
click at [802, 427] on button "Ok" at bounding box center [798, 421] width 92 height 33
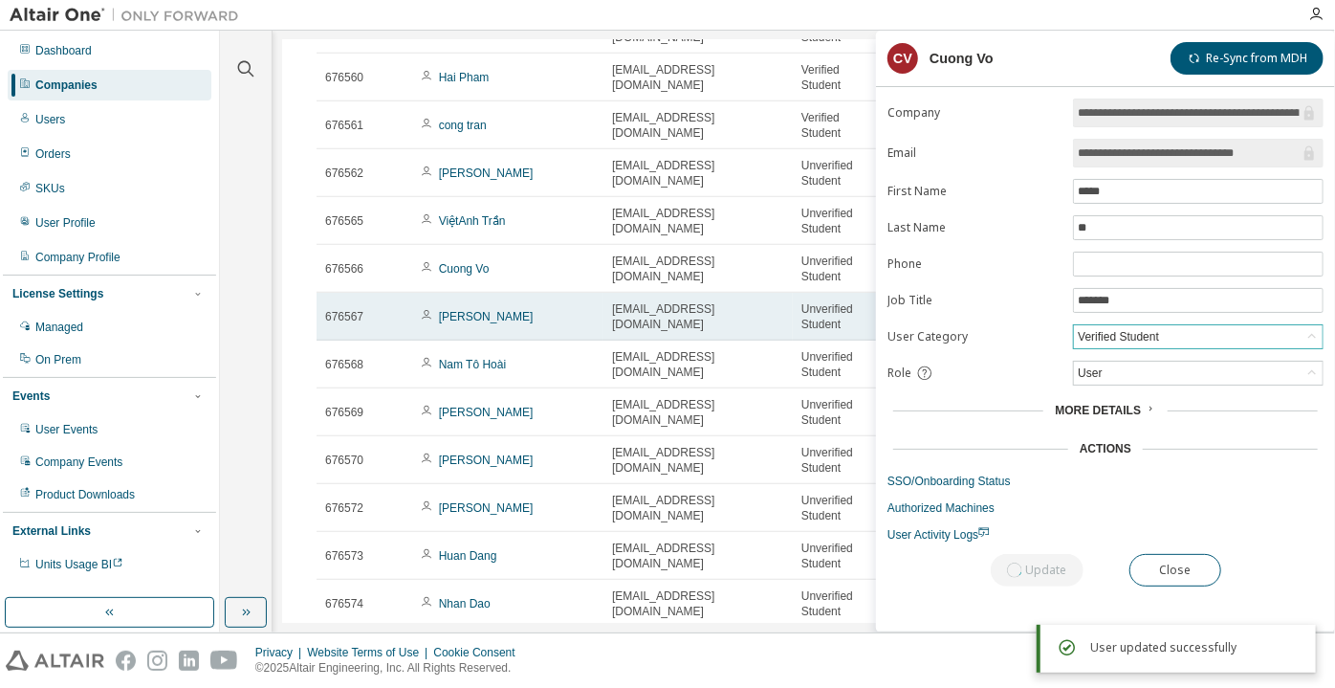
click at [464, 331] on td "[PERSON_NAME]" at bounding box center [507, 317] width 191 height 48
click at [464, 323] on link "[PERSON_NAME]" at bounding box center [486, 316] width 95 height 13
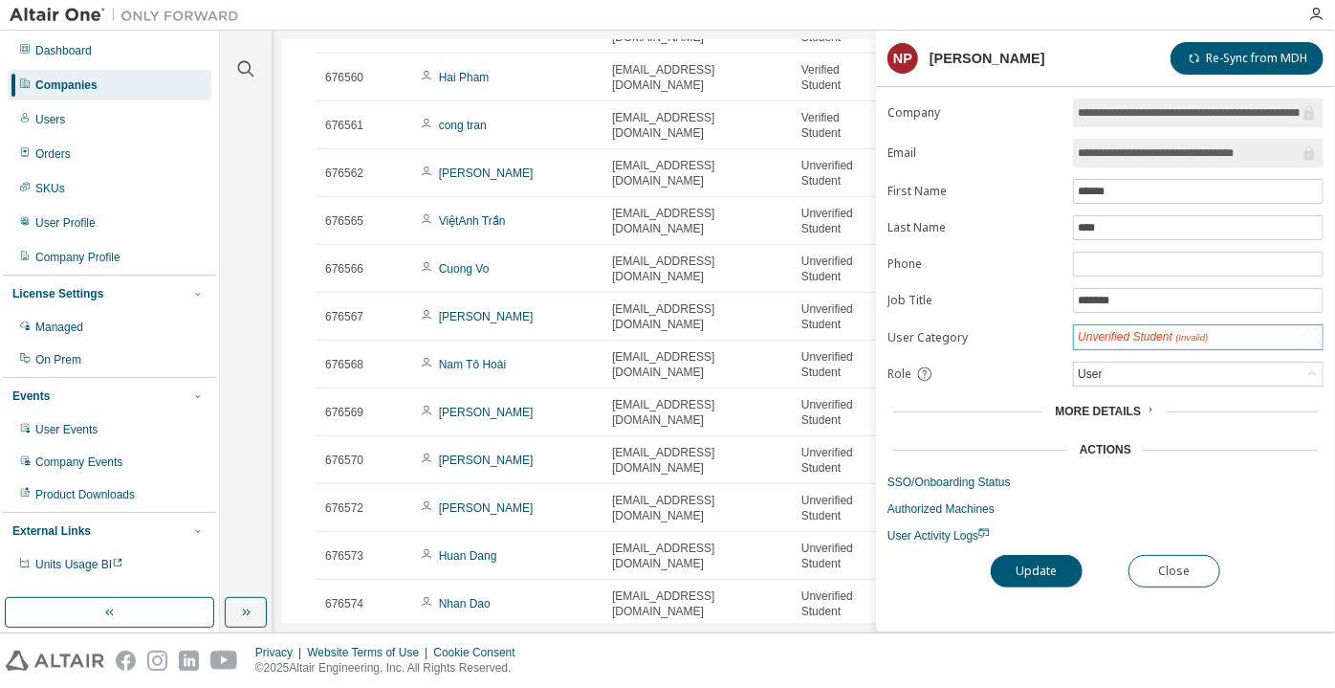
click at [1097, 340] on div "Unverified Student (Invalid)" at bounding box center [1143, 337] width 136 height 22
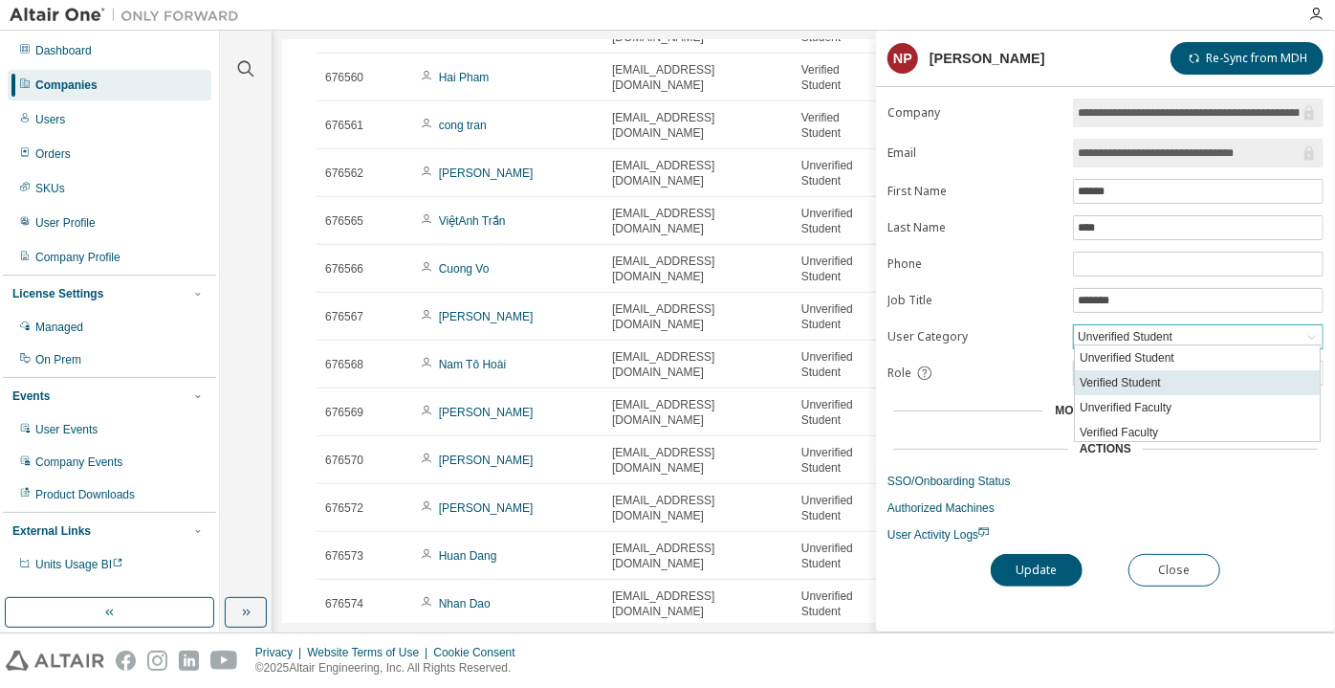
click at [1111, 377] on li "Verified Student" at bounding box center [1197, 382] width 245 height 25
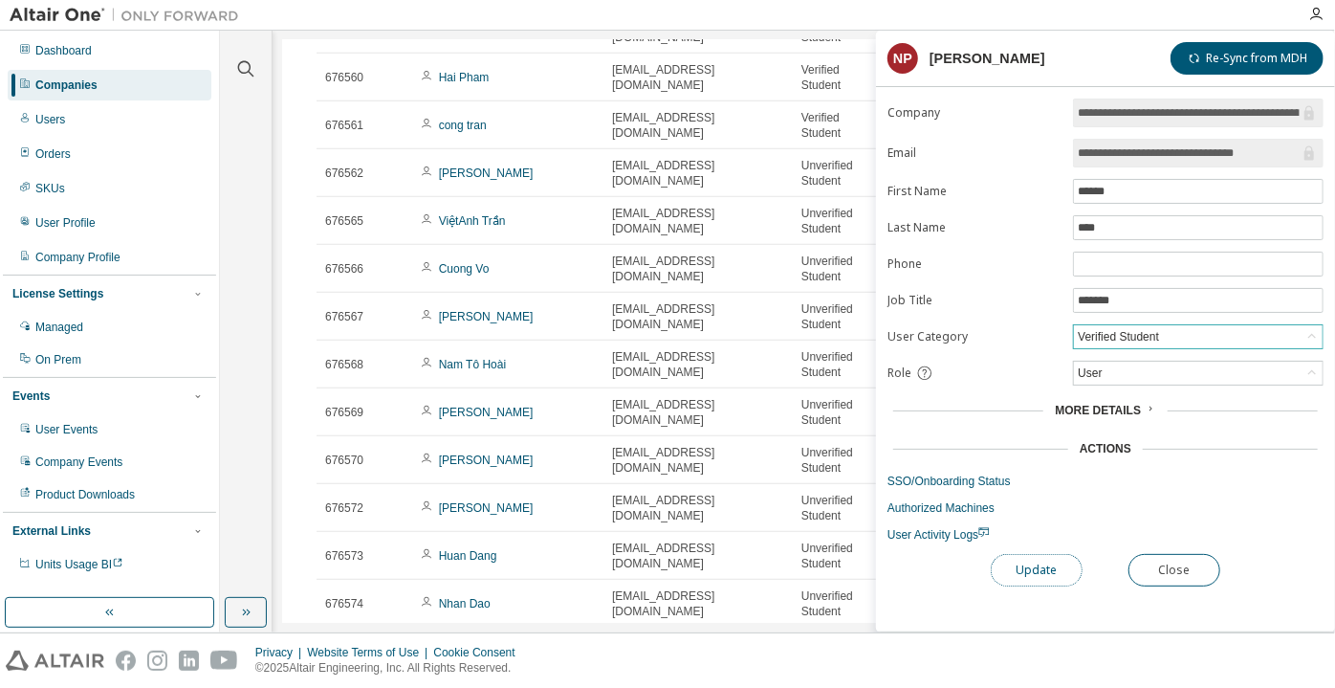
click at [1035, 559] on button "Update" at bounding box center [1037, 570] width 92 height 33
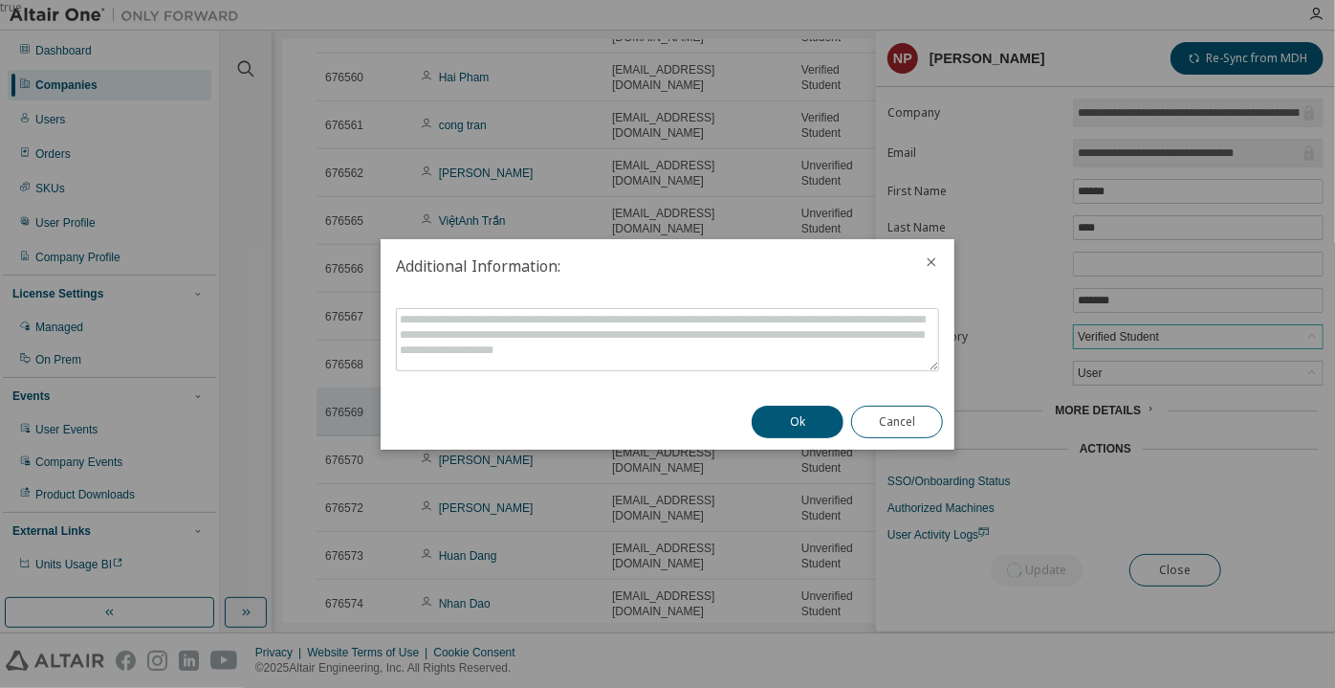
click at [796, 435] on button "Ok" at bounding box center [798, 421] width 92 height 33
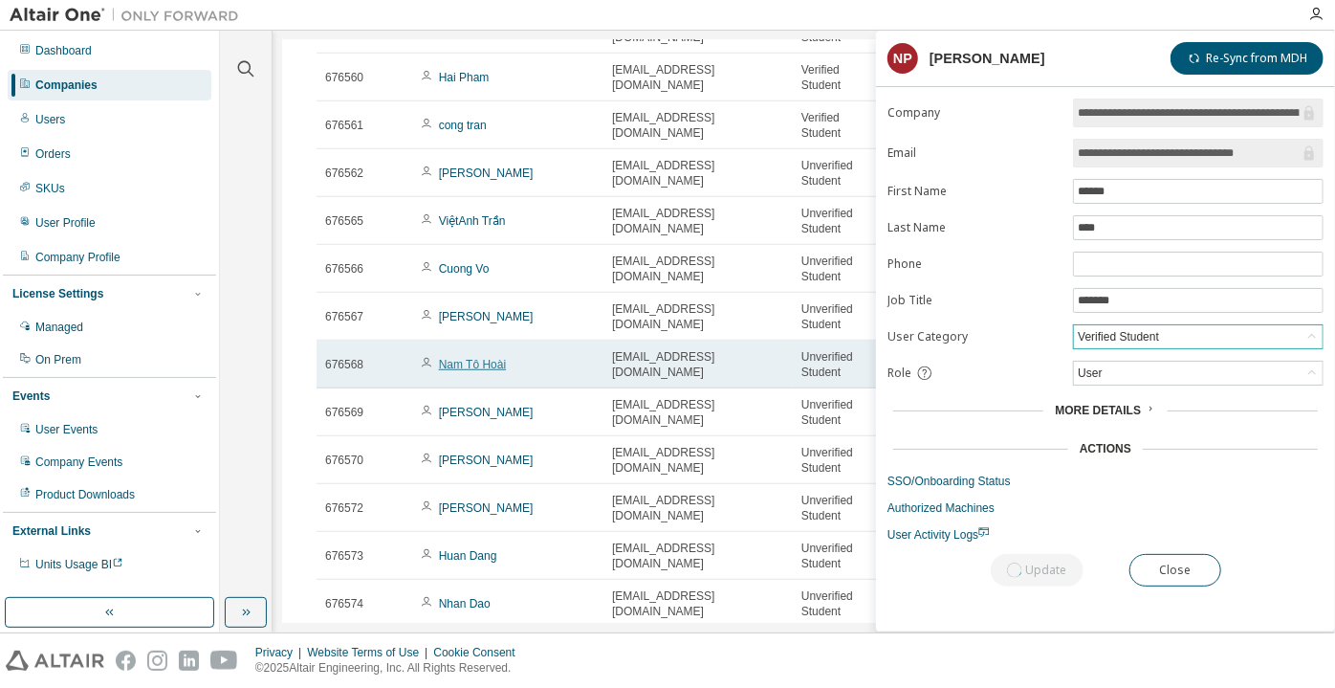
click at [441, 371] on link "Nam Tô Hoài" at bounding box center [472, 364] width 67 height 13
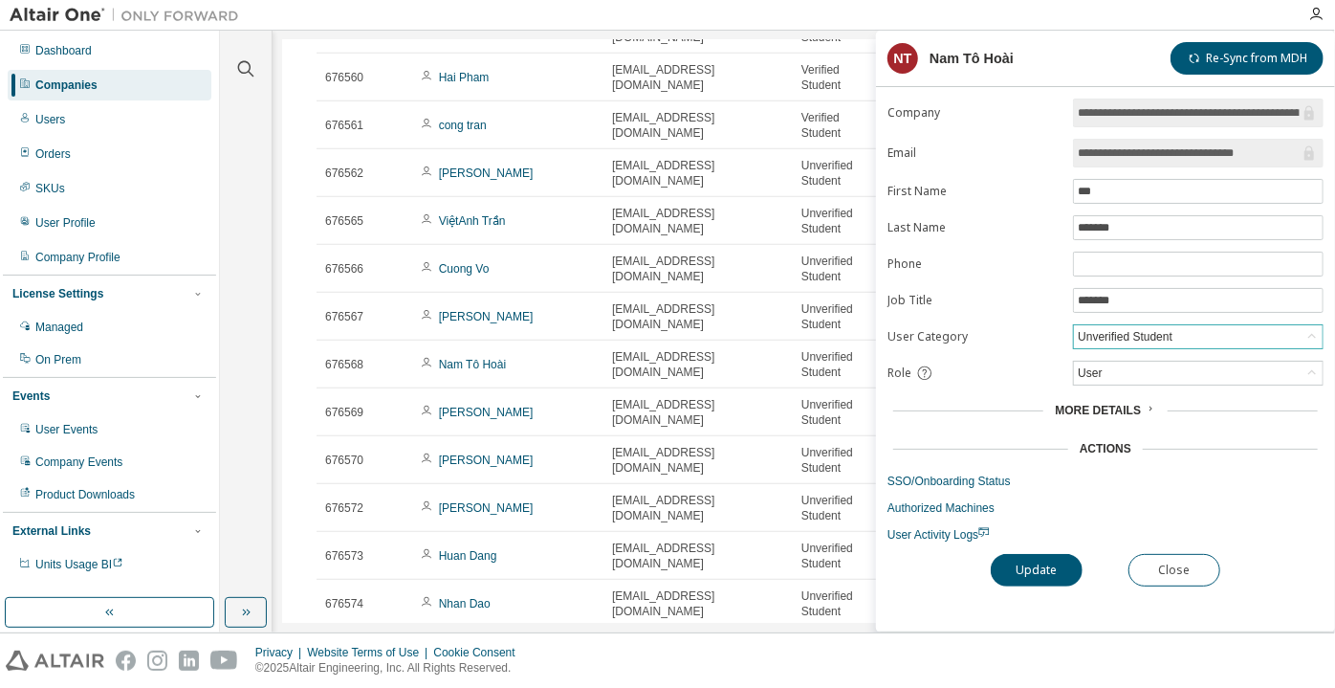
click at [1083, 335] on div "Unverified Student" at bounding box center [1125, 336] width 100 height 21
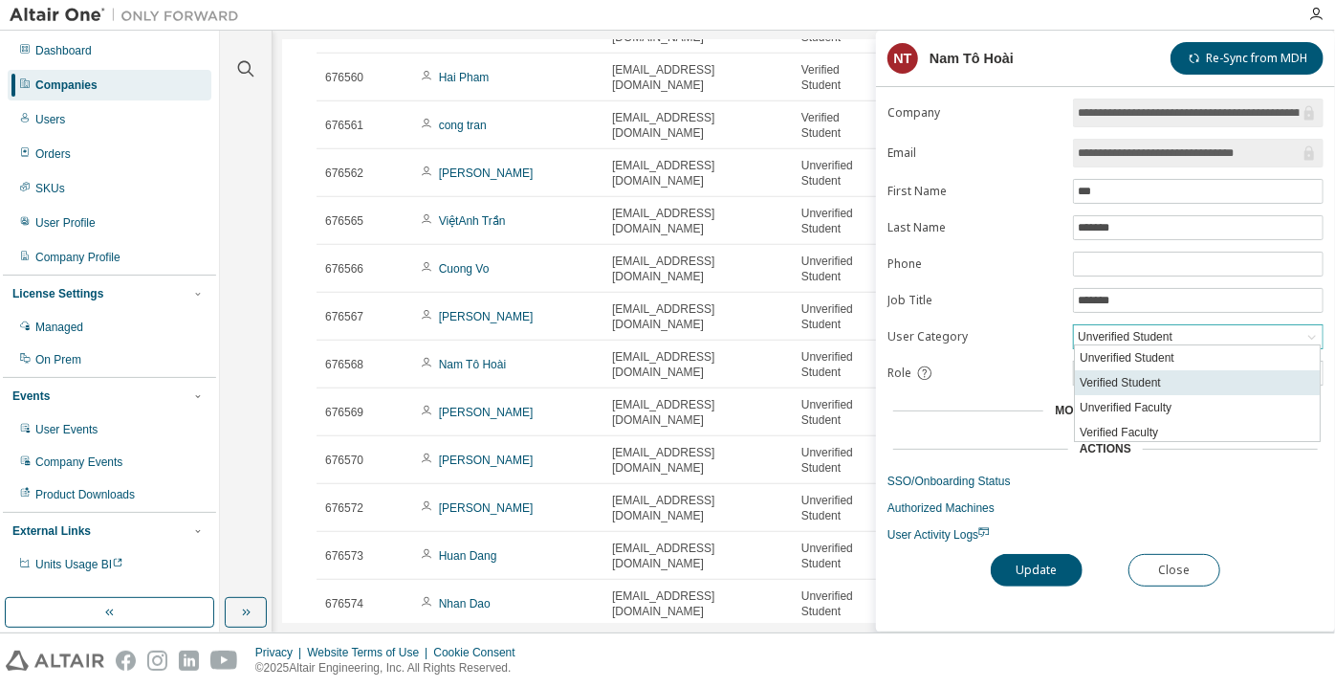
click at [1107, 377] on li "Verified Student" at bounding box center [1197, 382] width 245 height 25
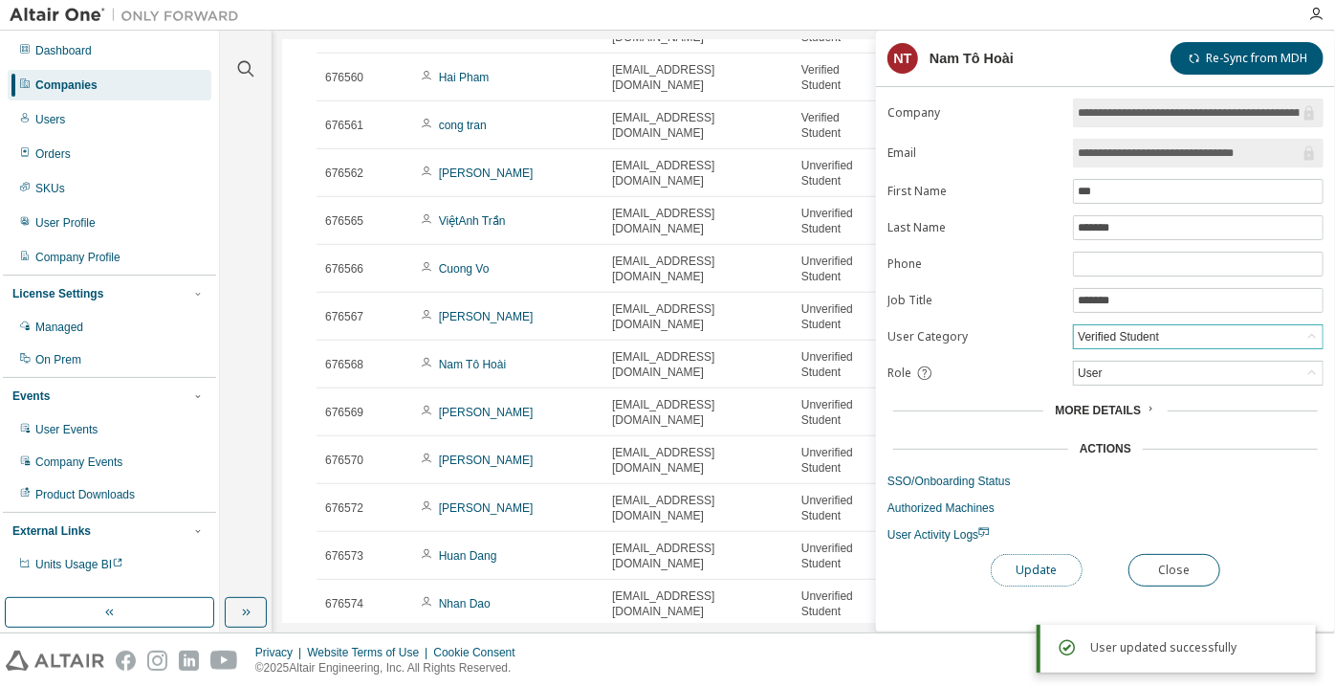
click at [1050, 555] on button "Update" at bounding box center [1037, 570] width 92 height 33
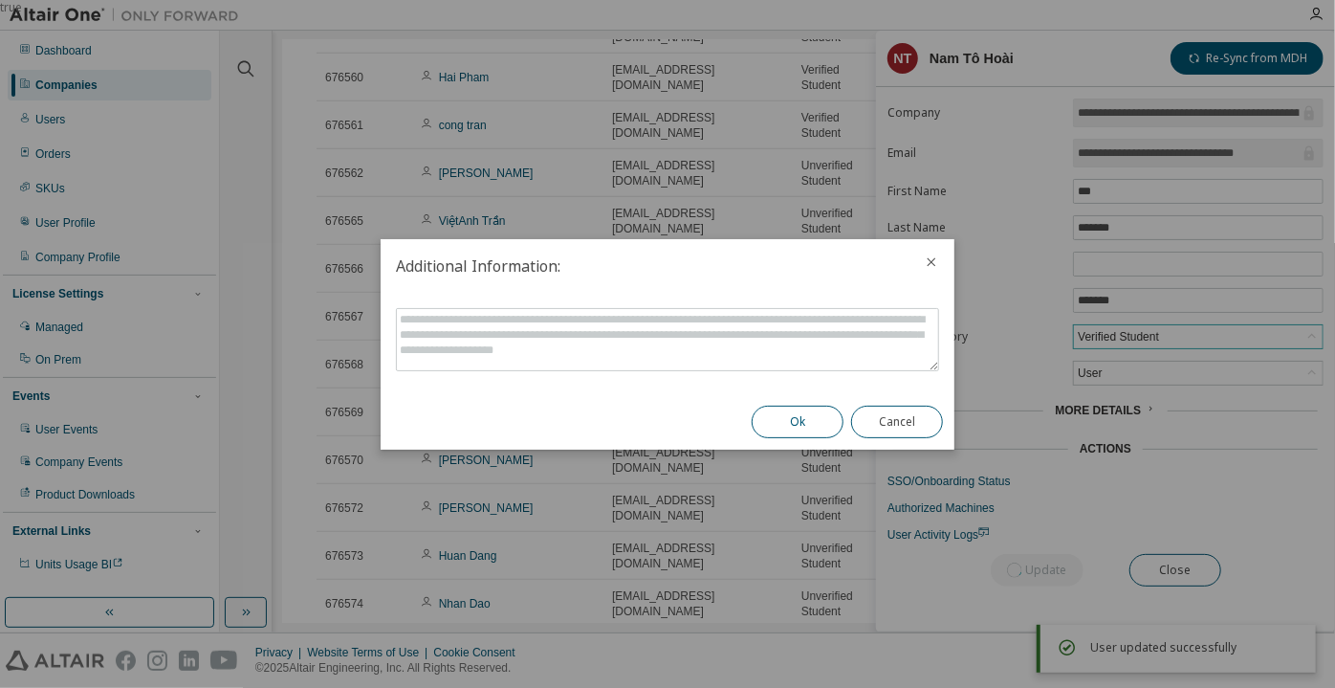
click at [788, 421] on button "Ok" at bounding box center [798, 421] width 92 height 33
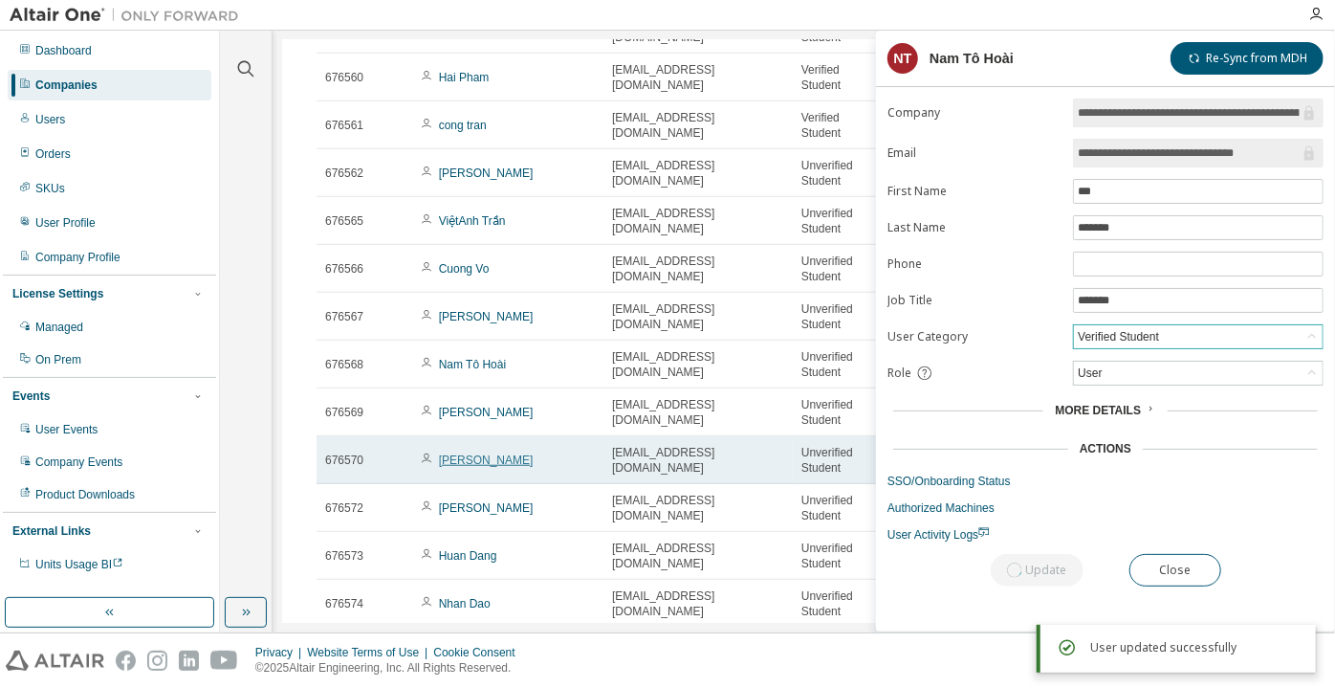
click at [446, 467] on link "[PERSON_NAME]" at bounding box center [486, 459] width 95 height 13
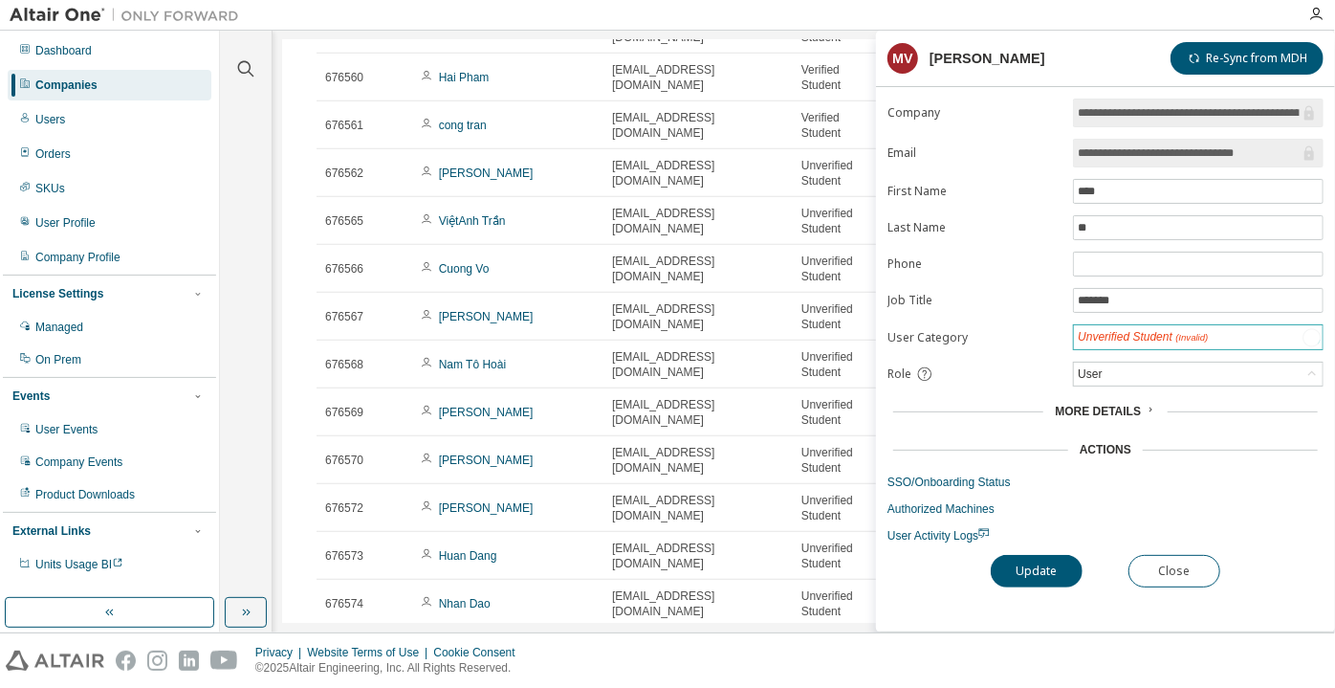
click at [1124, 339] on div "Unverified Student (Invalid)" at bounding box center [1143, 337] width 130 height 16
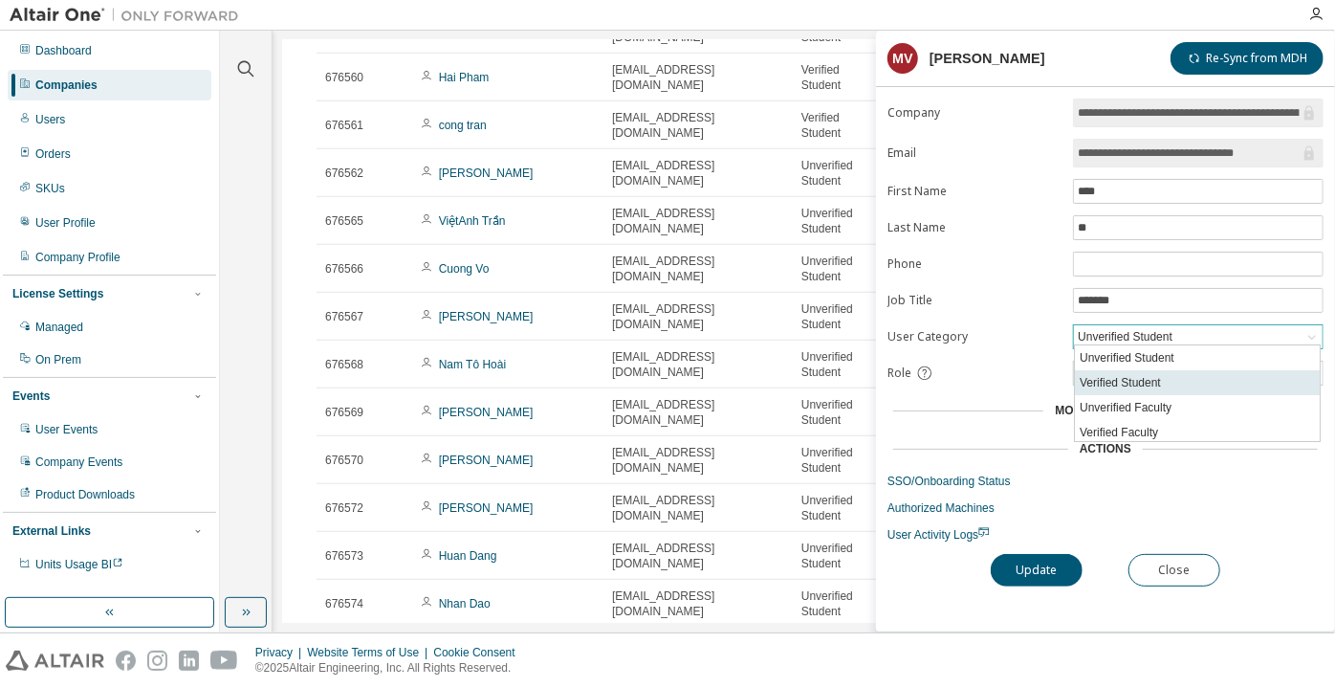
click at [1127, 374] on li "Verified Student" at bounding box center [1197, 382] width 245 height 25
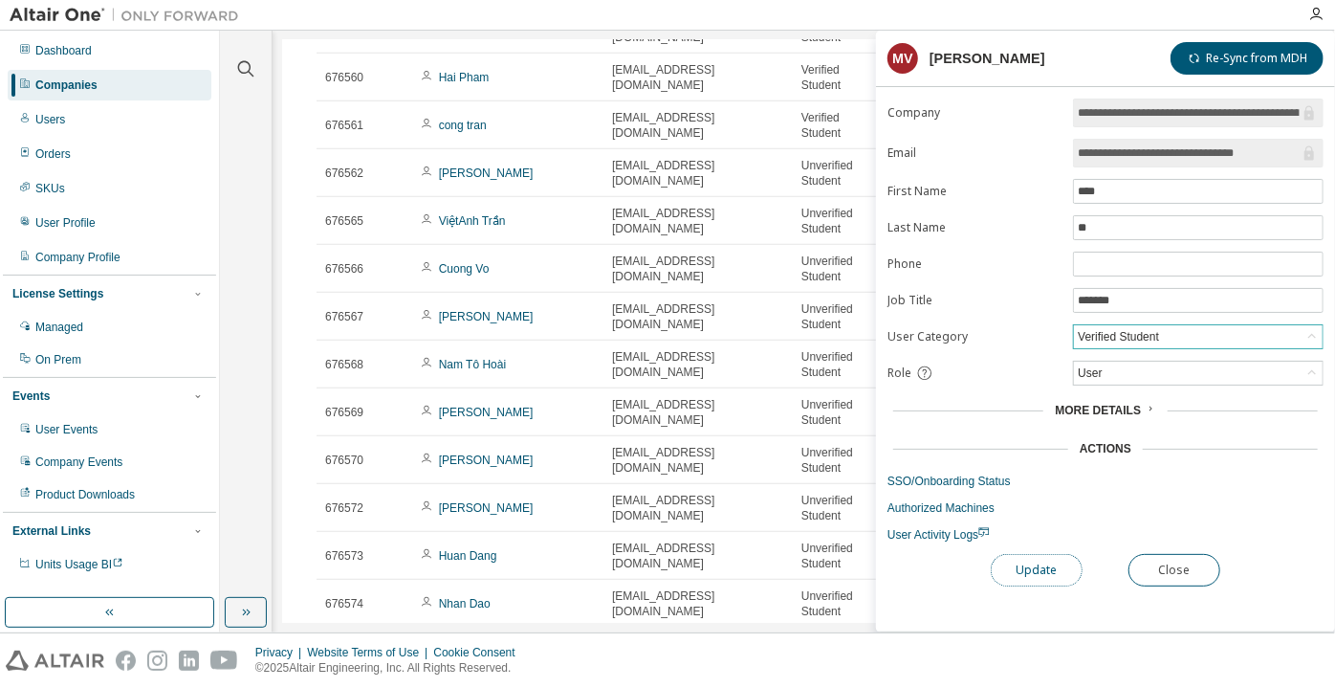
click at [1041, 578] on button "Update" at bounding box center [1037, 570] width 92 height 33
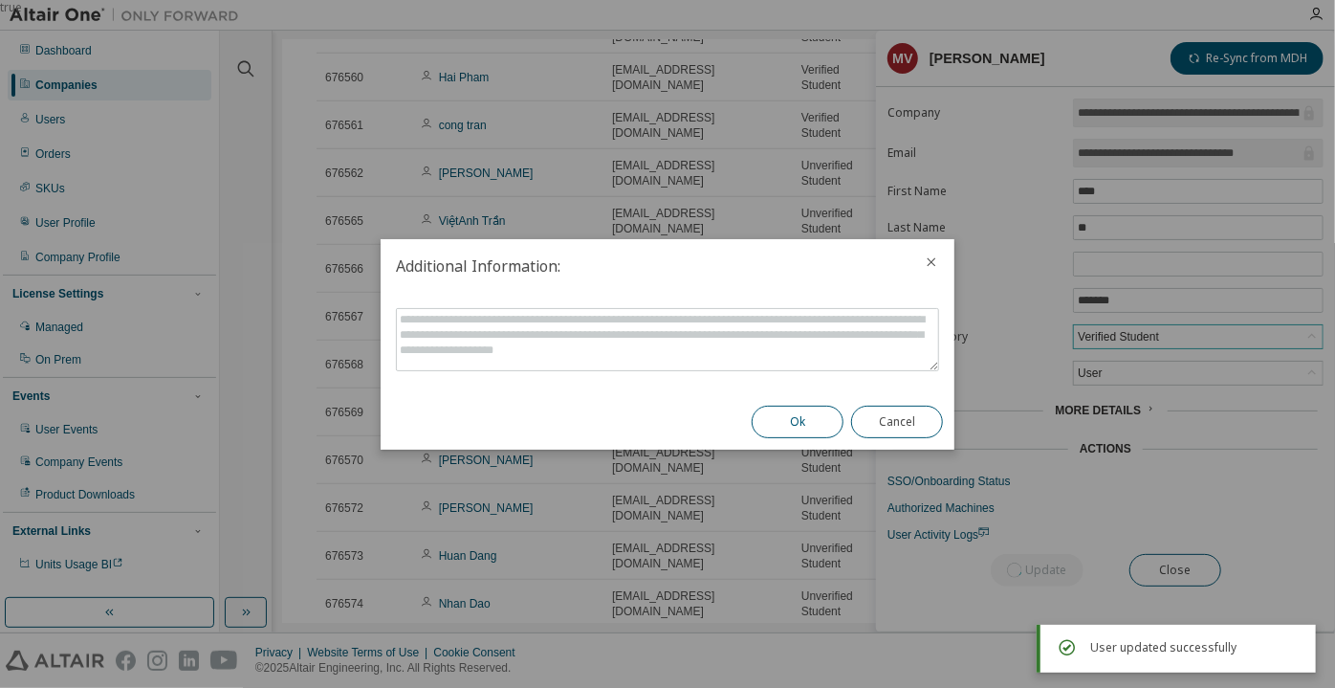
click at [808, 431] on button "Ok" at bounding box center [798, 421] width 92 height 33
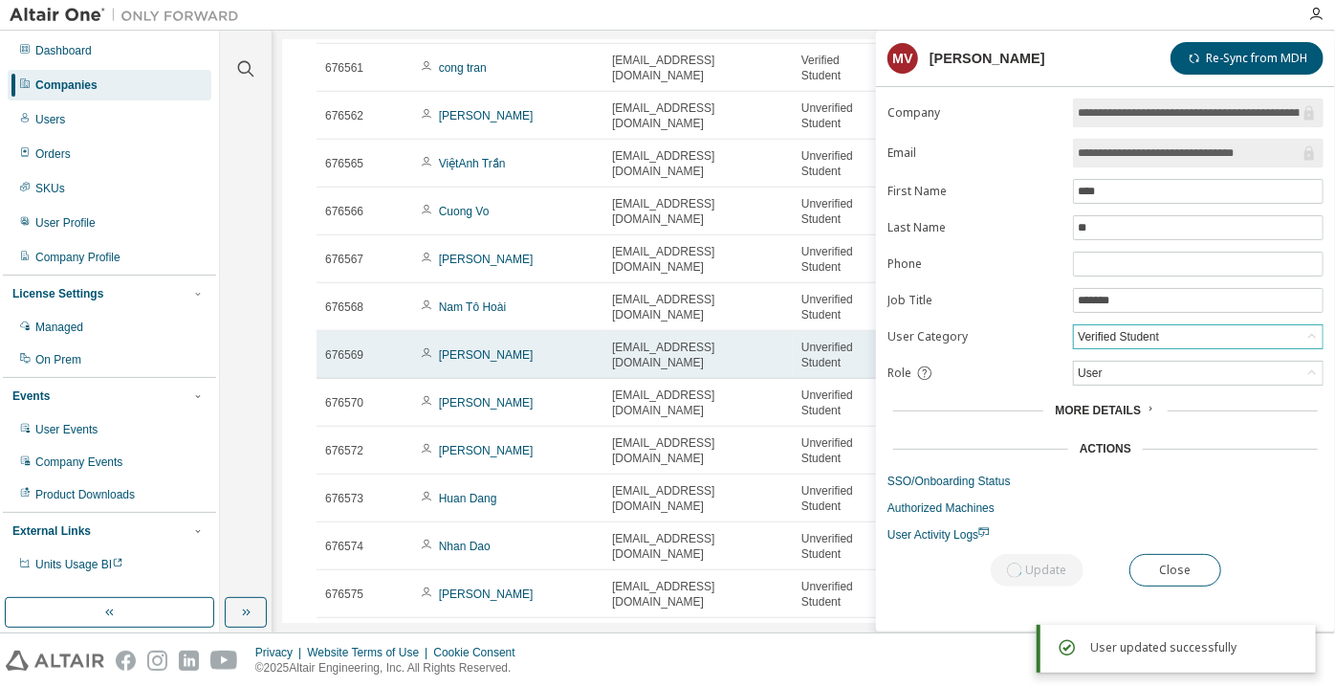
scroll to position [695, 0]
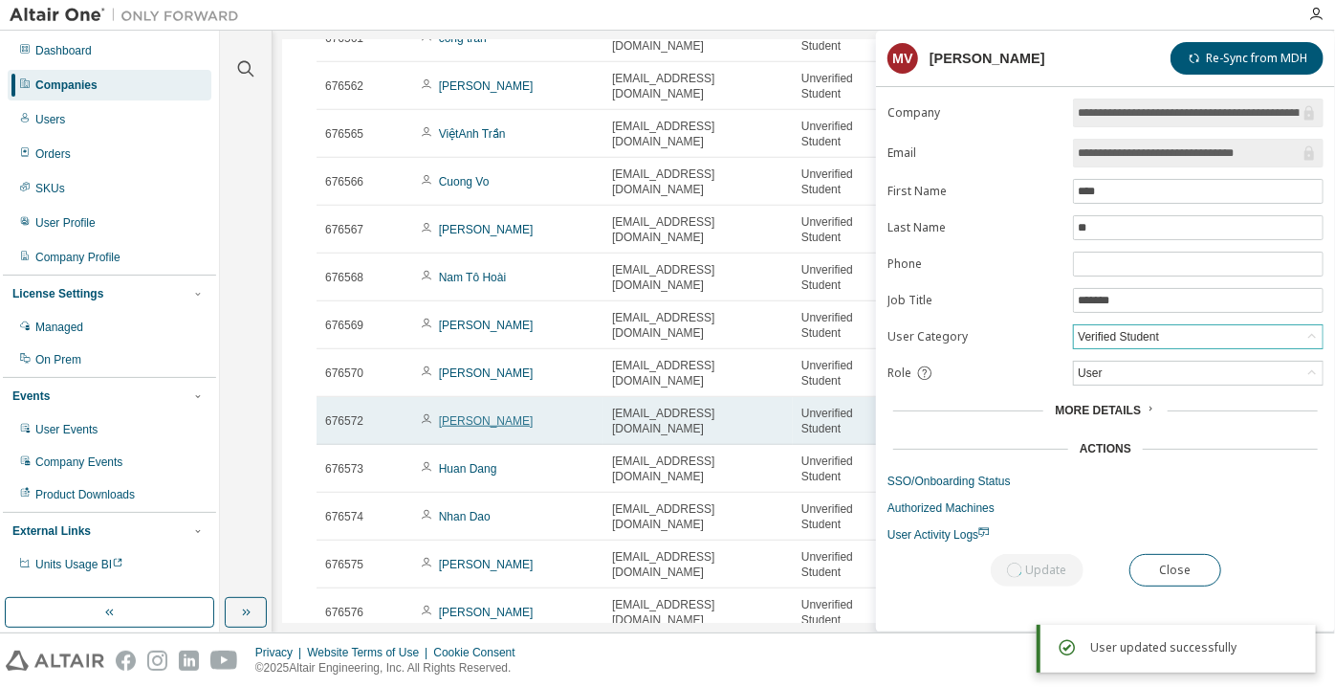
click at [476, 427] on link "[PERSON_NAME]" at bounding box center [486, 420] width 95 height 13
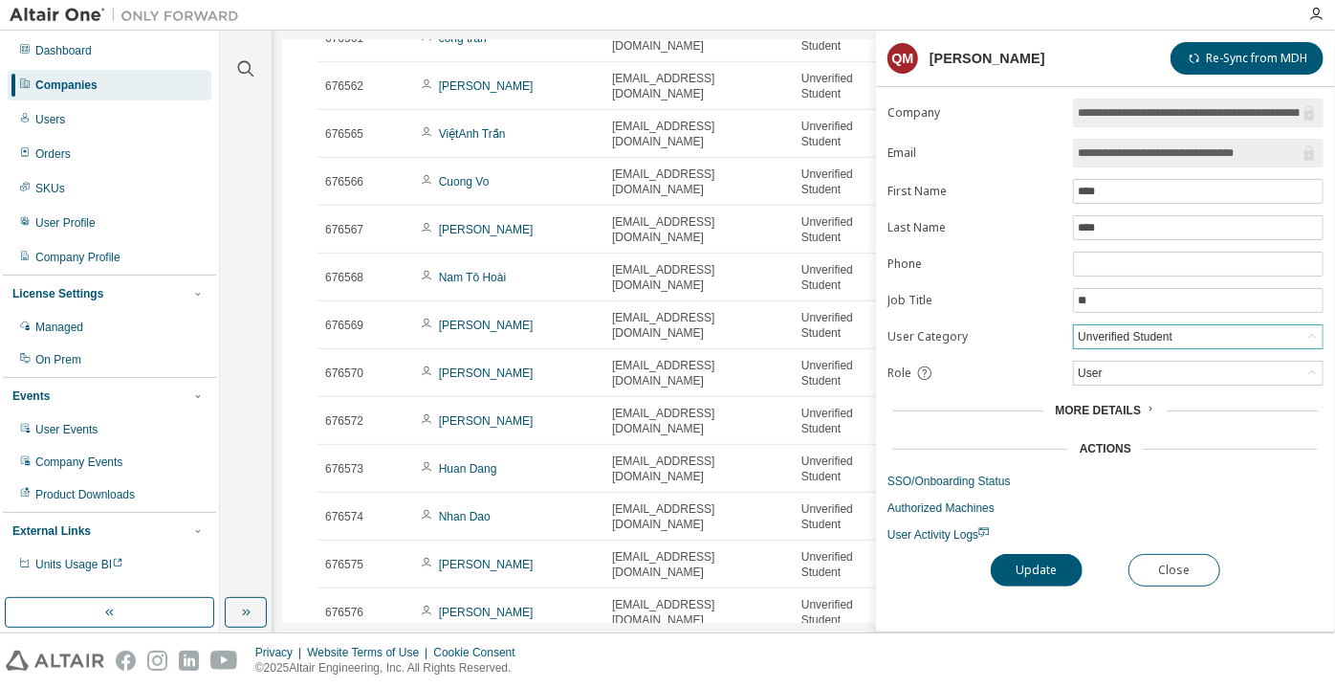
click at [1124, 337] on div "Unverified Student" at bounding box center [1125, 336] width 100 height 21
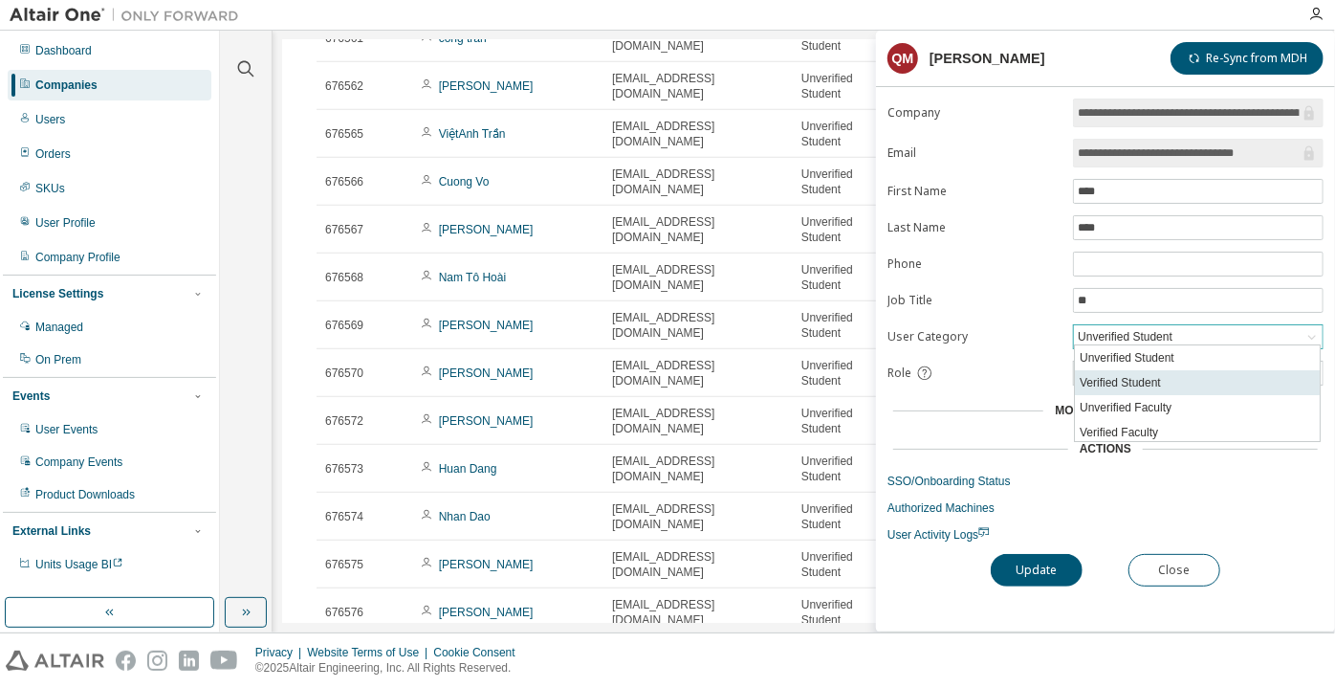
click at [1125, 384] on li "Verified Student" at bounding box center [1197, 382] width 245 height 25
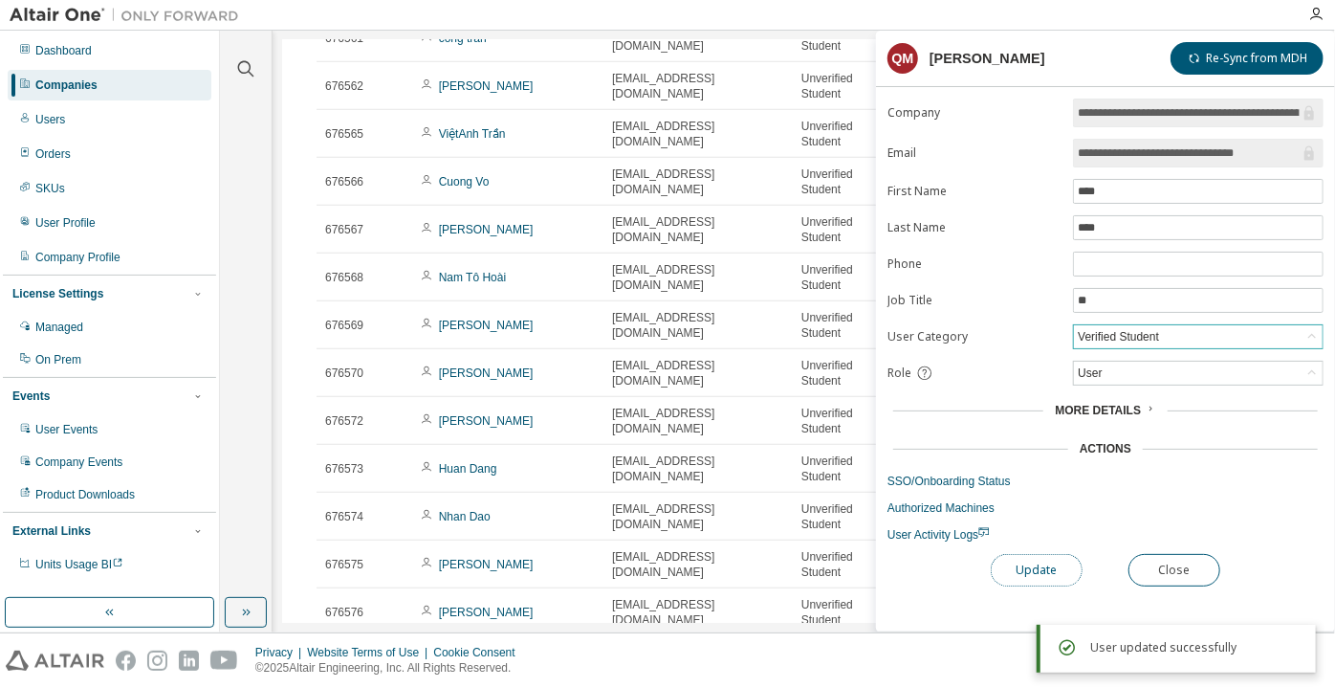
click at [1045, 570] on button "Update" at bounding box center [1037, 570] width 92 height 33
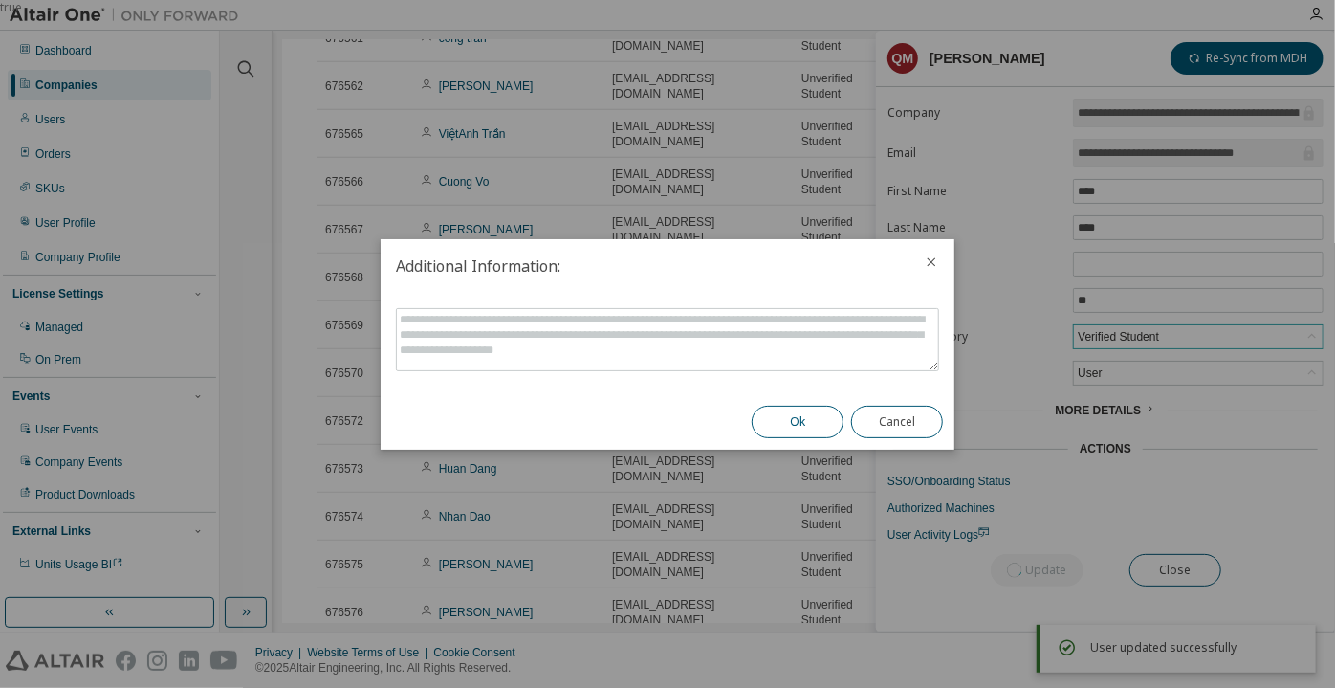
click at [794, 415] on button "Ok" at bounding box center [798, 421] width 92 height 33
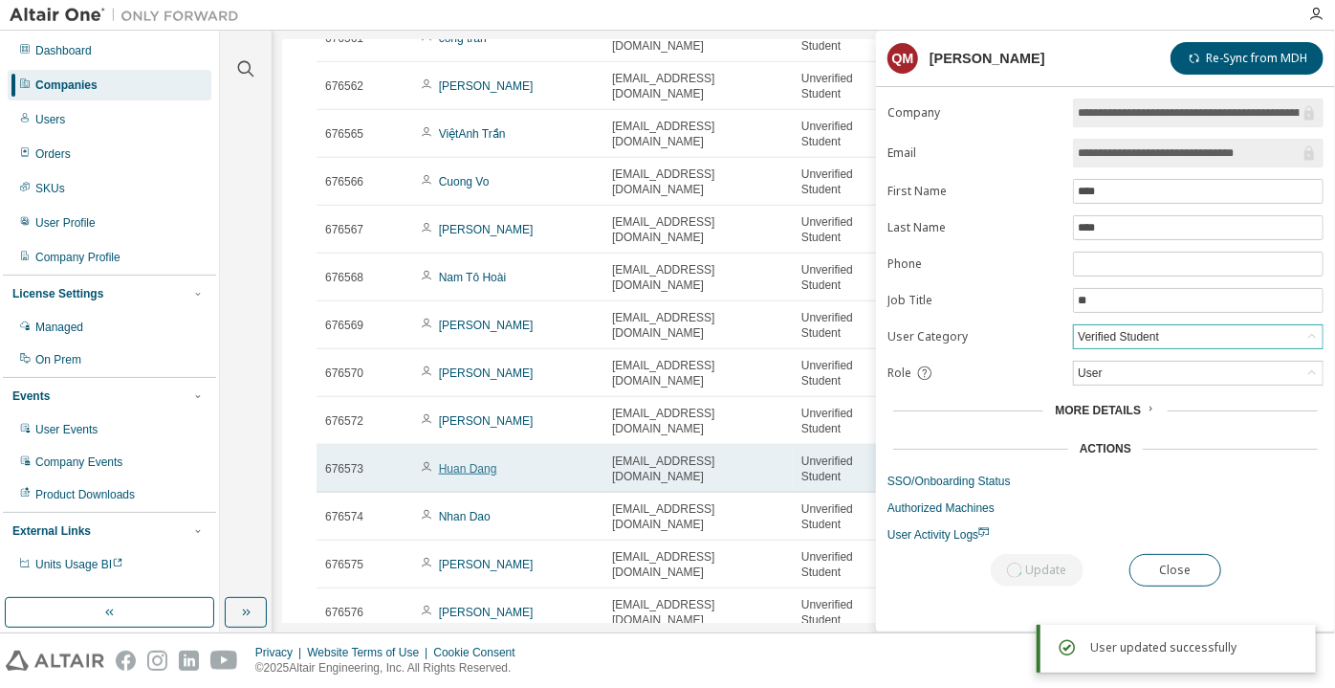
click at [458, 475] on link "Huan Dang" at bounding box center [468, 468] width 58 height 13
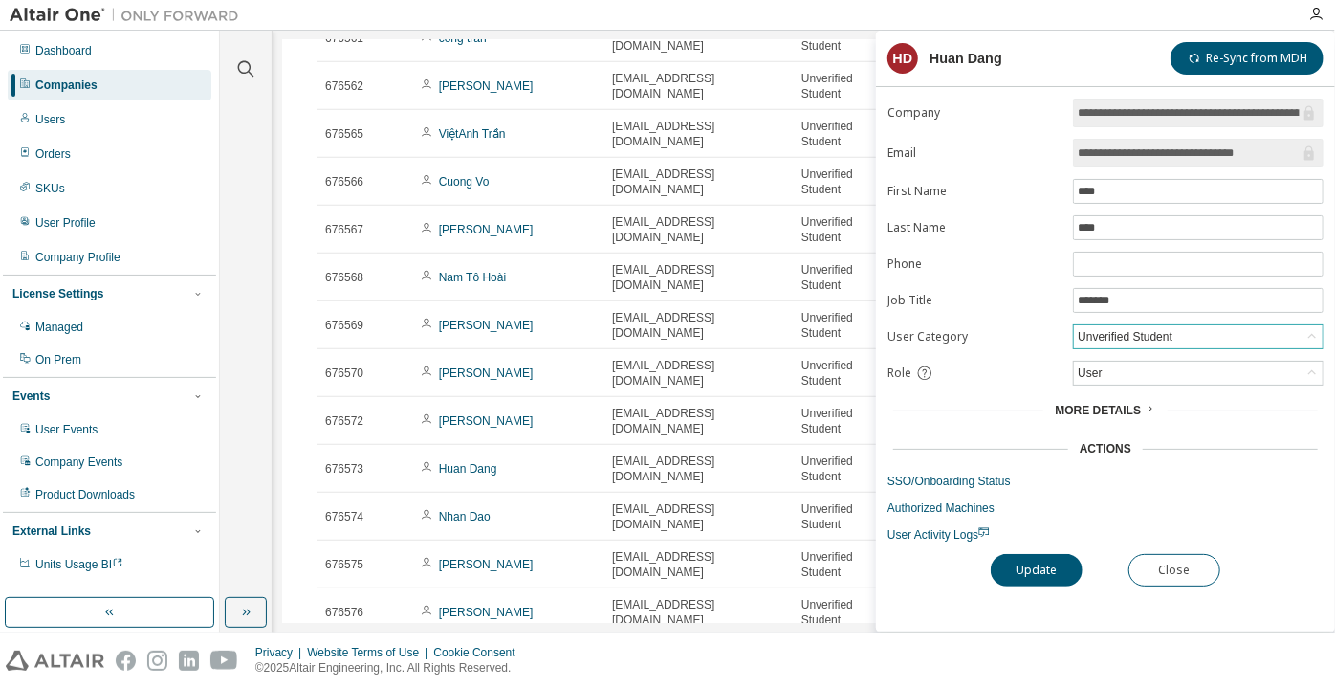
click at [1143, 326] on div "Unverified Student" at bounding box center [1125, 336] width 100 height 21
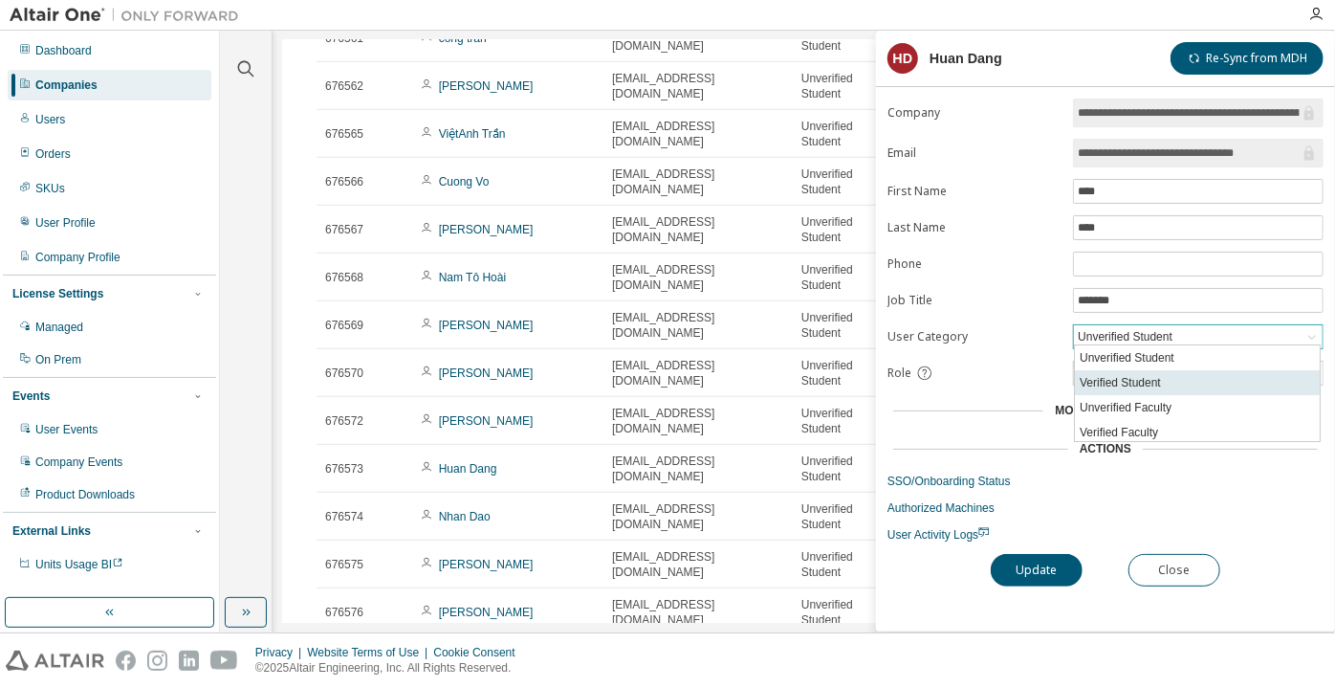
click at [1145, 370] on li "Verified Student" at bounding box center [1197, 382] width 245 height 25
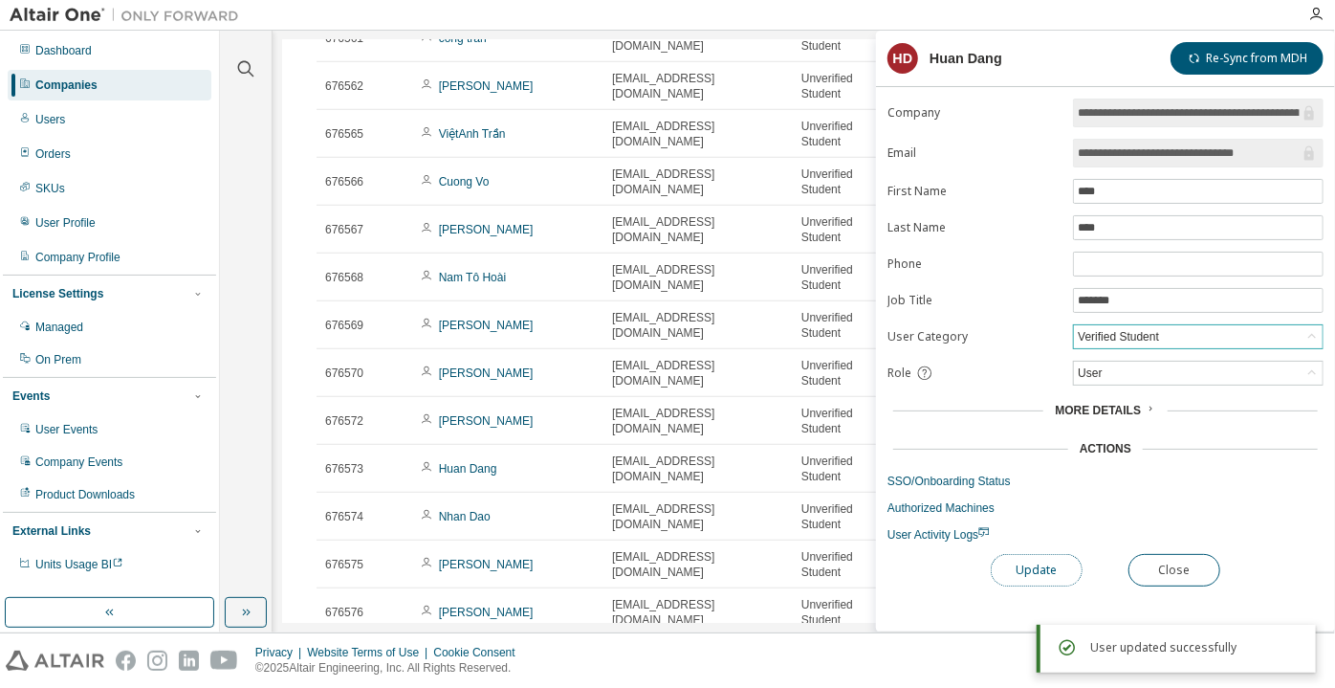
click at [1019, 560] on button "Update" at bounding box center [1037, 570] width 92 height 33
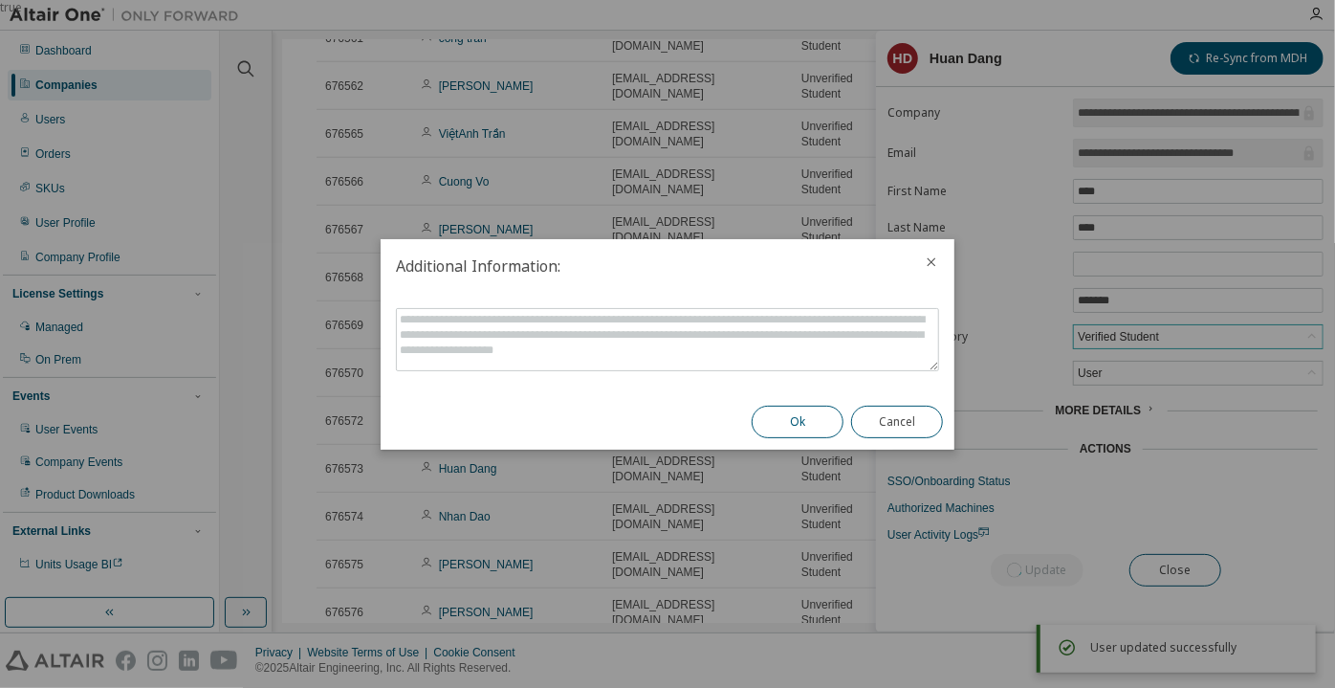
click at [791, 407] on button "Ok" at bounding box center [798, 421] width 92 height 33
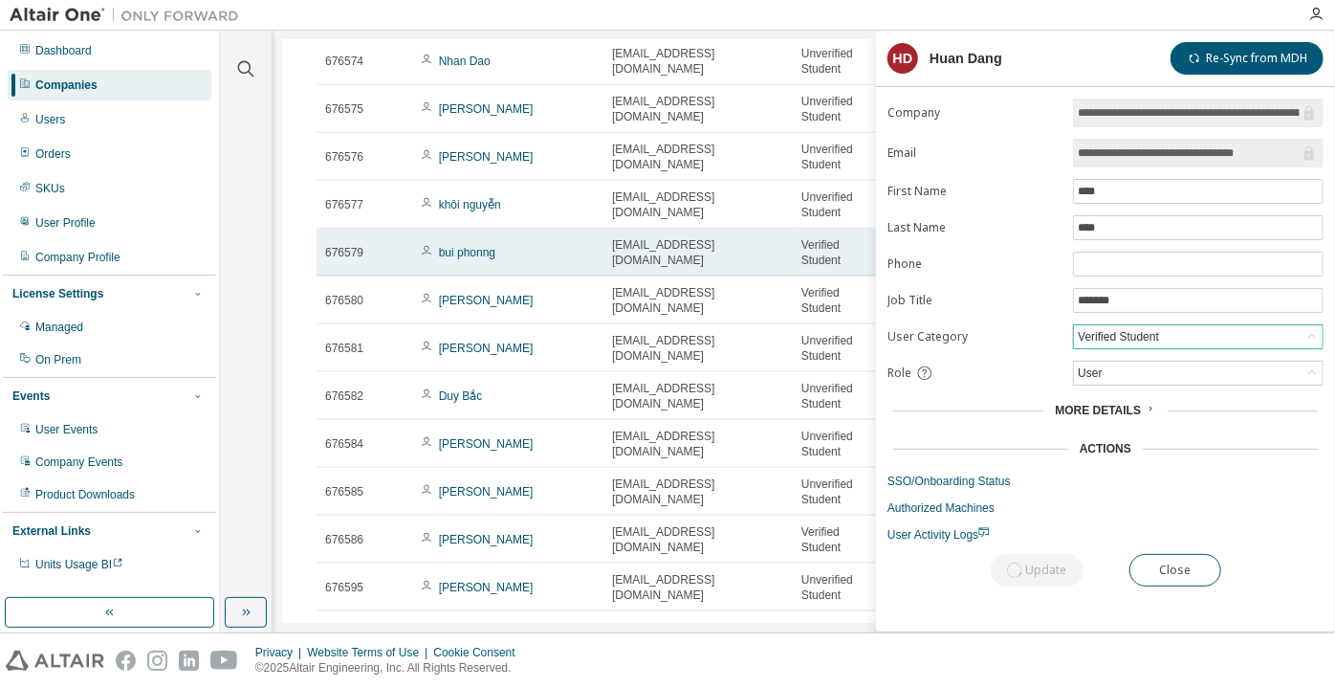
scroll to position [1245, 0]
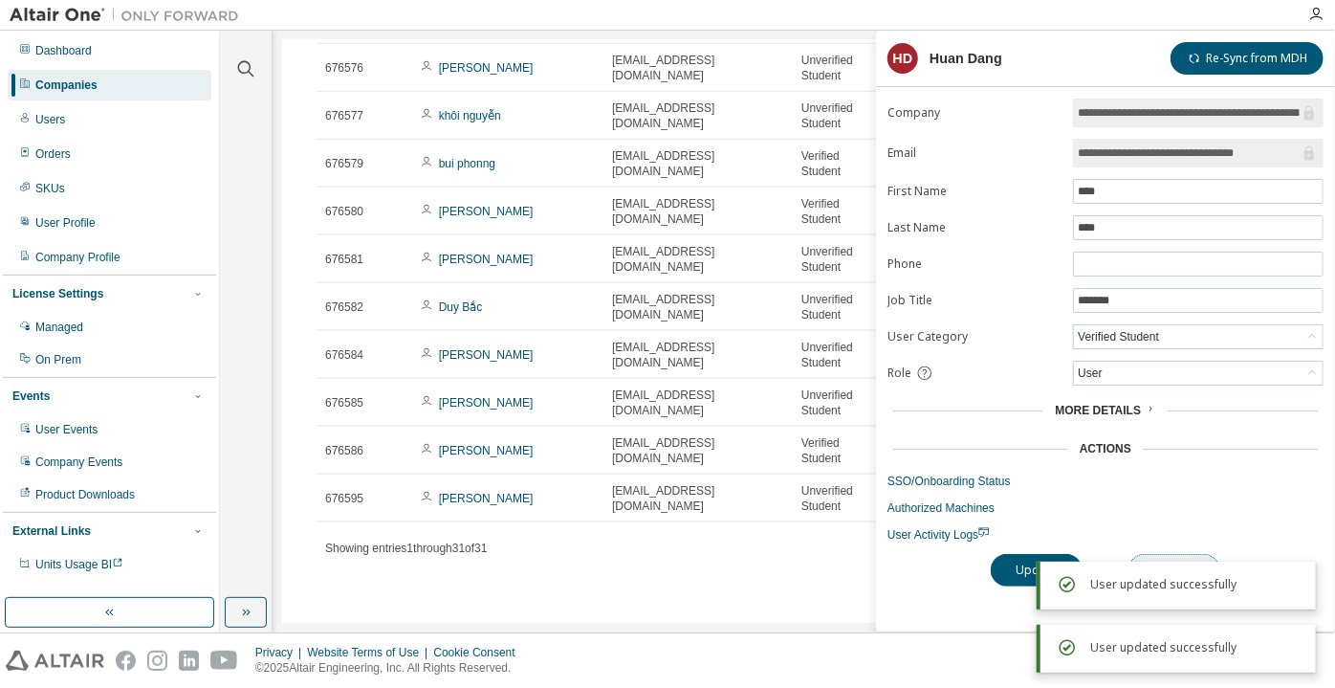
click at [1181, 554] on button "Close" at bounding box center [1175, 570] width 92 height 33
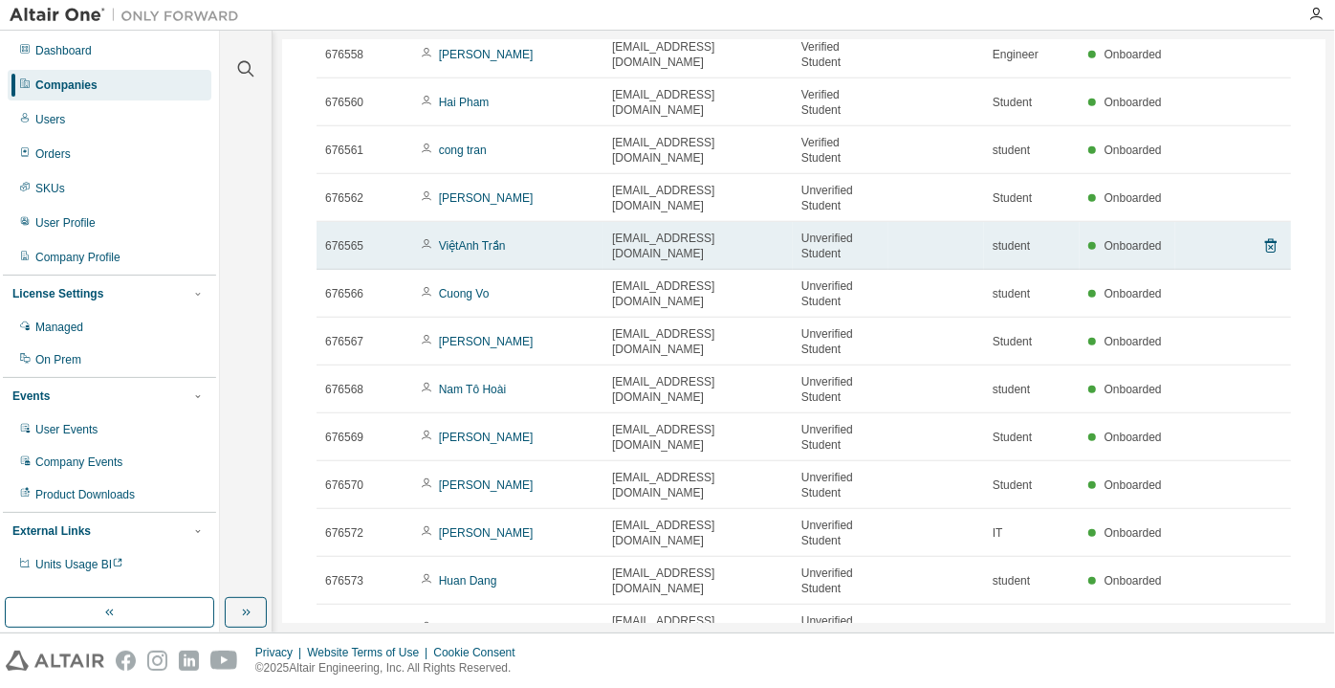
scroll to position [637, 0]
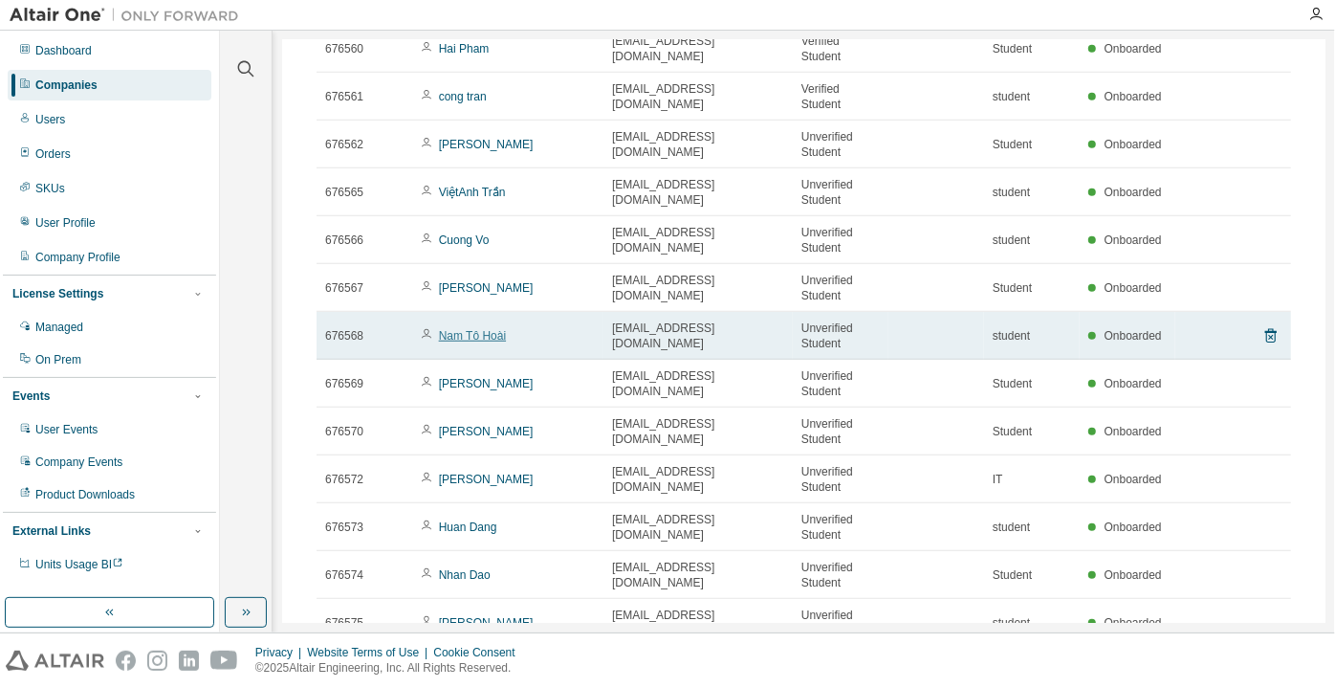
click at [482, 342] on link "Nam Tô Hoài" at bounding box center [472, 335] width 67 height 13
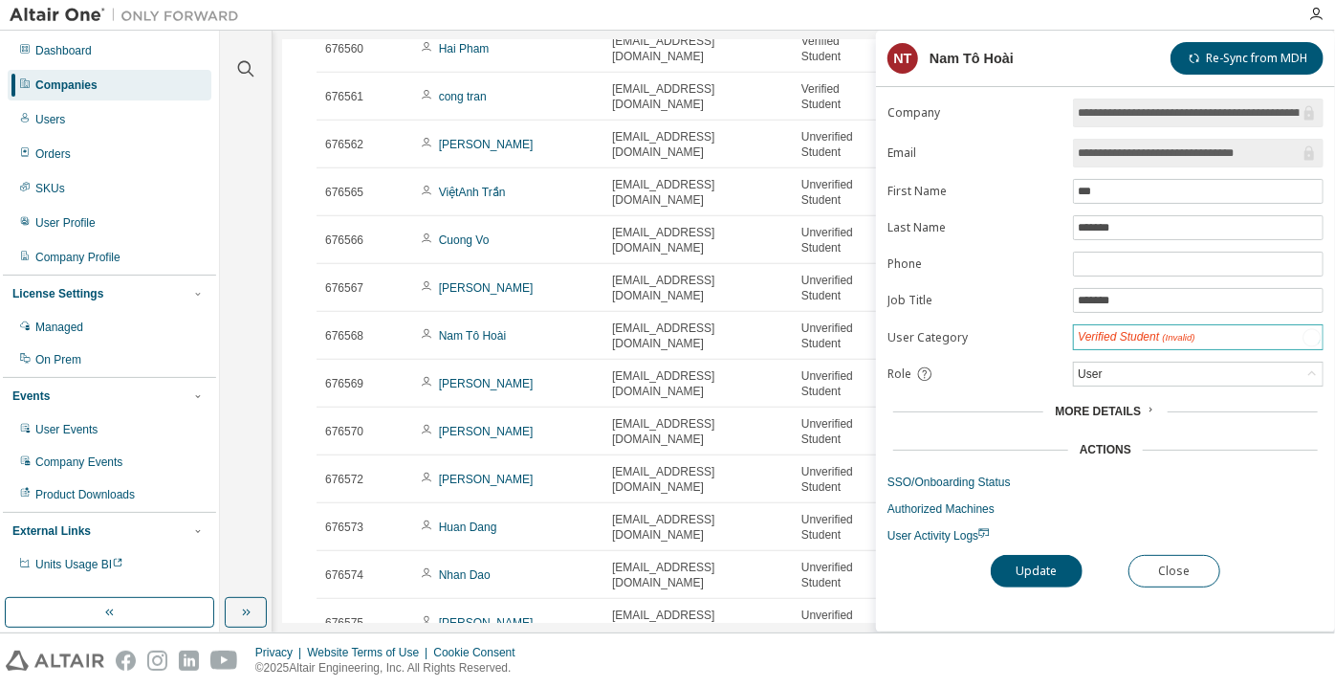
click at [1141, 326] on div "Verified Student (Invalid)" at bounding box center [1136, 337] width 122 height 22
click at [1141, 336] on div "Verified Student (Invalid)" at bounding box center [1136, 337] width 117 height 16
click at [1137, 341] on div "Verified Student" at bounding box center [1118, 336] width 87 height 21
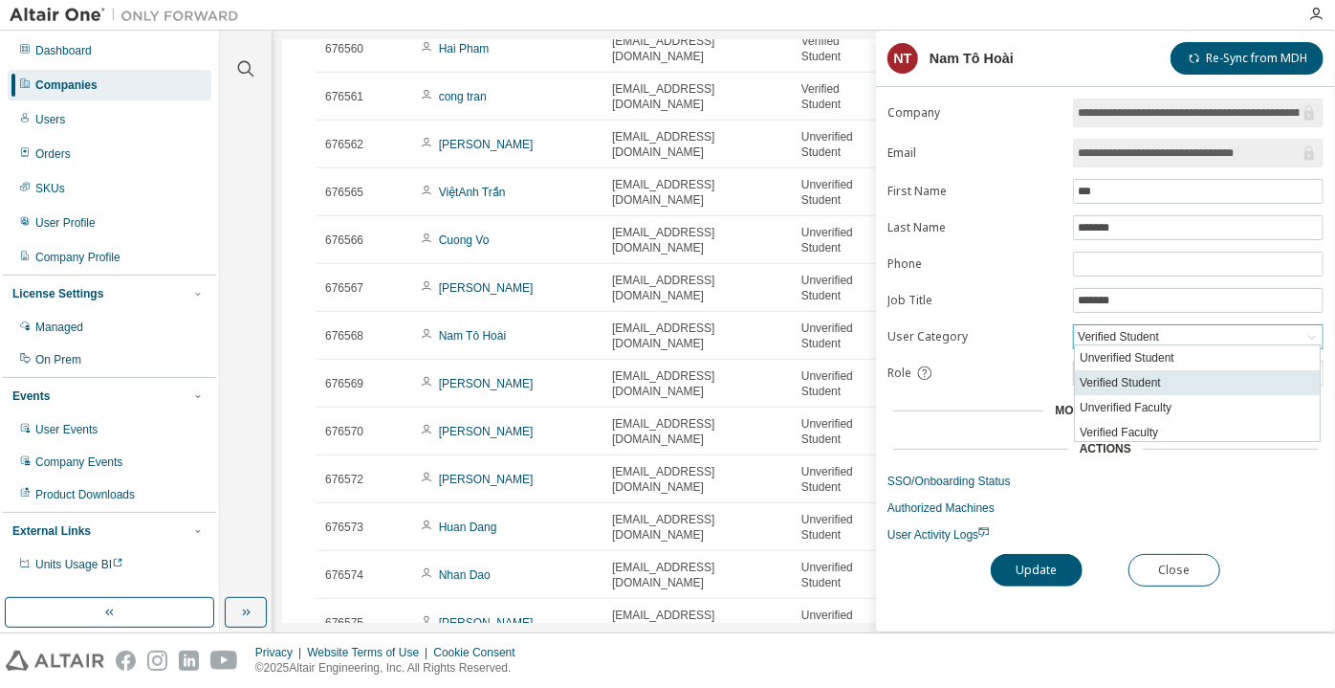
click at [1132, 371] on li "Verified Student" at bounding box center [1197, 382] width 245 height 25
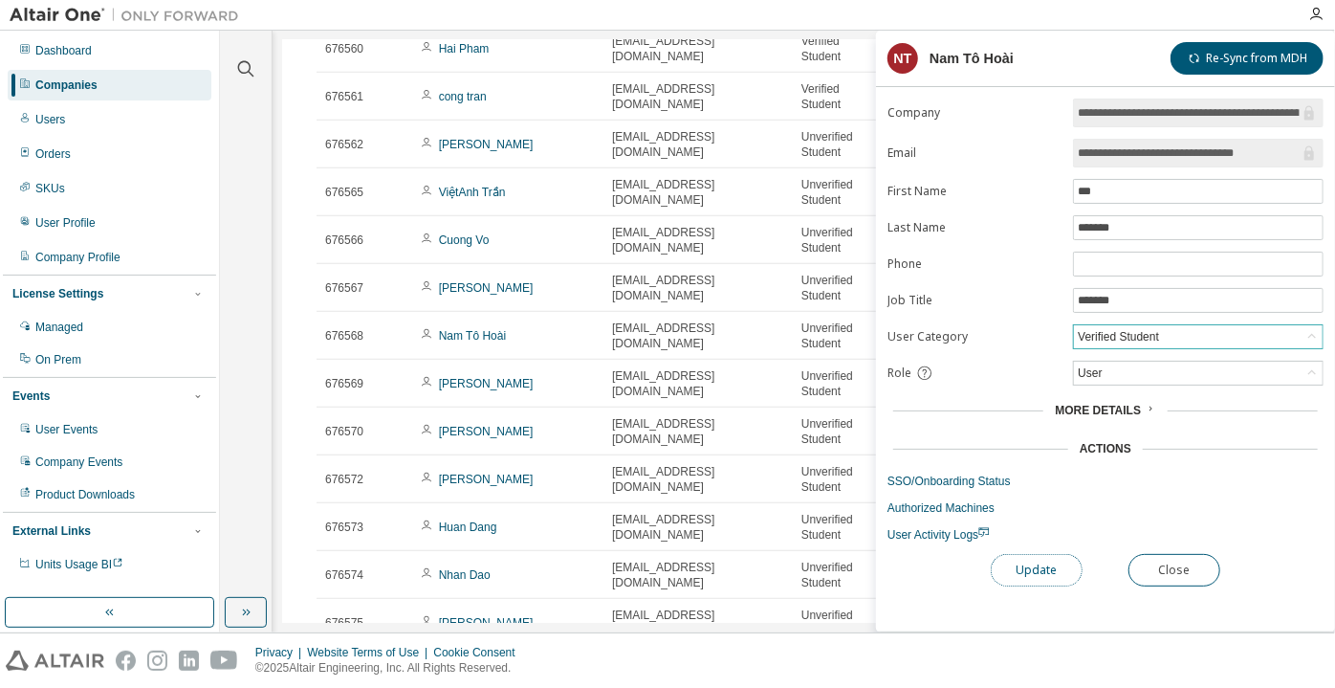
click at [1030, 559] on button "Update" at bounding box center [1037, 570] width 92 height 33
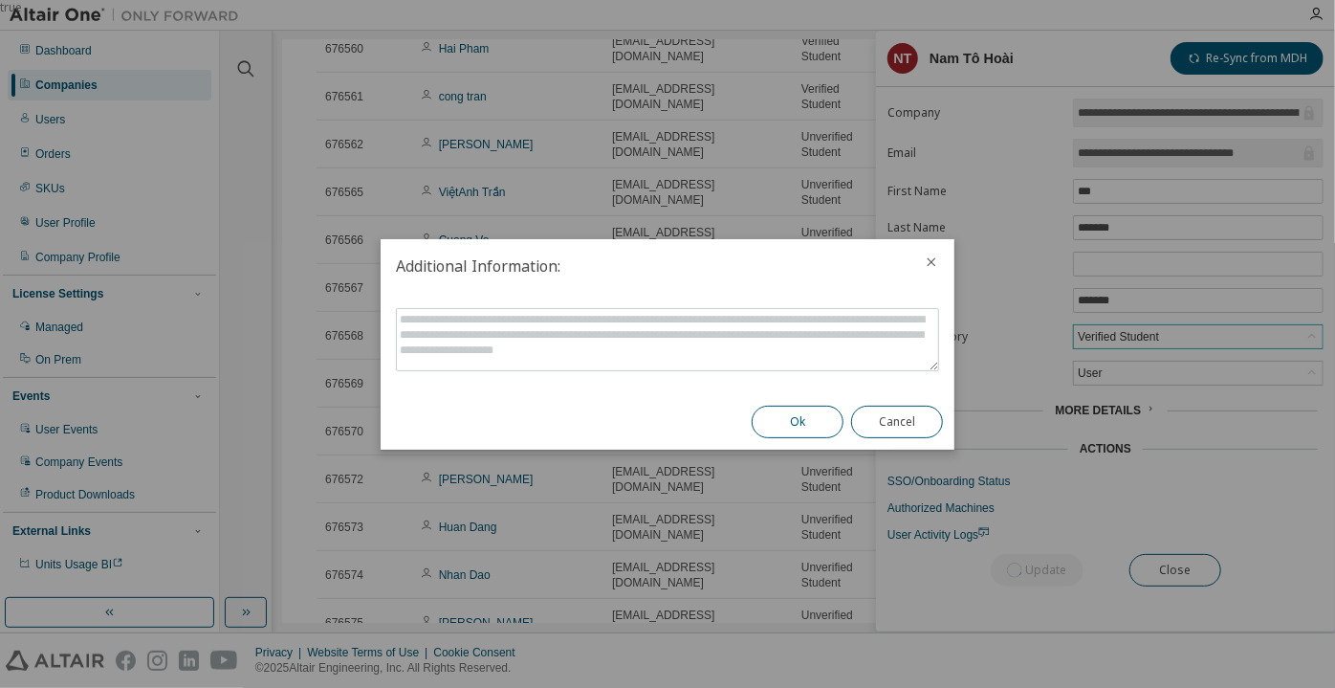
click at [755, 418] on button "Ok" at bounding box center [798, 421] width 92 height 33
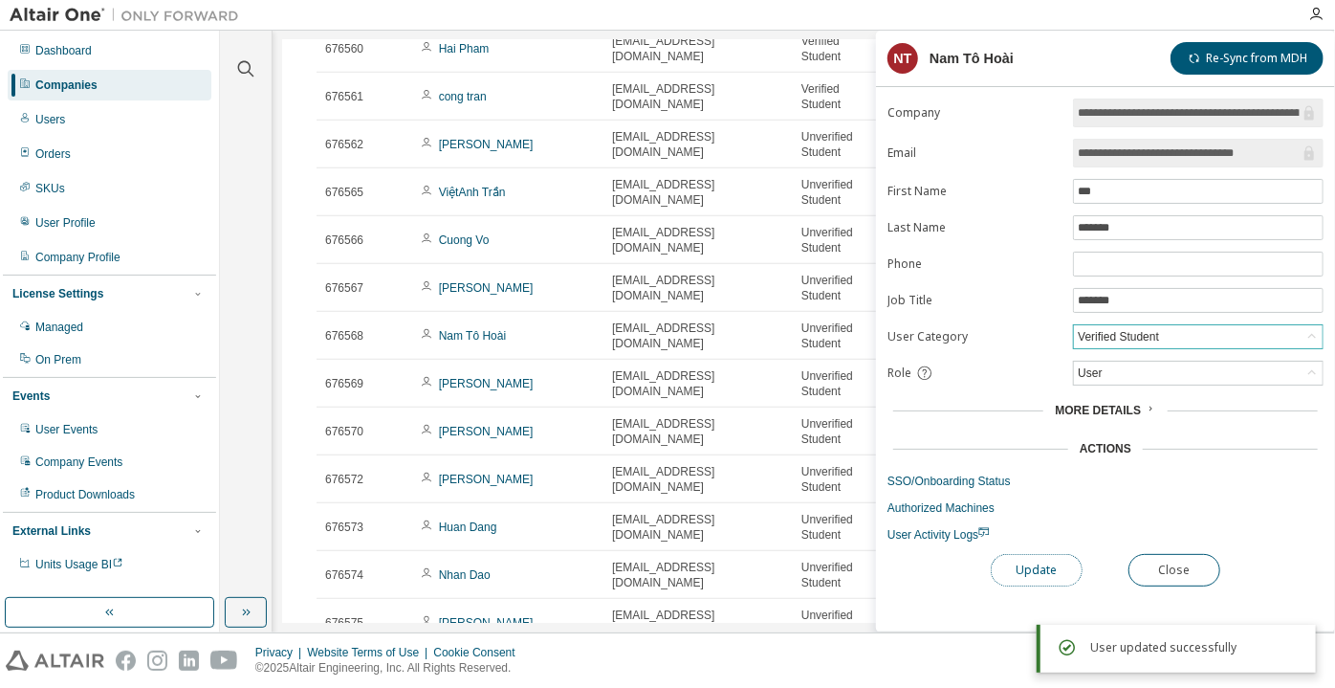
click at [1018, 579] on button "Update" at bounding box center [1037, 570] width 92 height 33
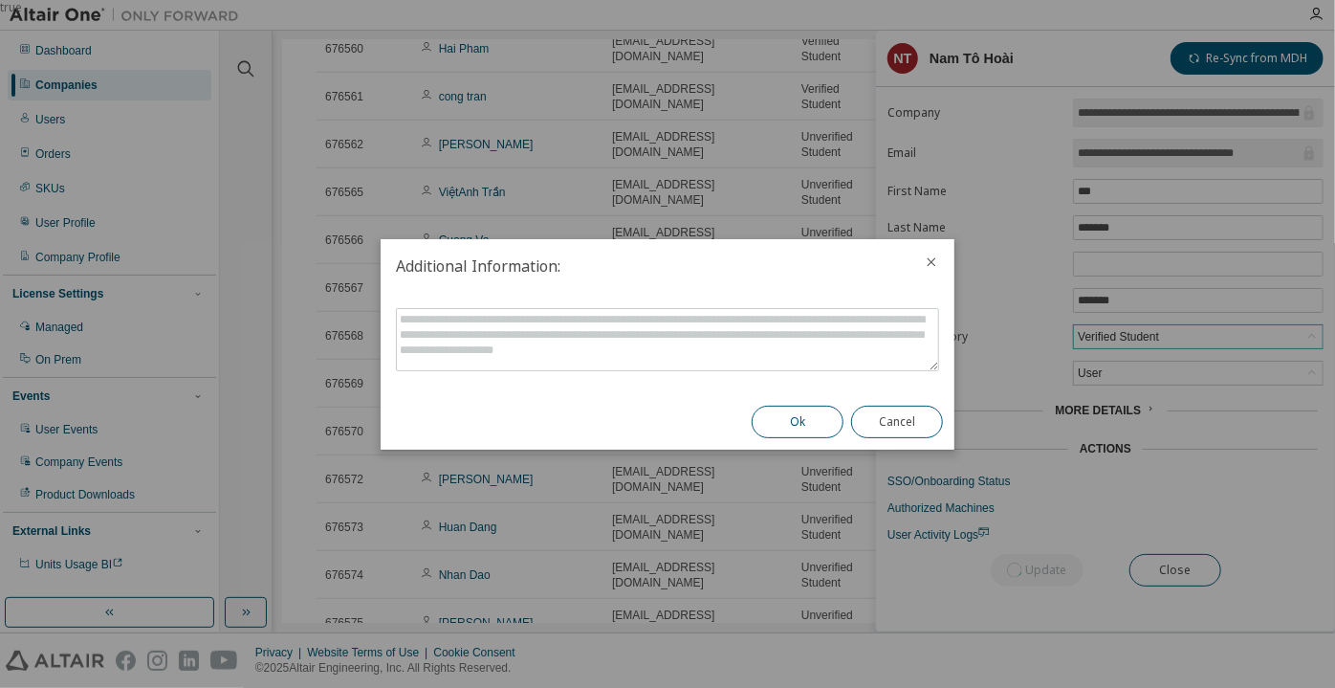
click at [815, 420] on button "Ok" at bounding box center [798, 421] width 92 height 33
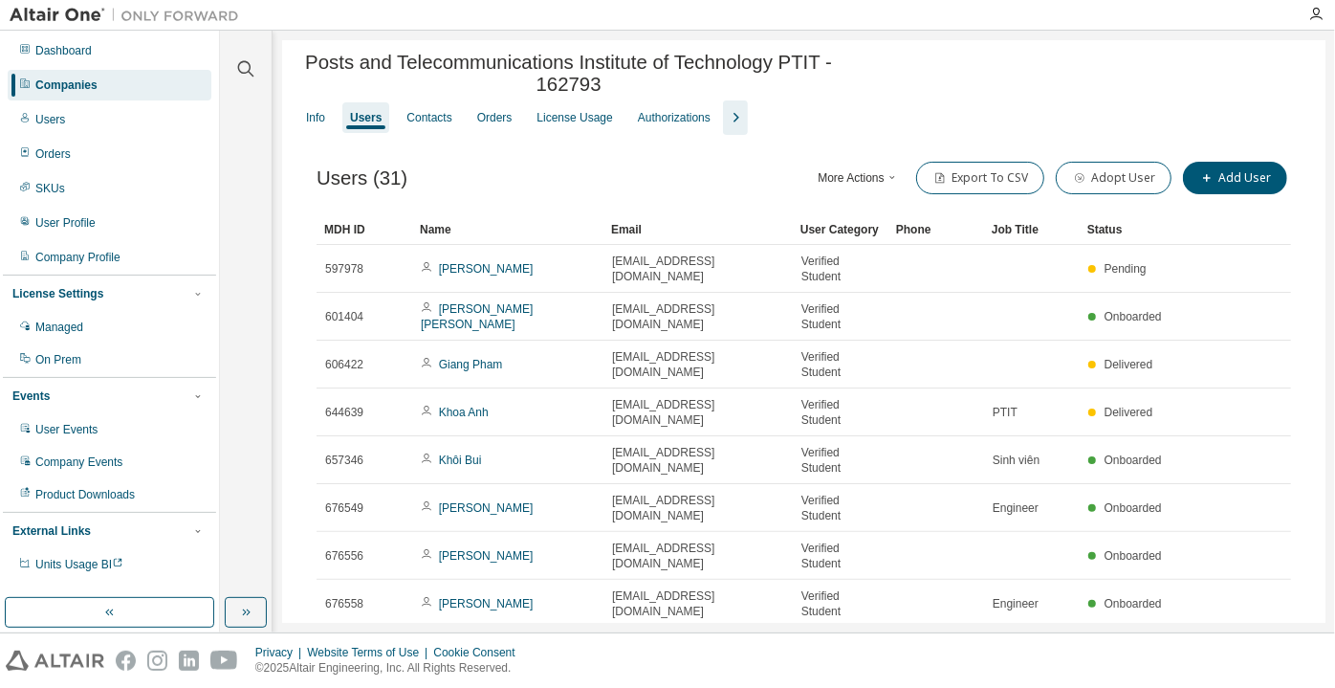
scroll to position [207, 0]
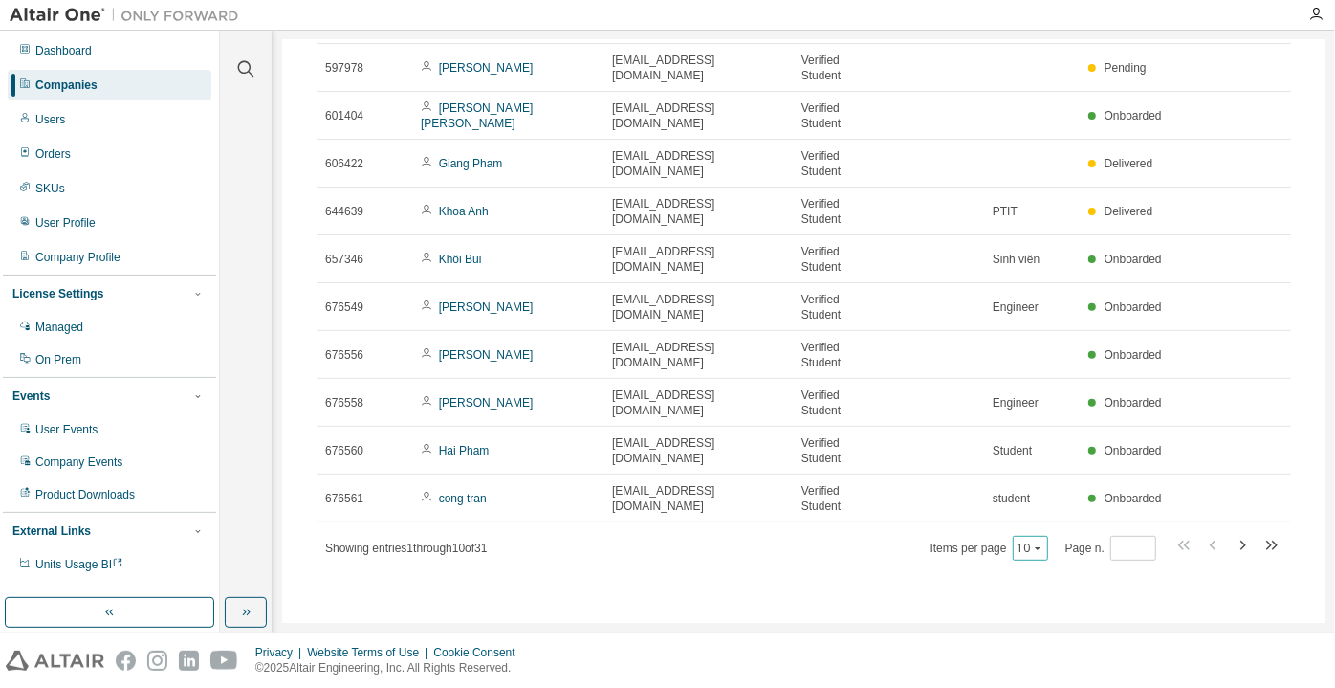
click at [1041, 557] on div "10" at bounding box center [1030, 548] width 35 height 25
click at [1022, 551] on button "10" at bounding box center [1031, 547] width 26 height 15
click at [1035, 657] on div "100" at bounding box center [1083, 665] width 153 height 23
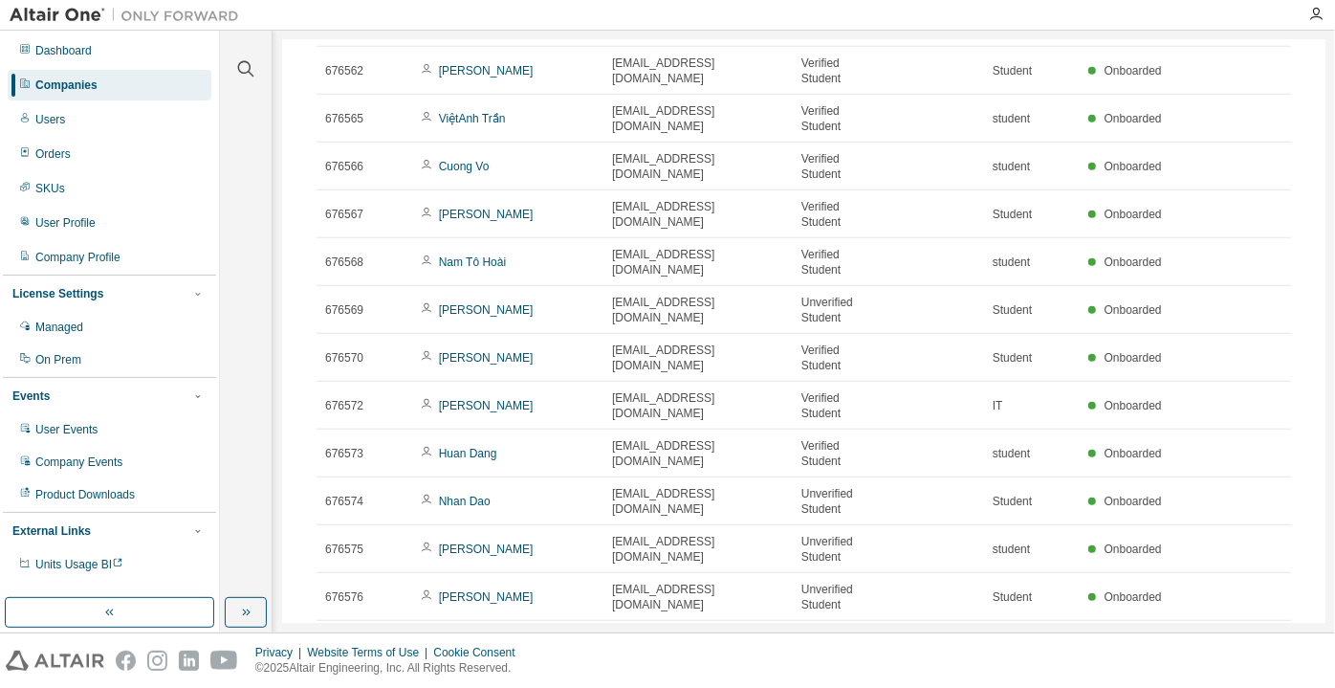
scroll to position [695, 0]
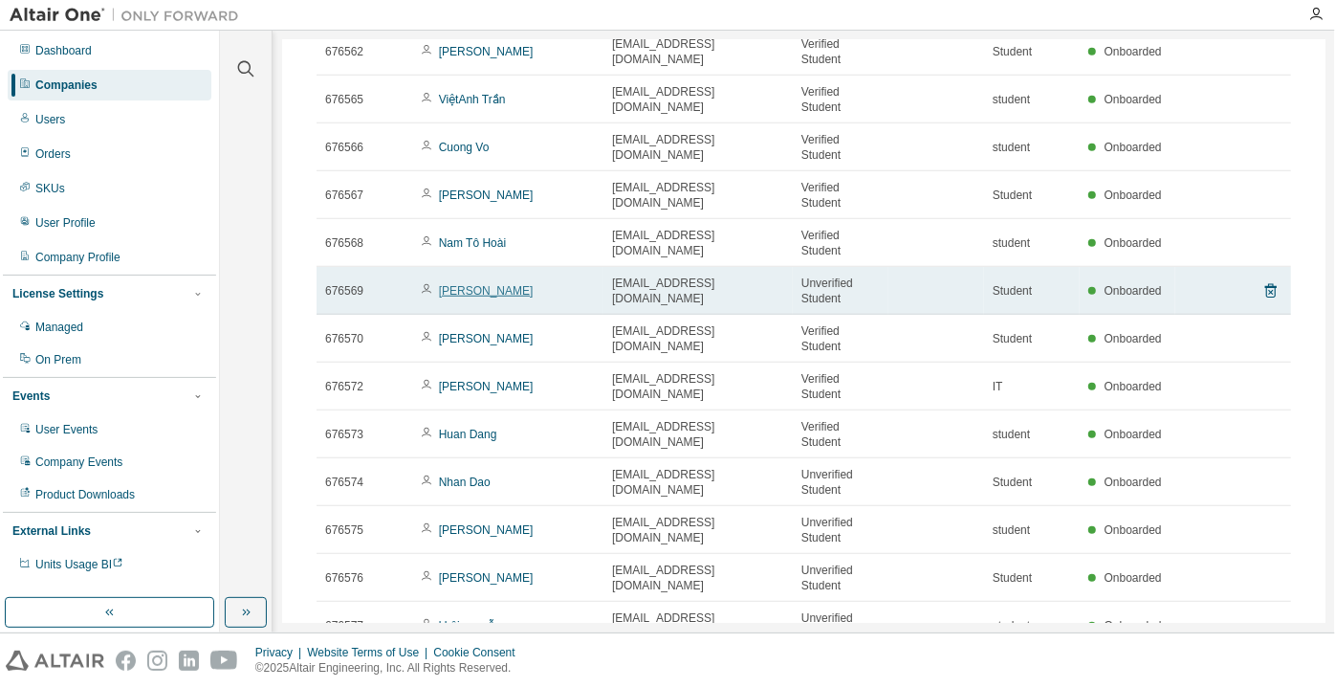
click at [454, 293] on link "[PERSON_NAME]" at bounding box center [486, 290] width 95 height 13
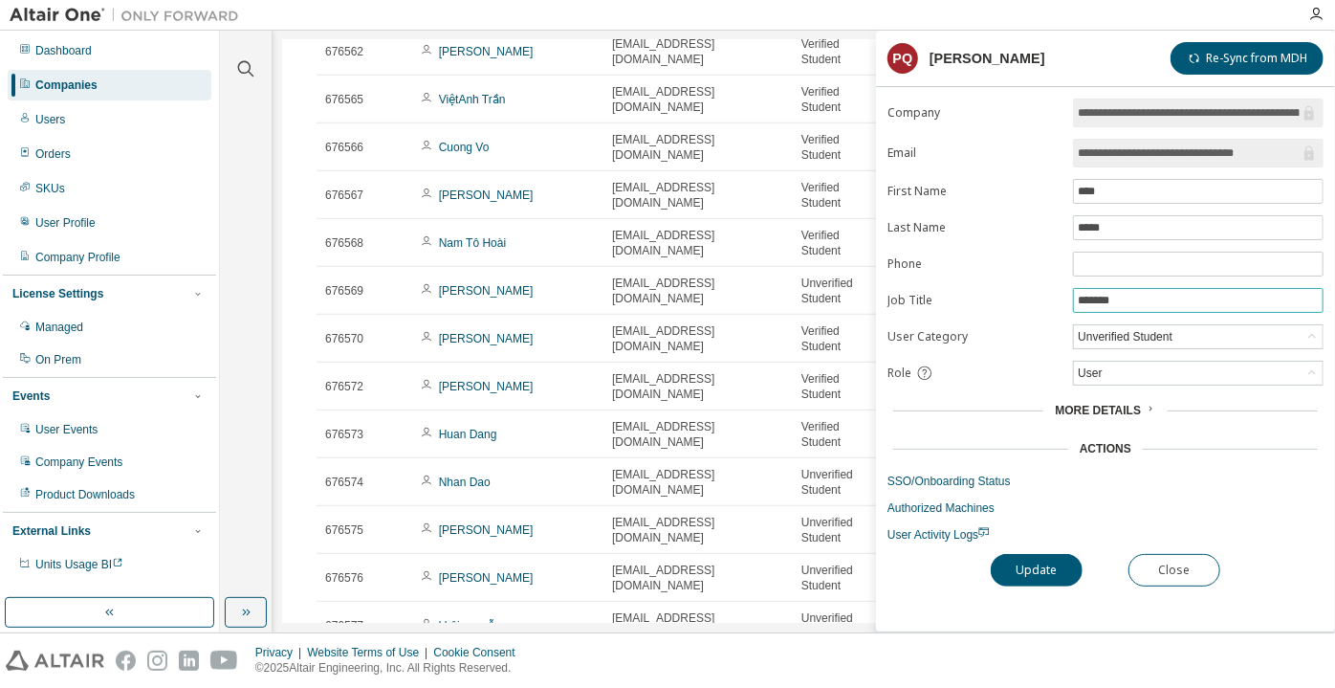
click at [1142, 300] on input "*******" at bounding box center [1198, 300] width 241 height 15
click at [1137, 333] on div "Unverified Student" at bounding box center [1125, 336] width 100 height 21
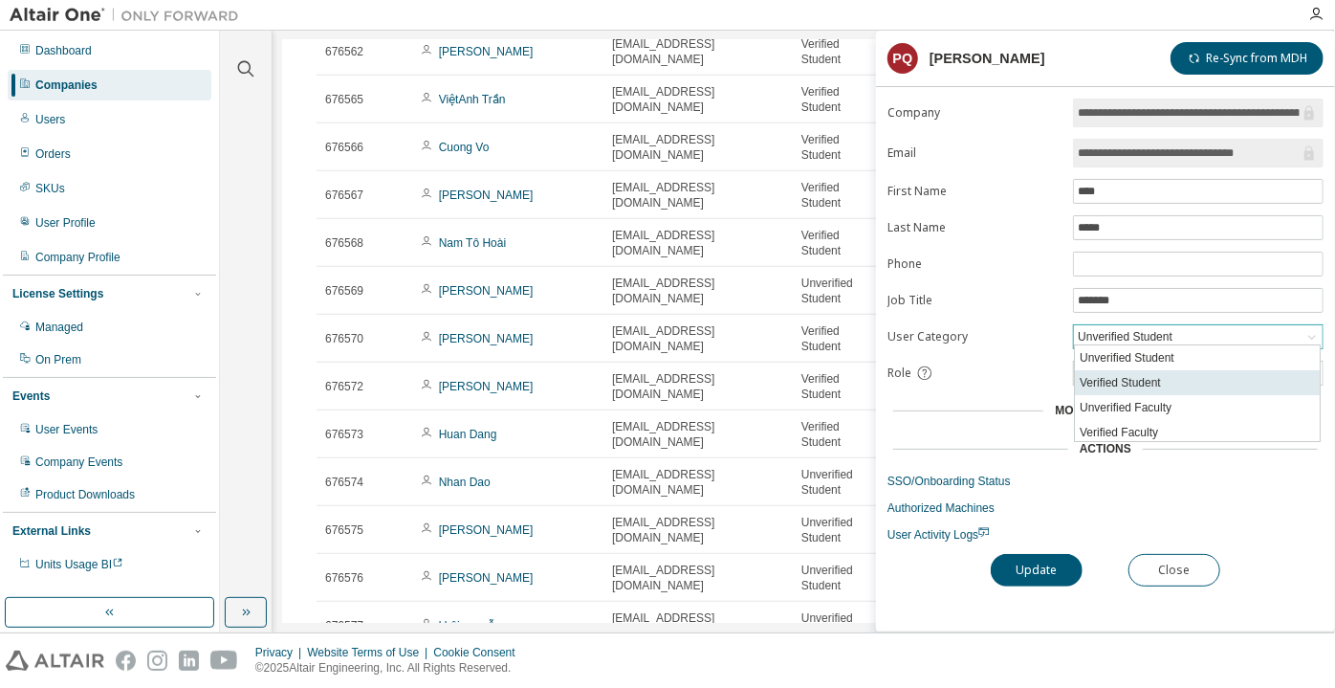
click at [1129, 376] on li "Verified Student" at bounding box center [1197, 382] width 245 height 25
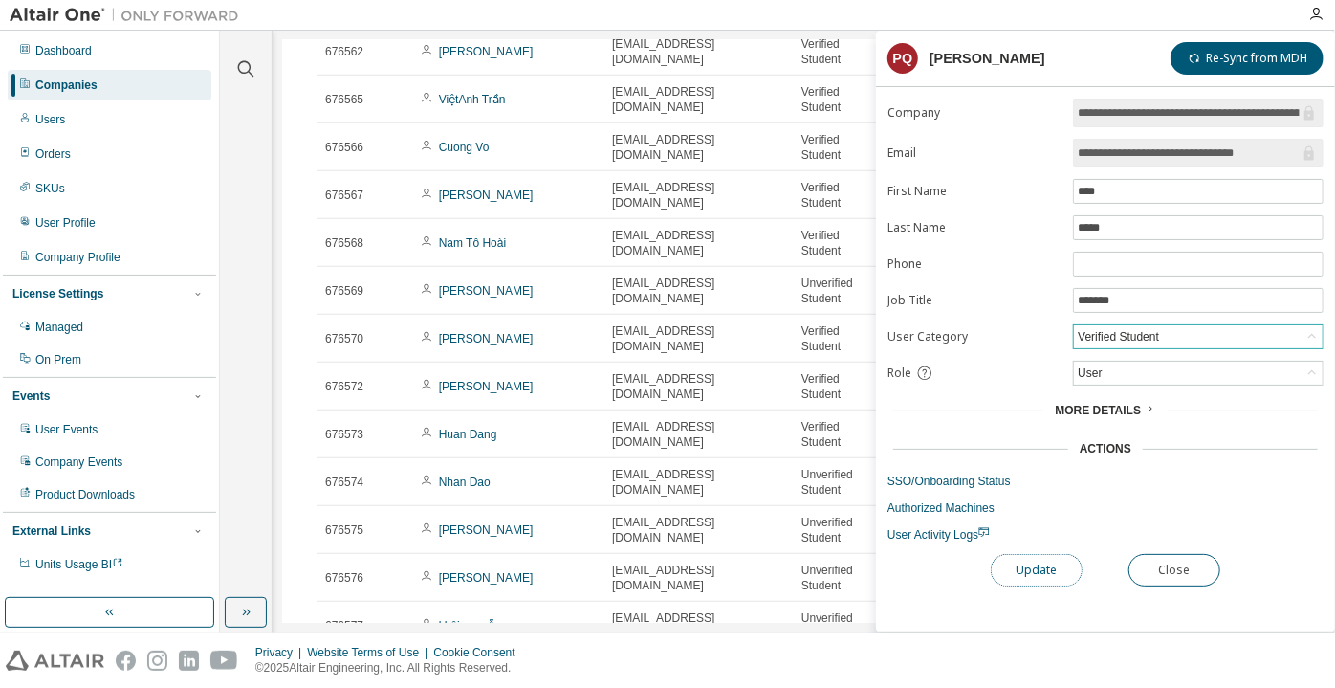
click at [1056, 570] on button "Update" at bounding box center [1037, 570] width 92 height 33
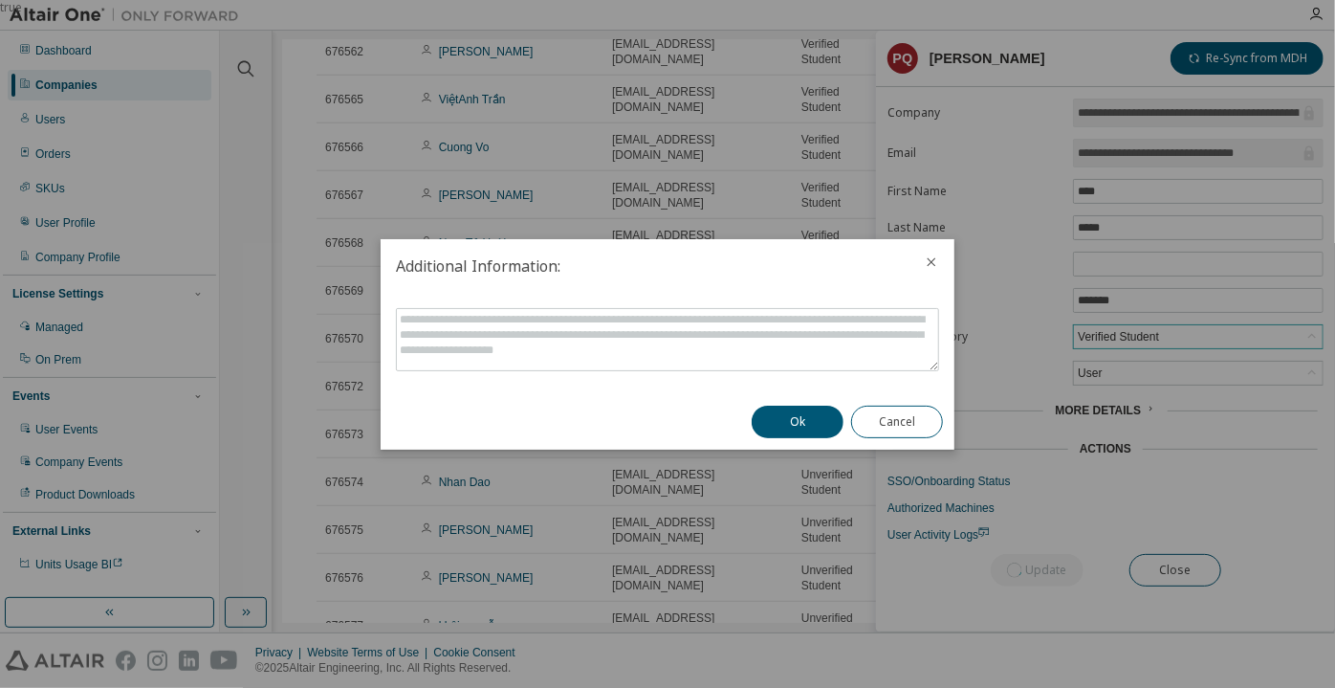
click at [780, 405] on div "Ok Cancel" at bounding box center [847, 421] width 214 height 55
click at [782, 416] on button "Ok" at bounding box center [798, 421] width 92 height 33
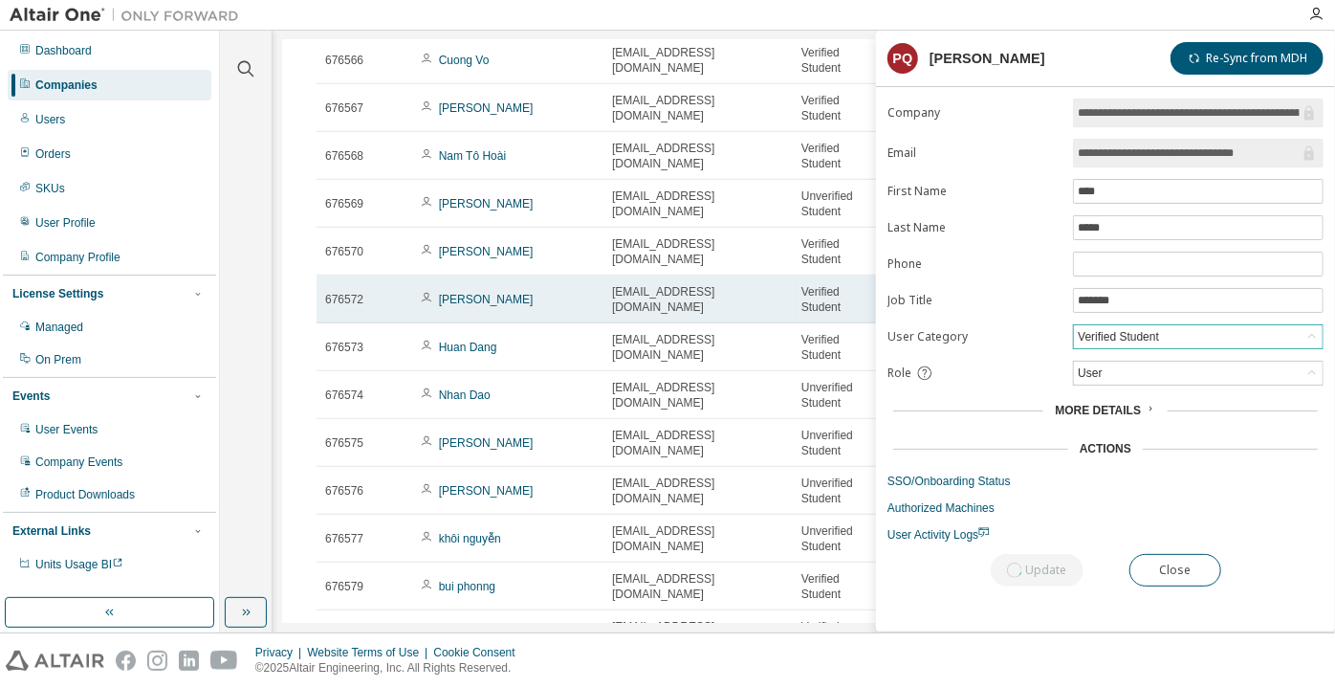
scroll to position [869, 0]
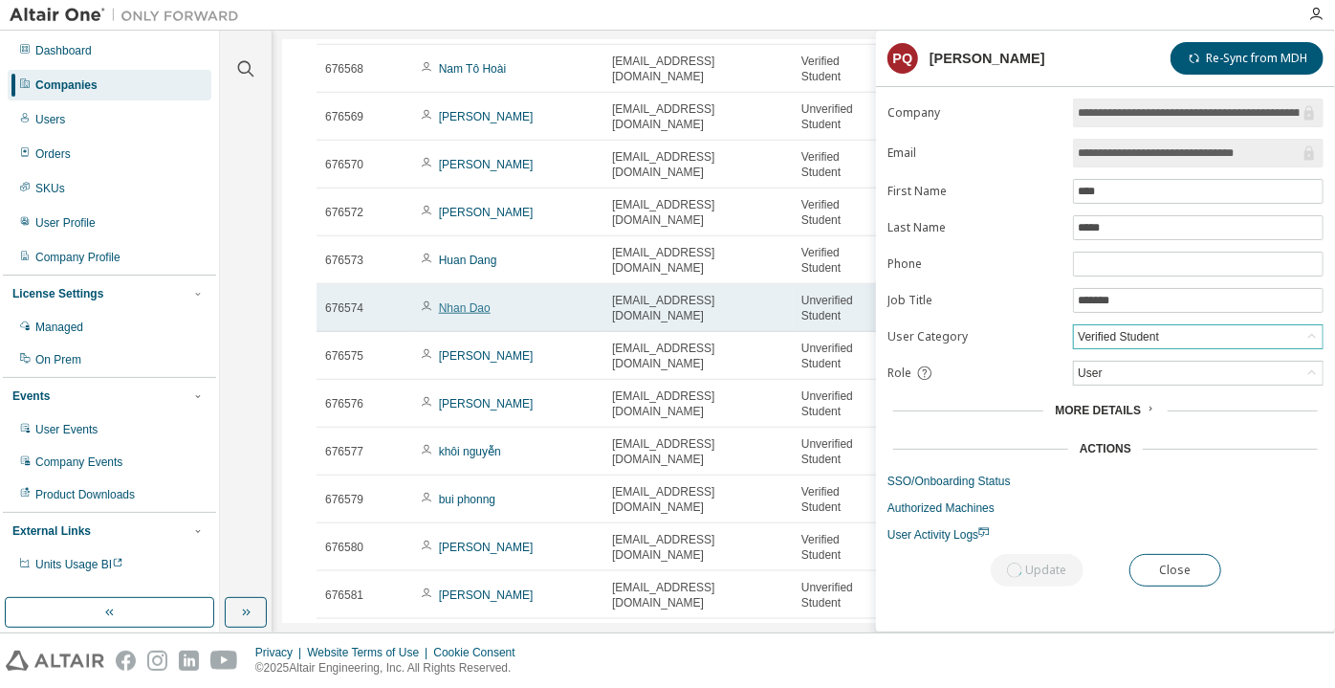
click at [464, 310] on link "Nhan Dao" at bounding box center [465, 307] width 52 height 13
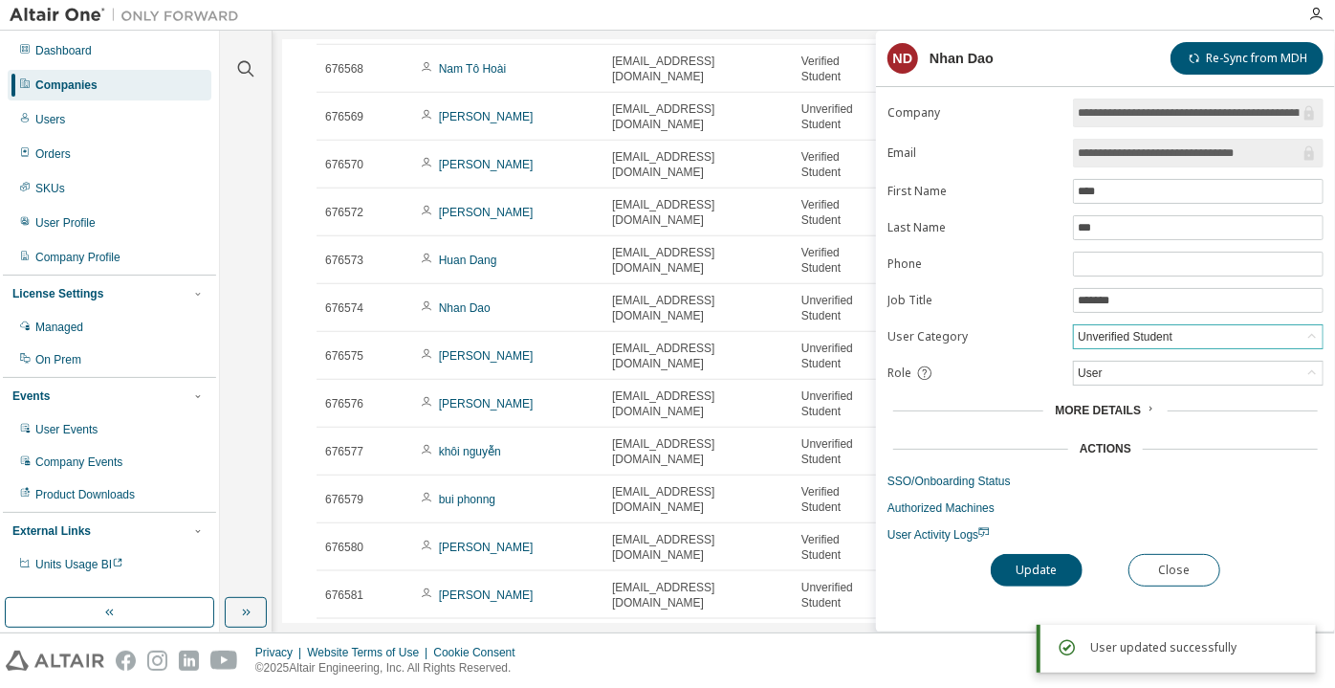
click at [1128, 333] on div "Unverified Student" at bounding box center [1125, 336] width 100 height 21
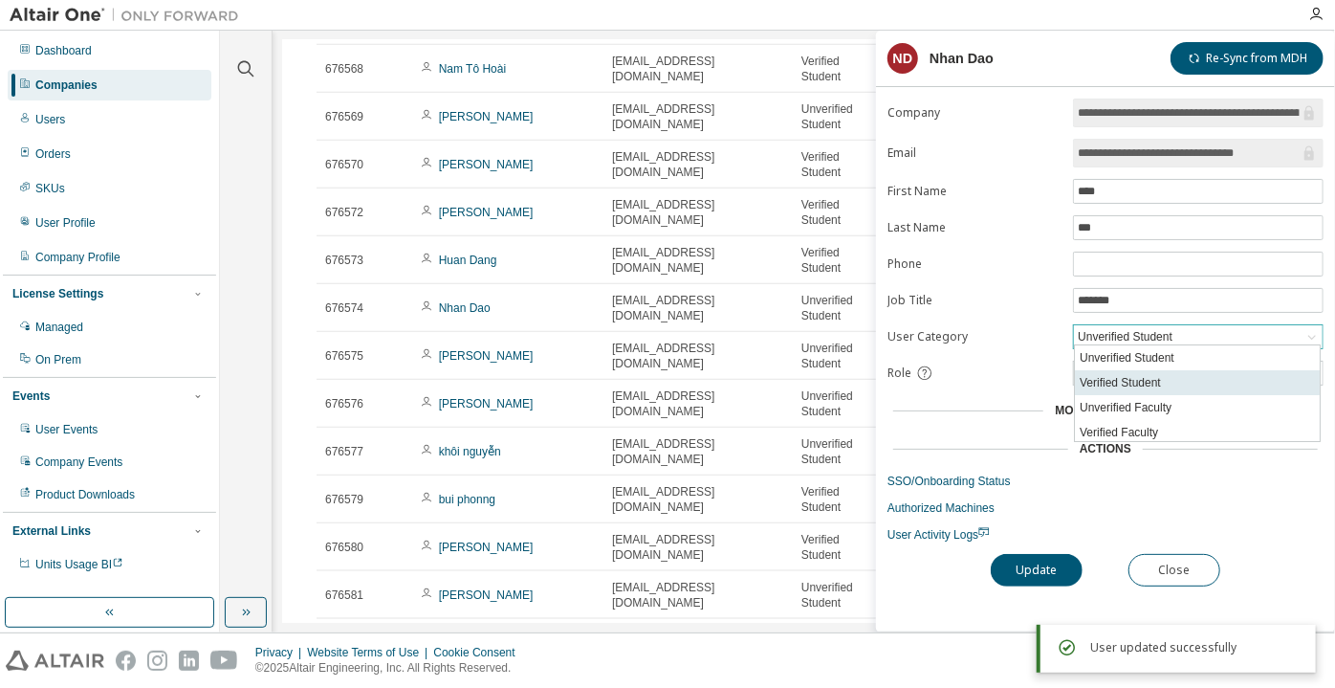
click at [1115, 380] on li "Verified Student" at bounding box center [1197, 382] width 245 height 25
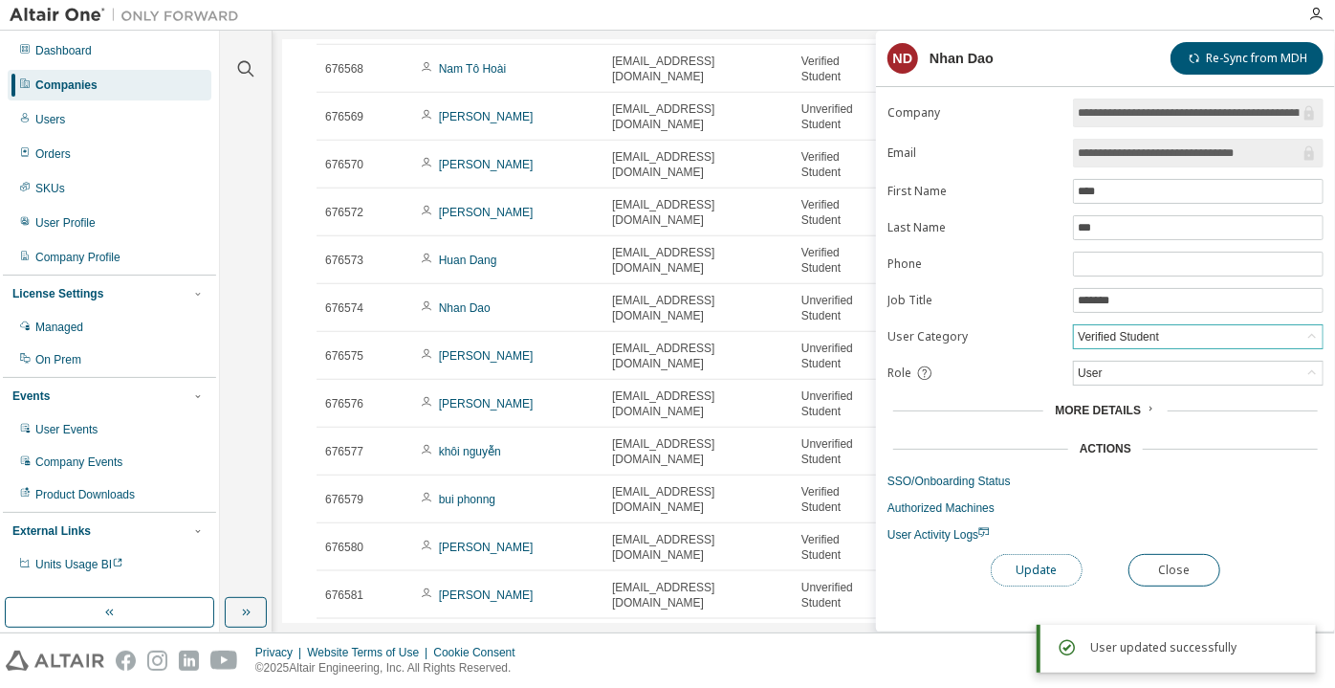
click at [1022, 555] on button "Update" at bounding box center [1037, 570] width 92 height 33
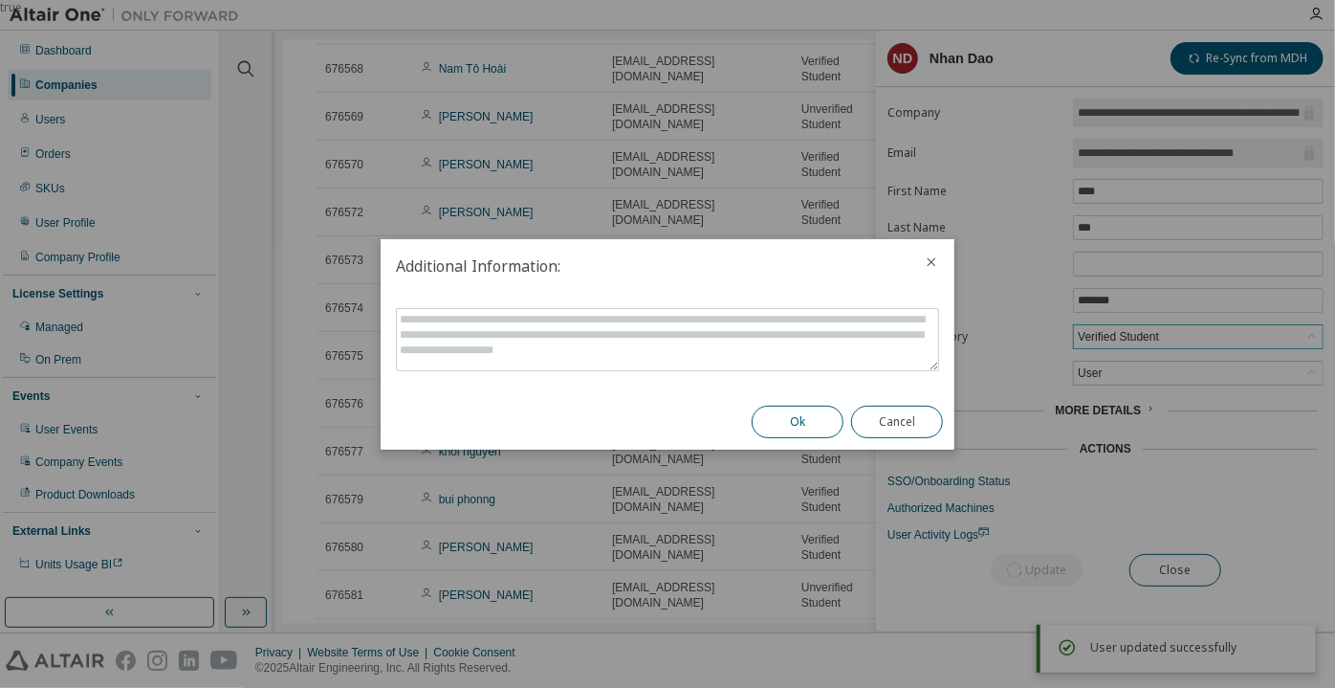
click at [813, 419] on button "Ok" at bounding box center [798, 421] width 92 height 33
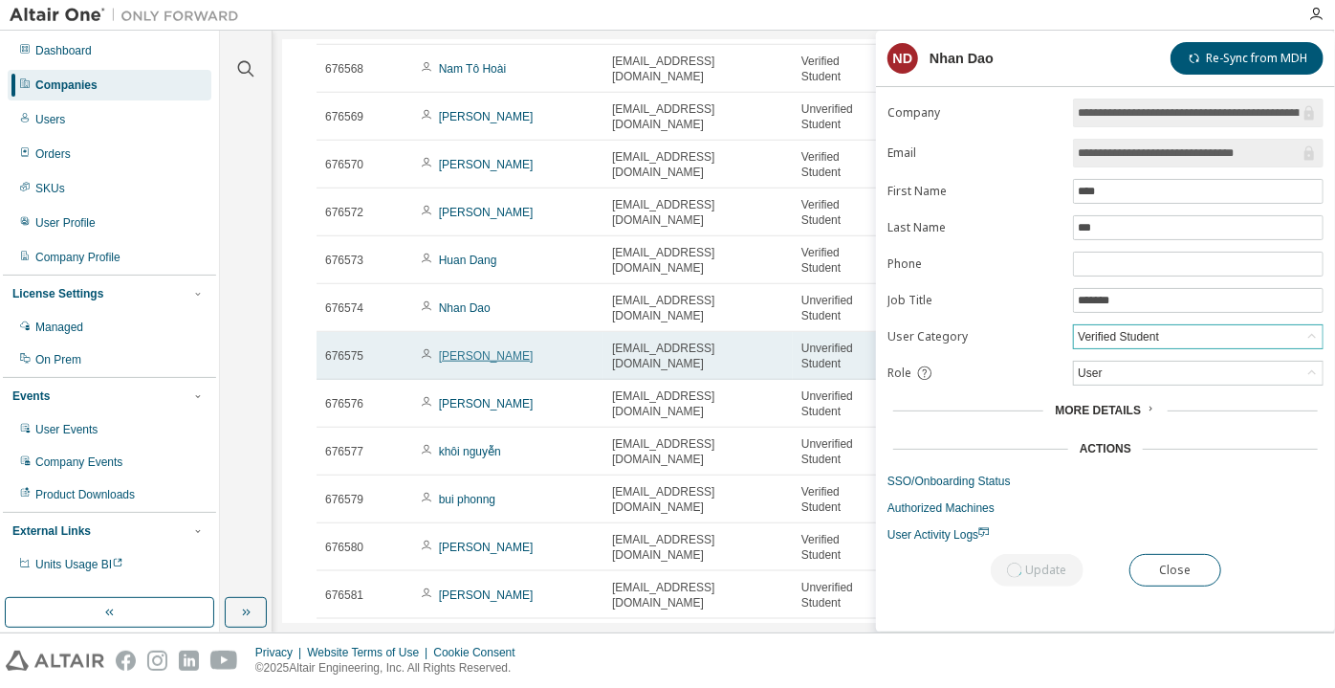
click at [464, 362] on link "[PERSON_NAME]" at bounding box center [486, 355] width 95 height 13
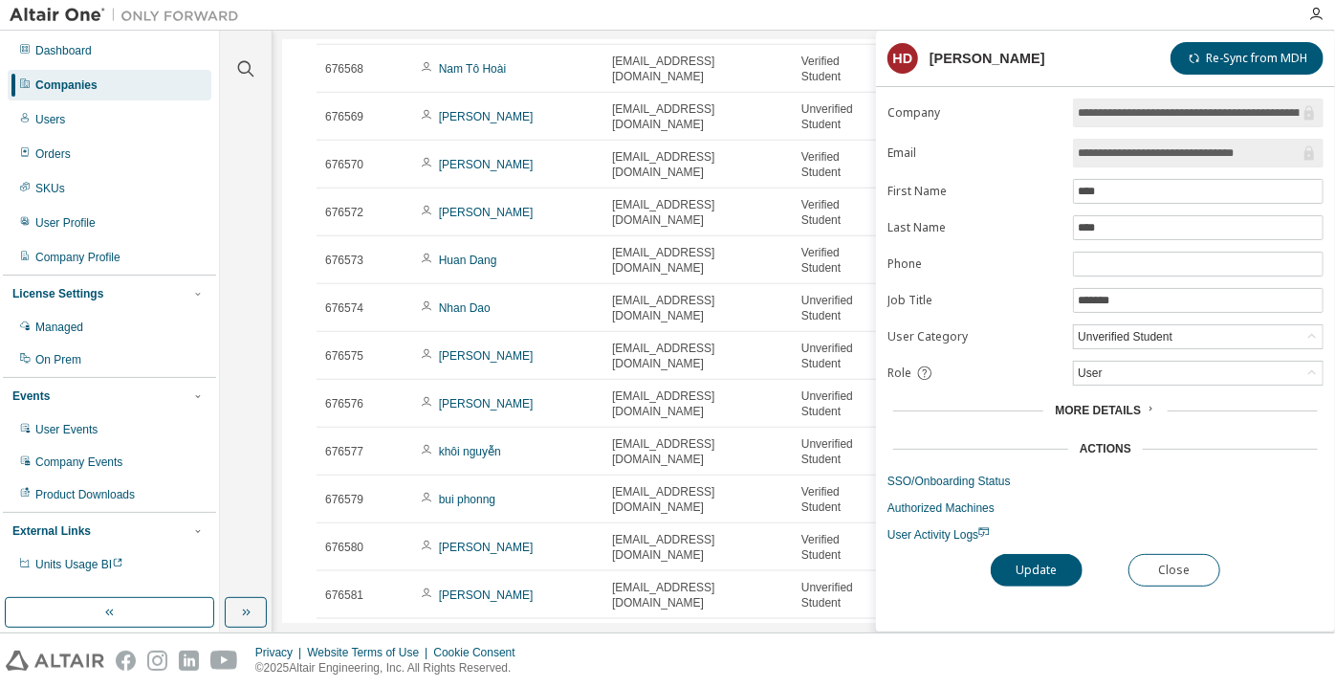
click at [1173, 318] on form "**********" at bounding box center [1106, 321] width 436 height 444
click at [1168, 330] on div "Unverified Student" at bounding box center [1125, 336] width 100 height 21
click at [1160, 371] on li "Verified Student" at bounding box center [1197, 382] width 245 height 25
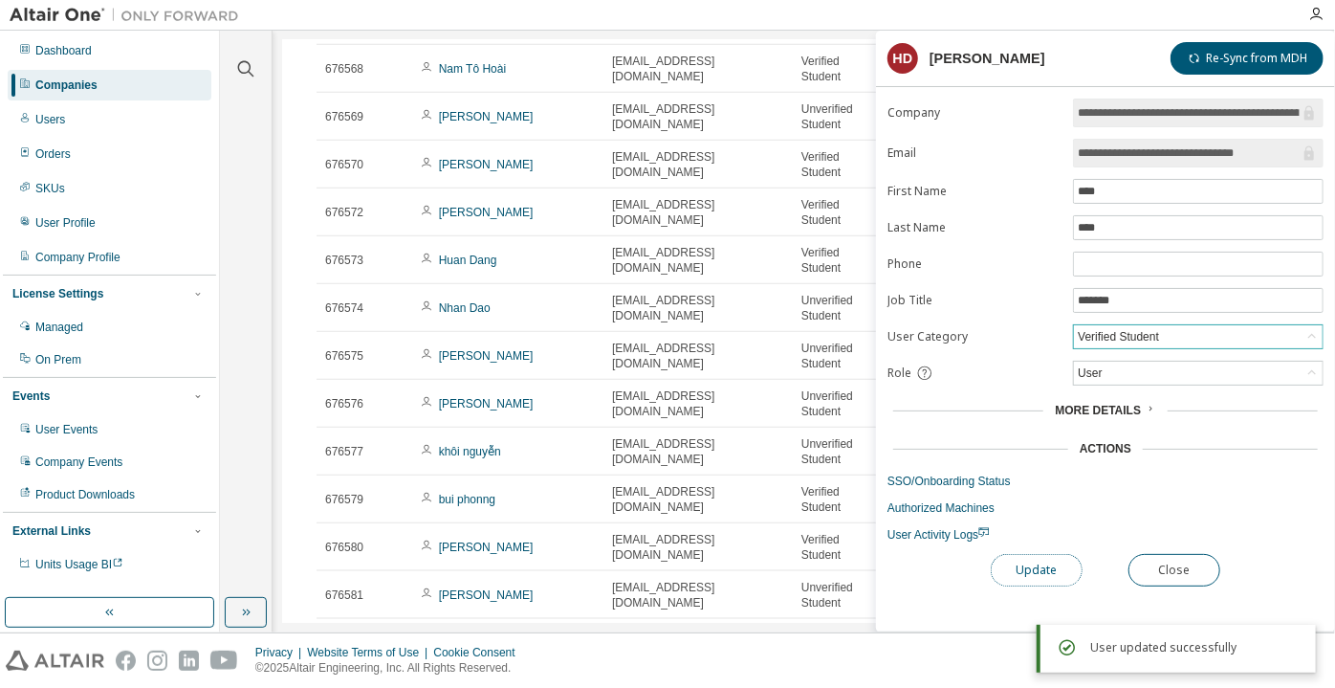
click at [1010, 567] on button "Update" at bounding box center [1037, 570] width 92 height 33
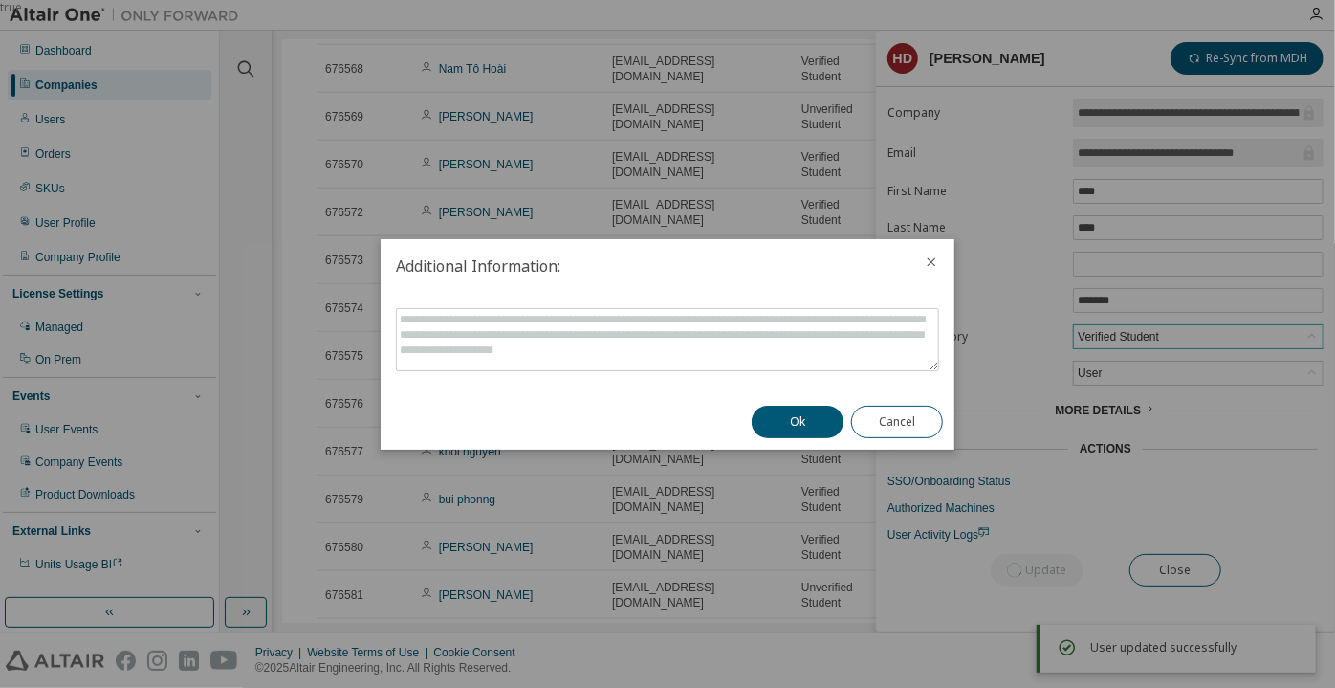
click at [802, 437] on div "Ok Cancel" at bounding box center [847, 421] width 214 height 55
click at [784, 411] on button "Ok" at bounding box center [798, 421] width 92 height 33
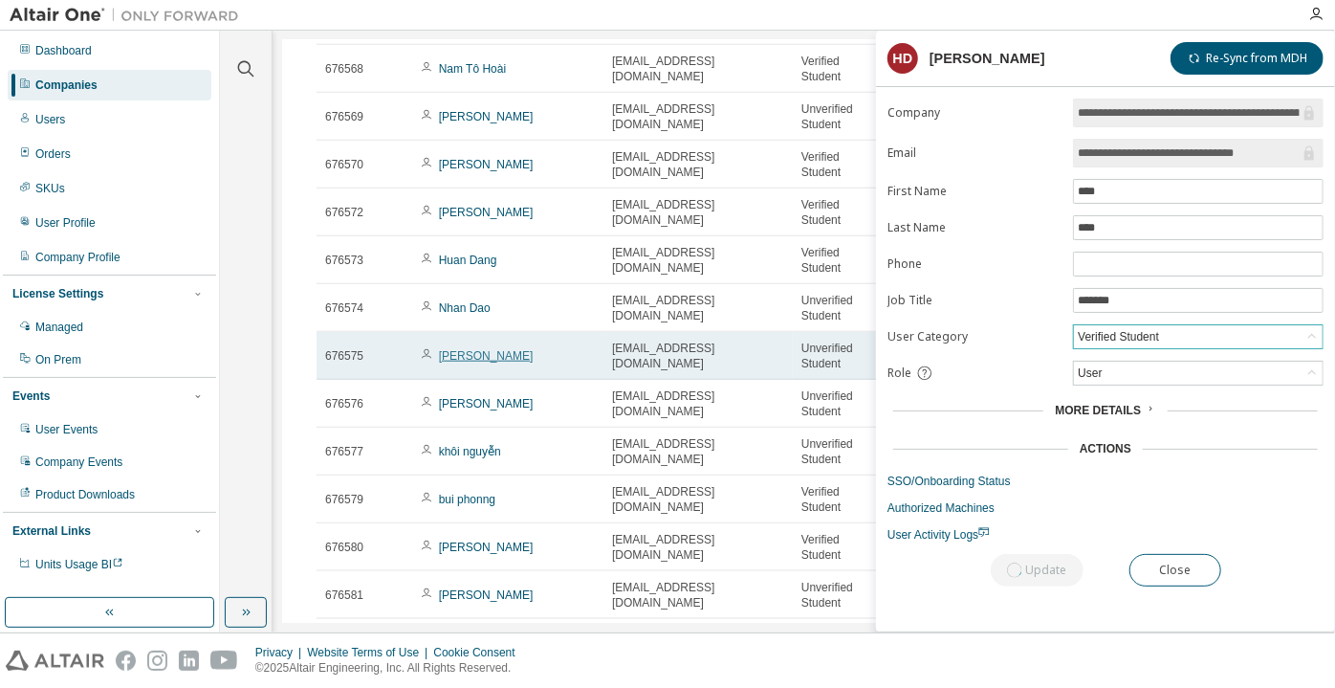
click at [451, 357] on link "[PERSON_NAME]" at bounding box center [486, 355] width 95 height 13
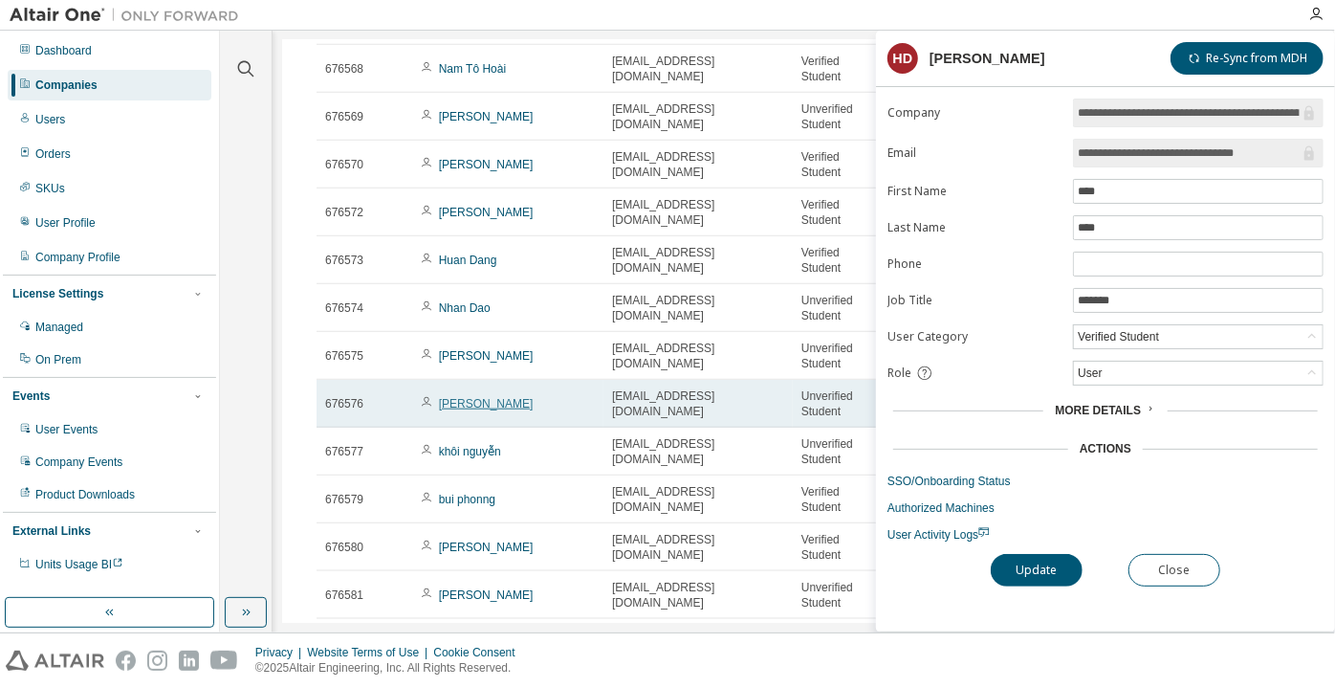
click at [459, 410] on link "[PERSON_NAME]" at bounding box center [486, 403] width 95 height 13
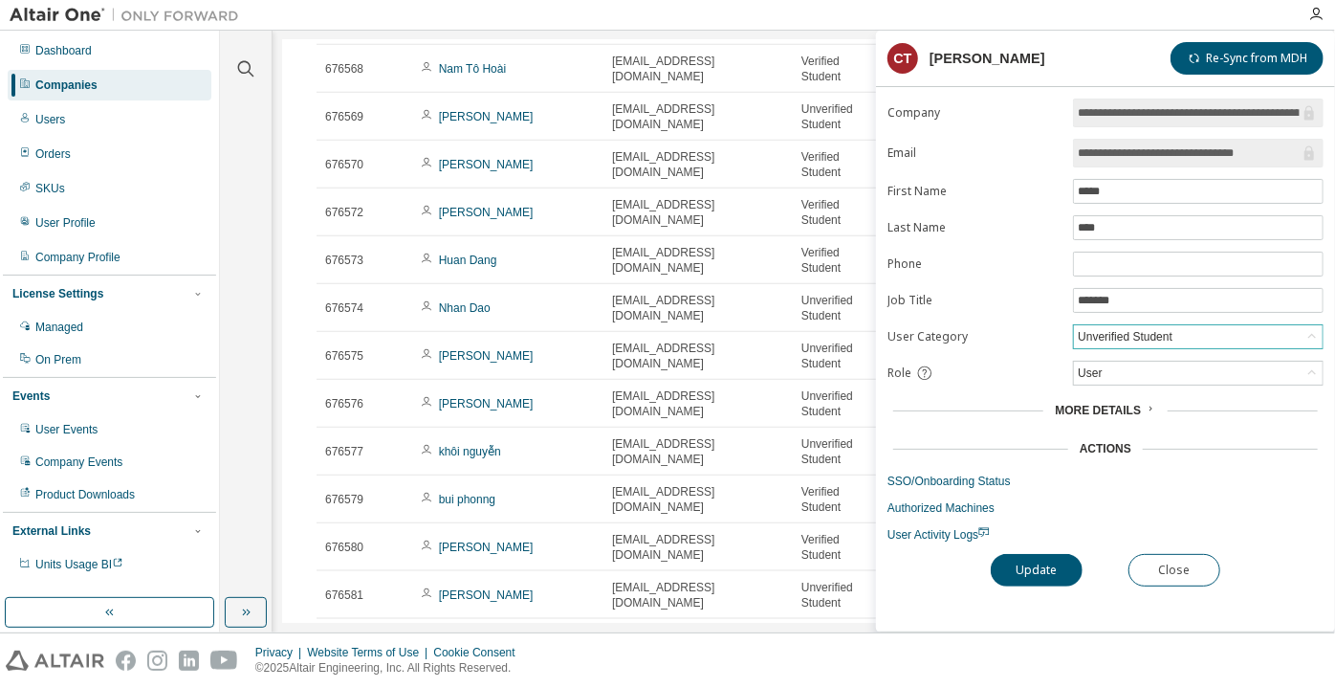
click at [1223, 333] on div "Unverified Student" at bounding box center [1198, 336] width 249 height 23
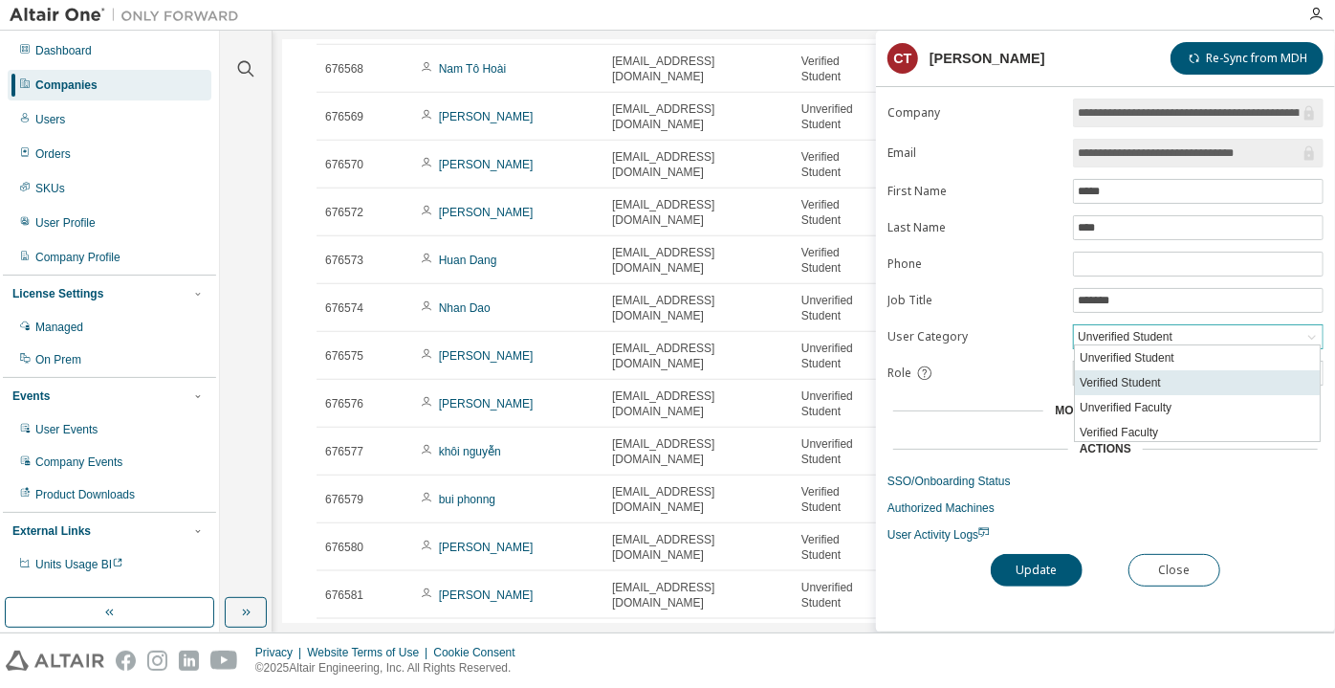
click at [1182, 380] on li "Verified Student" at bounding box center [1197, 382] width 245 height 25
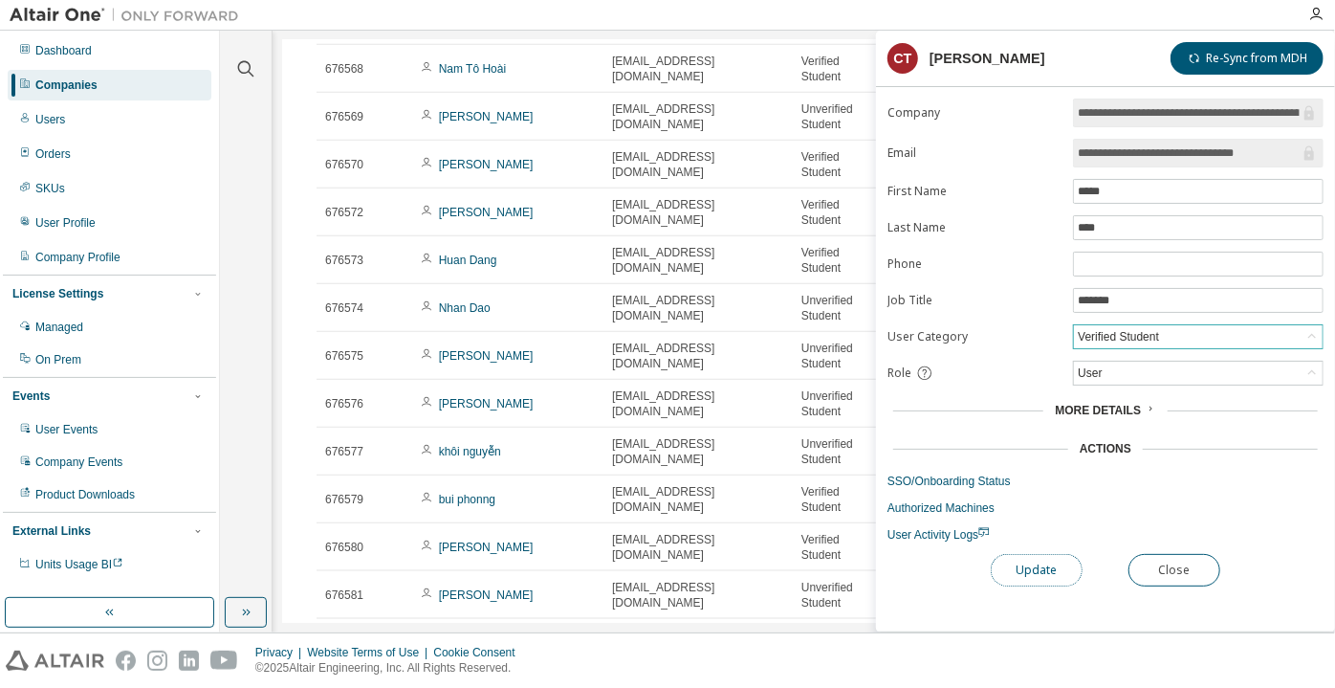
click at [1022, 565] on button "Update" at bounding box center [1037, 570] width 92 height 33
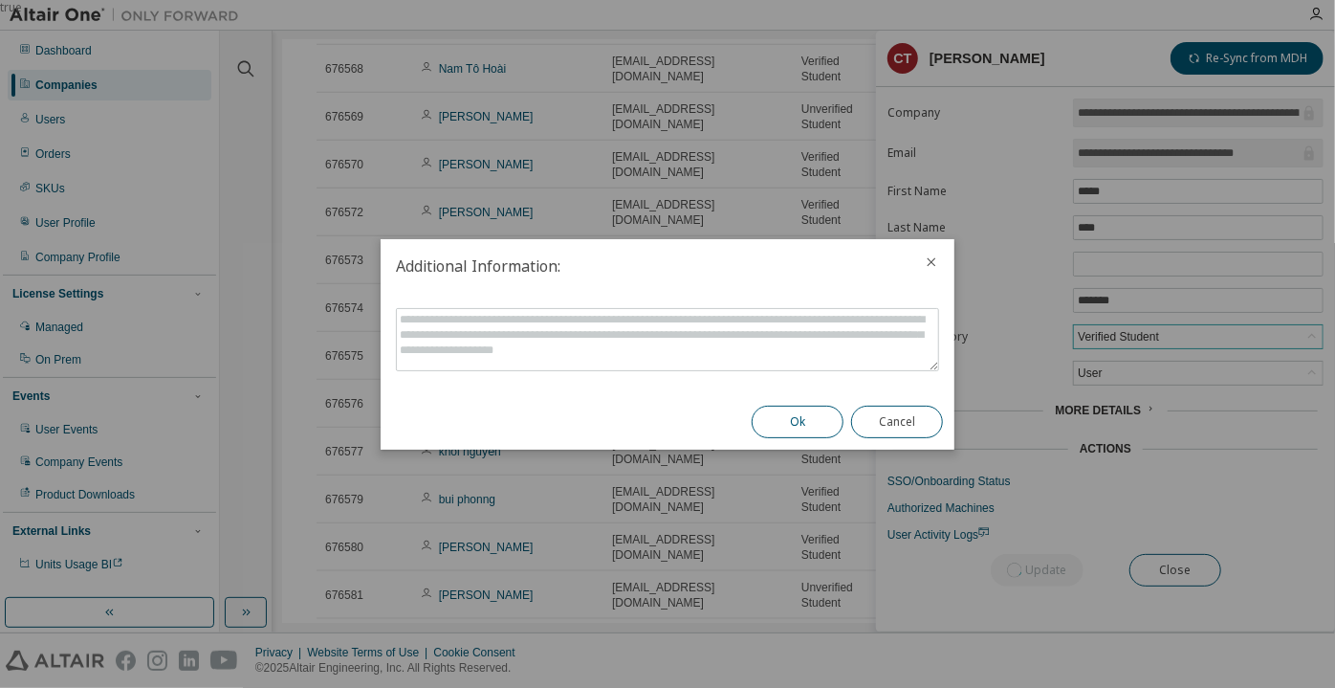
click at [823, 415] on button "Ok" at bounding box center [798, 421] width 92 height 33
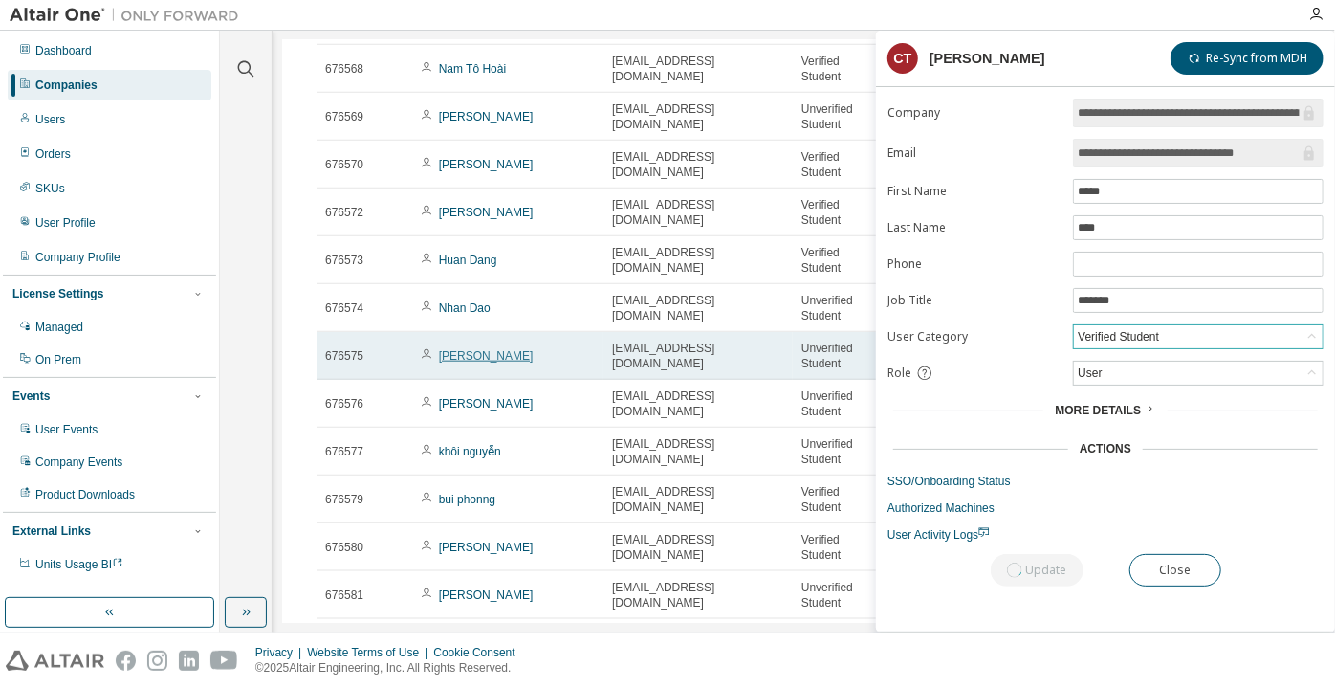
click at [472, 362] on link "[PERSON_NAME]" at bounding box center [486, 355] width 95 height 13
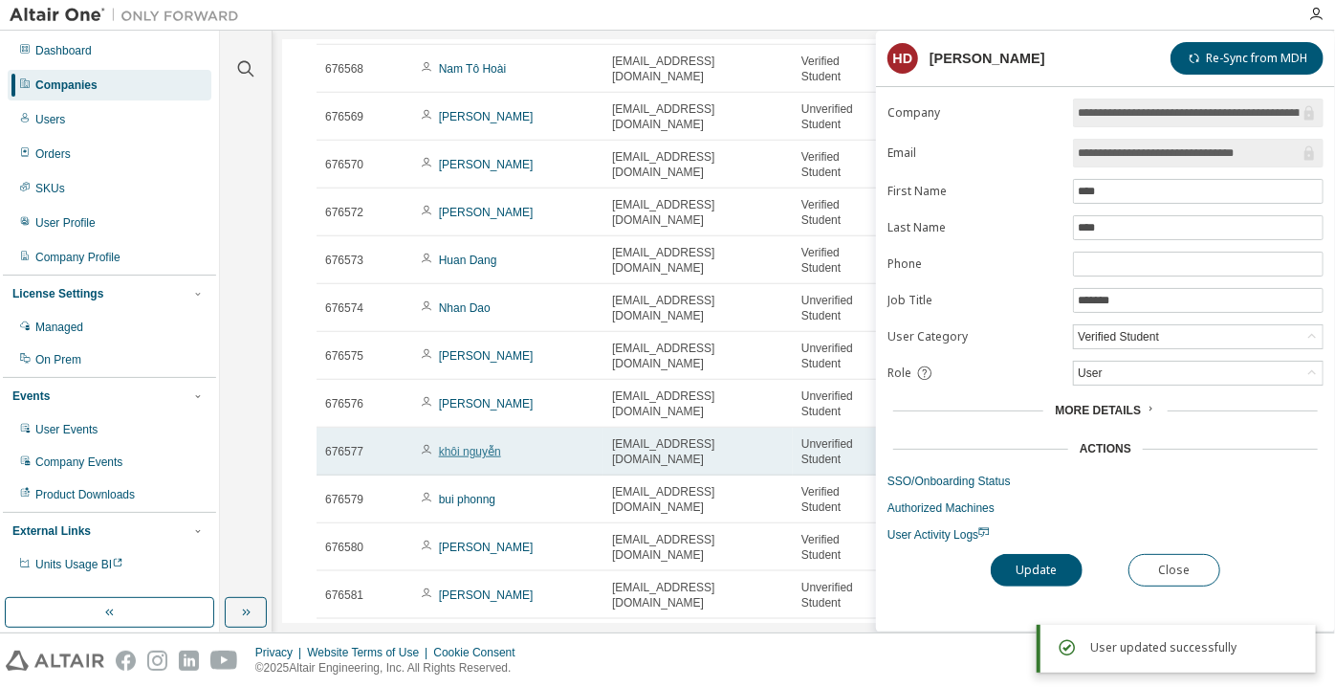
click at [464, 456] on link "khôi nguyễn" at bounding box center [470, 451] width 62 height 13
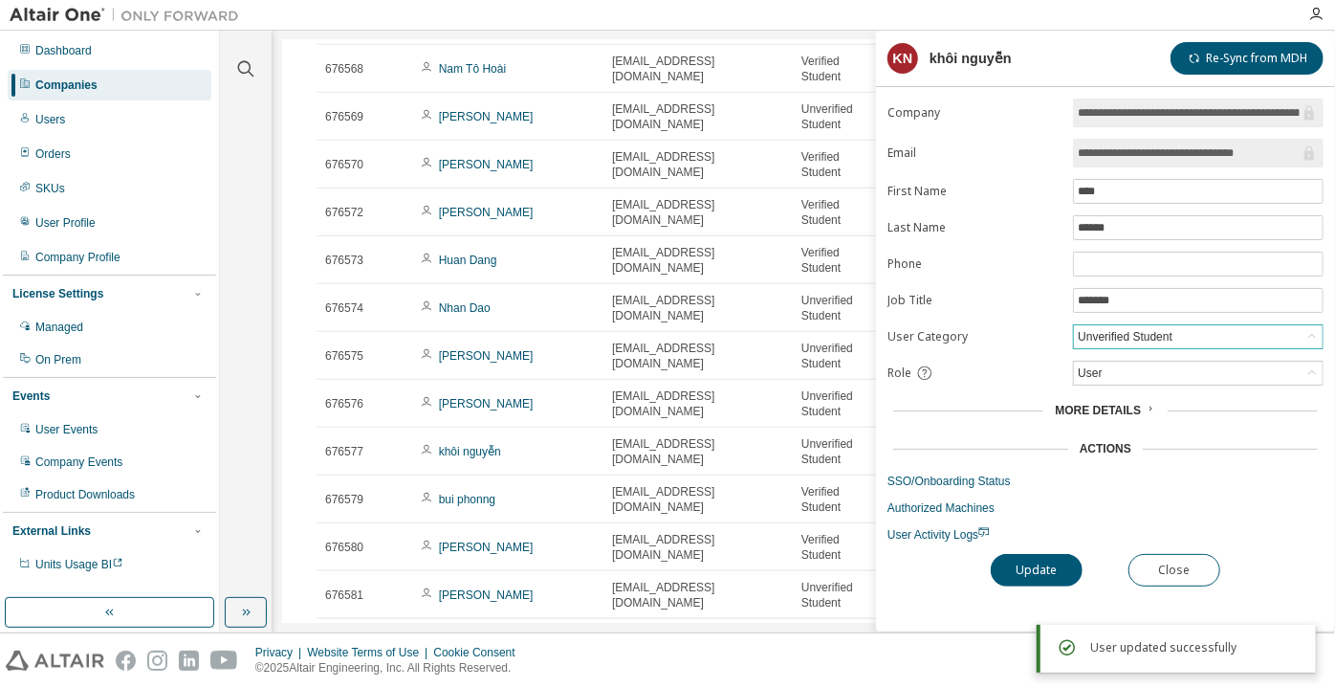
click at [1132, 340] on div "Unverified Student" at bounding box center [1125, 336] width 100 height 21
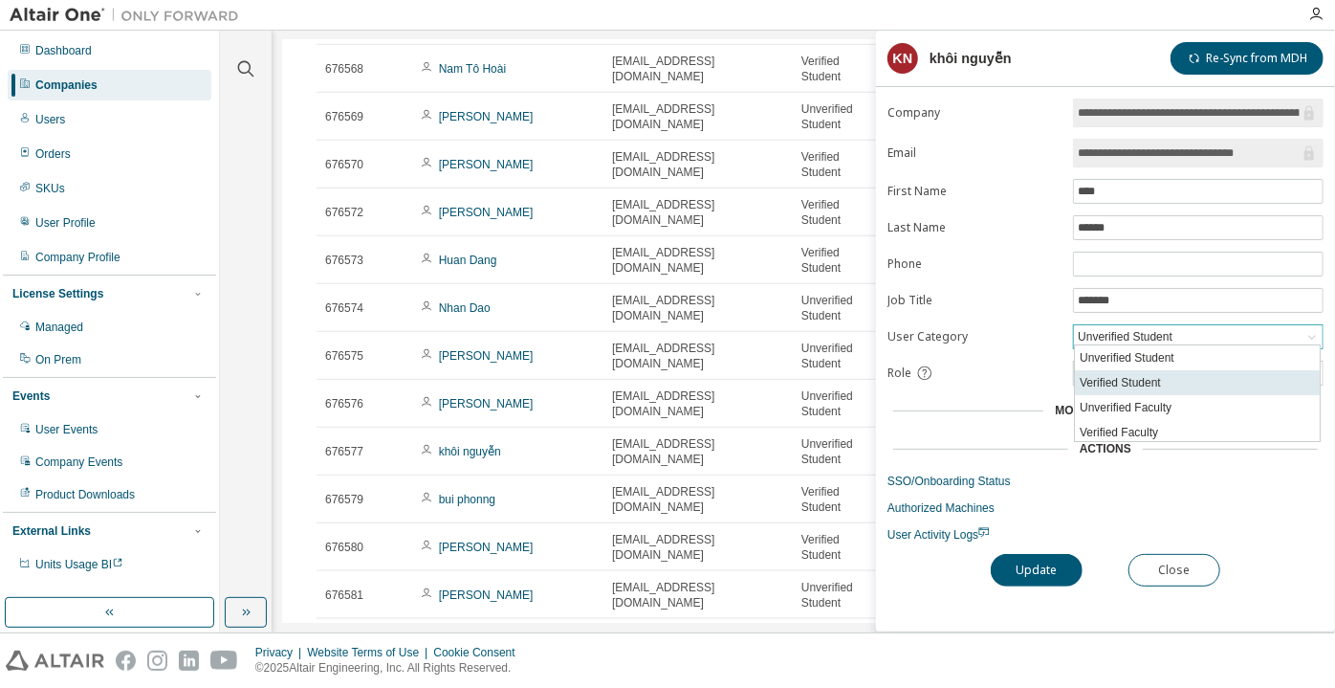
click at [1119, 385] on li "Verified Student" at bounding box center [1197, 382] width 245 height 25
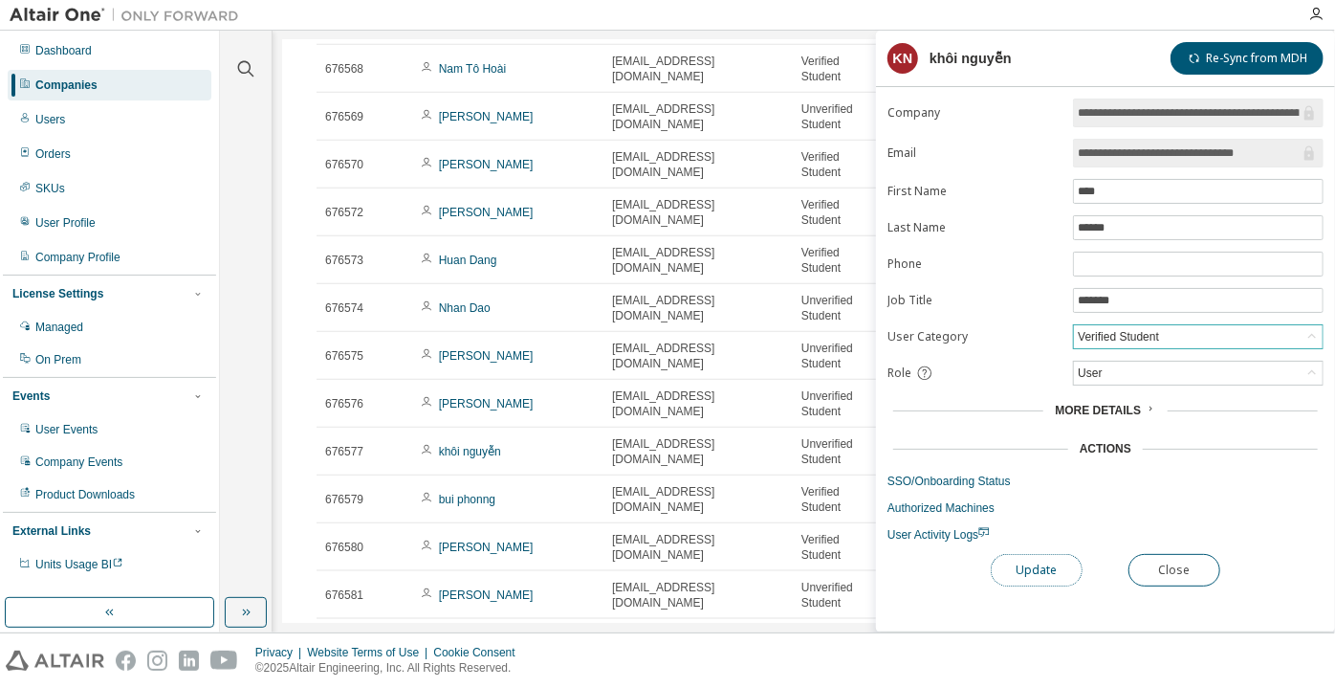
click at [1041, 554] on button "Update" at bounding box center [1037, 570] width 92 height 33
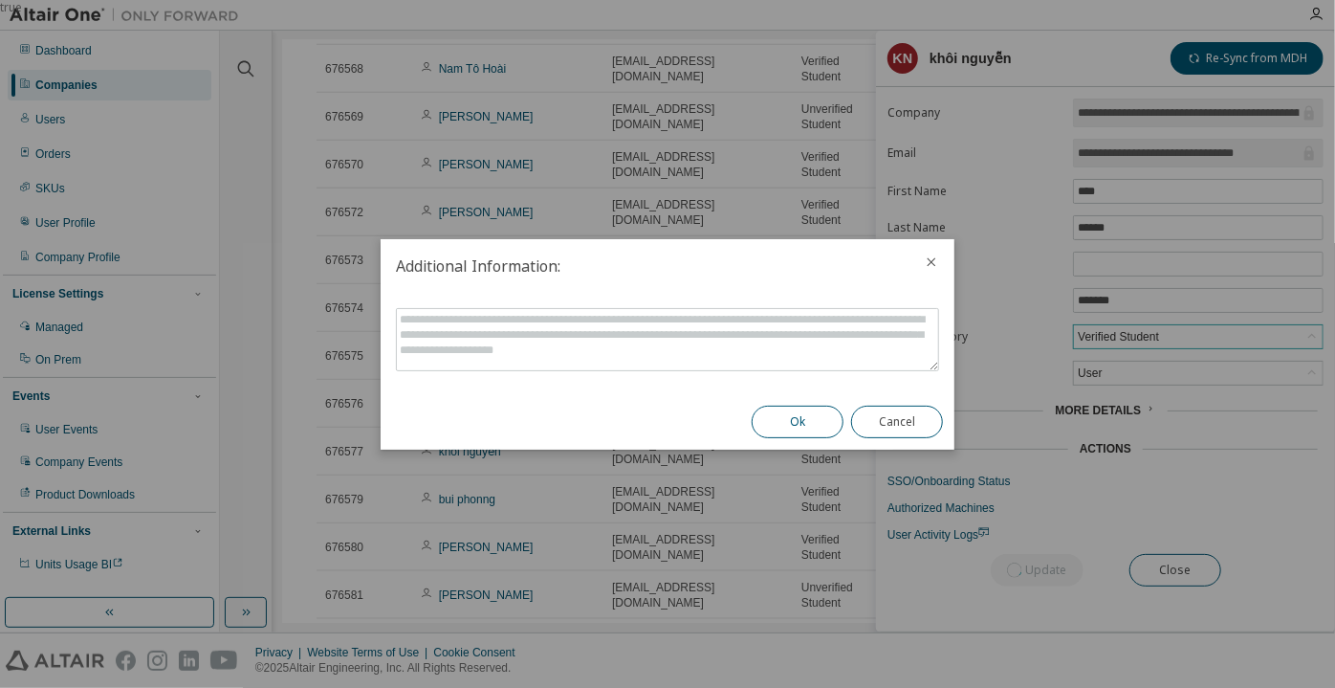
click at [786, 421] on button "Ok" at bounding box center [798, 421] width 92 height 33
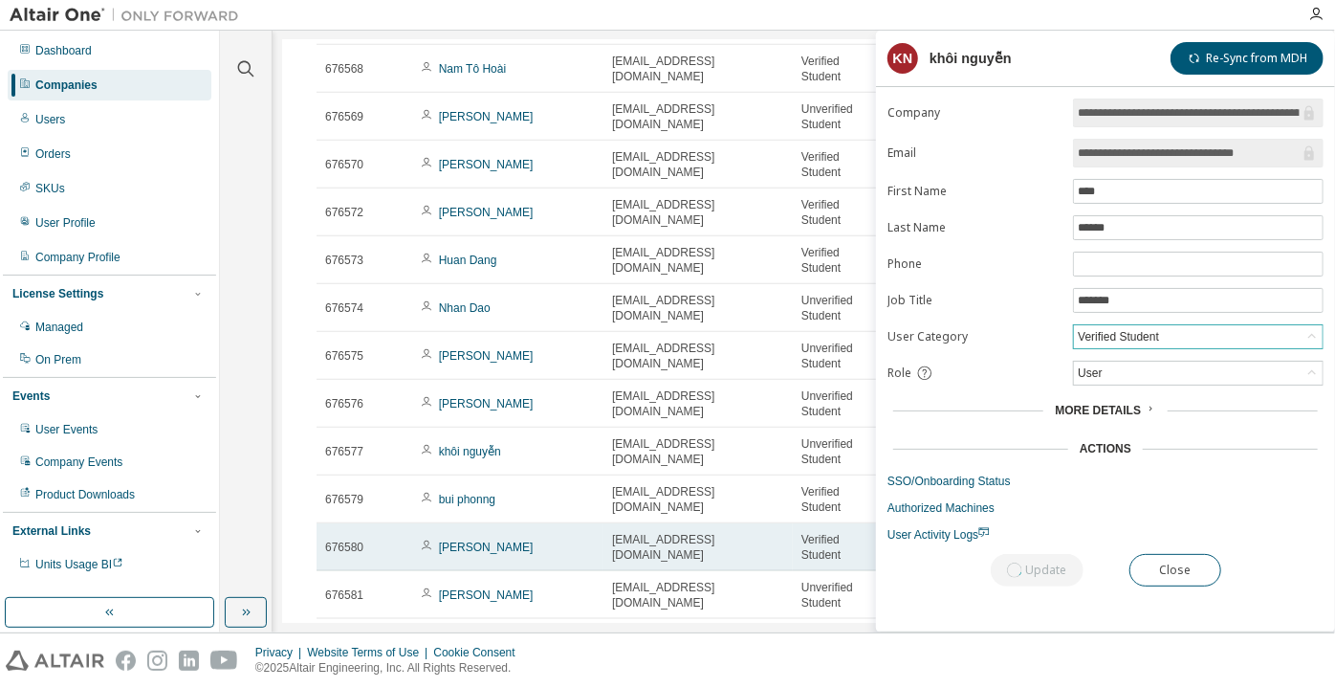
scroll to position [1042, 0]
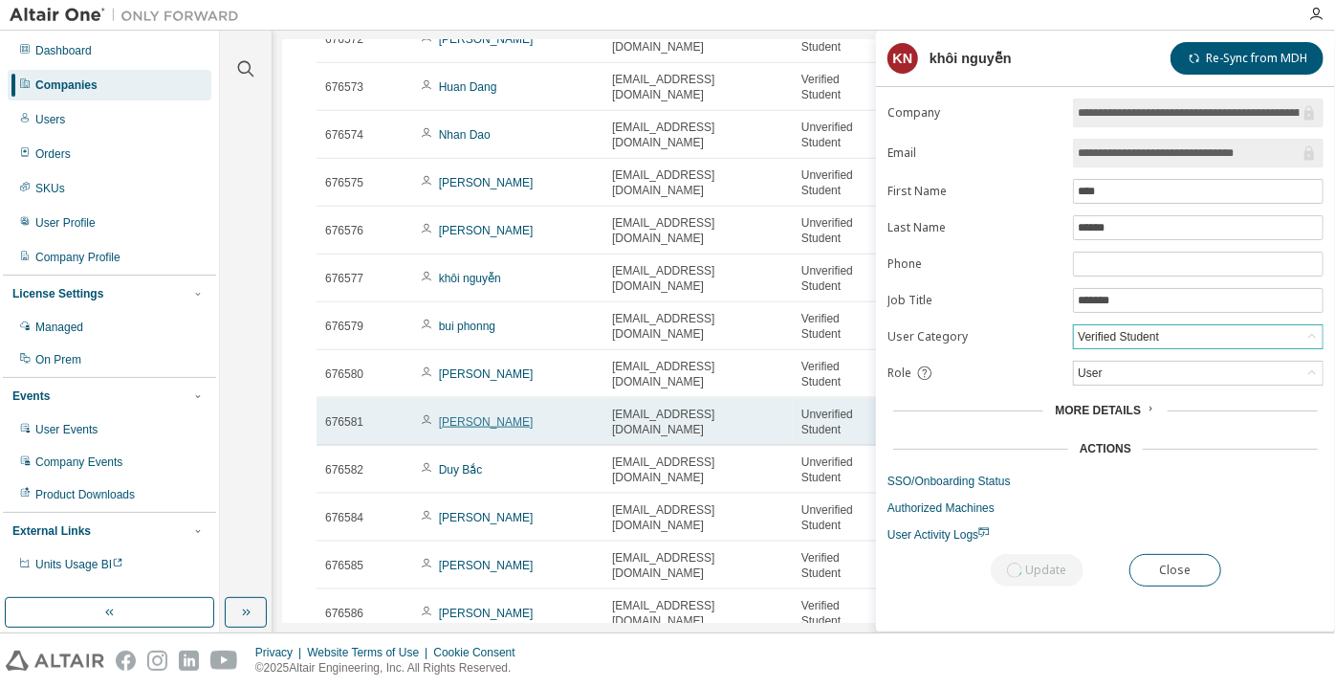
click at [454, 428] on link "[PERSON_NAME]" at bounding box center [486, 421] width 95 height 13
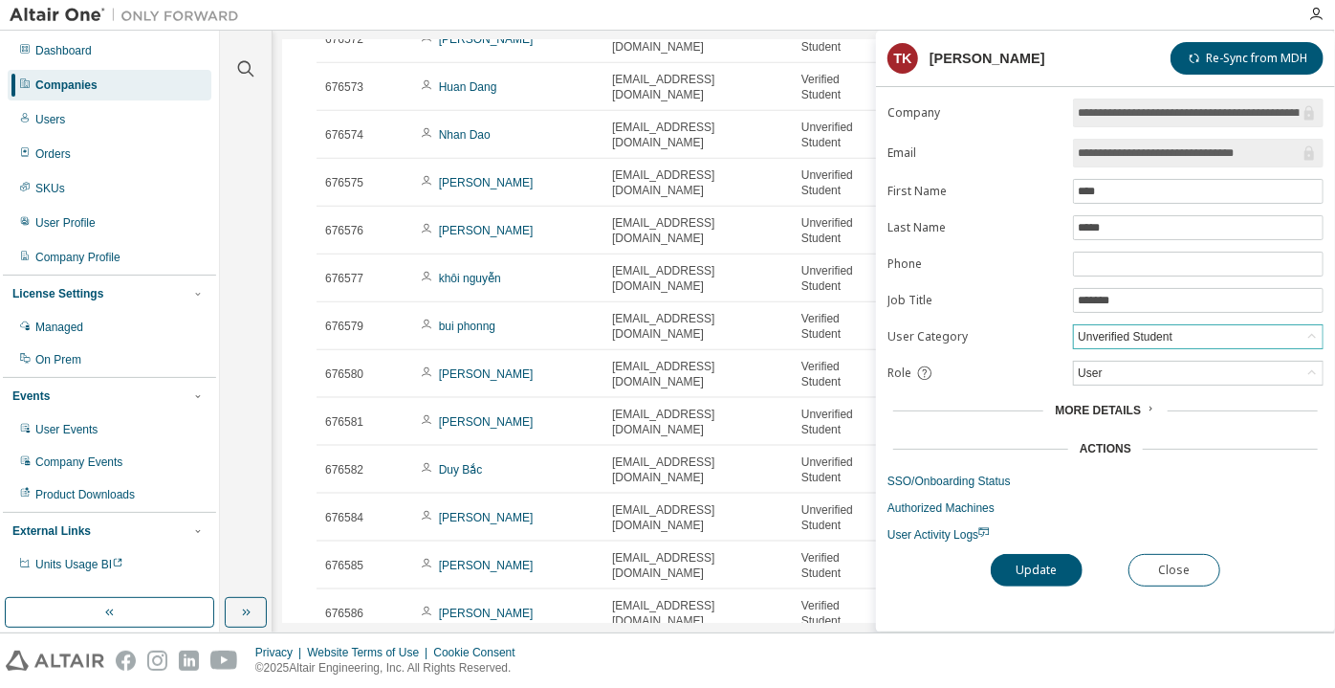
click at [1105, 327] on div "Unverified Student" at bounding box center [1125, 336] width 100 height 21
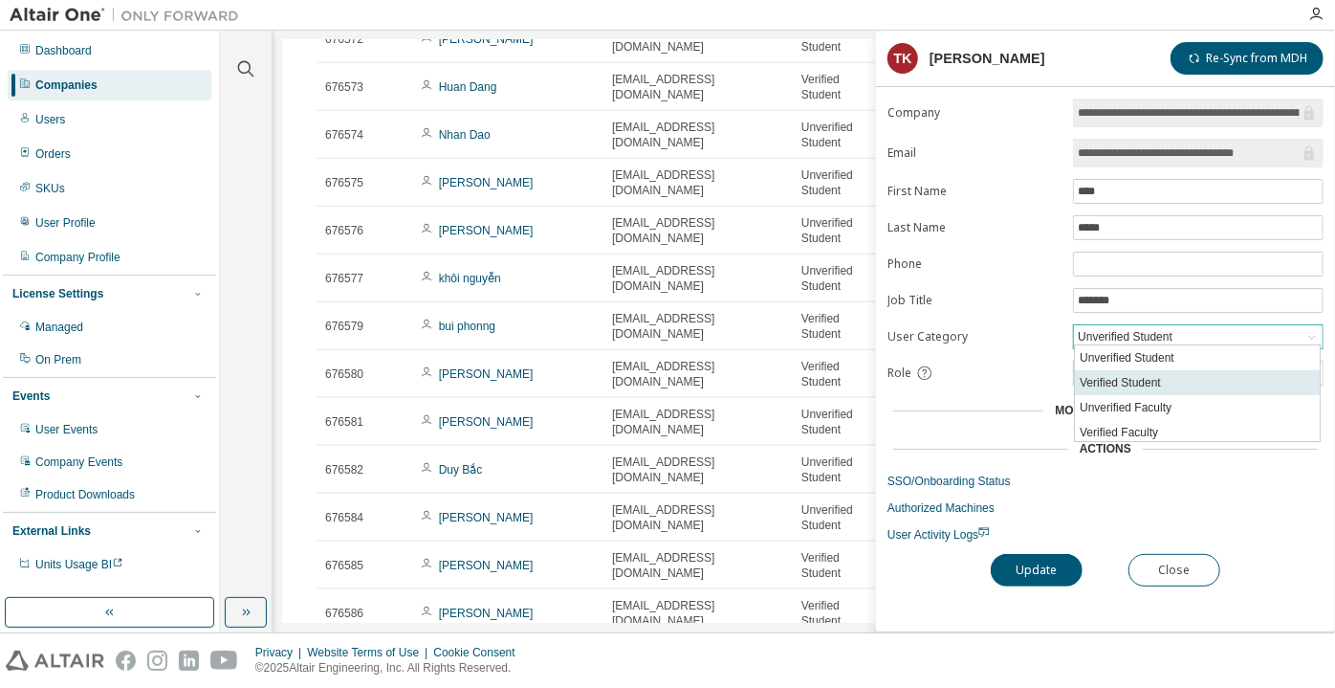
click at [1113, 378] on li "Verified Student" at bounding box center [1197, 382] width 245 height 25
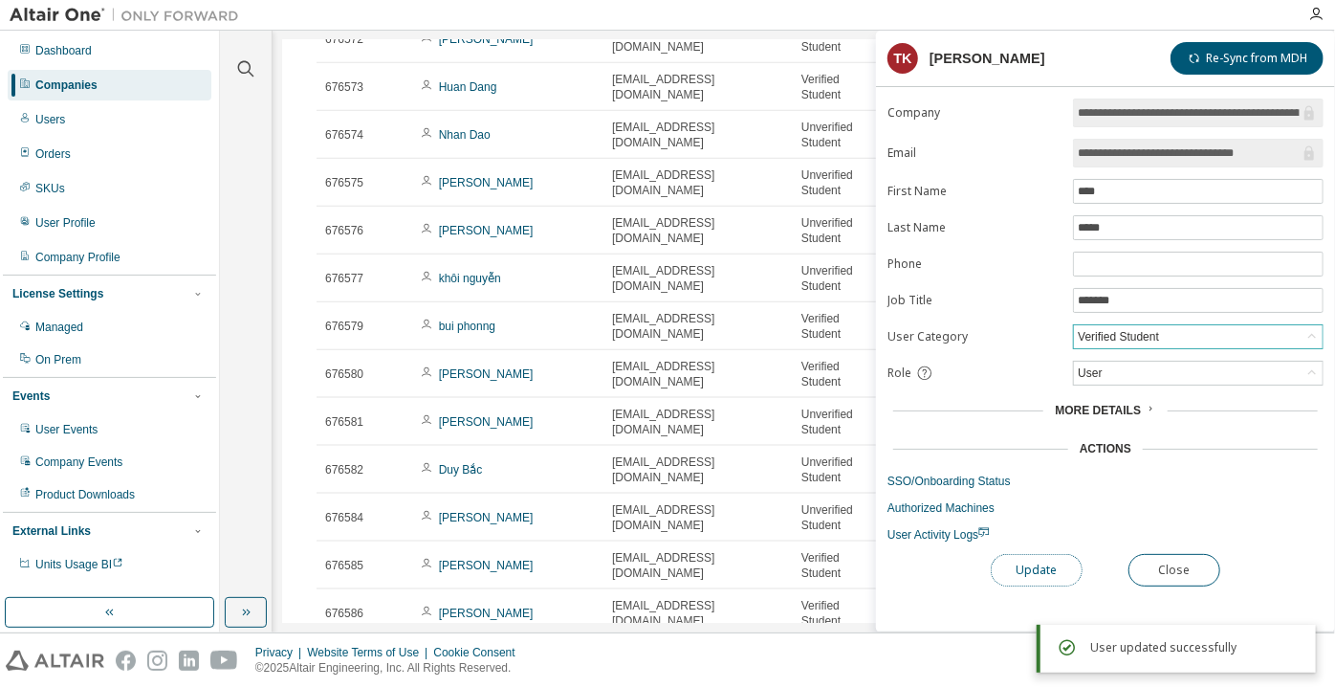
click at [1041, 560] on button "Update" at bounding box center [1037, 570] width 92 height 33
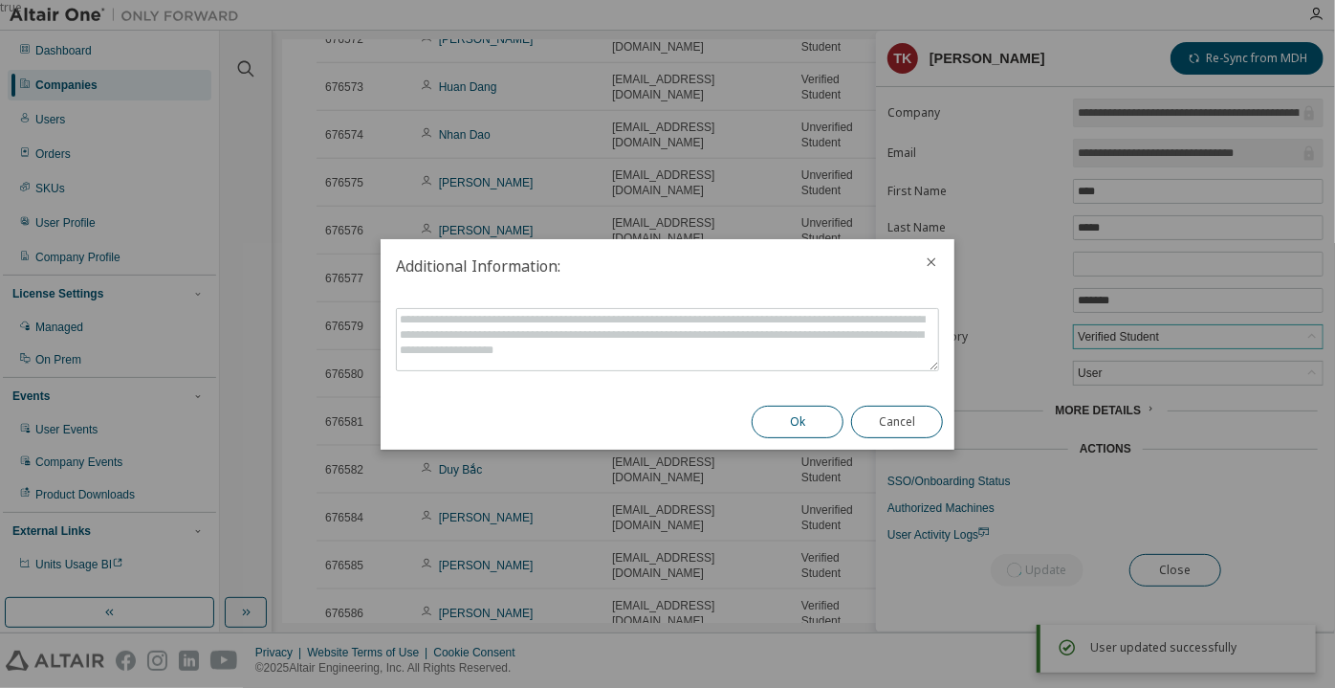
click at [790, 409] on button "Ok" at bounding box center [798, 421] width 92 height 33
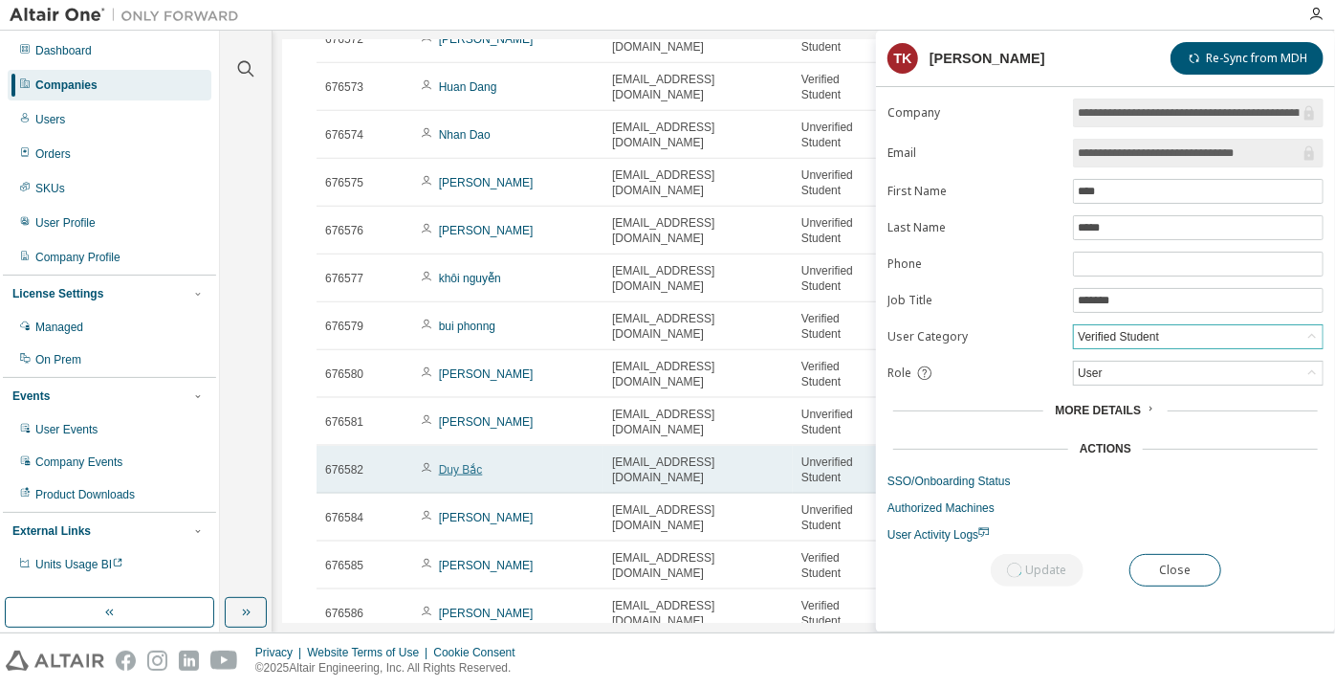
click at [470, 476] on link "Duy Bắc" at bounding box center [461, 469] width 44 height 13
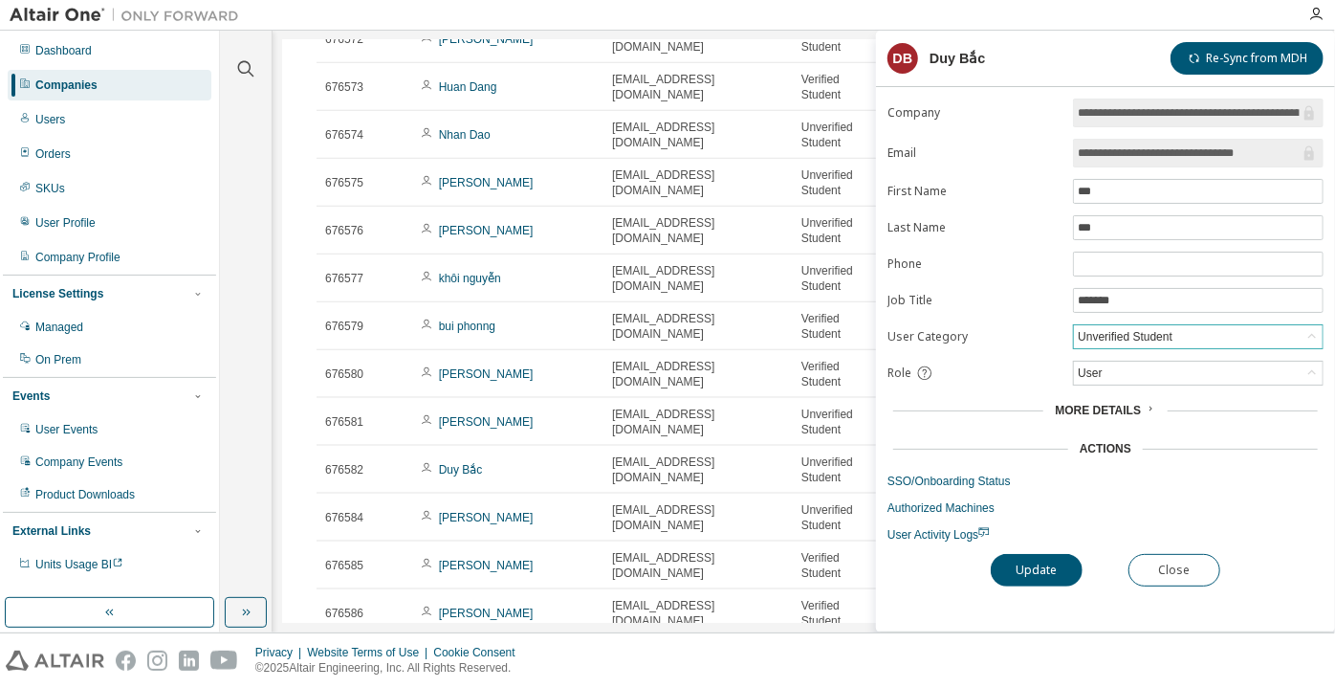
click at [1127, 334] on div "Unverified Student" at bounding box center [1125, 336] width 100 height 21
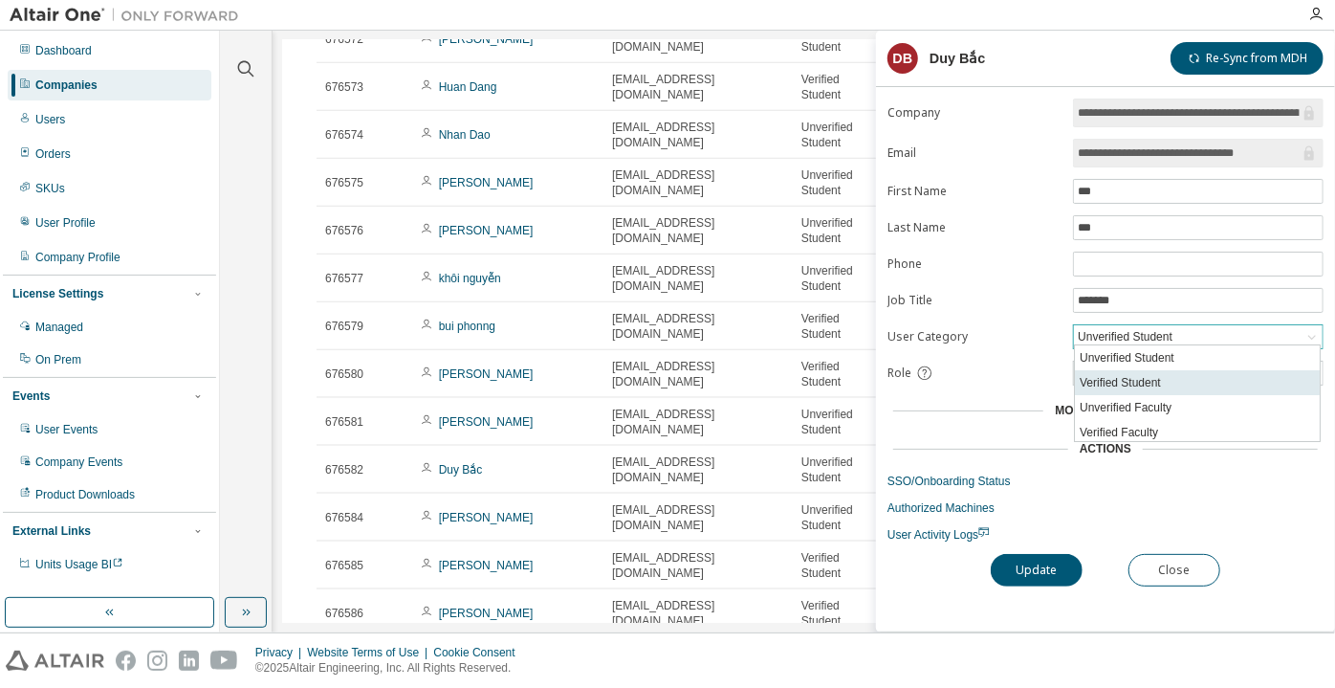
click at [1117, 374] on li "Verified Student" at bounding box center [1197, 382] width 245 height 25
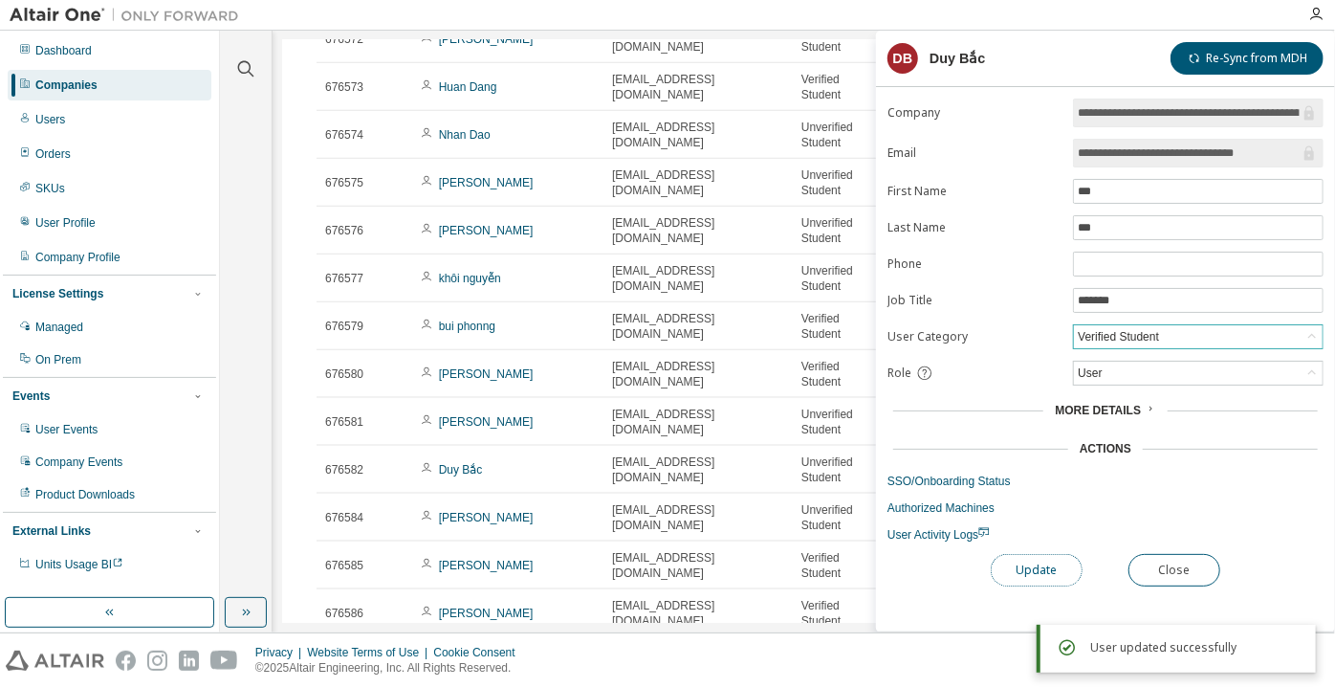
click at [1045, 554] on button "Update" at bounding box center [1037, 570] width 92 height 33
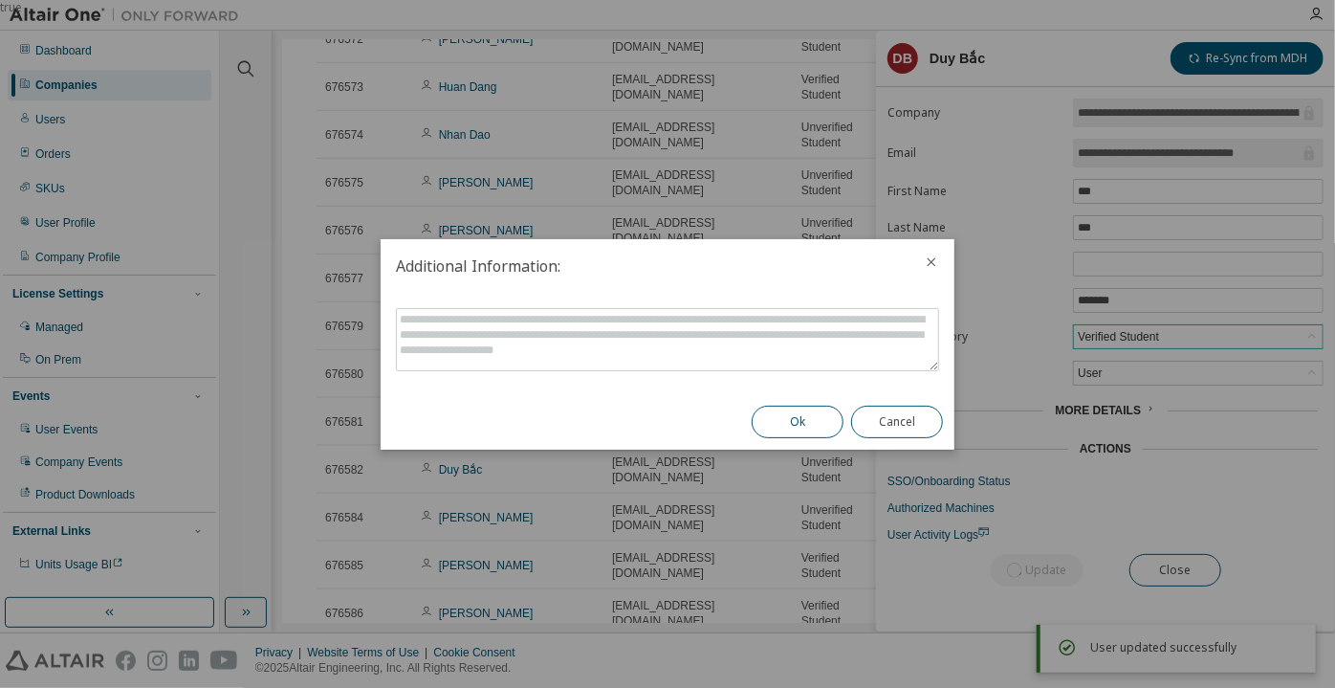
click at [815, 420] on button "Ok" at bounding box center [798, 421] width 92 height 33
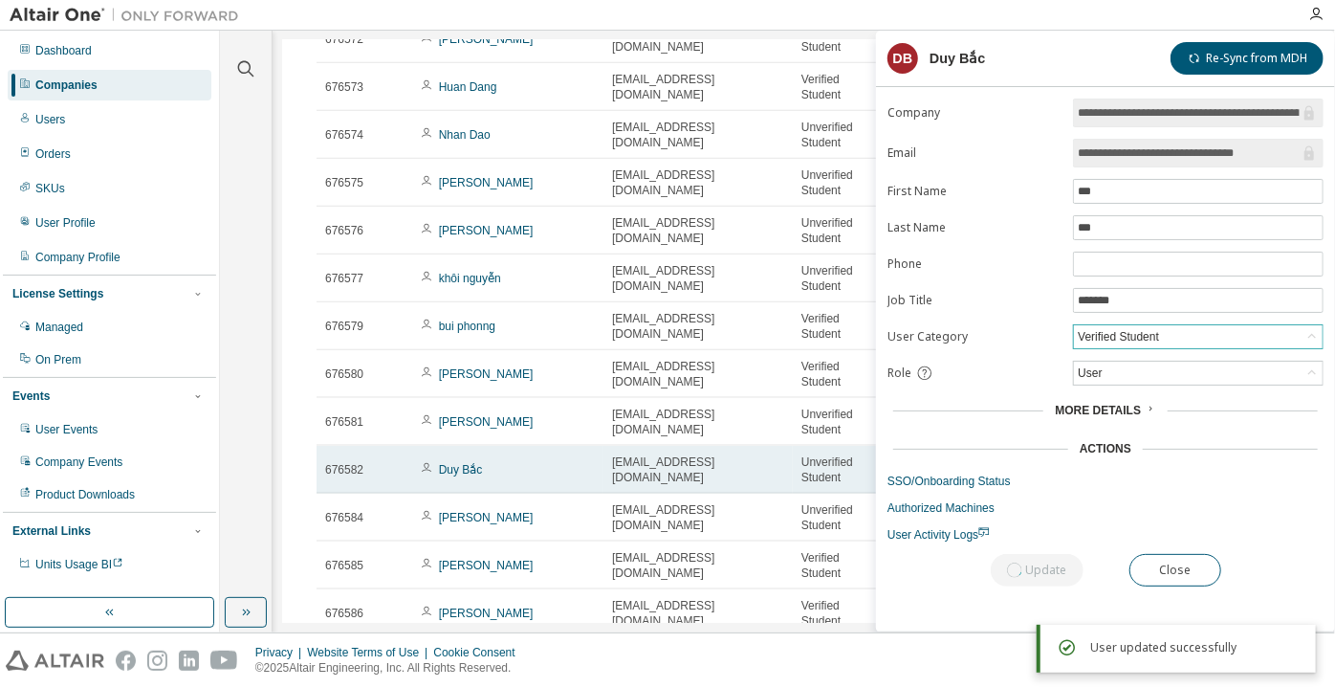
click at [452, 467] on td "Duy Bắc" at bounding box center [507, 470] width 191 height 48
click at [449, 472] on link "Duy Bắc" at bounding box center [461, 469] width 44 height 13
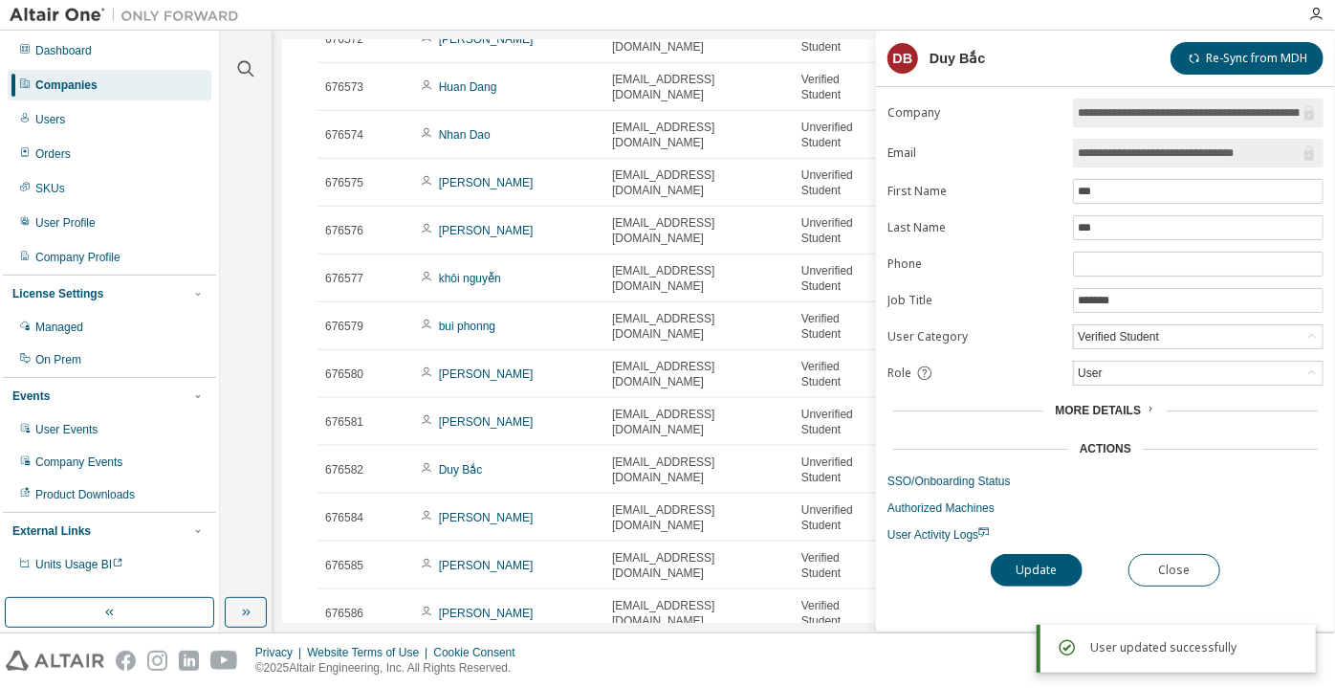
click at [1115, 346] on form "**********" at bounding box center [1106, 321] width 436 height 444
click at [1115, 341] on div "Verified Student" at bounding box center [1118, 336] width 87 height 21
click at [1129, 387] on li "Verified Student" at bounding box center [1197, 382] width 245 height 25
click at [1030, 546] on div "**********" at bounding box center [1105, 365] width 459 height 533
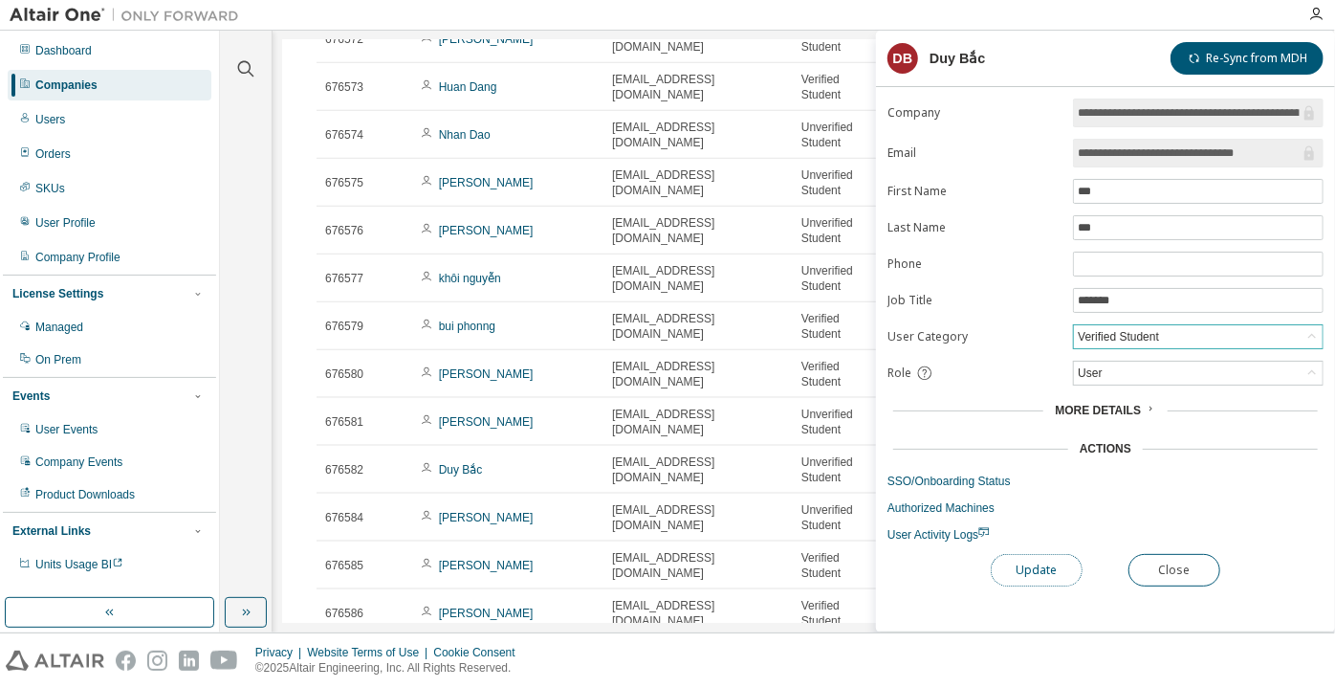
click at [1027, 560] on button "Update" at bounding box center [1037, 570] width 92 height 33
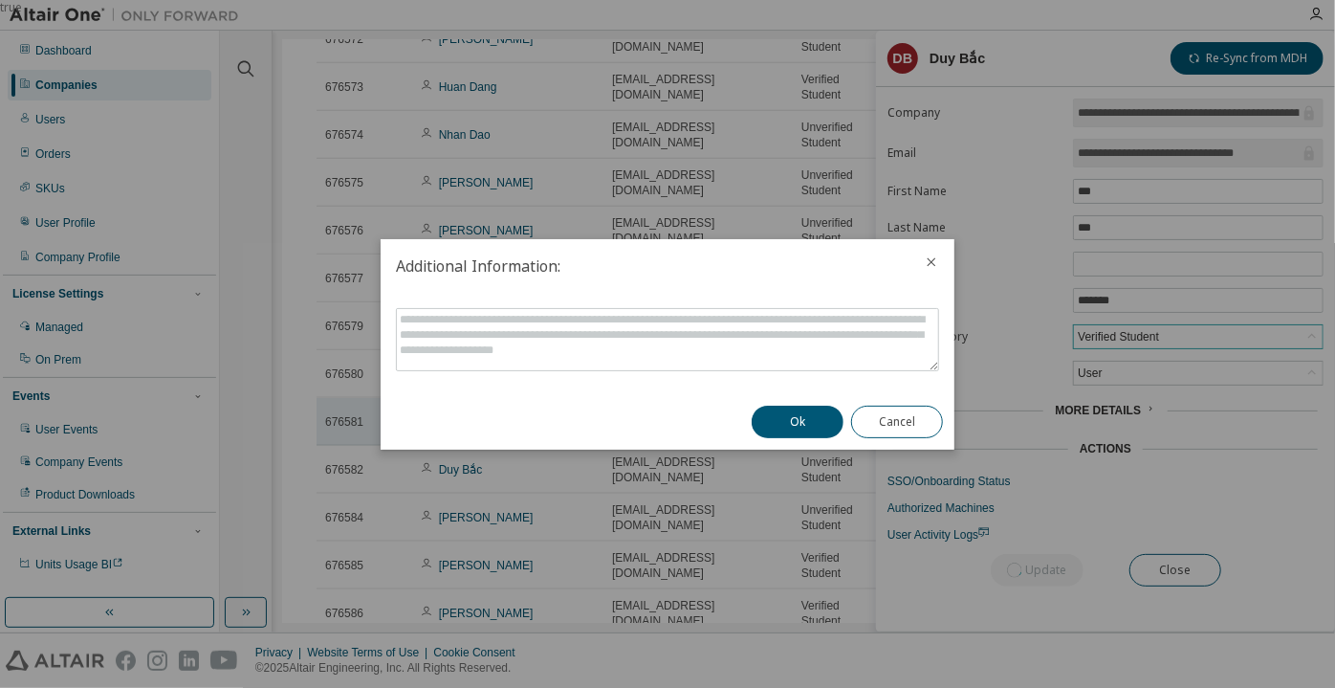
click at [803, 419] on button "Ok" at bounding box center [798, 421] width 92 height 33
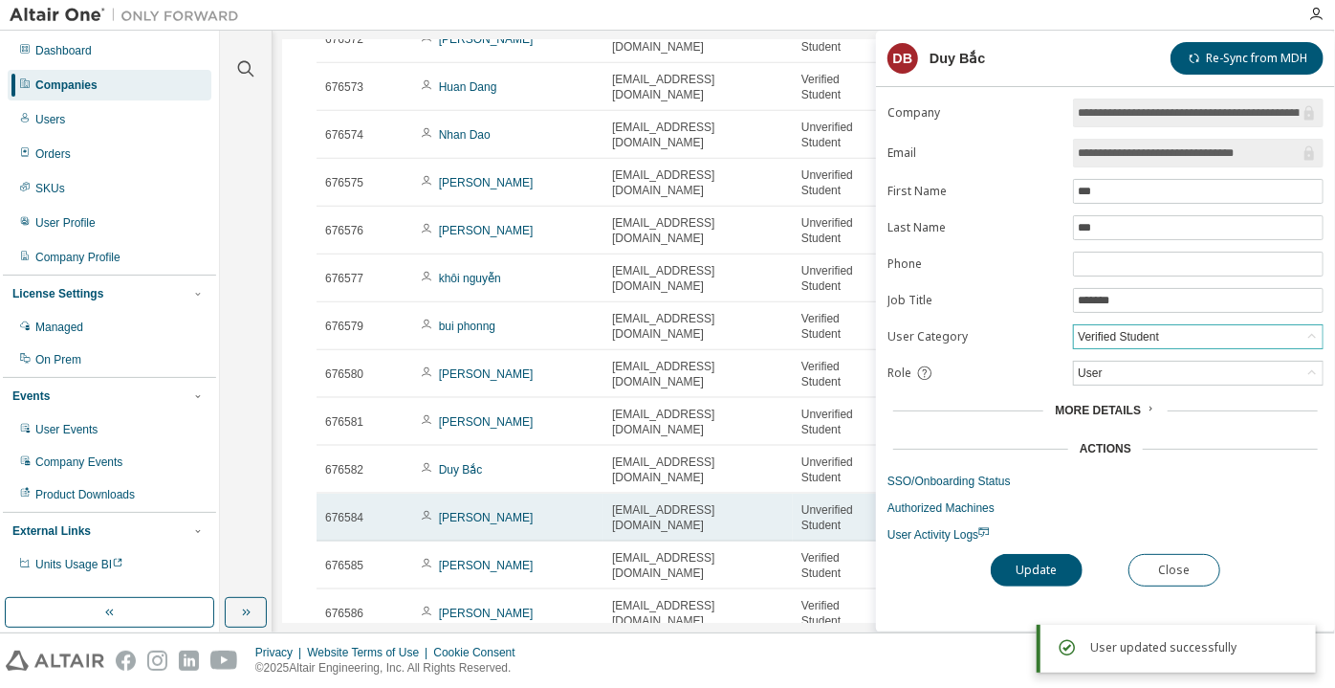
scroll to position [1129, 0]
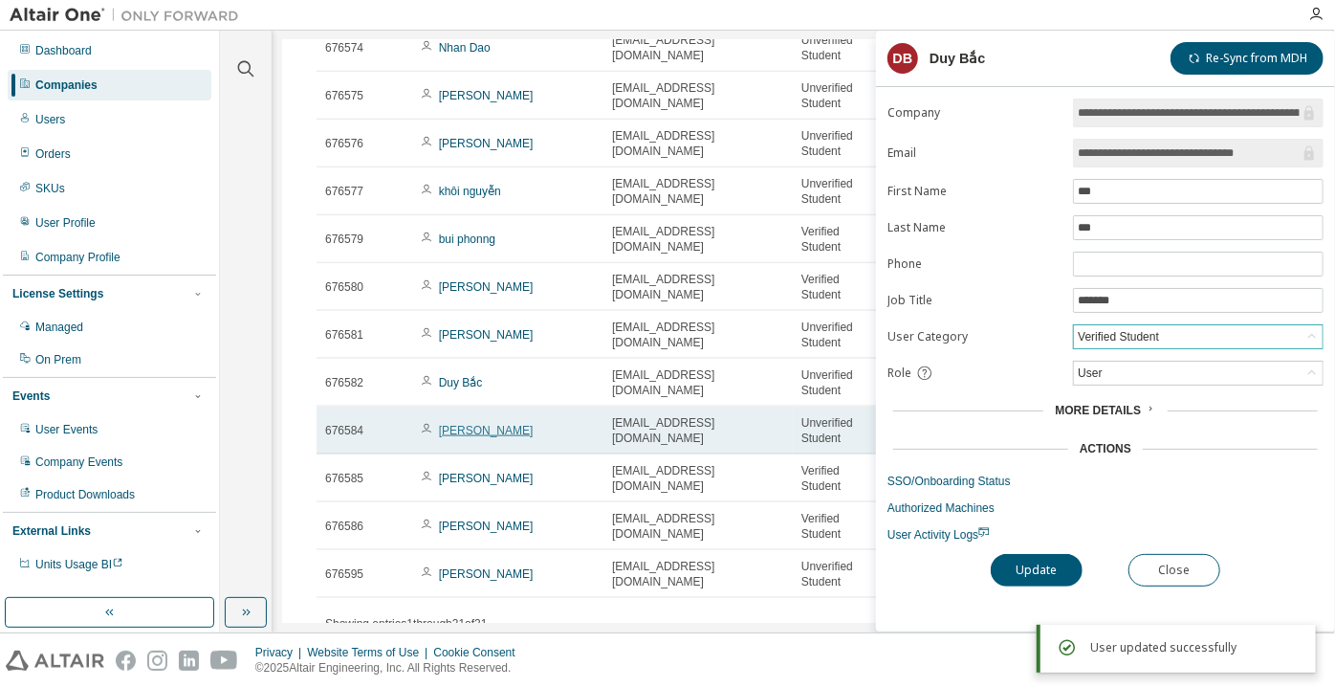
click at [453, 428] on link "[PERSON_NAME]" at bounding box center [486, 430] width 95 height 13
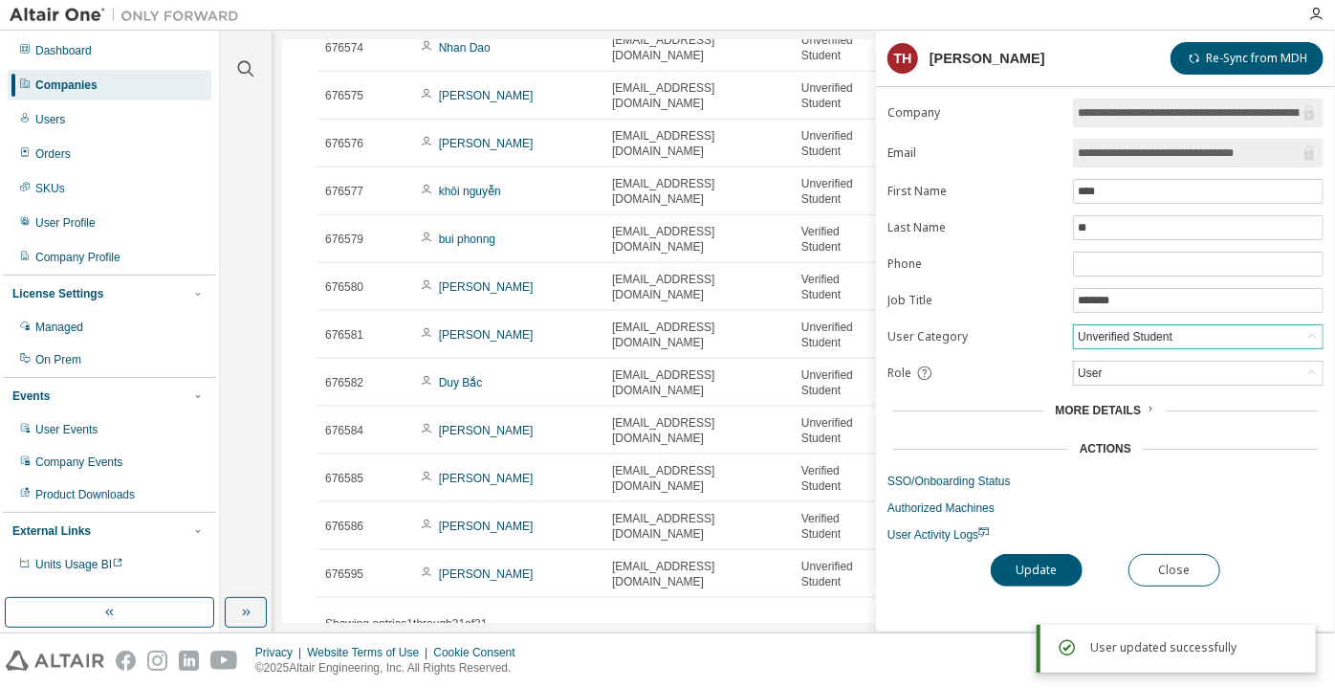
click at [1134, 336] on div "Unverified Student" at bounding box center [1125, 336] width 100 height 21
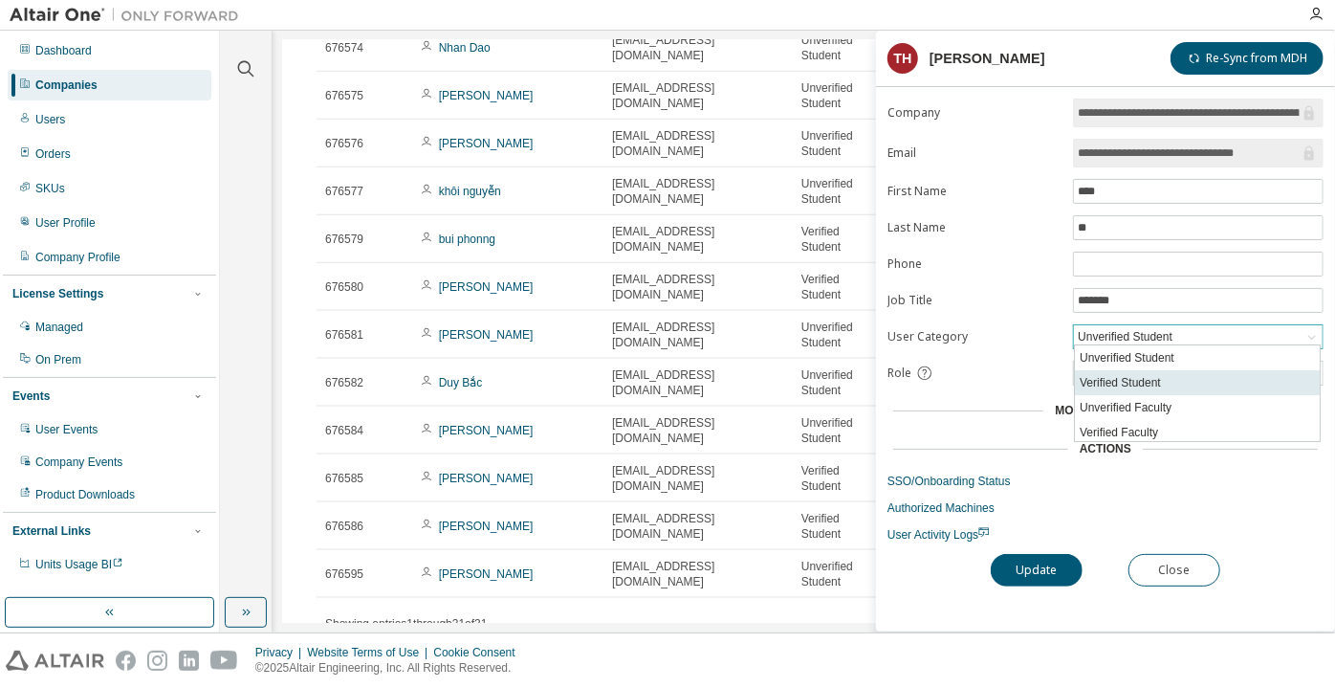
click at [1129, 379] on li "Verified Student" at bounding box center [1197, 382] width 245 height 25
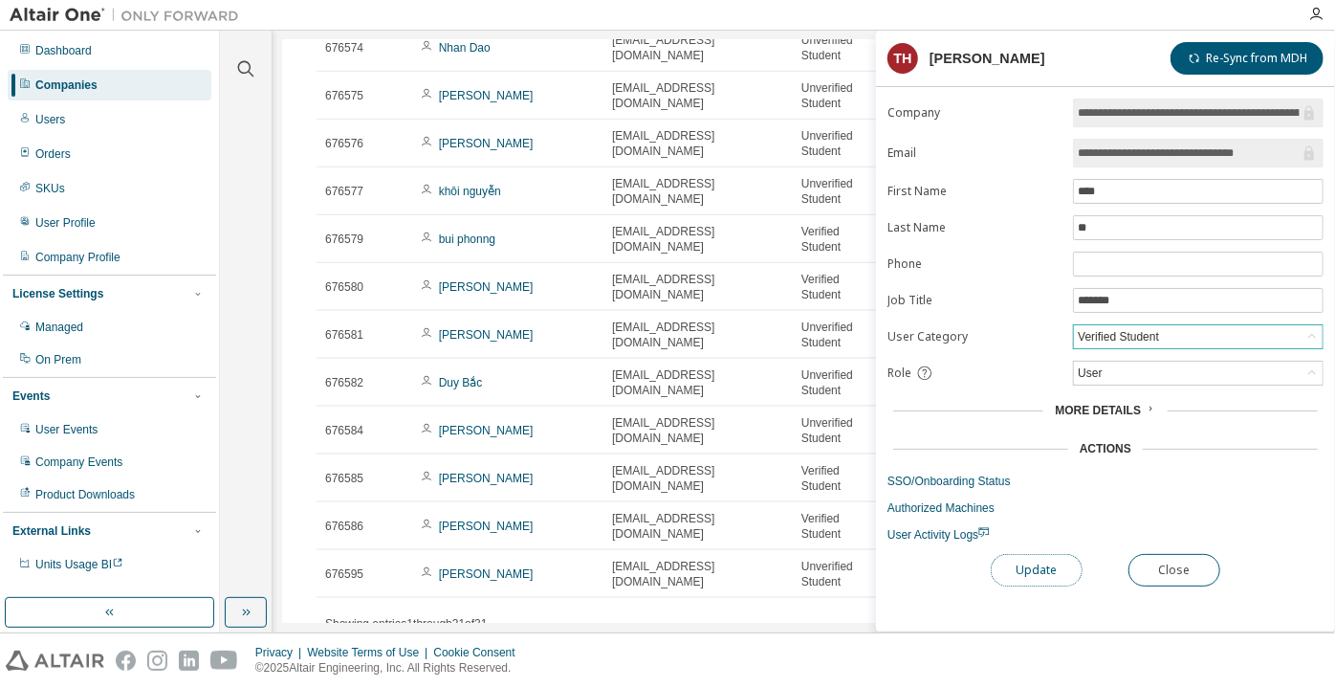
click at [1043, 562] on button "Update" at bounding box center [1037, 570] width 92 height 33
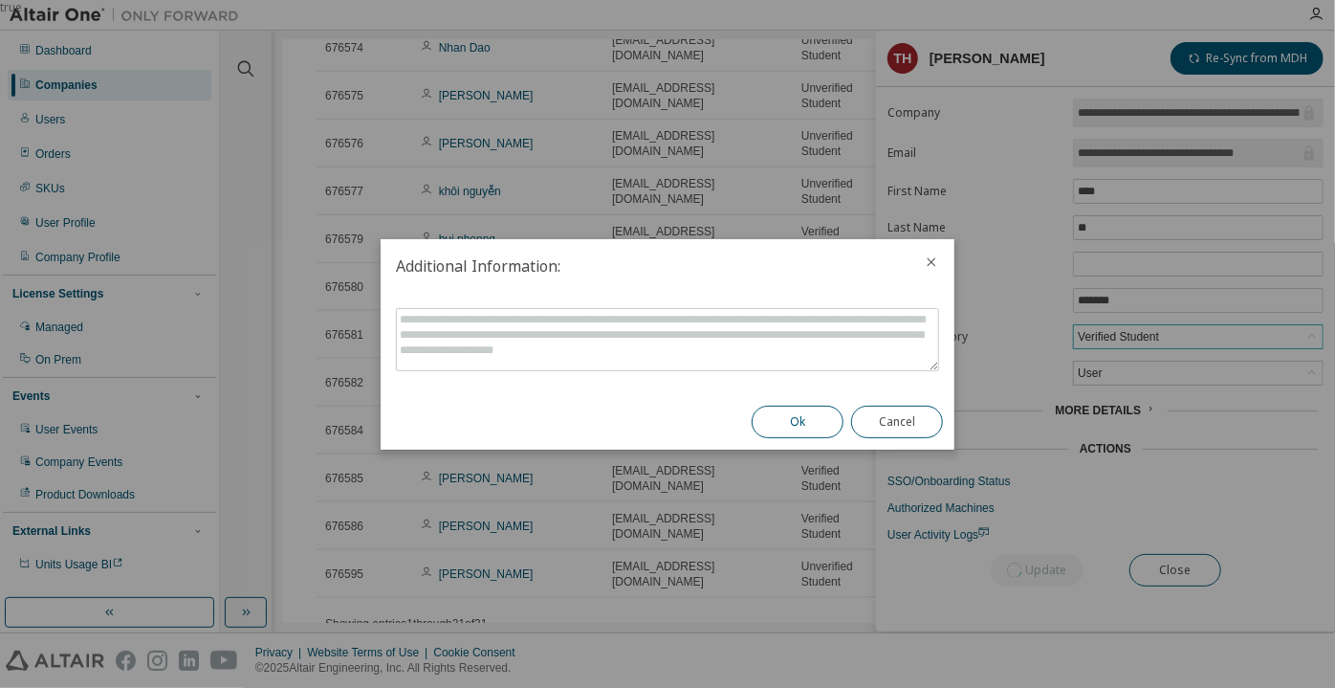
click at [798, 415] on button "Ok" at bounding box center [798, 421] width 92 height 33
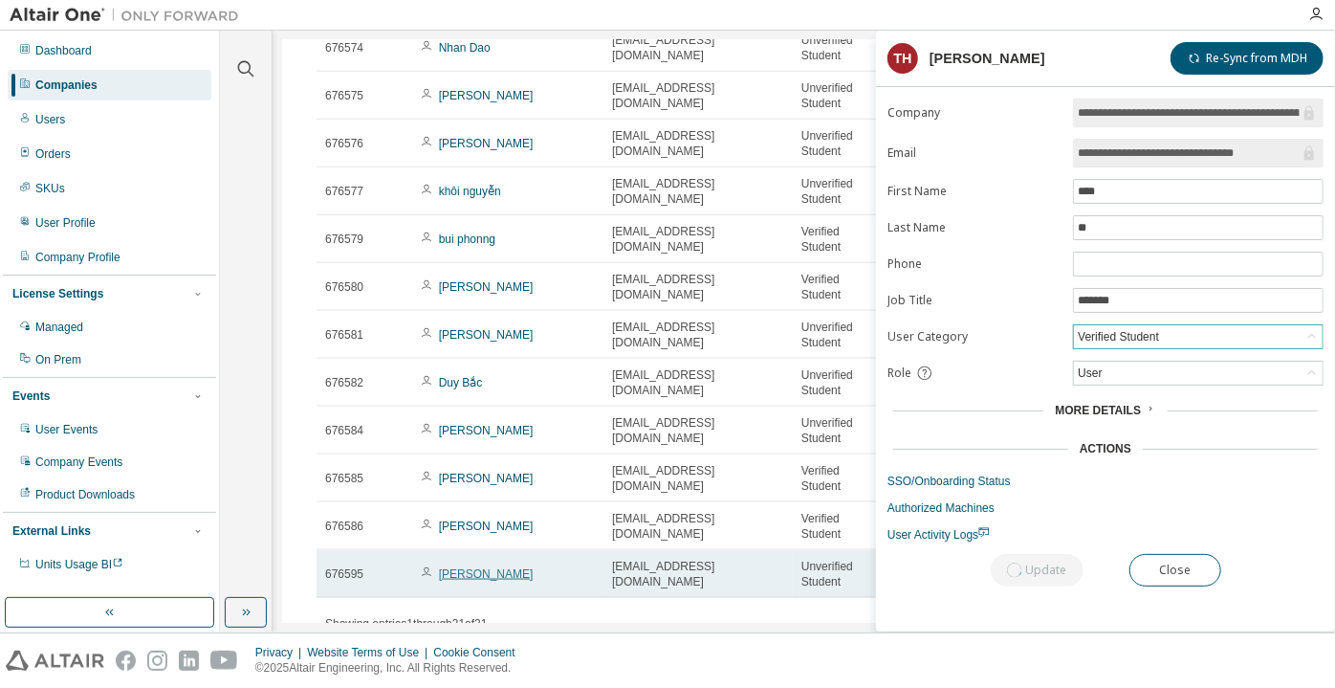
click at [490, 578] on link "[PERSON_NAME]" at bounding box center [486, 573] width 95 height 13
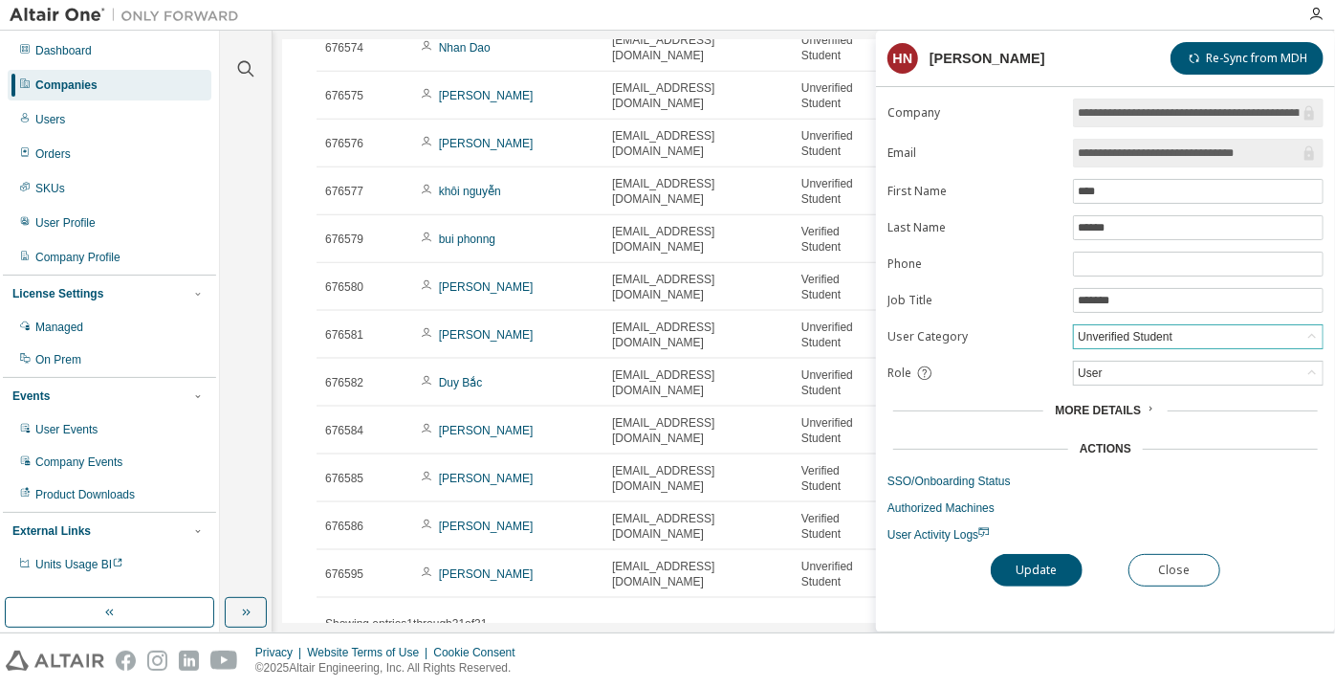
click at [1118, 328] on div "Unverified Student" at bounding box center [1125, 336] width 100 height 21
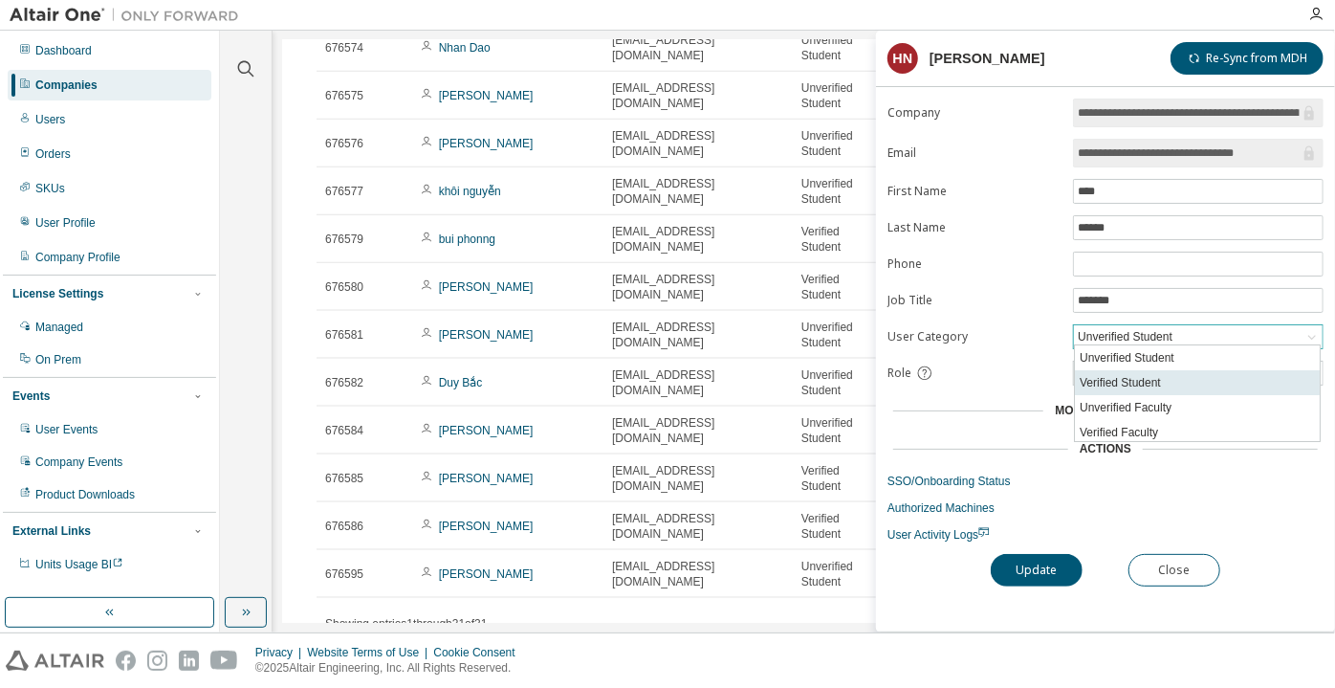
click at [1127, 370] on li "Verified Student" at bounding box center [1197, 382] width 245 height 25
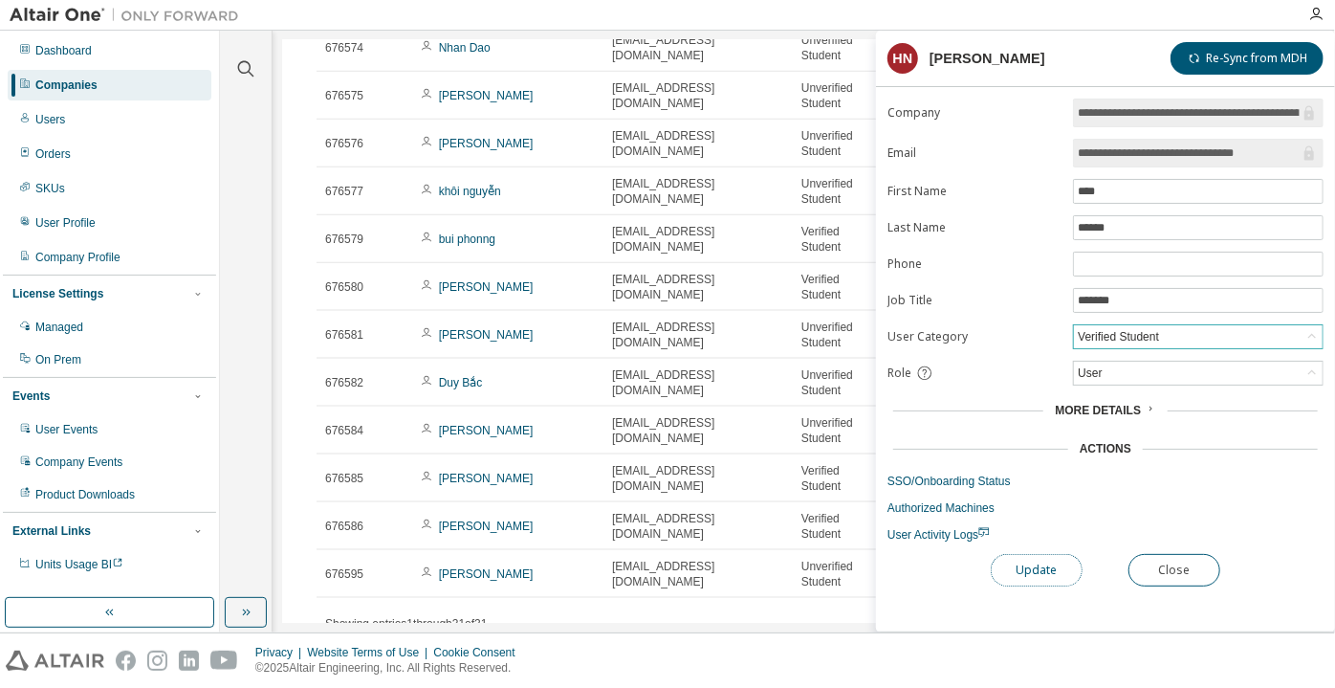
click at [1007, 569] on button "Update" at bounding box center [1037, 570] width 92 height 33
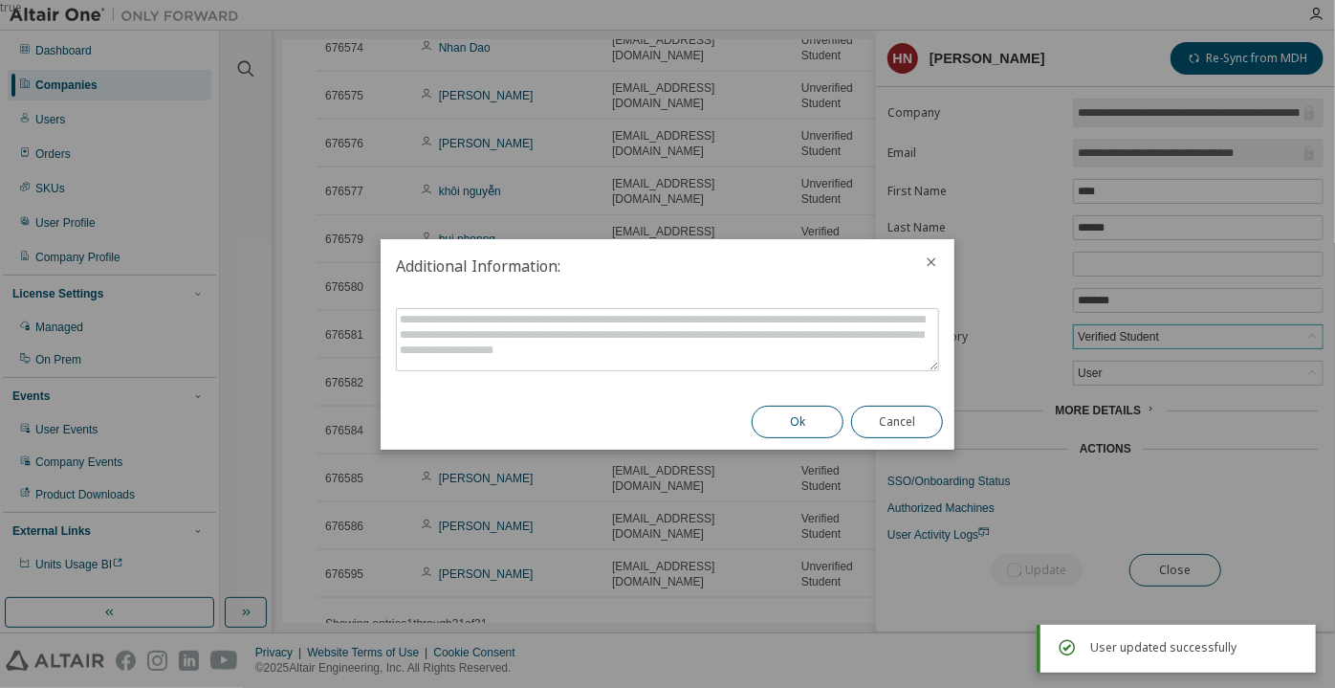
click at [805, 418] on button "Ok" at bounding box center [798, 421] width 92 height 33
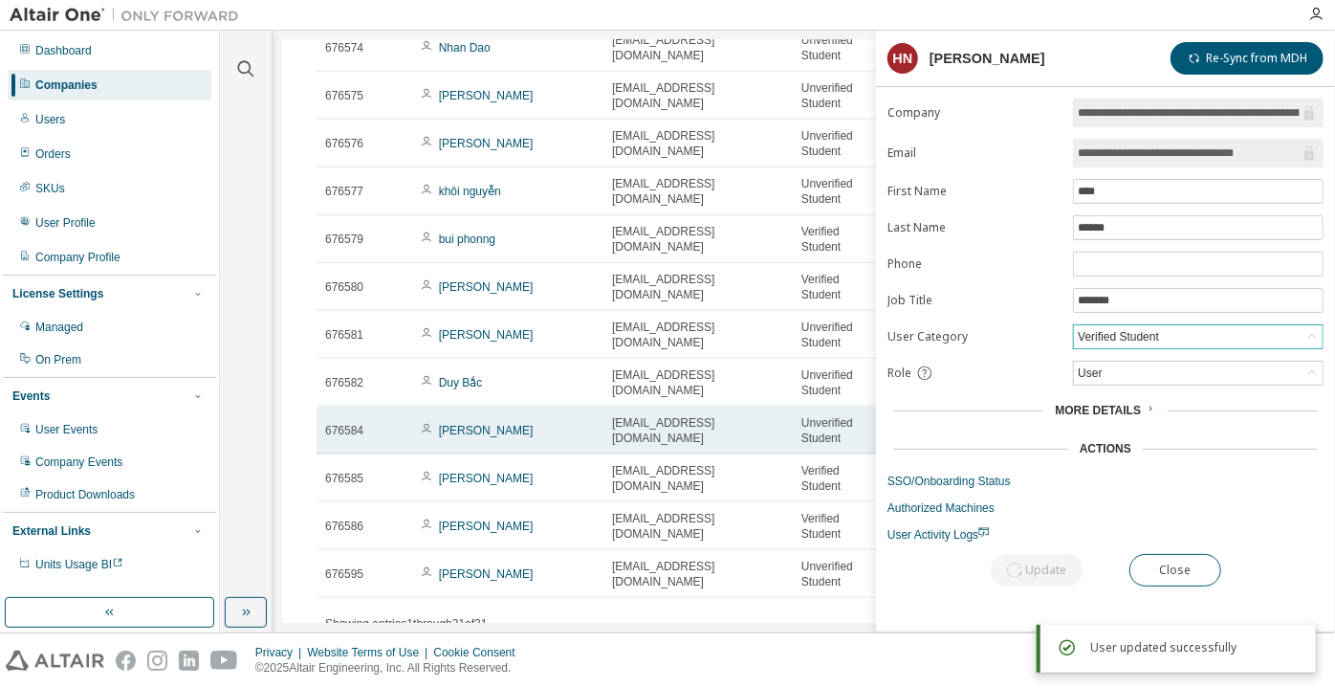
scroll to position [1211, 0]
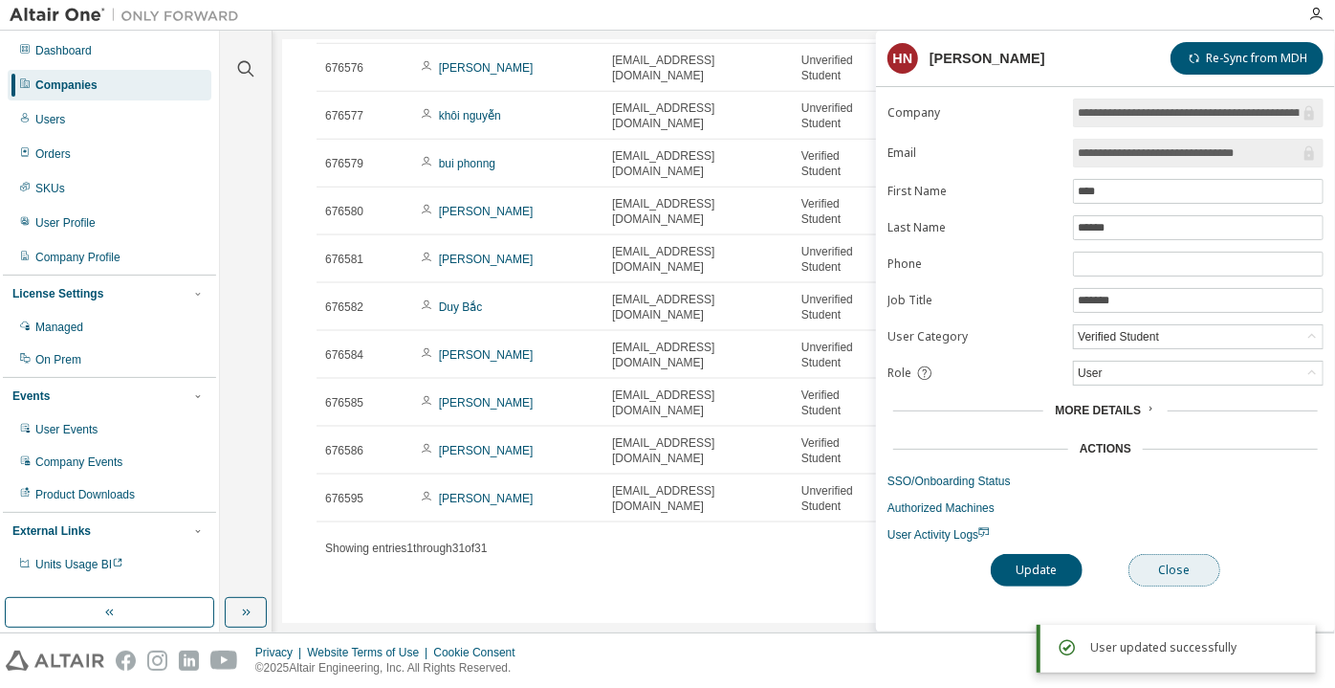
click at [1171, 565] on button "Close" at bounding box center [1175, 570] width 92 height 33
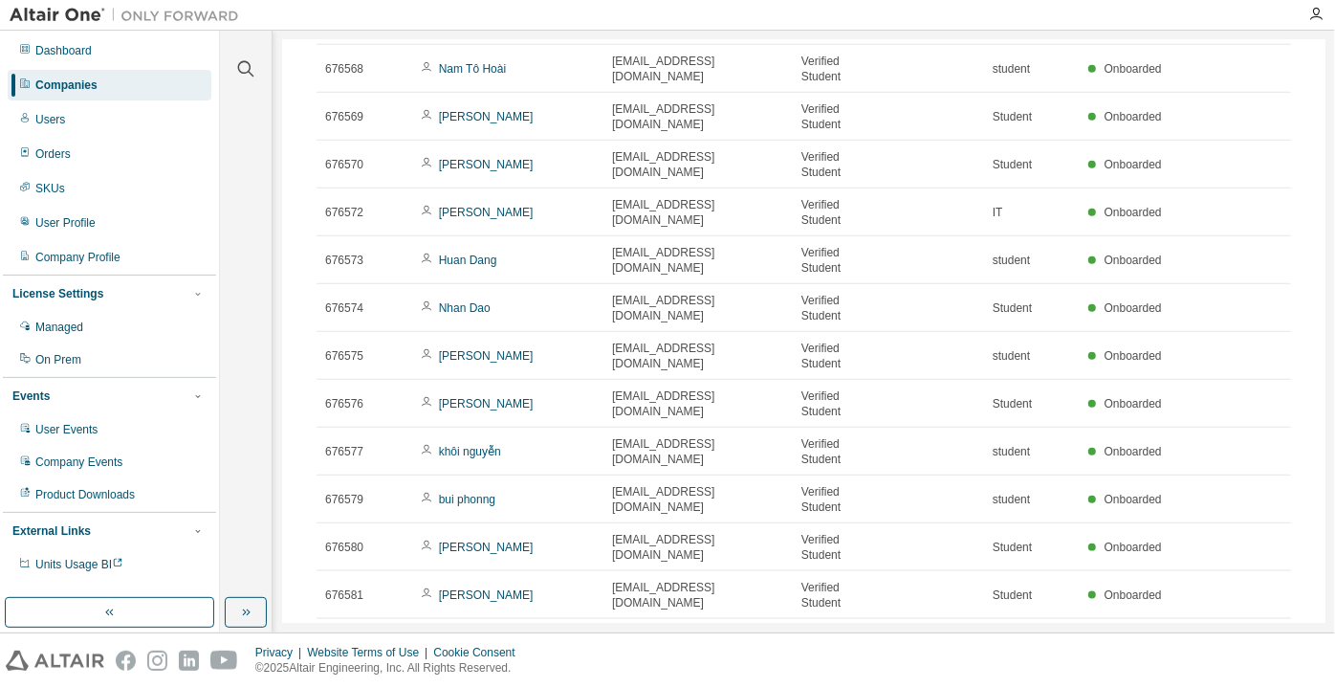
scroll to position [1211, 0]
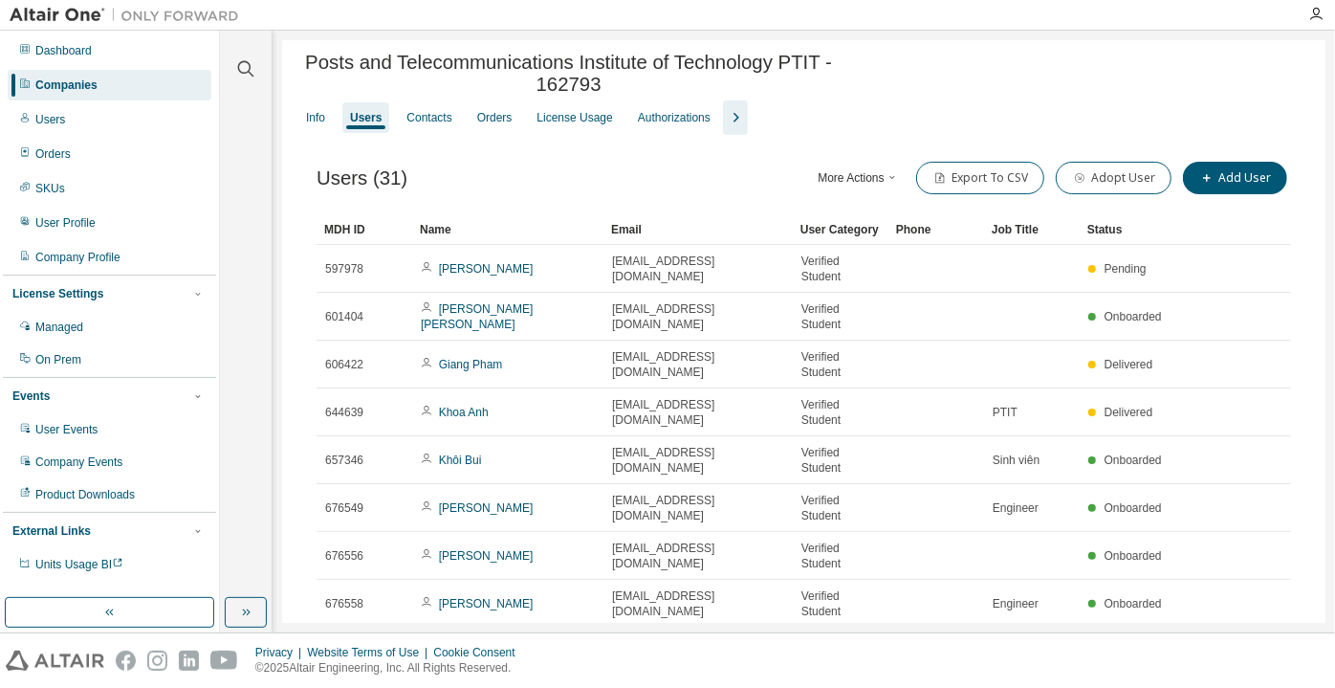
click at [366, 120] on div "Users" at bounding box center [366, 117] width 32 height 15
click at [303, 121] on div "Info" at bounding box center [315, 117] width 34 height 31
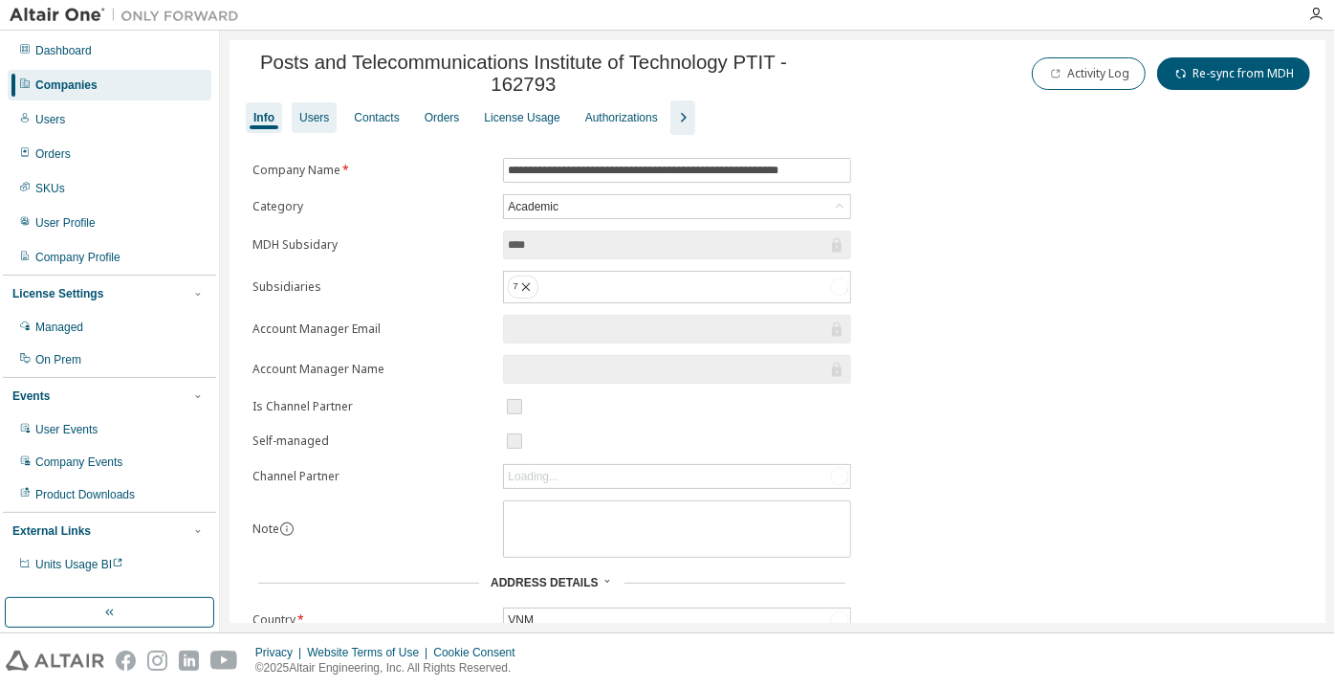
click at [326, 120] on div "Users" at bounding box center [314, 117] width 30 height 15
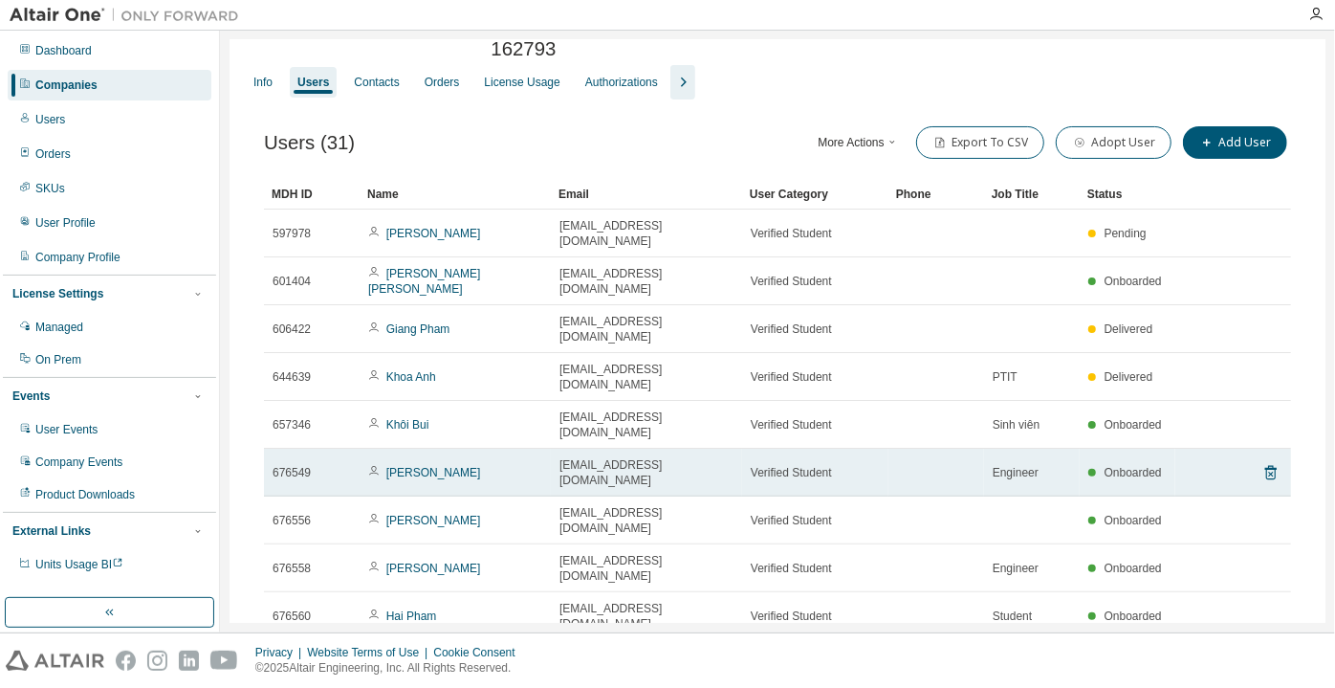
scroll to position [54, 0]
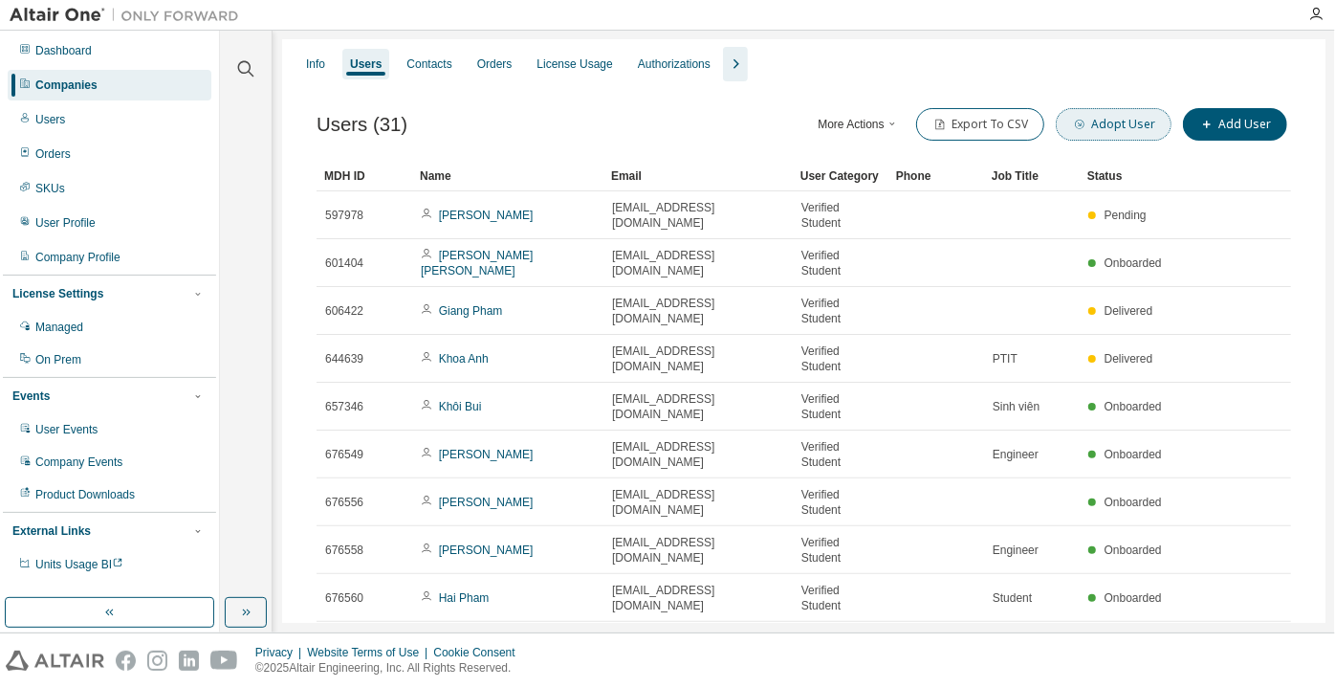
click at [1126, 124] on button "Adopt User" at bounding box center [1114, 124] width 116 height 33
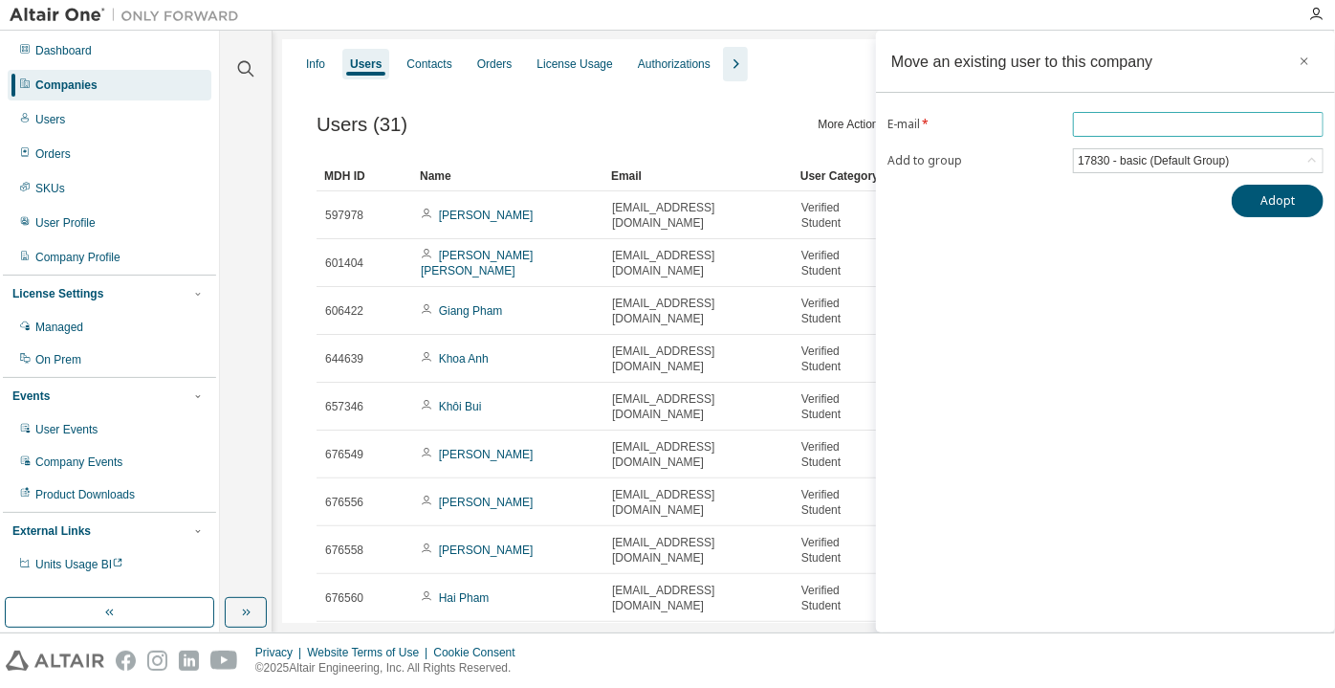
click at [1125, 124] on input "email" at bounding box center [1198, 124] width 241 height 15
click at [1116, 164] on div "17830 - basic (Default Group)" at bounding box center [1153, 160] width 157 height 21
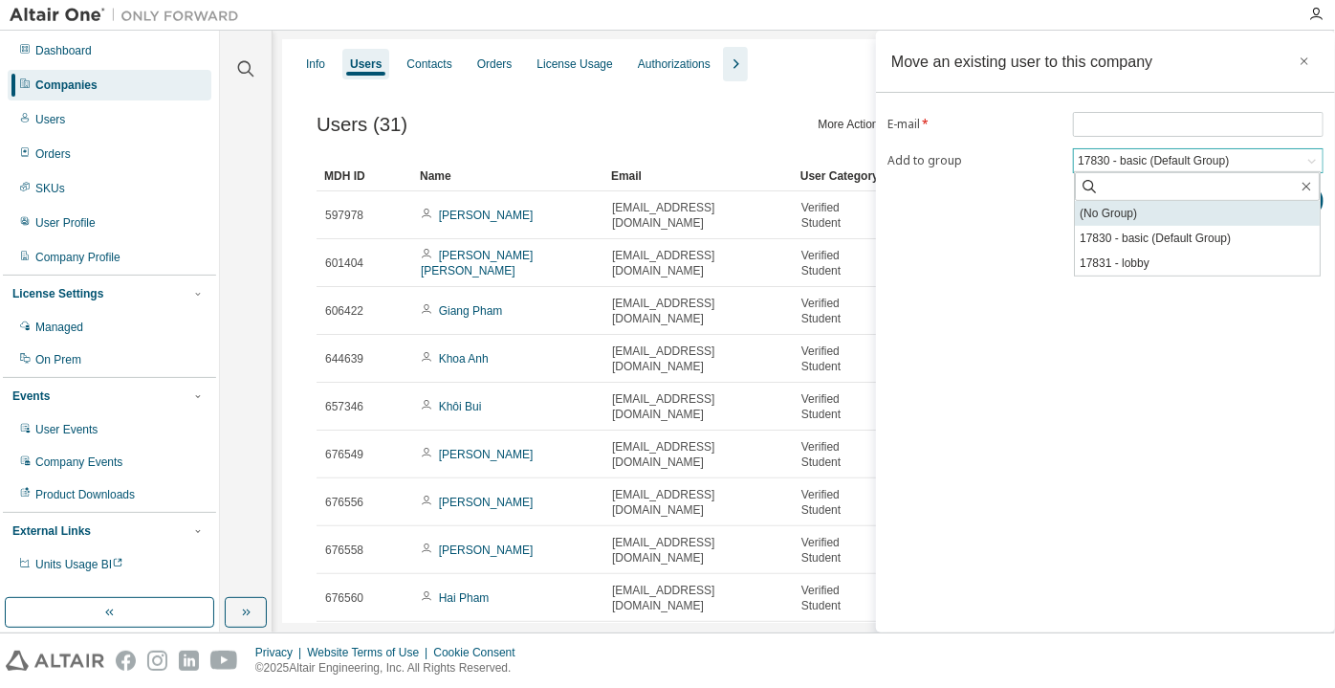
click at [1127, 222] on li "(No Group)" at bounding box center [1197, 213] width 245 height 25
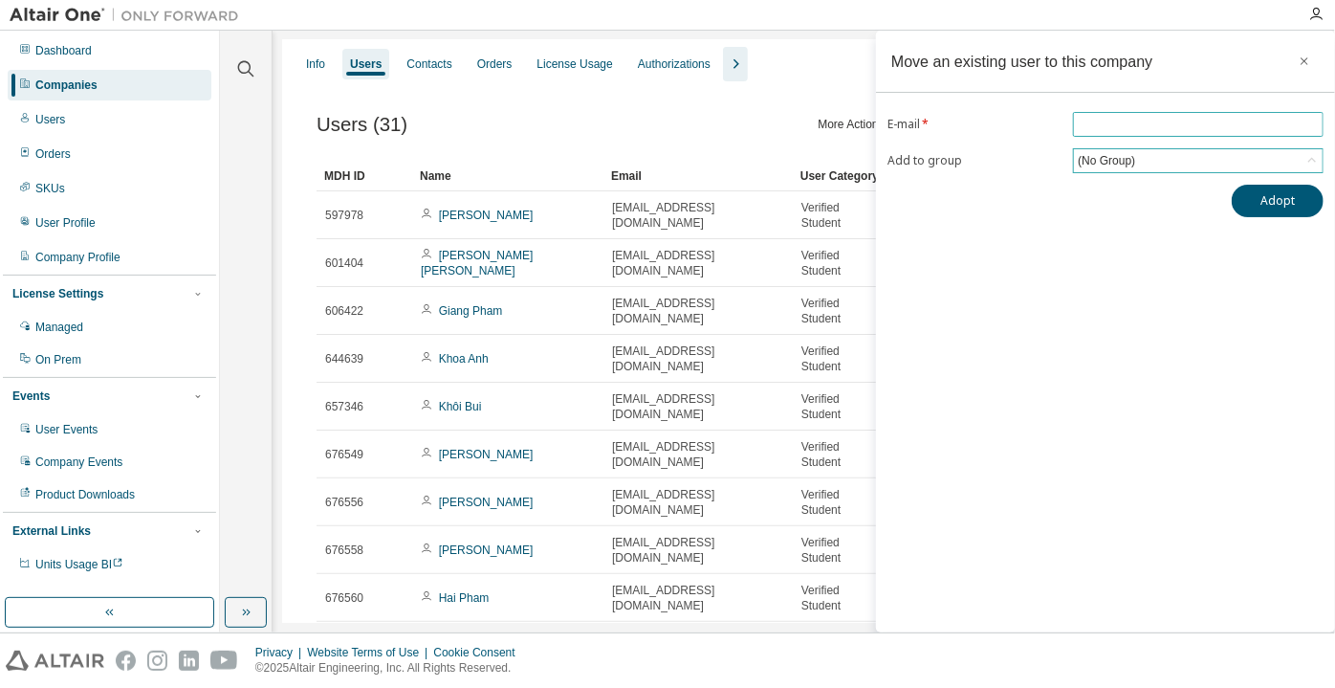
click at [1114, 126] on input "email" at bounding box center [1198, 124] width 241 height 15
paste input "**********"
type input "**********"
click at [1274, 201] on button "Adopt" at bounding box center [1278, 201] width 92 height 33
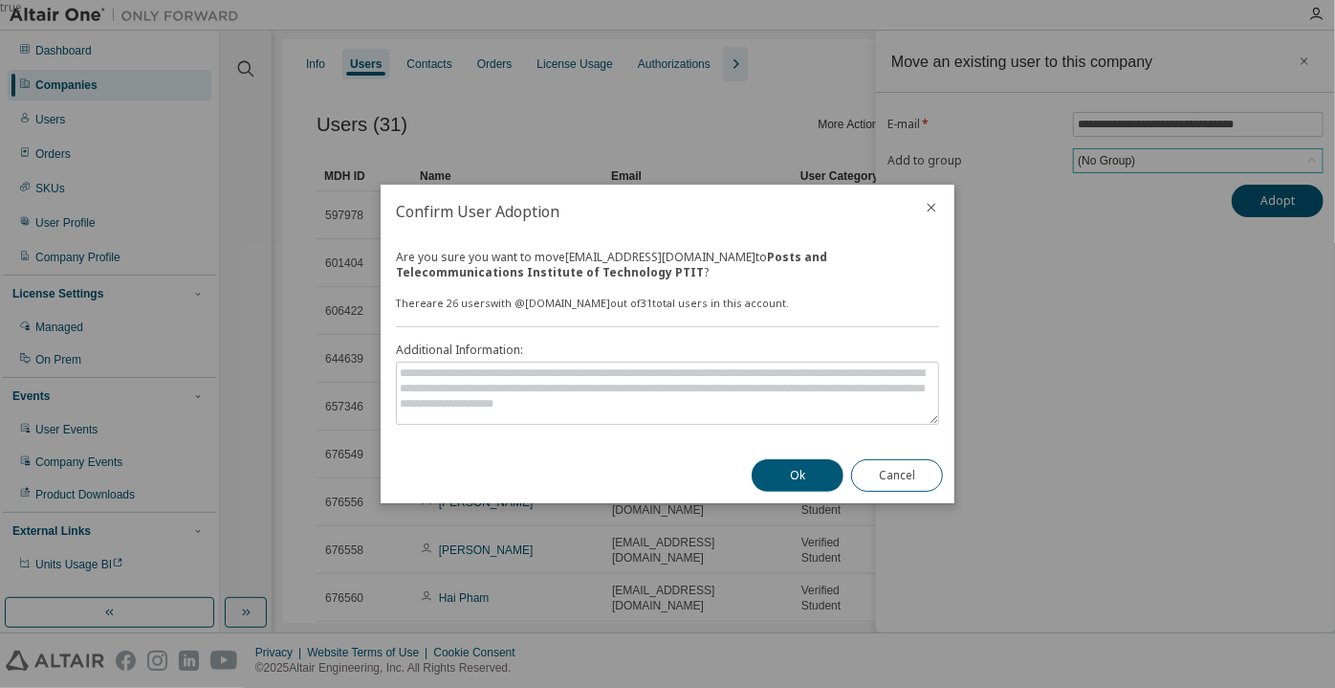
click at [785, 489] on button "Ok" at bounding box center [798, 475] width 92 height 33
click at [889, 476] on button "Cancel" at bounding box center [897, 475] width 92 height 33
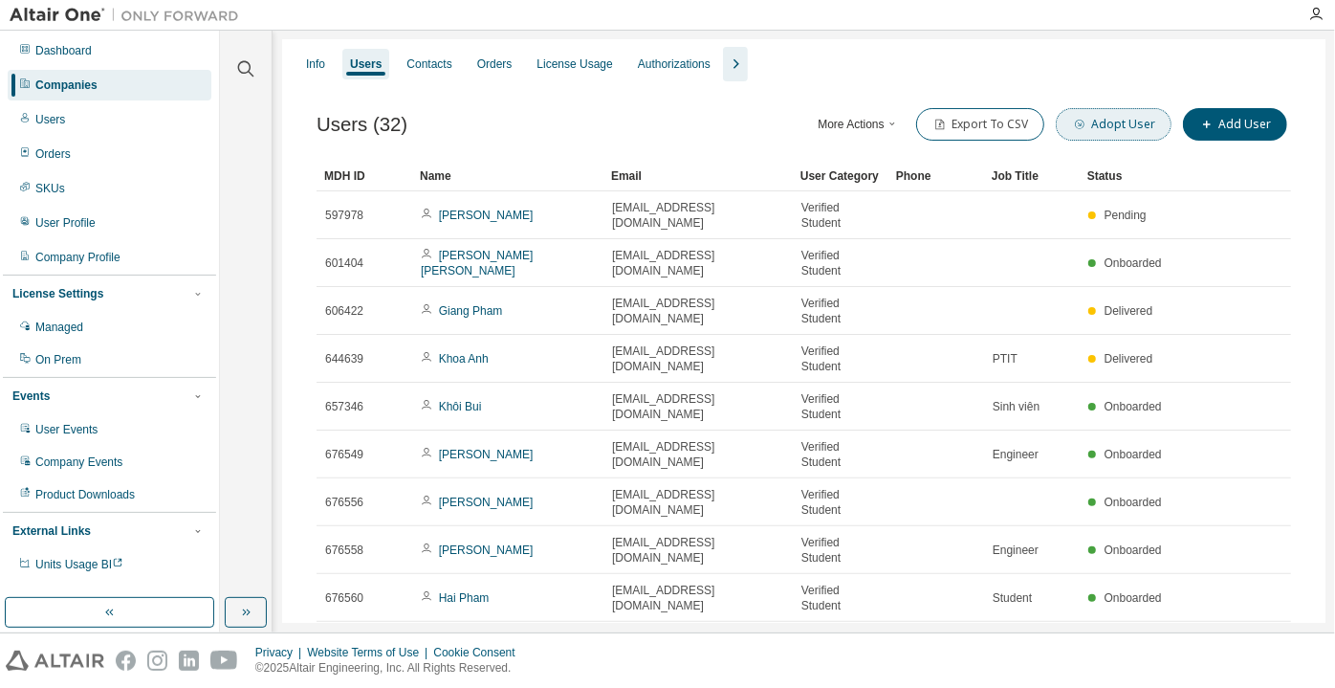
click at [1100, 131] on button "Adopt User" at bounding box center [1114, 124] width 116 height 33
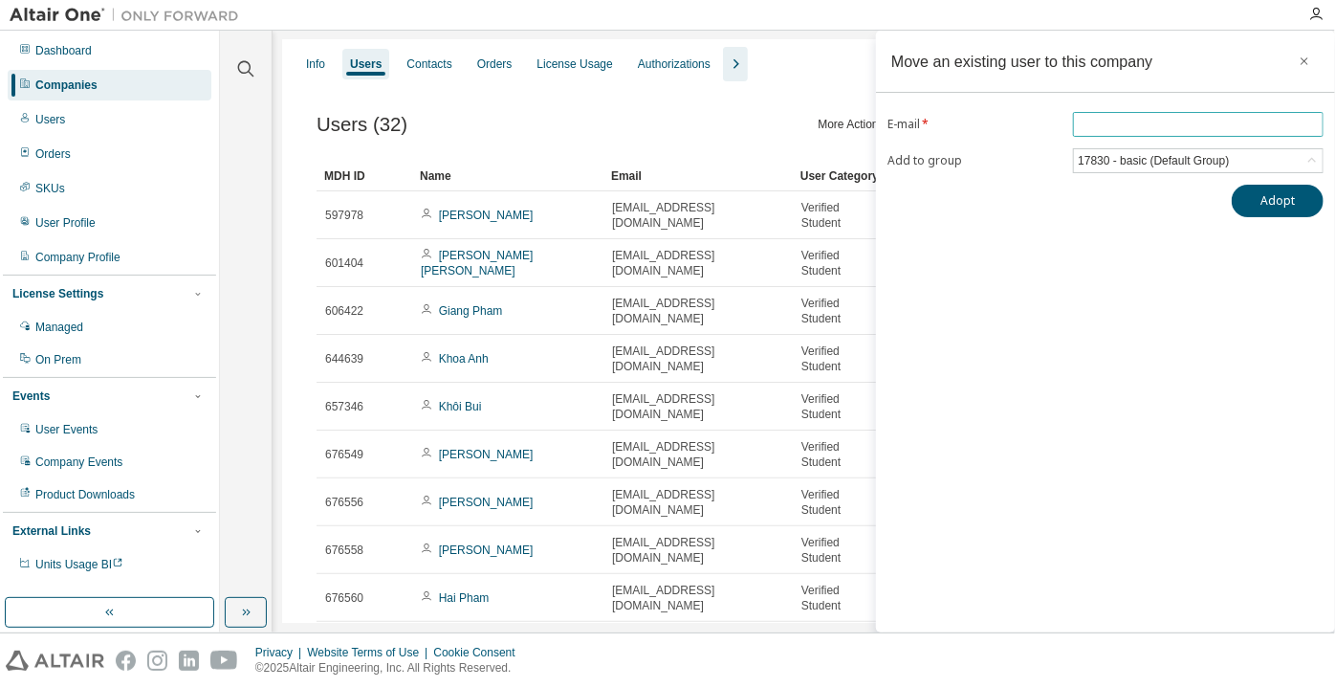
click at [1100, 131] on input "email" at bounding box center [1198, 124] width 241 height 15
paste input "**********"
type input "**********"
click at [1098, 157] on div "17830 - basic (Default Group)" at bounding box center [1153, 160] width 157 height 21
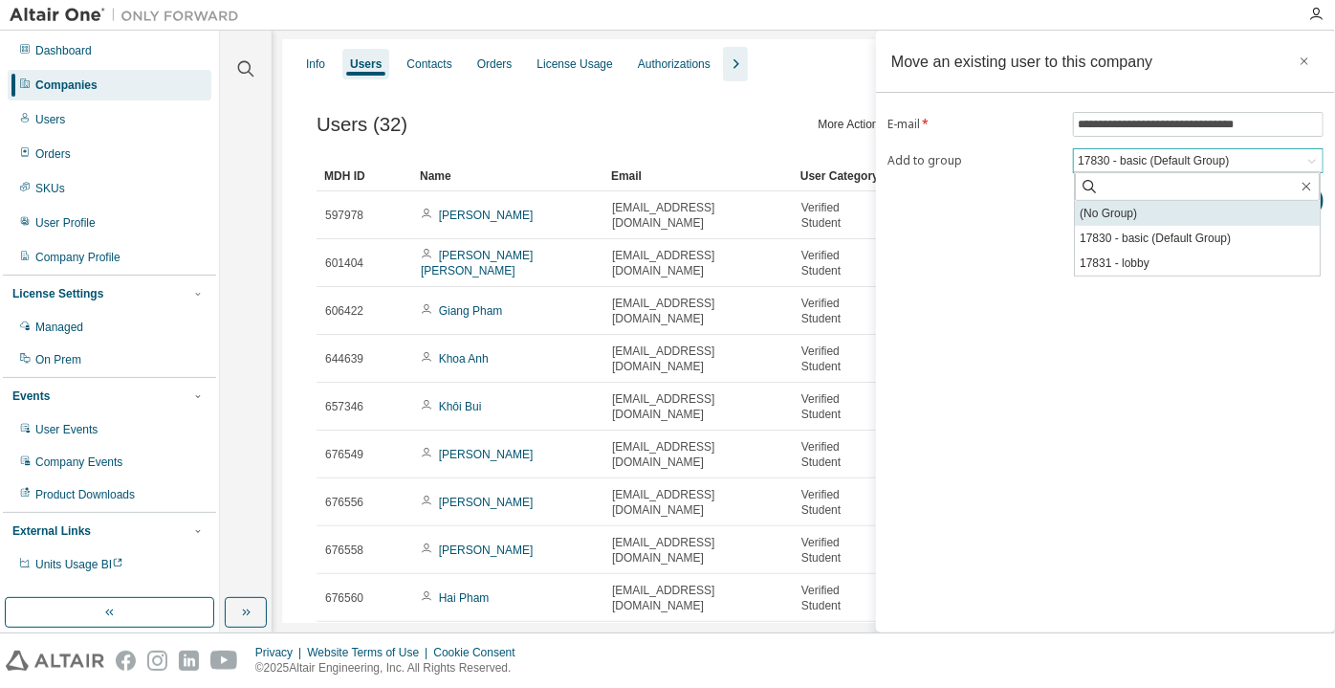
click at [1111, 222] on li "(No Group)" at bounding box center [1197, 213] width 245 height 25
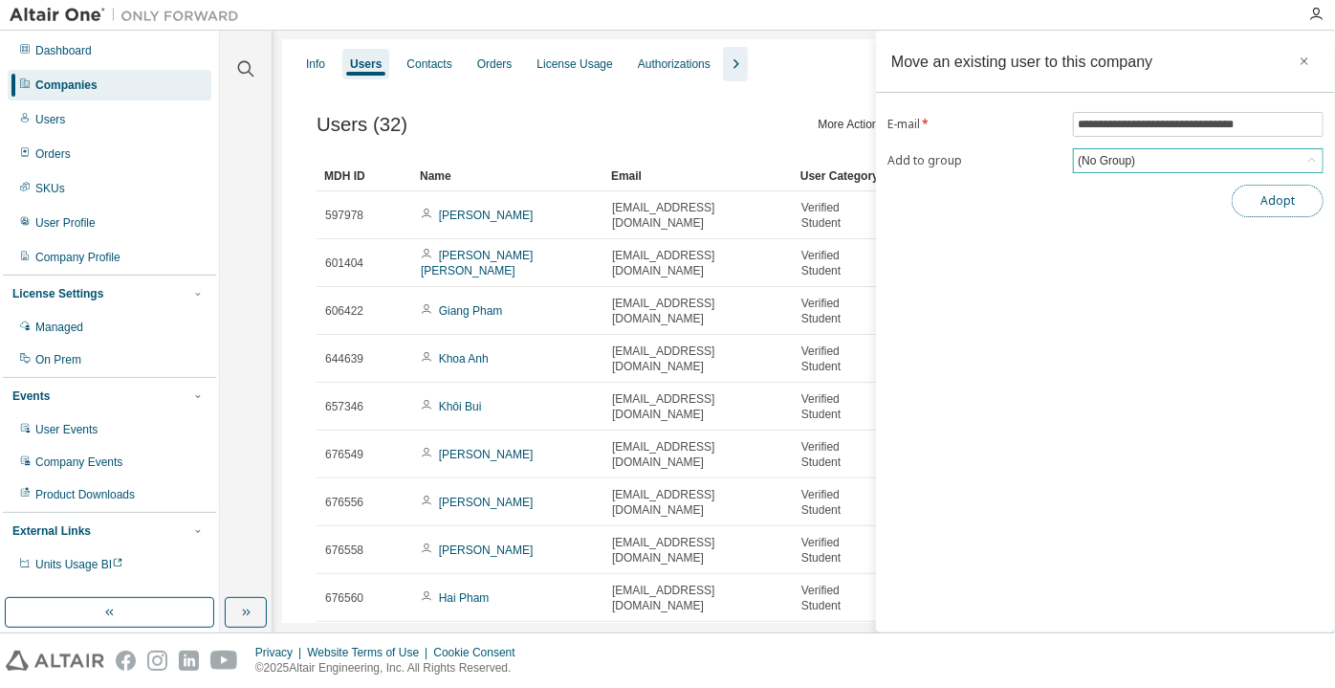
click at [1255, 210] on button "Adopt" at bounding box center [1278, 201] width 92 height 33
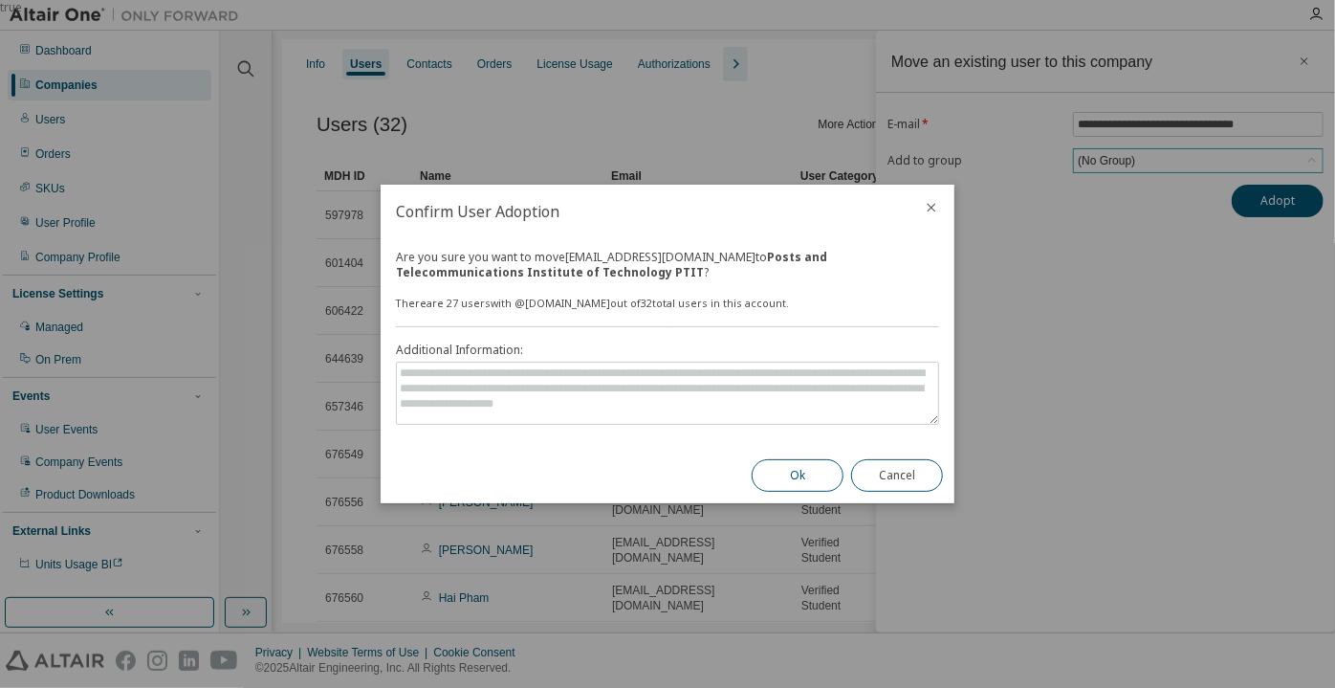
click at [822, 467] on button "Ok" at bounding box center [798, 475] width 92 height 33
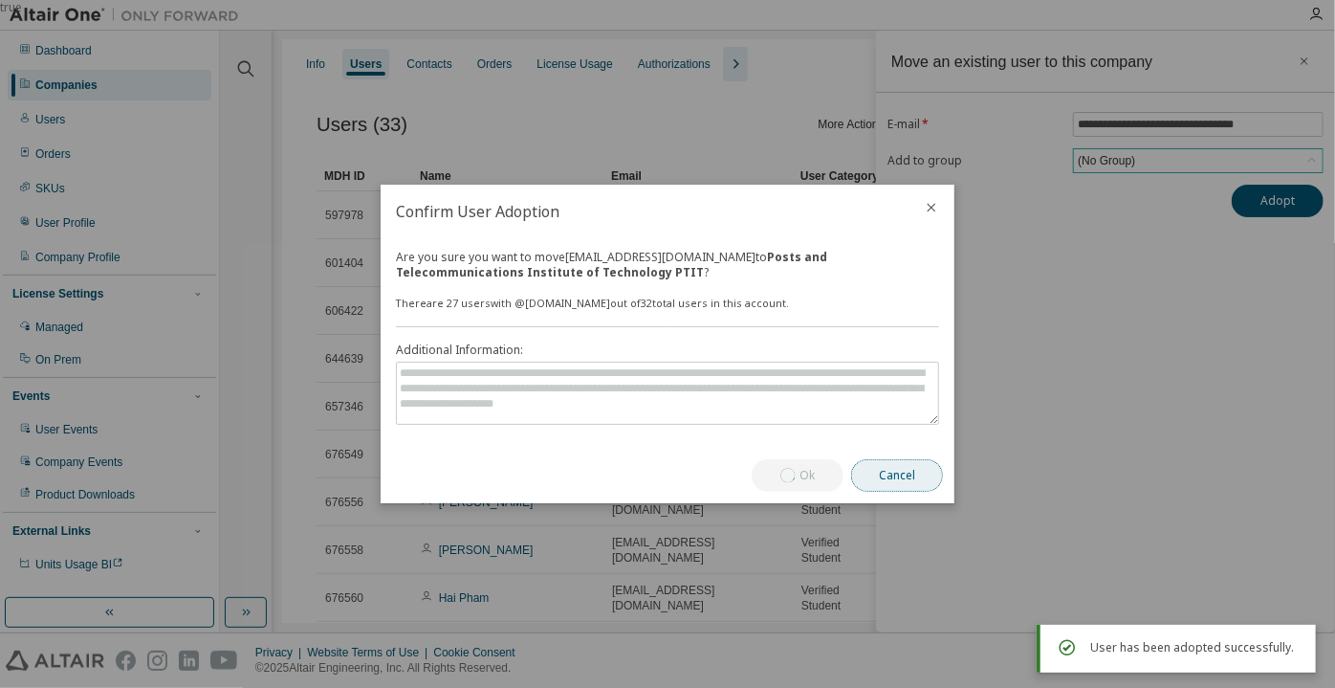
click at [879, 478] on button "Cancel" at bounding box center [897, 475] width 92 height 33
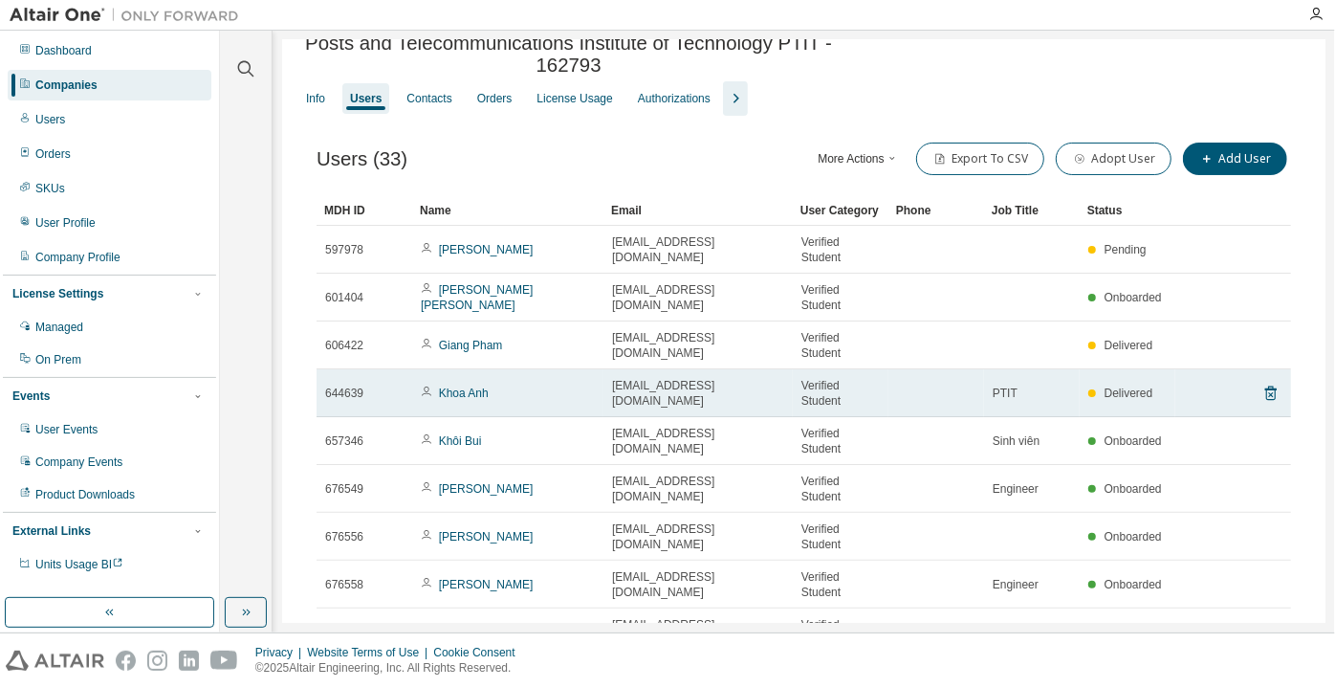
scroll to position [0, 0]
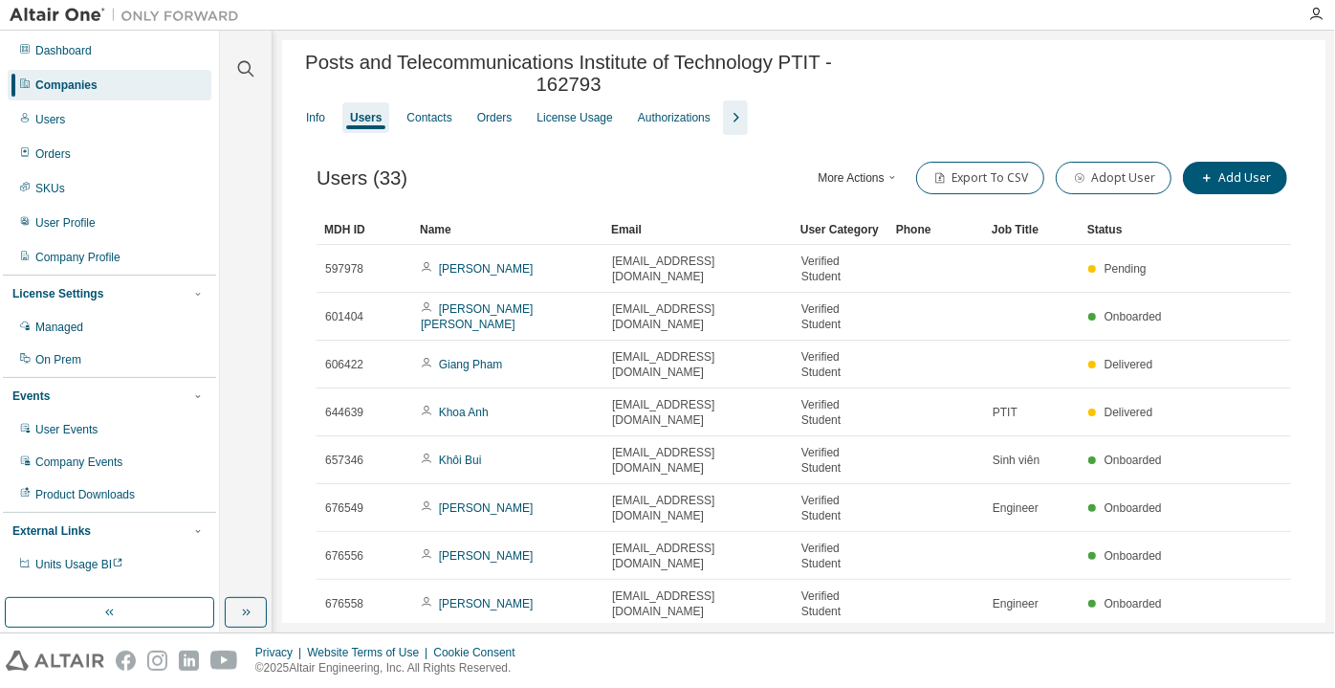
click at [164, 88] on div "Companies" at bounding box center [110, 85] width 204 height 31
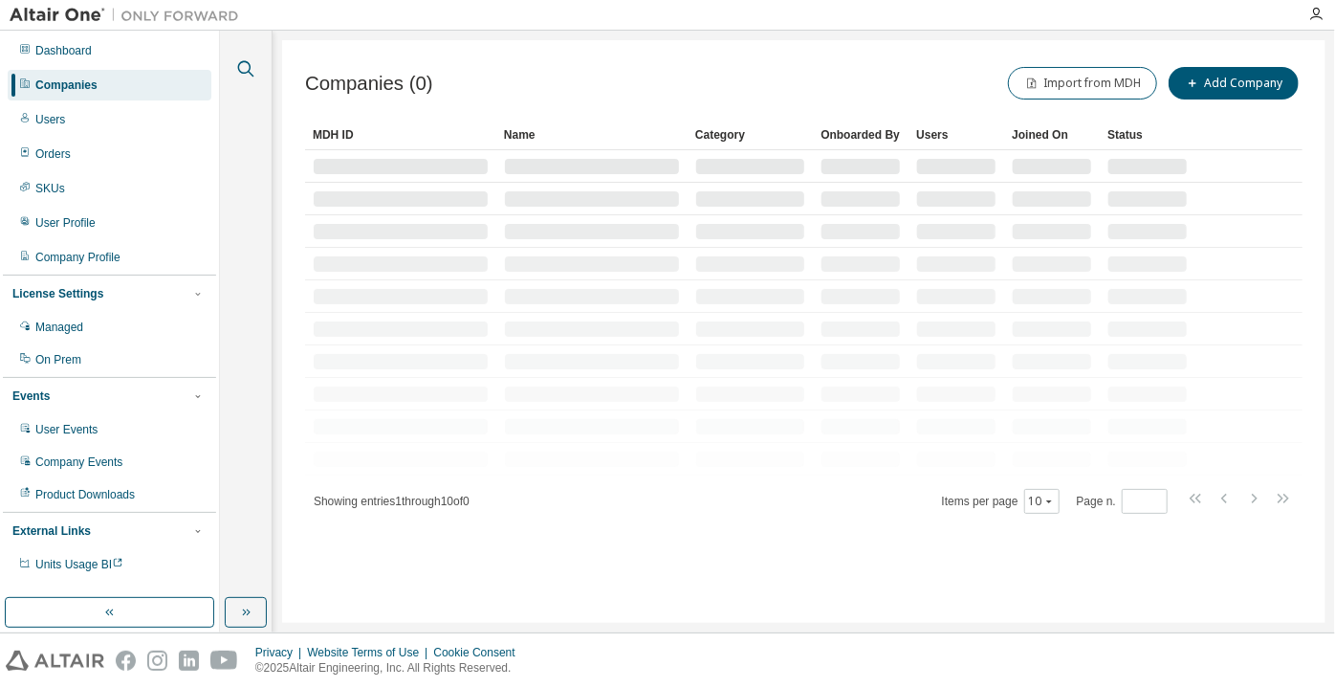
click at [243, 68] on icon "button" at bounding box center [245, 68] width 23 height 23
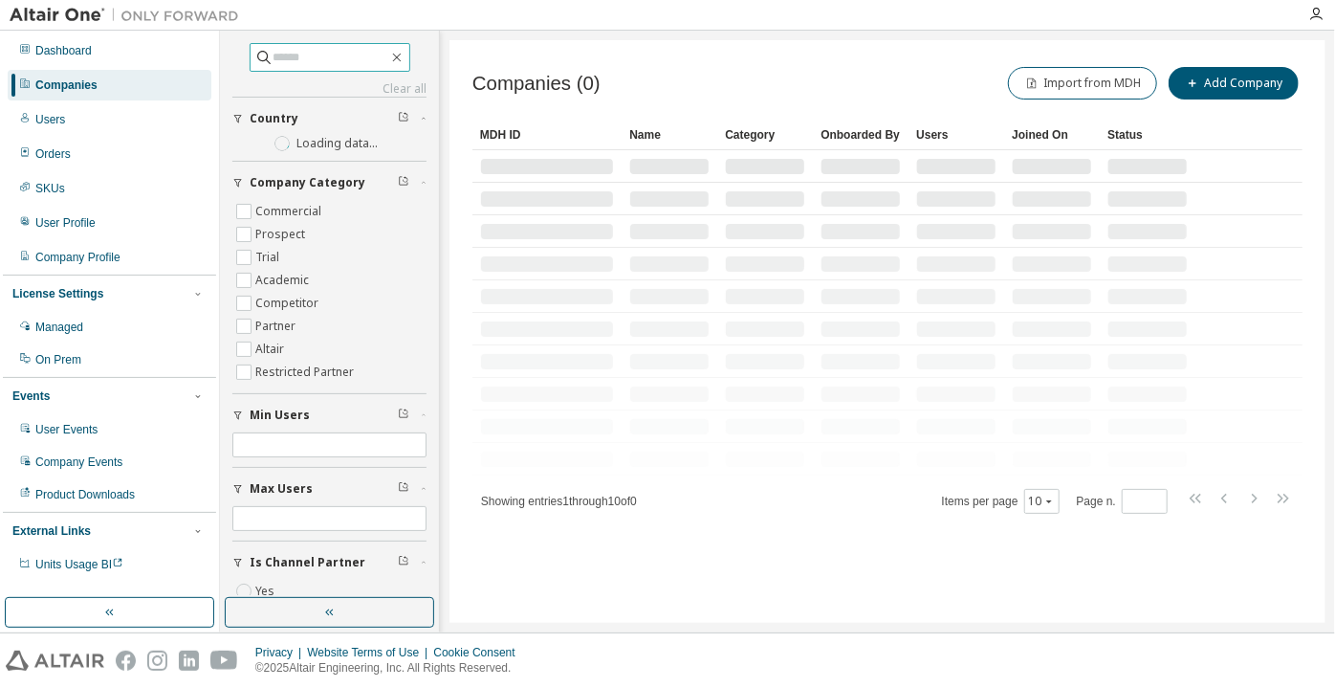
click at [291, 70] on span at bounding box center [330, 57] width 161 height 29
click at [287, 60] on input "text" at bounding box center [331, 57] width 115 height 19
paste input "**********"
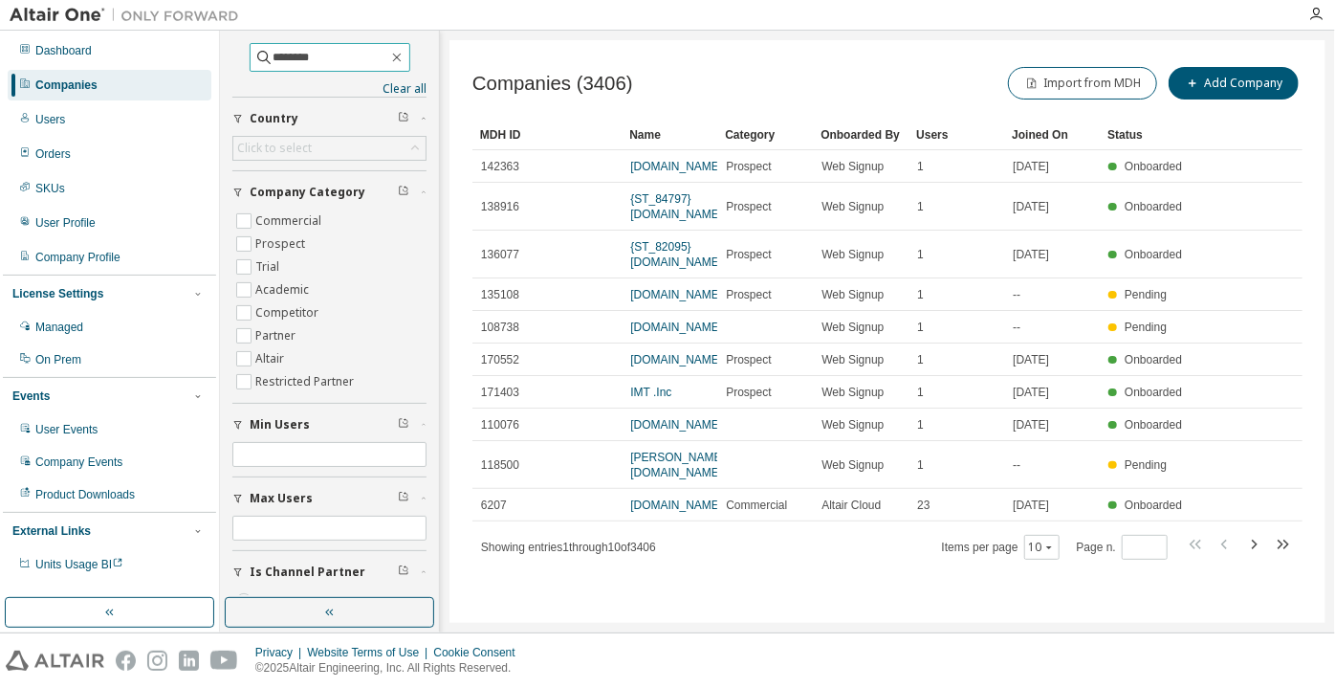
type input "********"
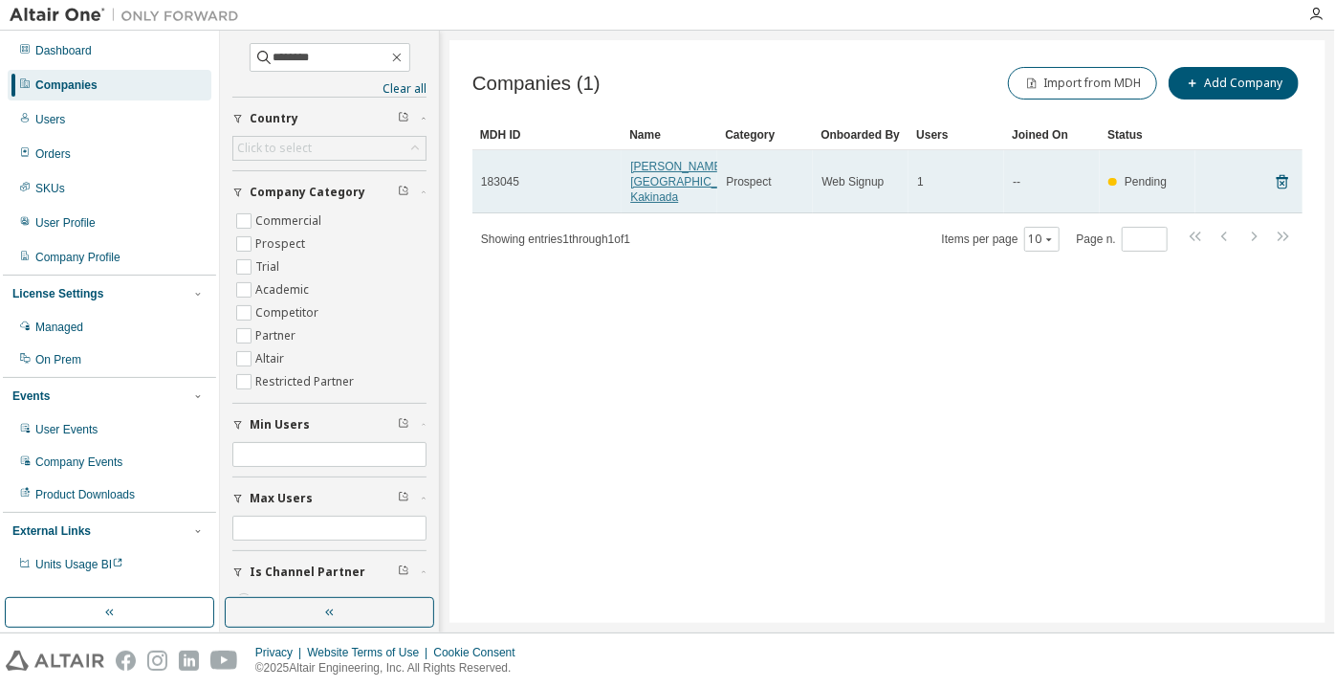
click at [668, 204] on link "Jawaharlal Nehru Technological University Kakinada" at bounding box center [690, 182] width 120 height 44
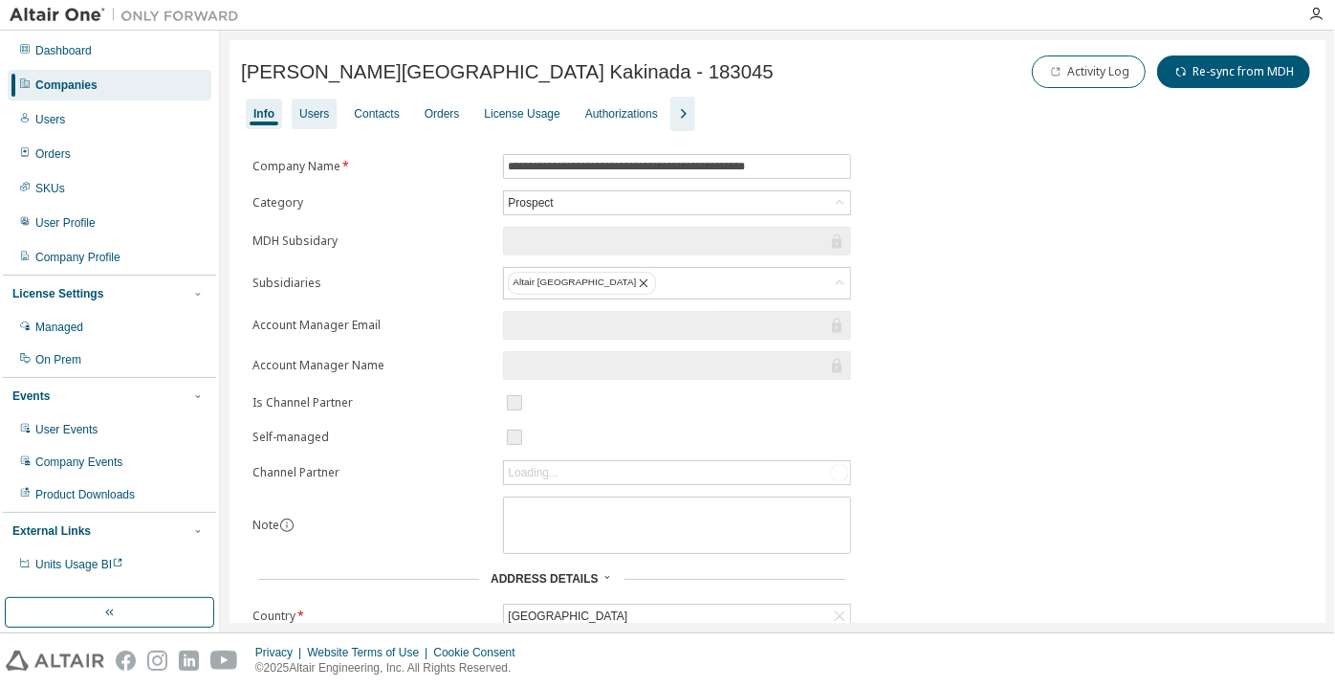
click at [326, 109] on div "Users" at bounding box center [314, 113] width 30 height 15
